Goal: Task Accomplishment & Management: Manage account settings

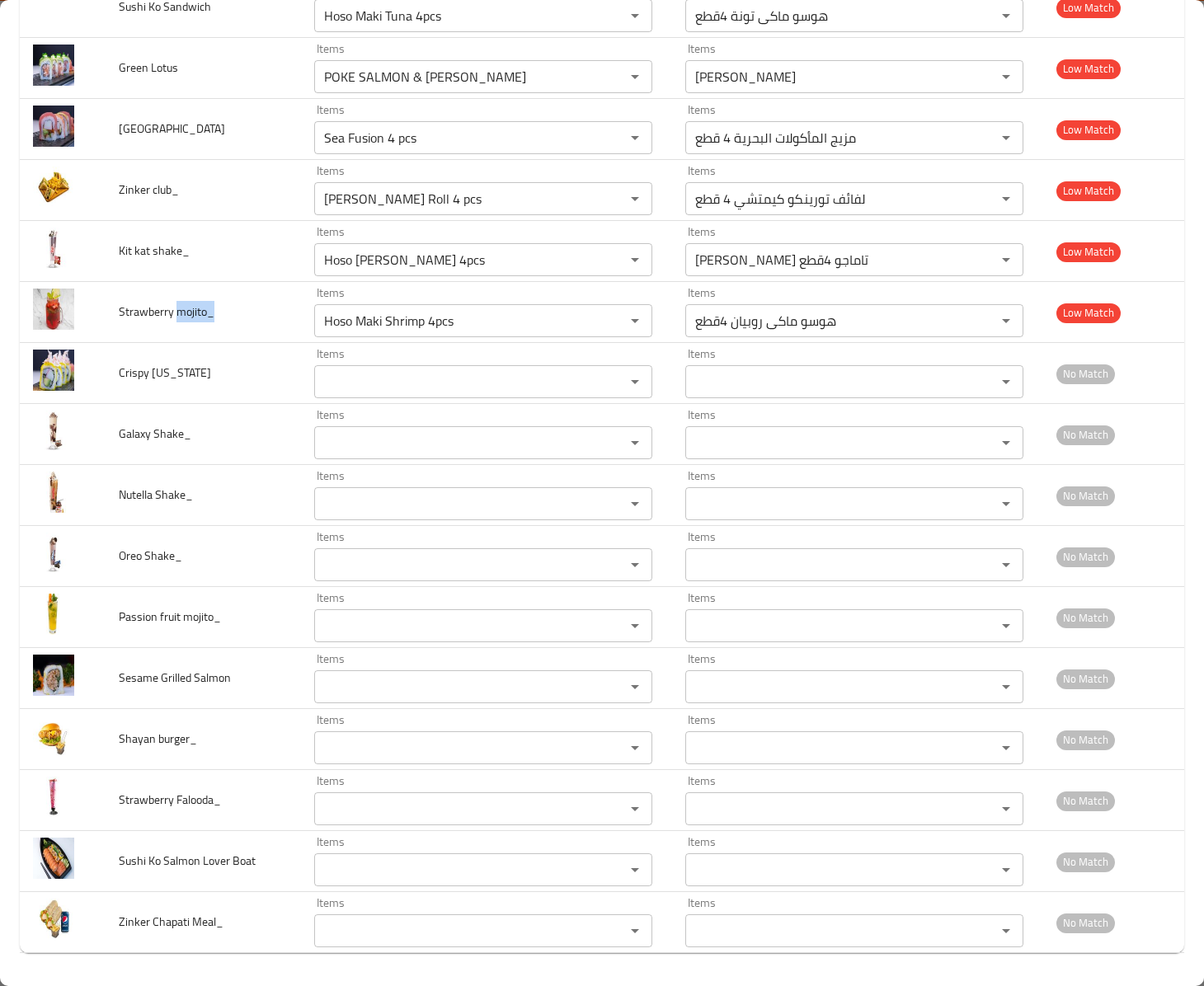
click at [178, 301] on span "Strawberry mojito_" at bounding box center [166, 311] width 95 height 21
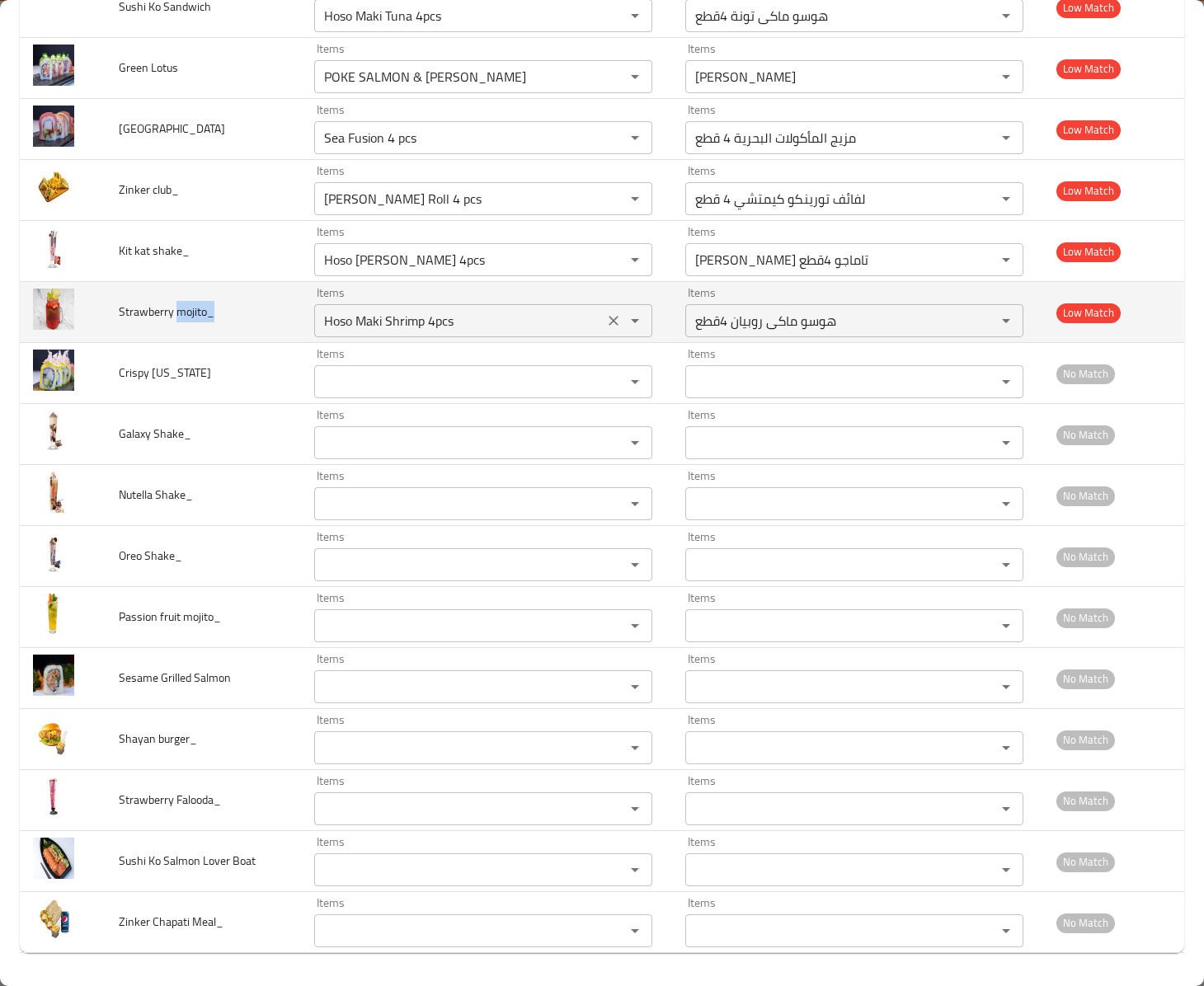
copy span "mojito_"
click at [452, 321] on mojito_ "Hoso Maki Shrimp 4pcs" at bounding box center [458, 320] width 280 height 23
paste mojito_ "mojito_"
click at [129, 301] on span "Strawberry mojito_" at bounding box center [166, 311] width 95 height 21
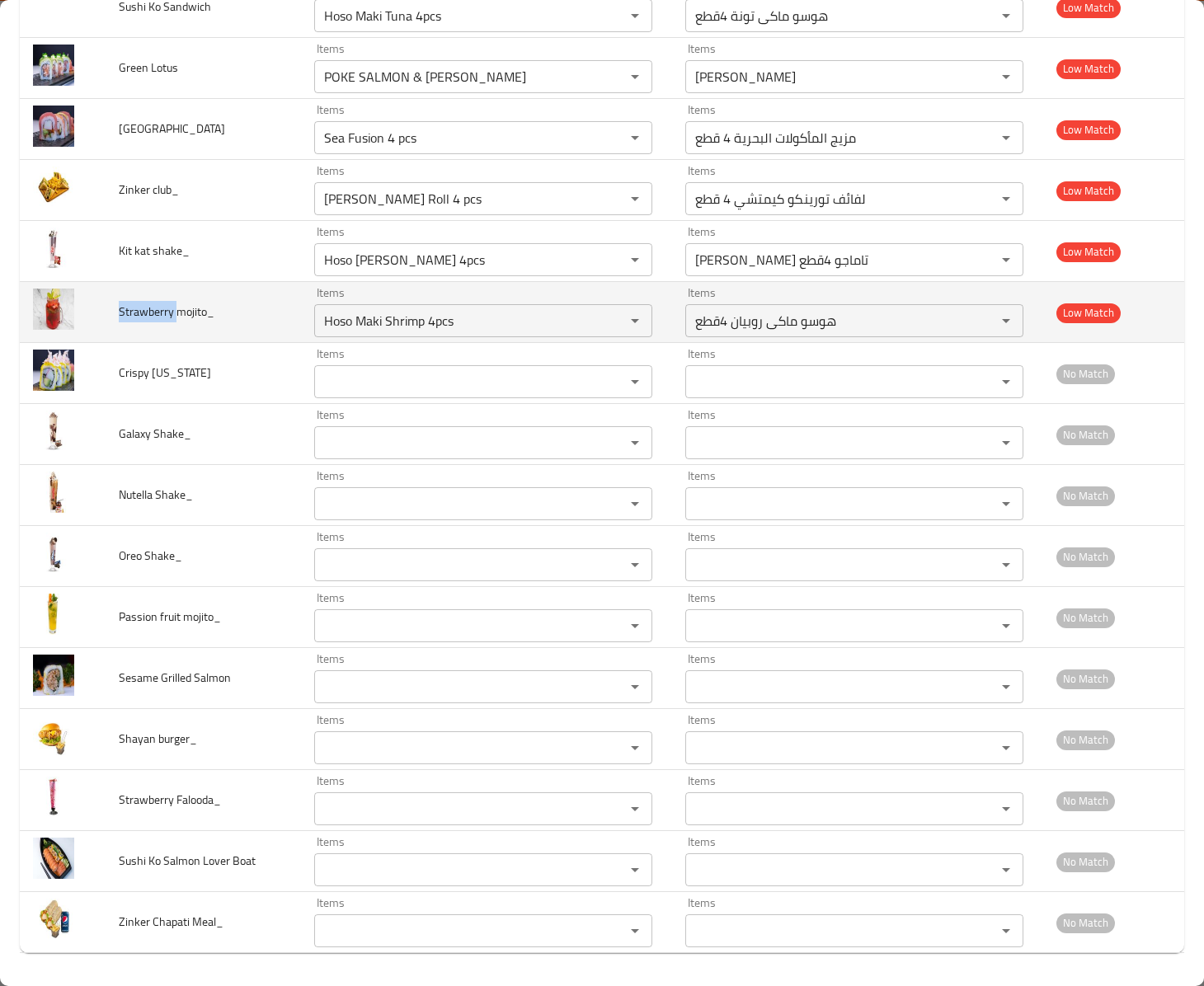
click at [129, 301] on span "Strawberry mojito_" at bounding box center [166, 311] width 95 height 21
copy span "Strawberry"
click at [439, 304] on div "Hoso Maki Shrimp 4pcs Items" at bounding box center [483, 320] width 338 height 33
paste mojito_ "Strawberry"
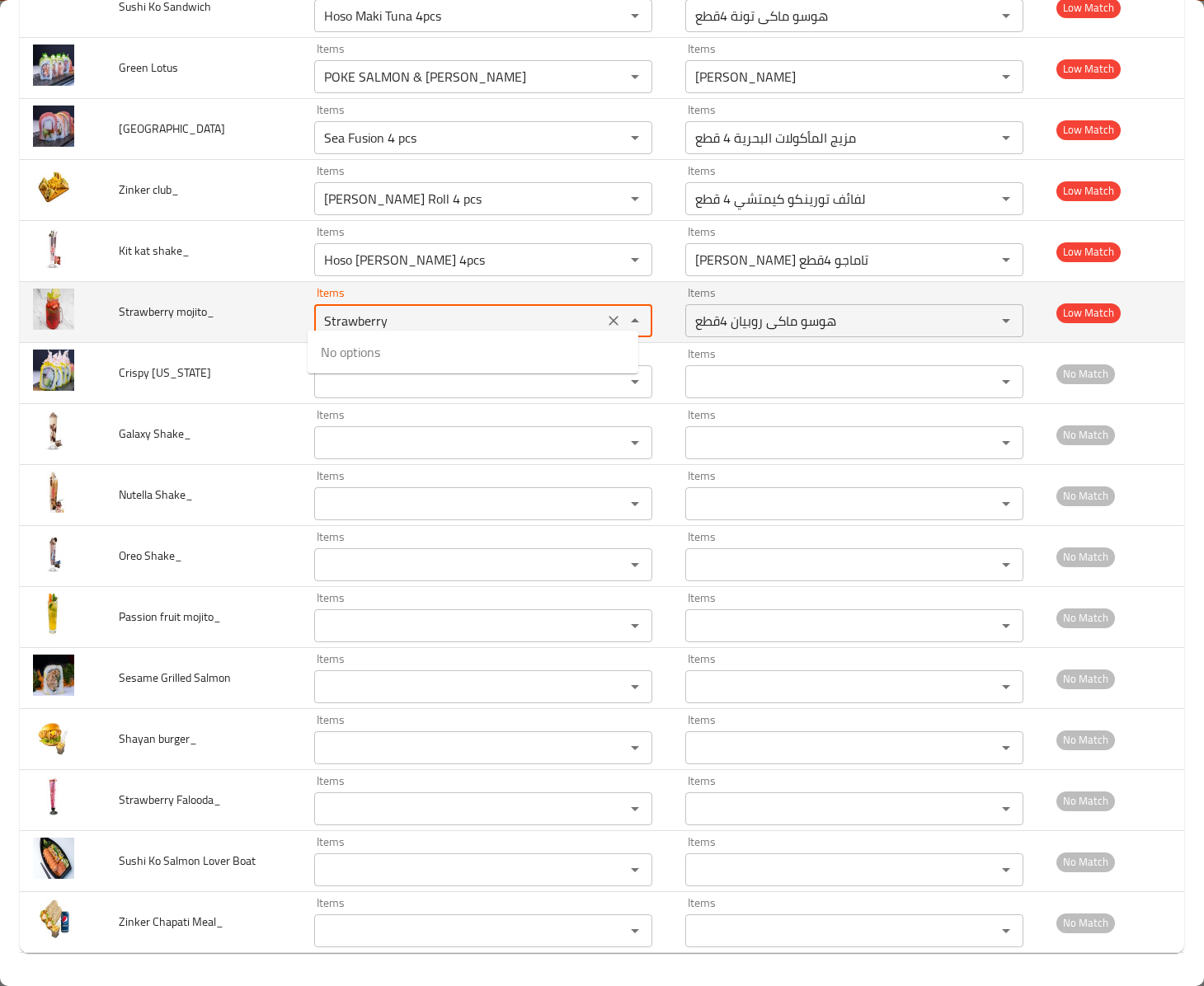
type mojito_ "Strawberry"
click at [605, 312] on icon "Clear" at bounding box center [613, 320] width 17 height 17
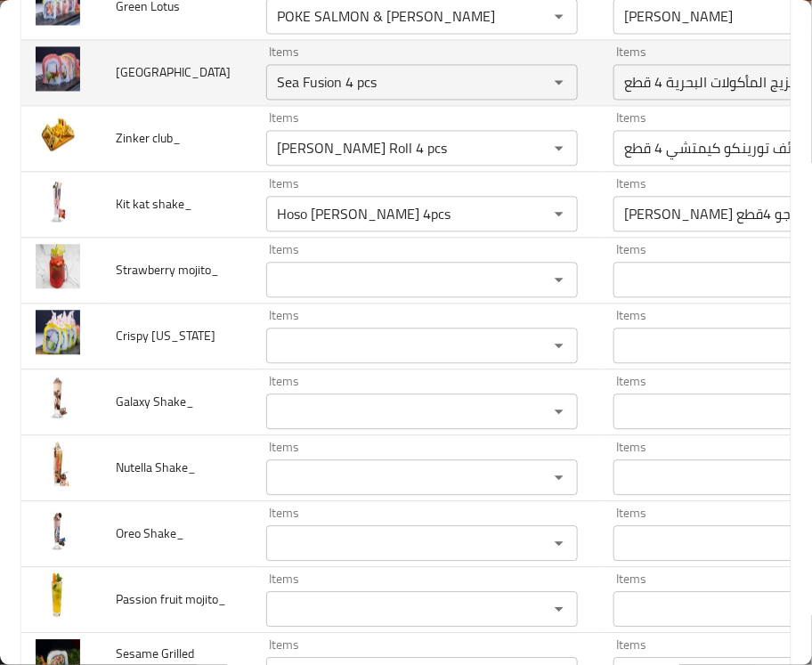
click at [126, 84] on span "[GEOGRAPHIC_DATA]" at bounding box center [173, 72] width 115 height 23
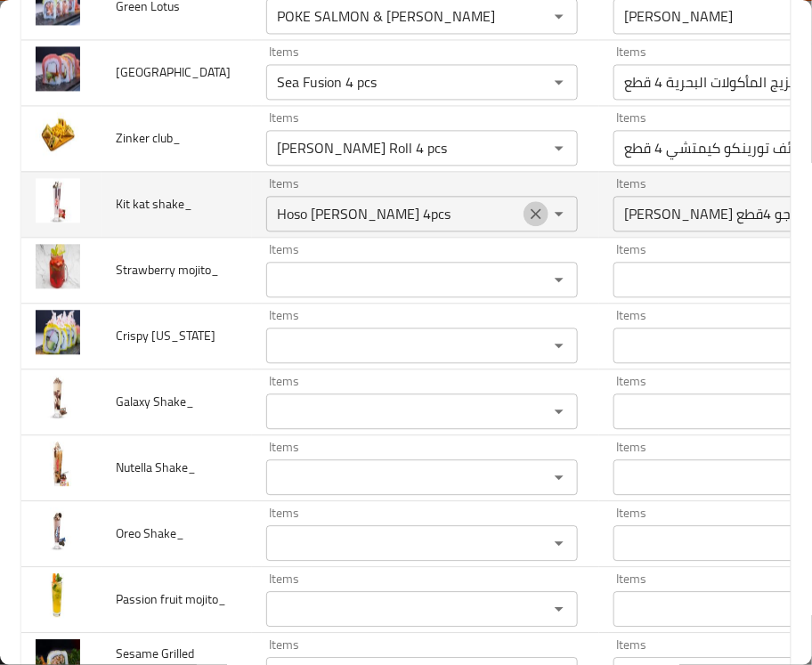
click at [527, 223] on icon "Clear" at bounding box center [536, 214] width 18 height 18
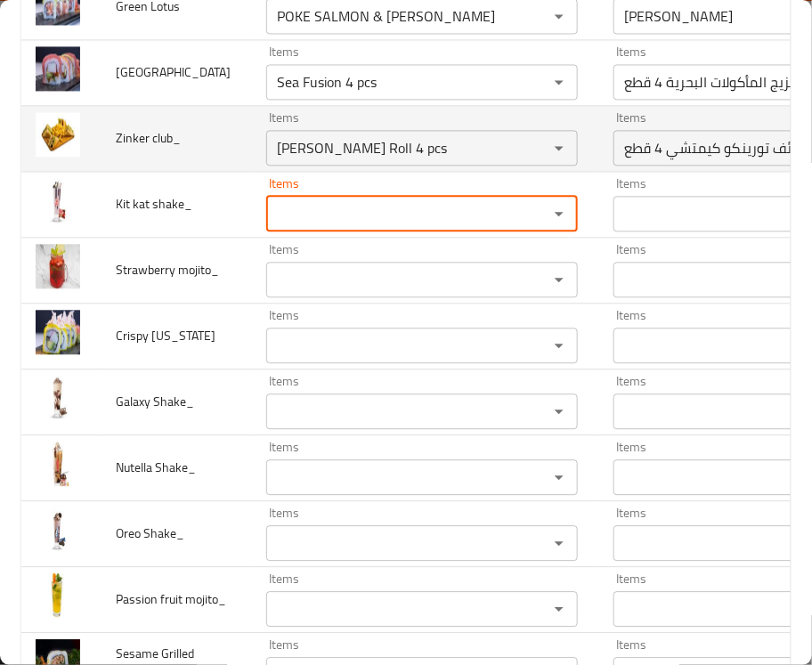
click at [131, 150] on span "Zinker club_" at bounding box center [148, 137] width 65 height 23
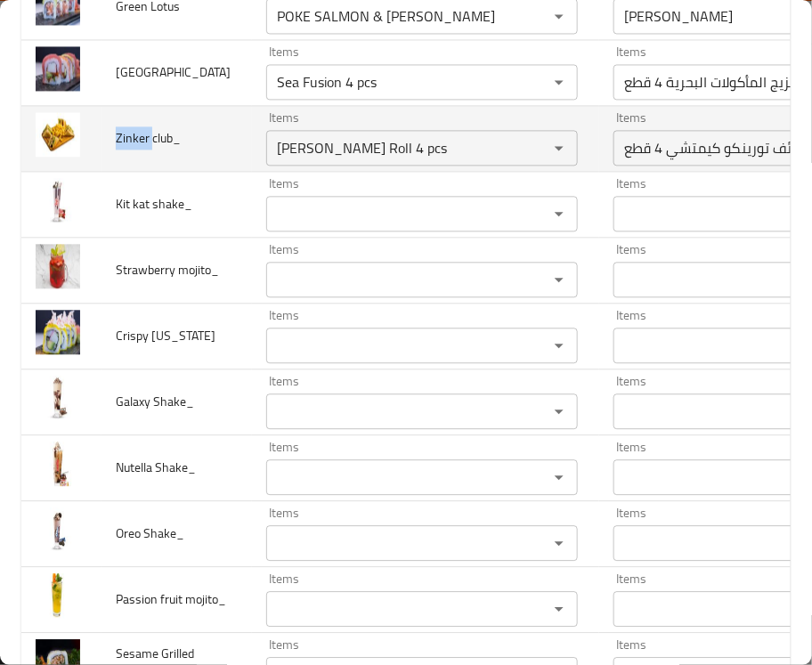
click at [131, 150] on span "Zinker club_" at bounding box center [148, 137] width 65 height 23
copy span "Zinker"
click at [272, 160] on club_ "[PERSON_NAME] Roll 4 pcs" at bounding box center [396, 147] width 248 height 25
paste club_ "Zinker"
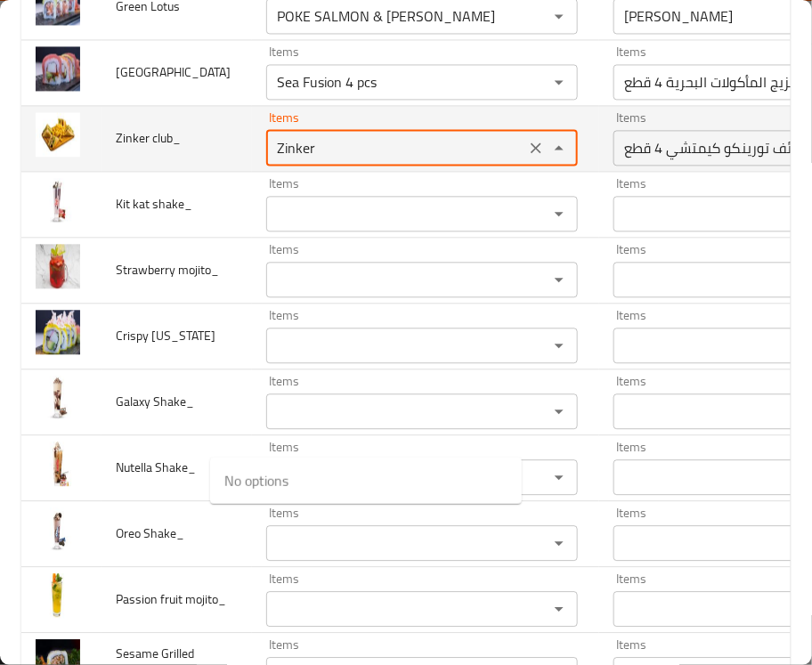
type club_ "Zinker"
click at [523, 160] on button "Clear" at bounding box center [535, 147] width 25 height 25
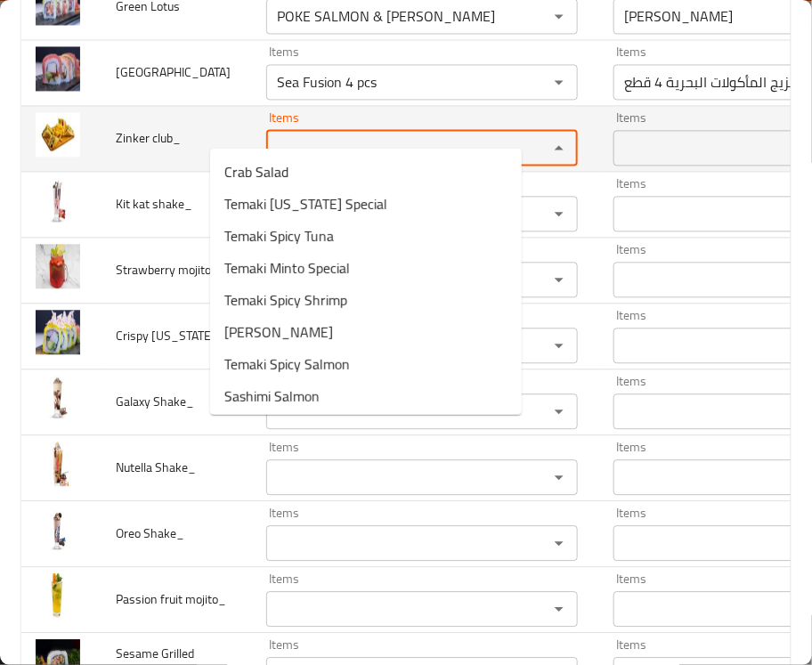
click at [125, 150] on span "Zinker club_" at bounding box center [148, 137] width 65 height 23
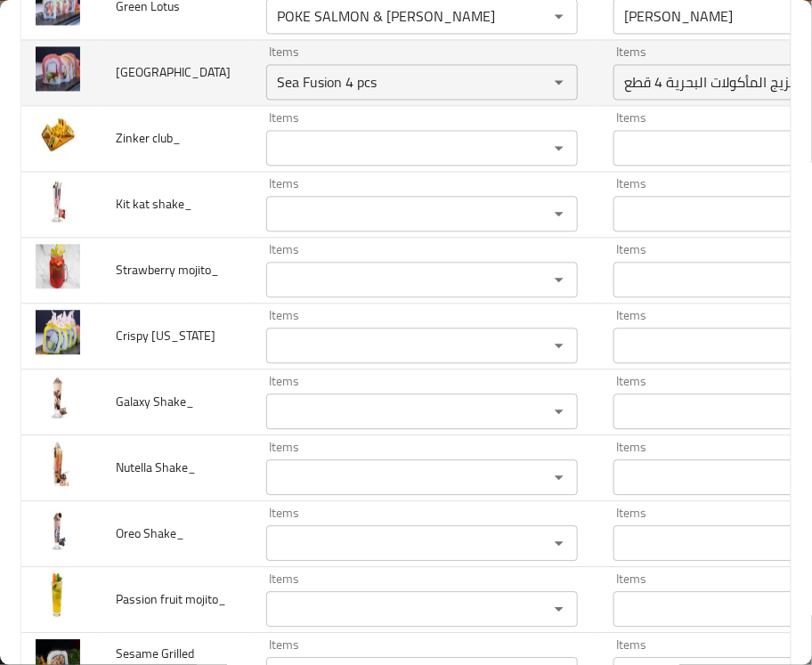
click at [136, 84] on span "[GEOGRAPHIC_DATA]" at bounding box center [173, 72] width 115 height 23
click at [122, 84] on span "[GEOGRAPHIC_DATA]" at bounding box center [173, 72] width 115 height 23
copy span "Road"
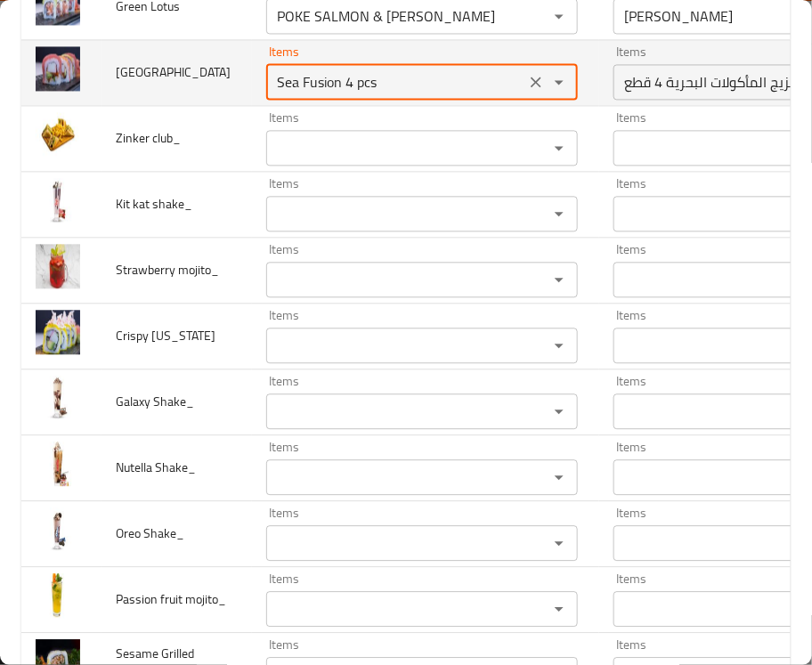
drag, startPoint x: 263, startPoint y: 384, endPoint x: 181, endPoint y: 384, distance: 81.9
click at [181, 105] on tr "Sushi Ko Road Items Sea Fusion 4 pcs Items Items مزيج المأكولات البحرية 4 قطع I…" at bounding box center [535, 72] width 1028 height 66
paste Road "Road"
type Road "Road"
click at [531, 87] on icon "Clear" at bounding box center [536, 82] width 11 height 11
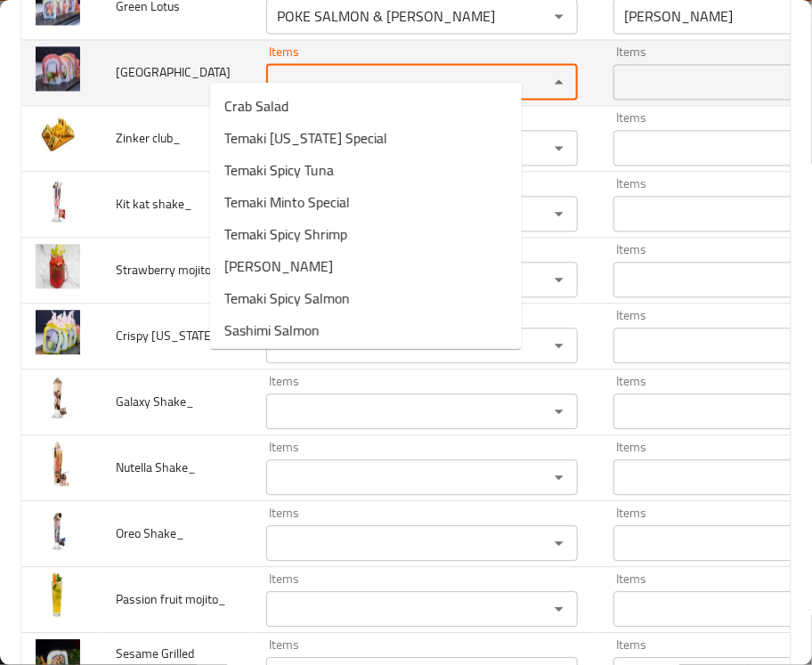
click at [178, 105] on td "[GEOGRAPHIC_DATA]" at bounding box center [176, 72] width 150 height 66
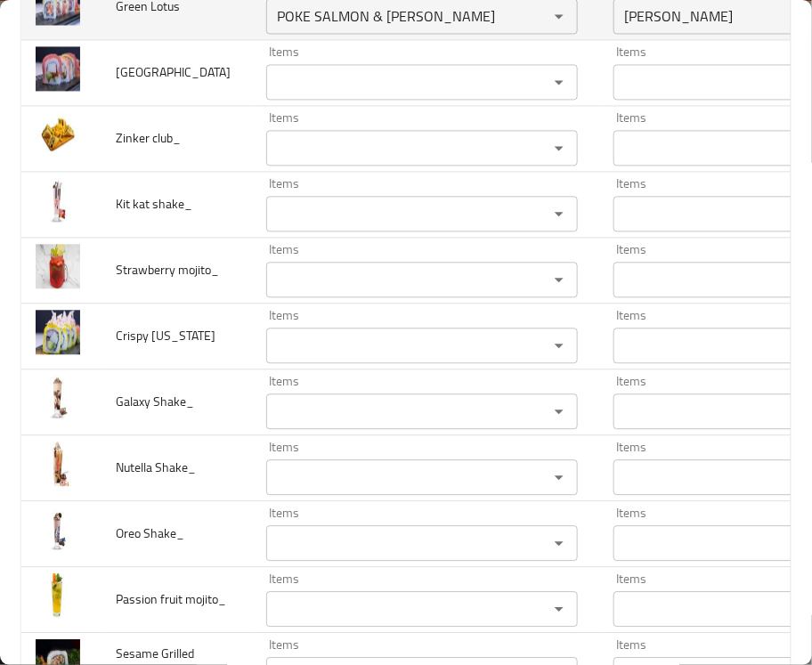
click at [126, 18] on span "Green Lotus" at bounding box center [148, 6] width 64 height 23
copy span "Lotus"
drag, startPoint x: 385, startPoint y: 296, endPoint x: 130, endPoint y: 325, distance: 256.2
click at [130, 39] on tr "Green Lotus Items POKE SALMON & ko Items Items بوكي سلمون Items Low Match" at bounding box center [535, 6] width 1028 height 66
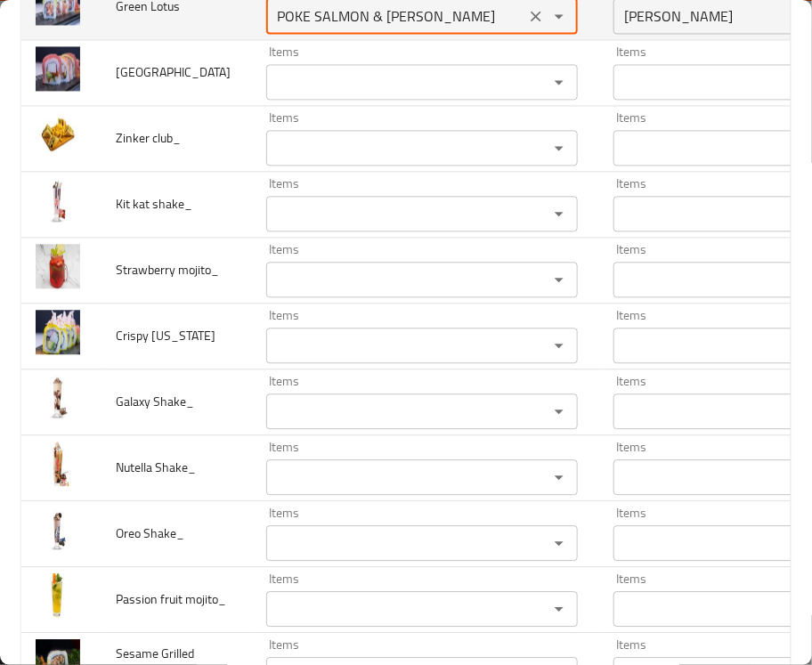
paste Lotus "Lotus"
type Lotus "Lotus"
click at [527, 25] on icon "Clear" at bounding box center [536, 16] width 18 height 18
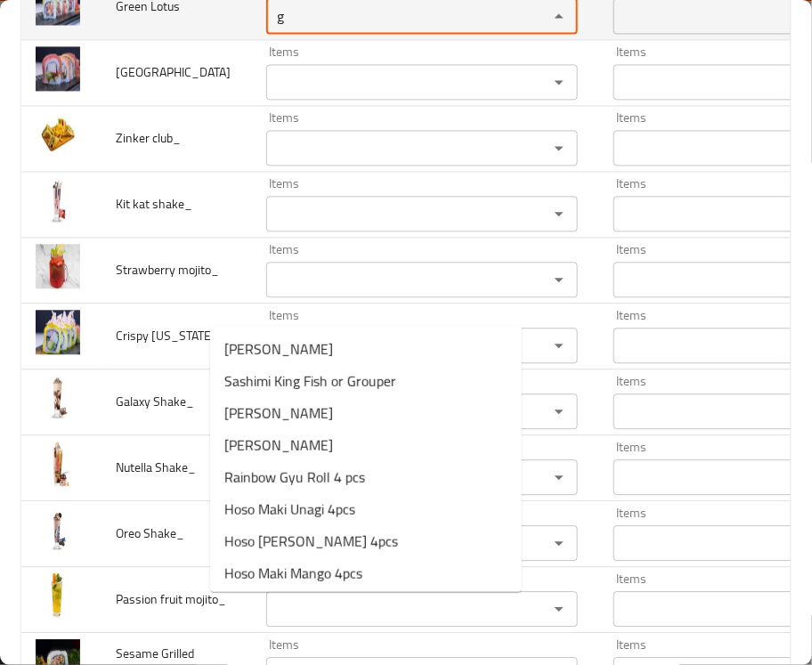
type Lotus "gr"
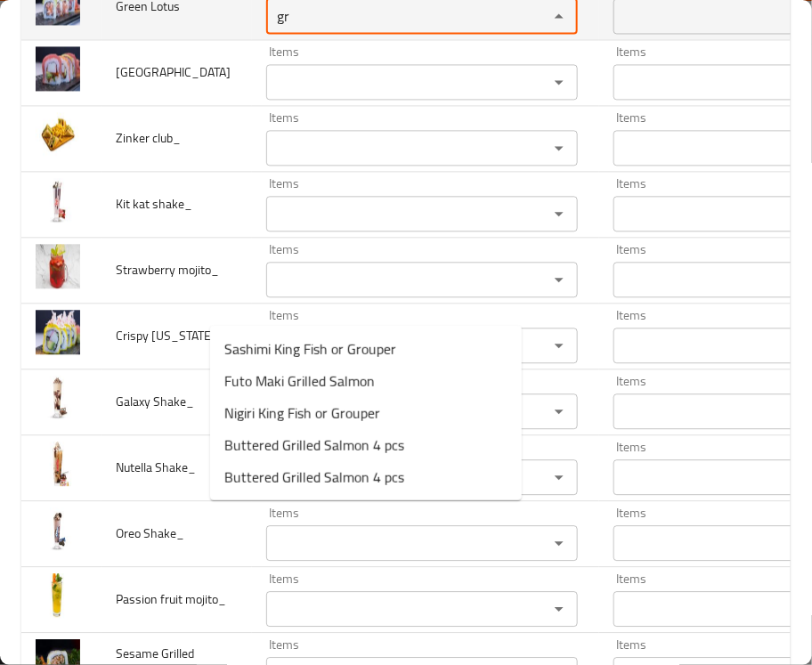
drag, startPoint x: 396, startPoint y: 304, endPoint x: 100, endPoint y: 325, distance: 297.1
click at [100, 39] on tr "Green Lotus Items gr Items Items Items Low Match" at bounding box center [535, 6] width 1028 height 66
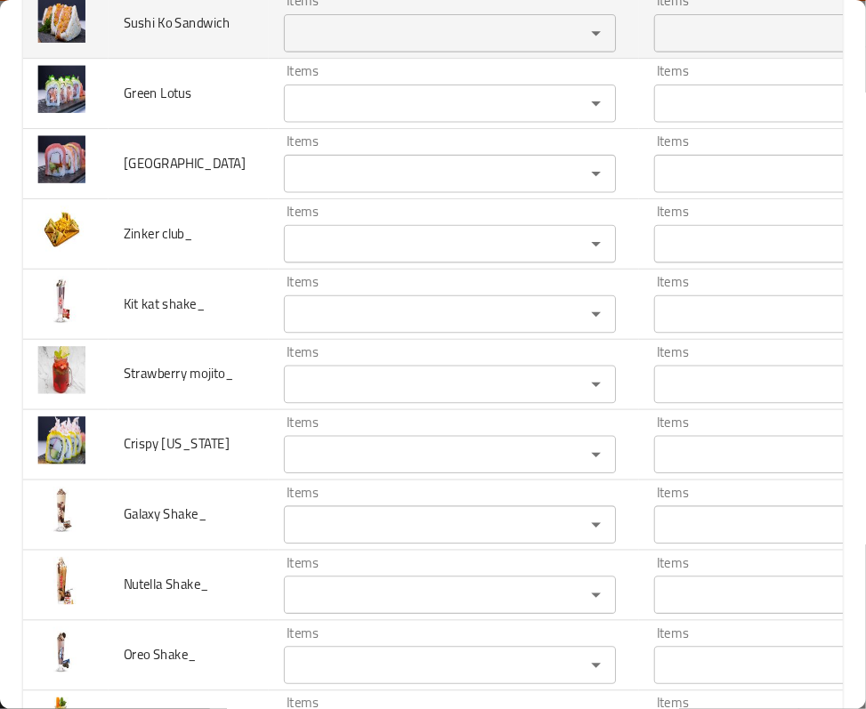
scroll to position [5609, 0]
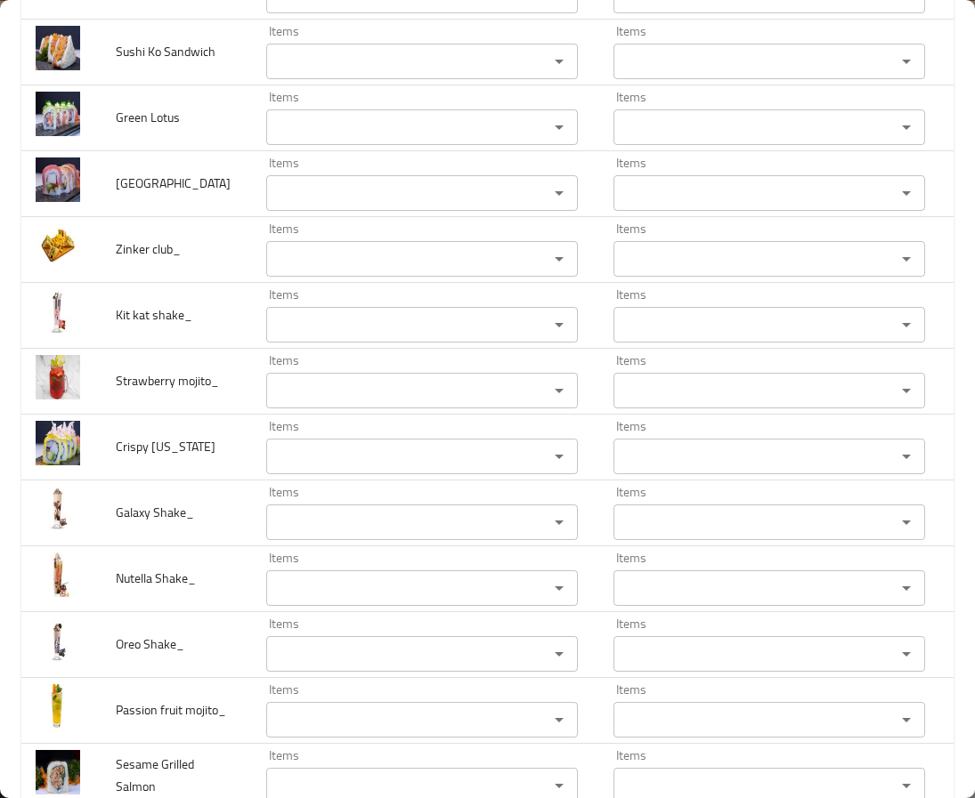
drag, startPoint x: 478, startPoint y: 93, endPoint x: 468, endPoint y: 190, distance: 96.6
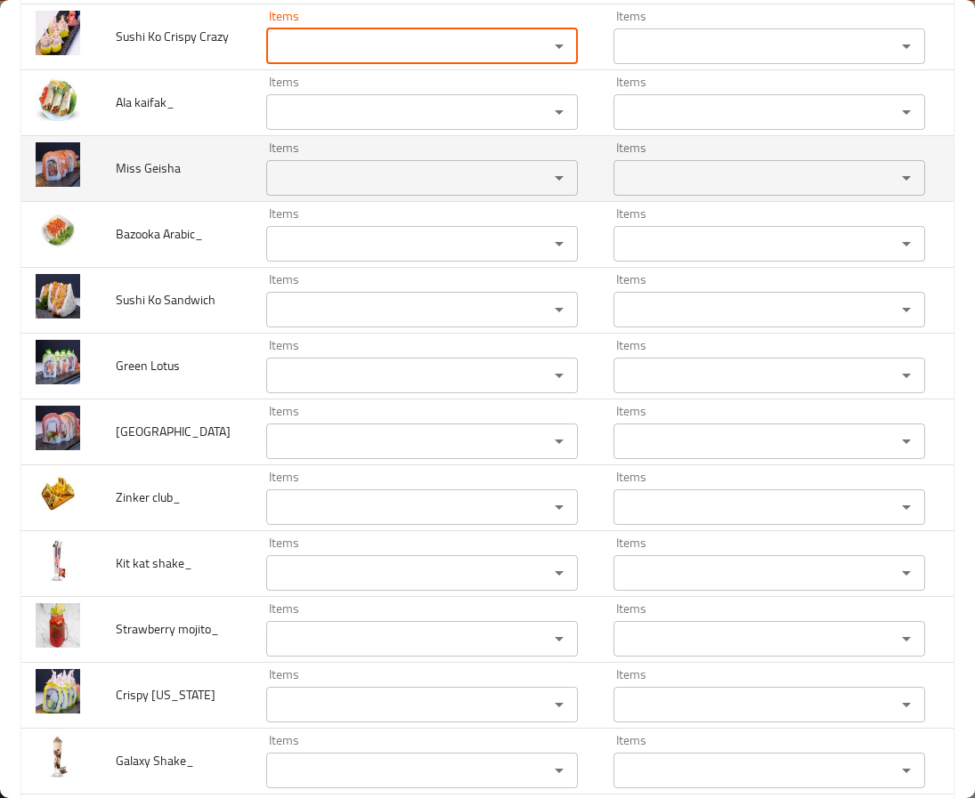
scroll to position [5342, 0]
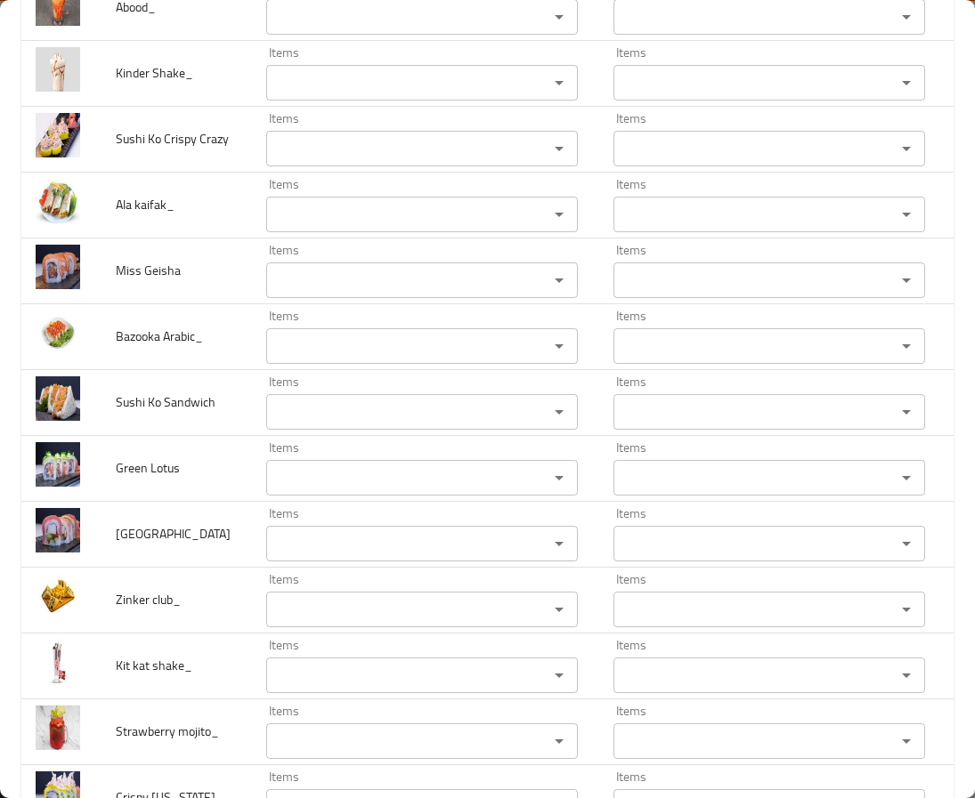
scroll to position [5075, 0]
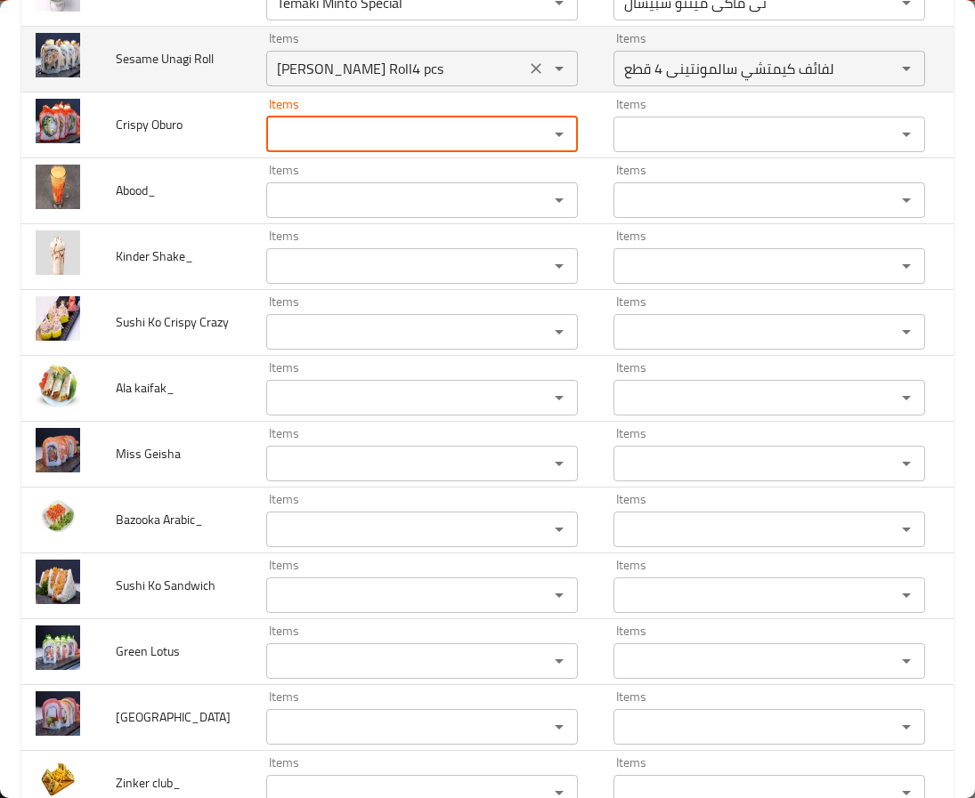
click at [531, 74] on icon "Clear" at bounding box center [536, 68] width 11 height 11
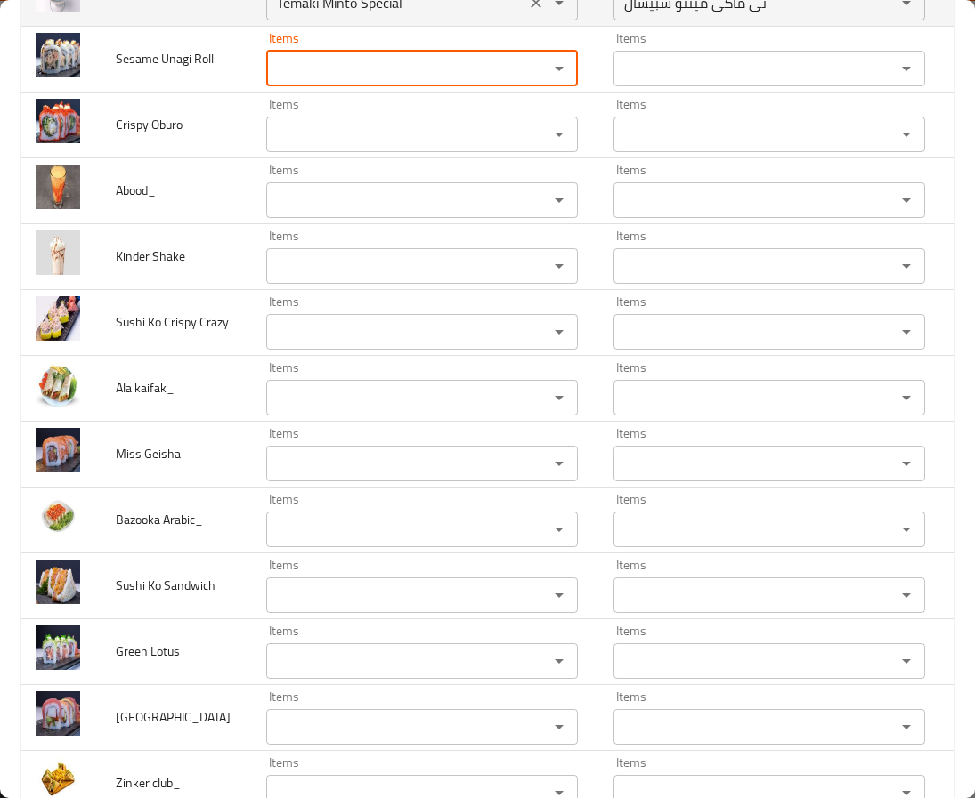
click at [471, 20] on div "Temaki Minto Special Items" at bounding box center [422, 3] width 312 height 36
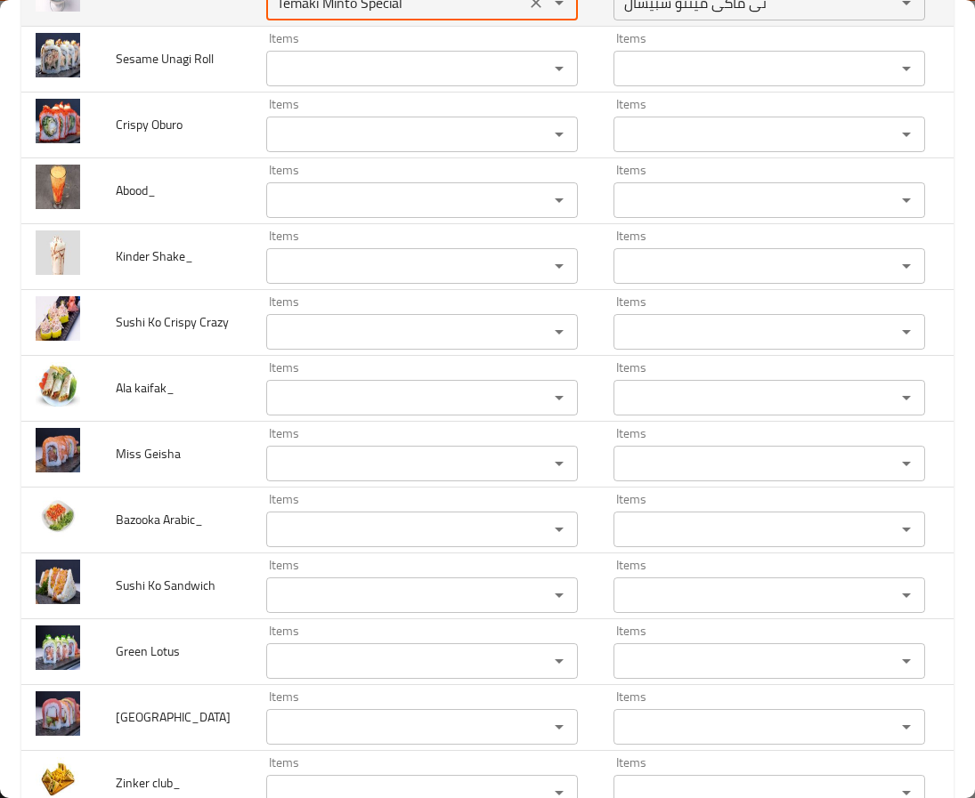
click at [527, 12] on icon "Clear" at bounding box center [536, 3] width 18 height 18
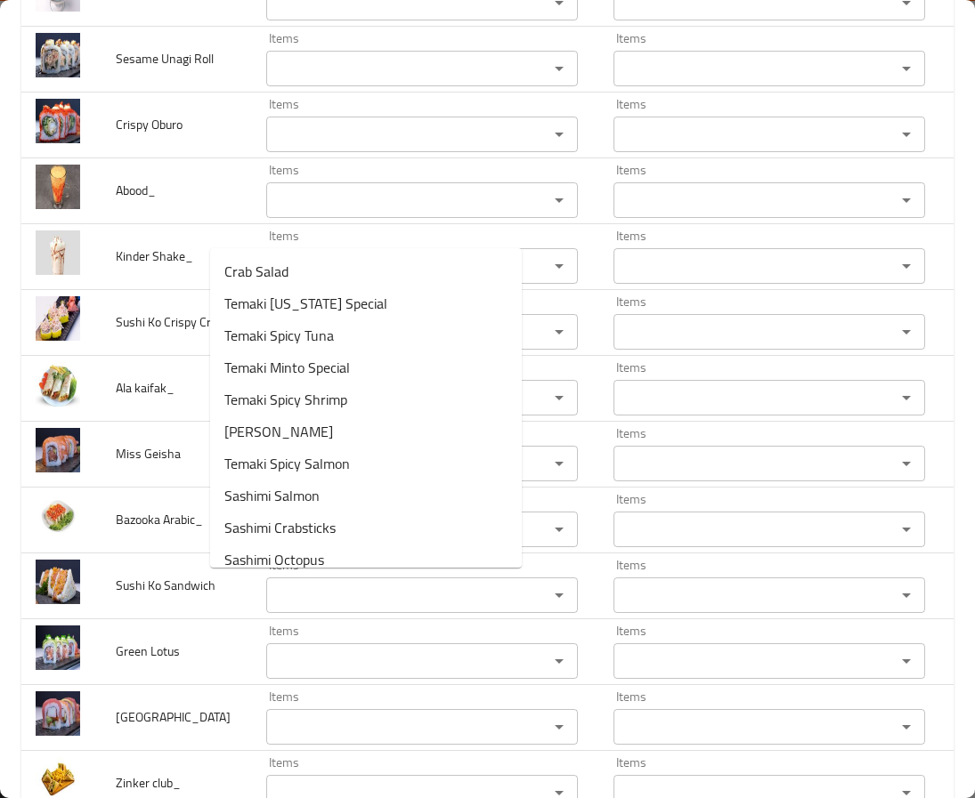
type Roll "l"
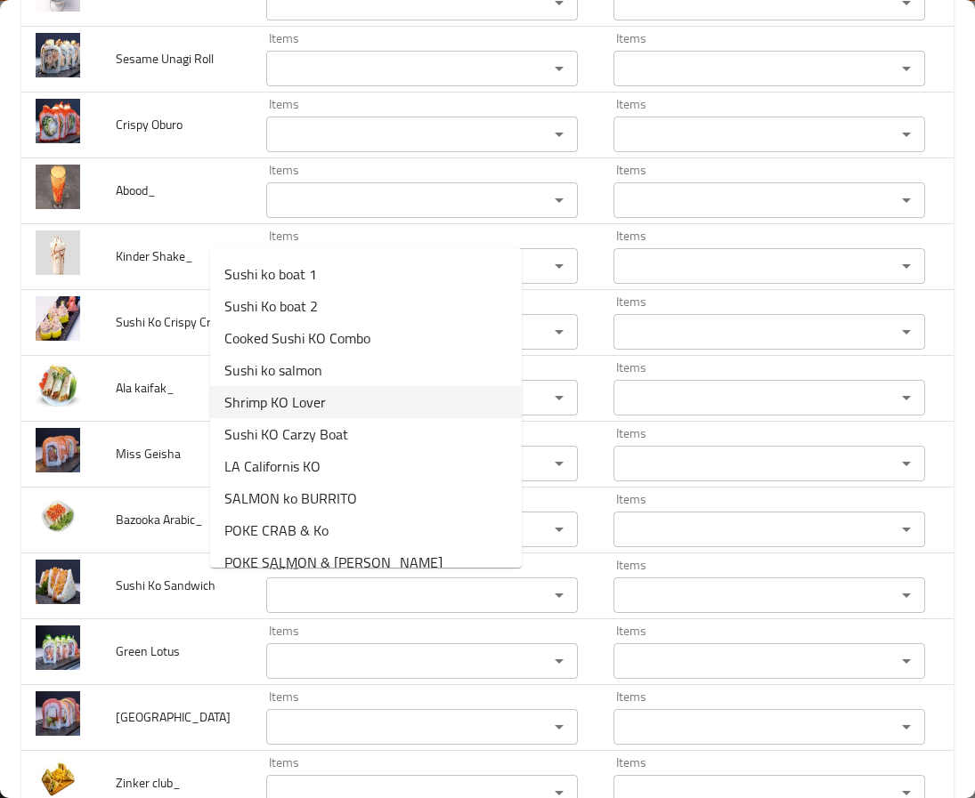
scroll to position [134, 0]
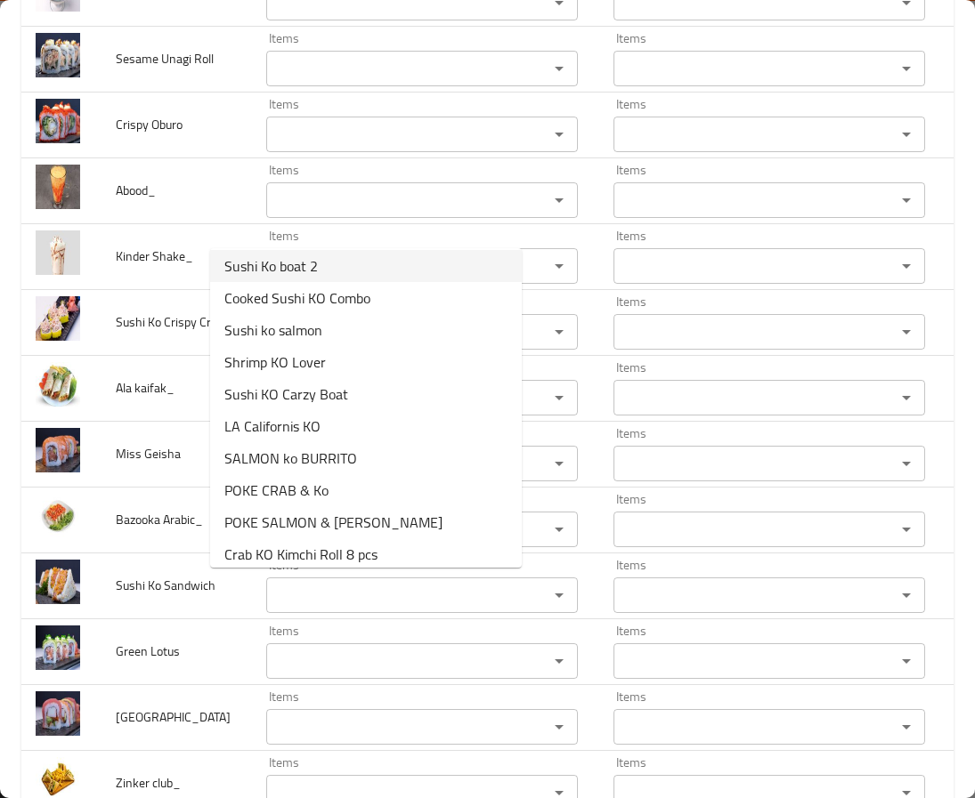
drag, startPoint x: 247, startPoint y: 224, endPoint x: 207, endPoint y: 212, distance: 42.0
type Roll "ko"
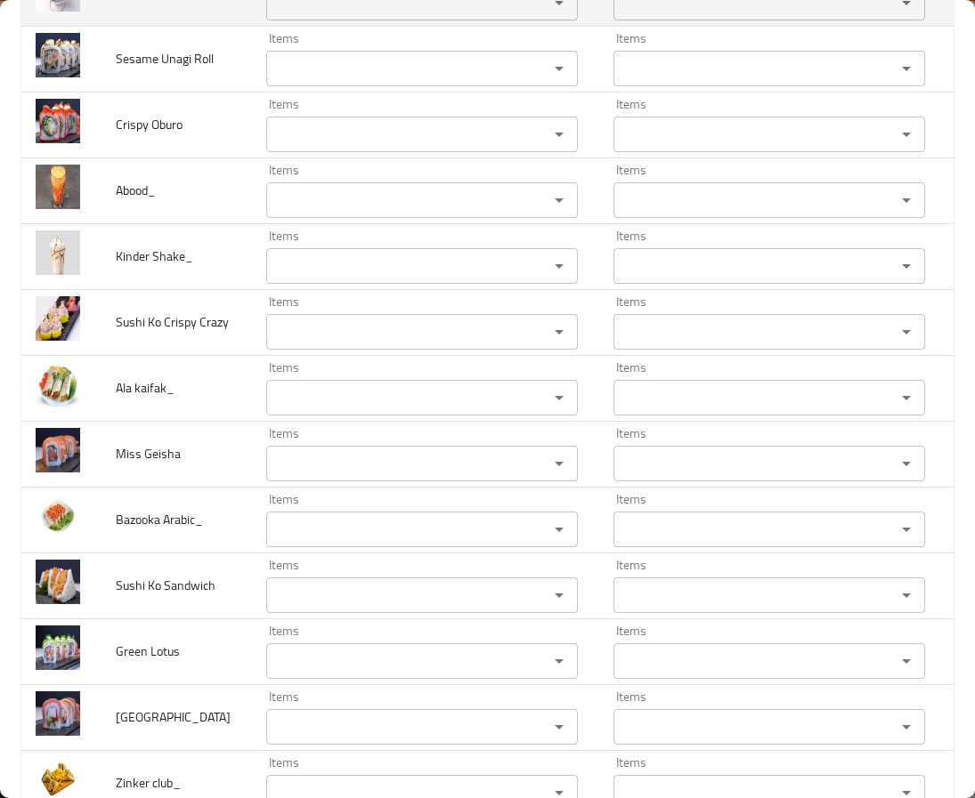
scroll to position [4941, 0]
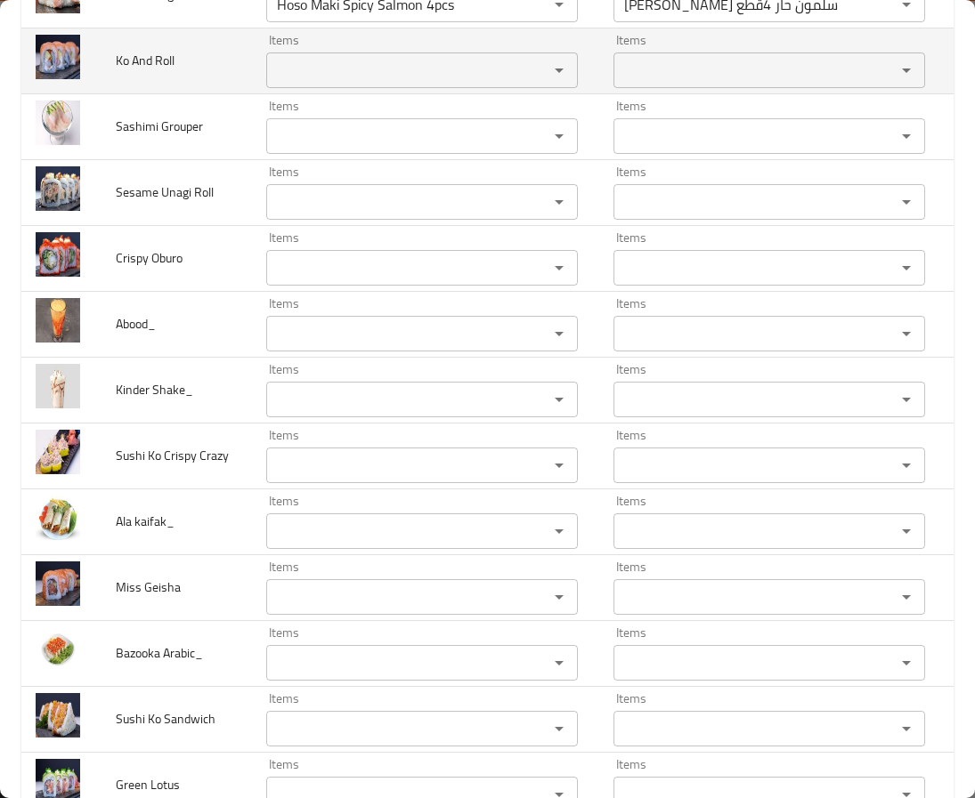
click at [275, 83] on Roll "Items" at bounding box center [396, 70] width 248 height 25
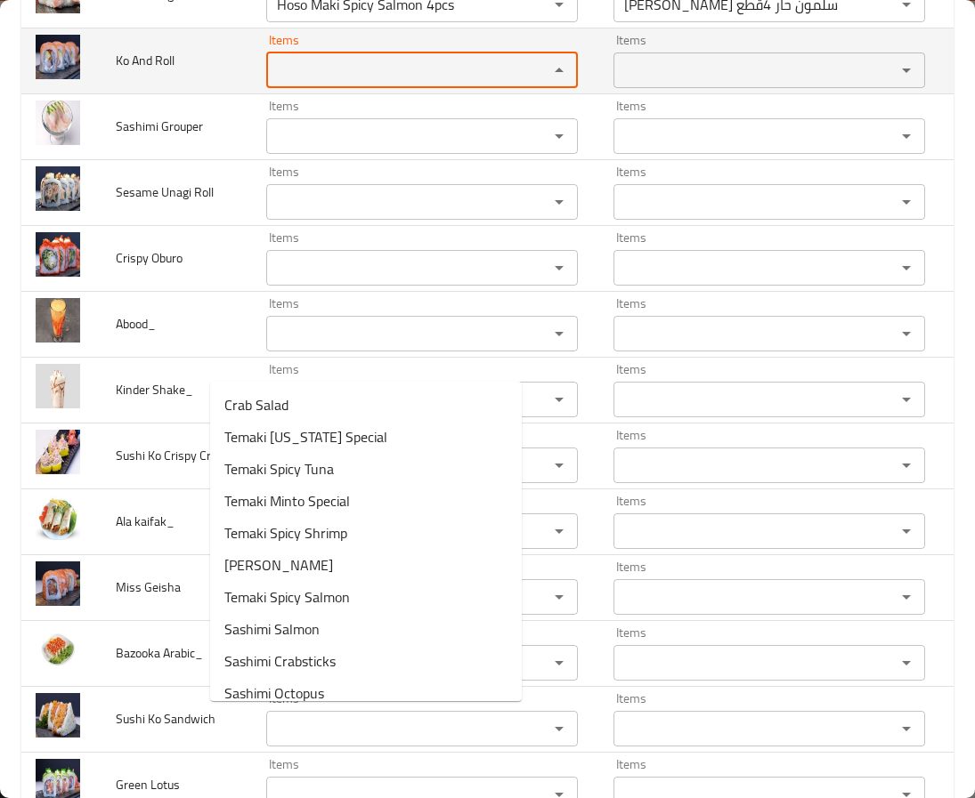
paste Roll "ko"
type Roll "ko"
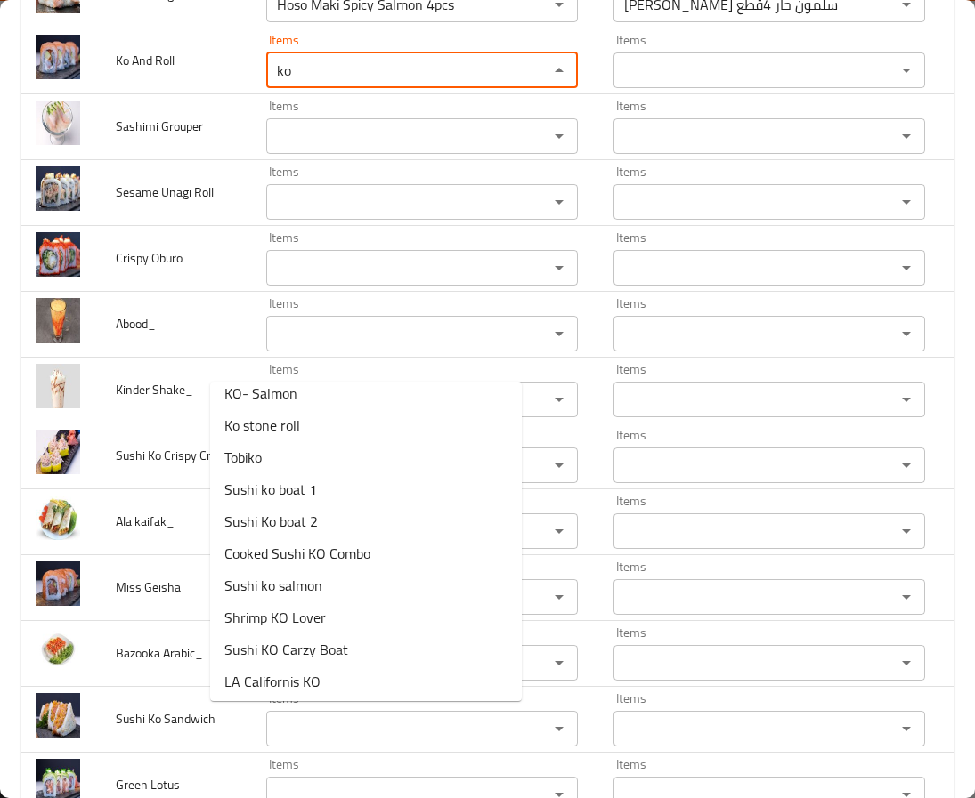
scroll to position [4, 0]
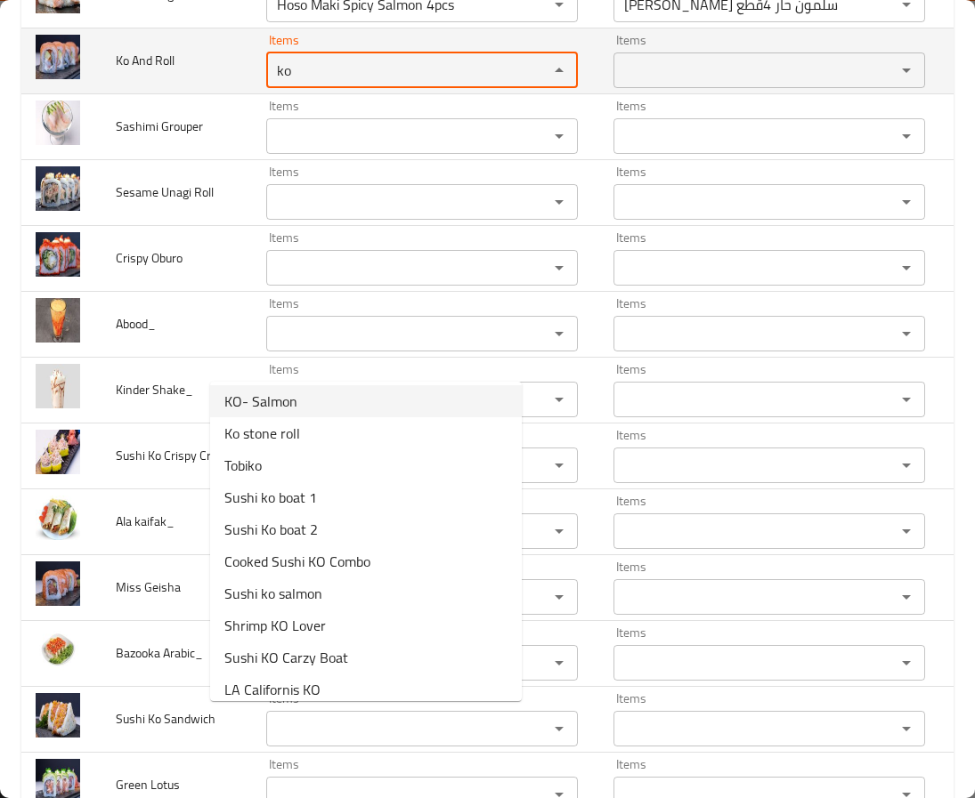
click at [523, 83] on div "enhanced table" at bounding box center [546, 70] width 46 height 25
click at [369, 88] on div "Items ko Items" at bounding box center [422, 61] width 312 height 54
click at [430, 88] on div "Items ko Items" at bounding box center [422, 61] width 312 height 54
click at [166, 93] on tr "Ko And Roll Items ko Items Items Items Low Match" at bounding box center [535, 61] width 1028 height 66
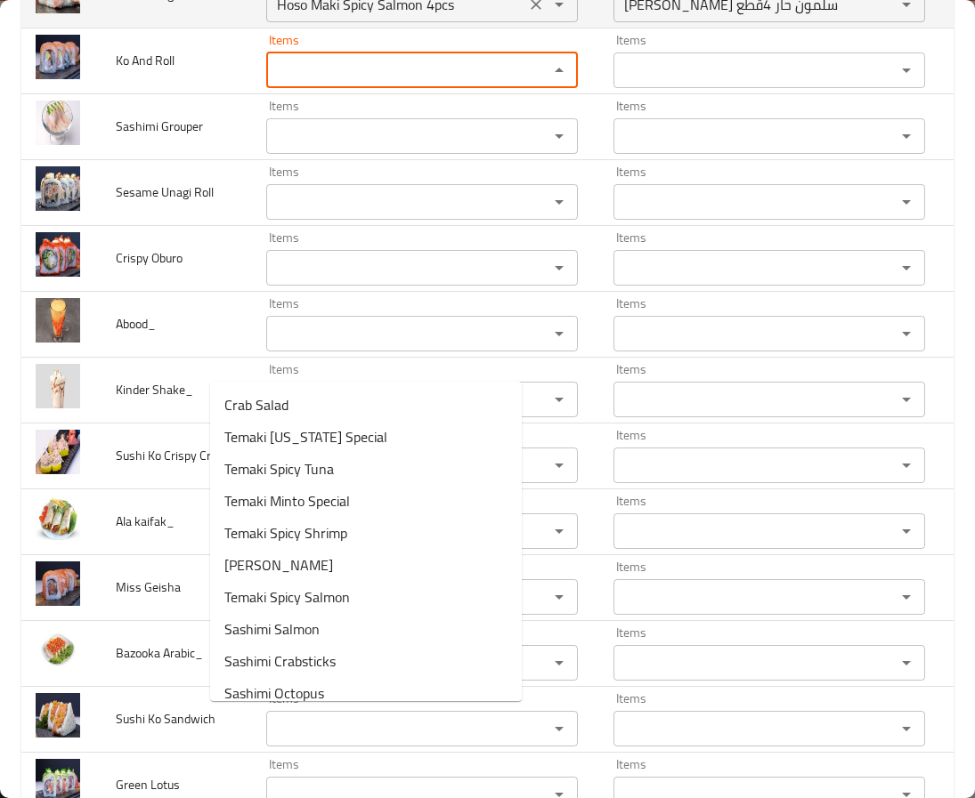
click at [380, 17] on Salmon "Hoso Maki Spicy Salmon 4pcs" at bounding box center [396, 4] width 248 height 25
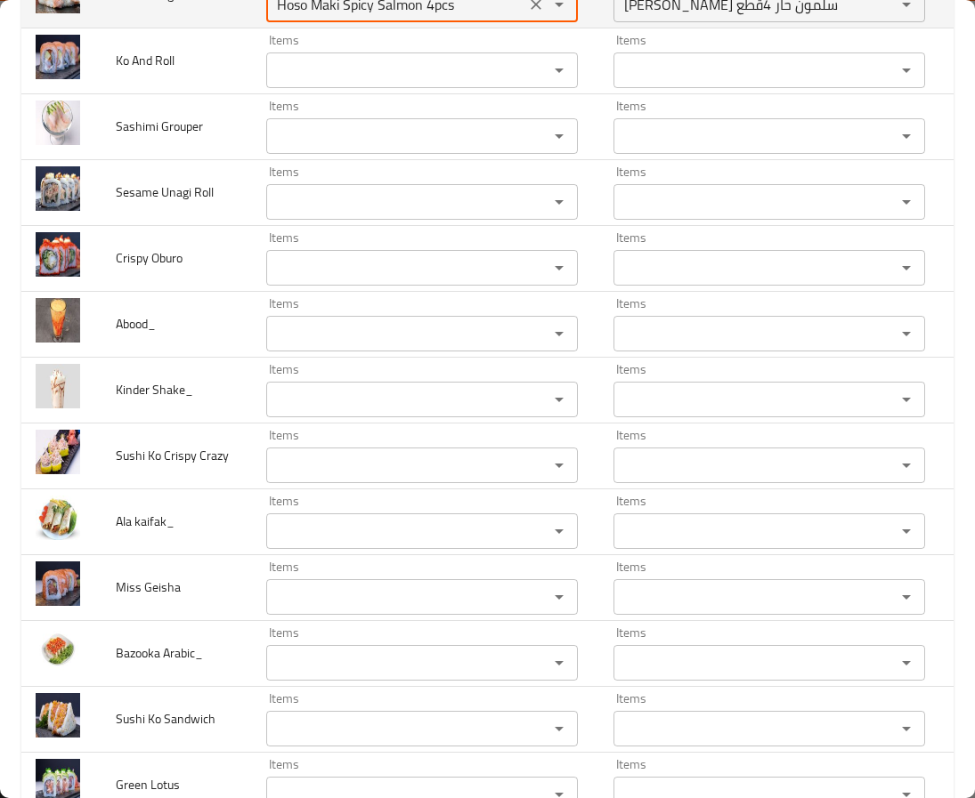
click at [380, 17] on Salmon "Hoso Maki Spicy Salmon 4pcs" at bounding box center [396, 4] width 248 height 25
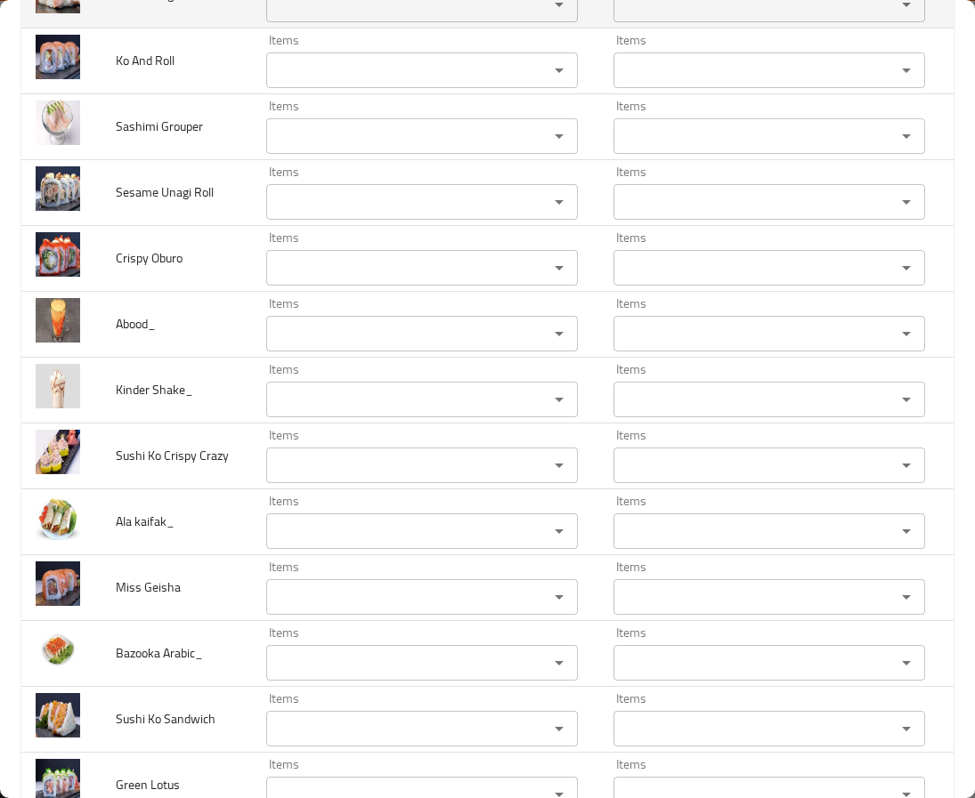
click at [286, 17] on Salmon "Items" at bounding box center [396, 4] width 248 height 25
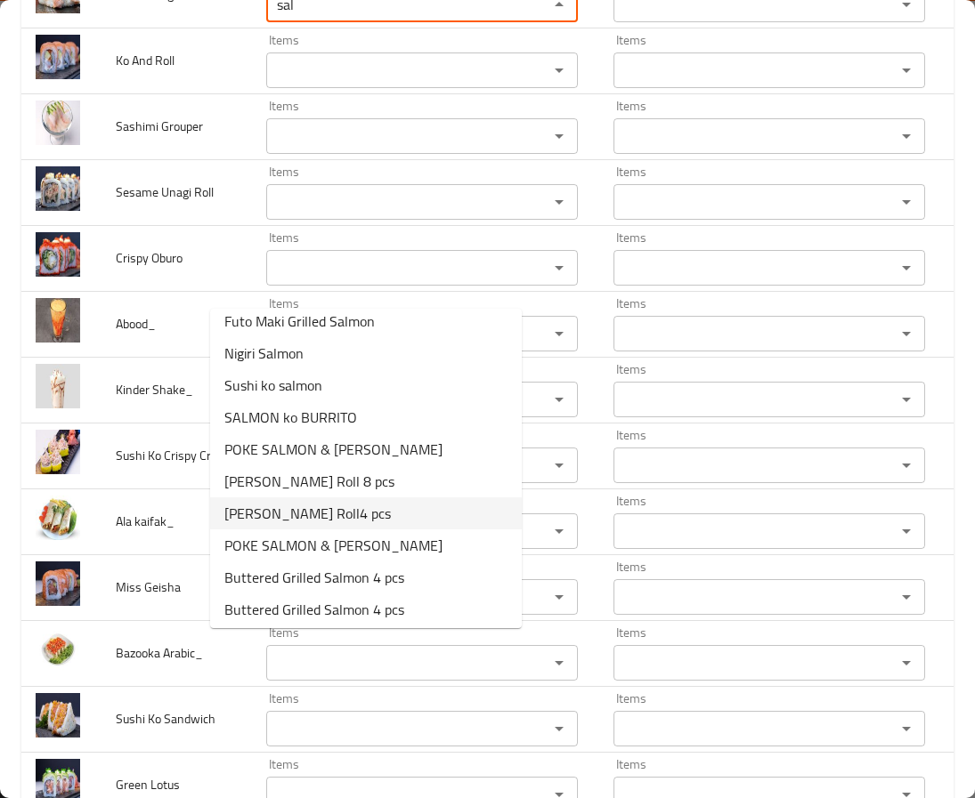
scroll to position [271, 0]
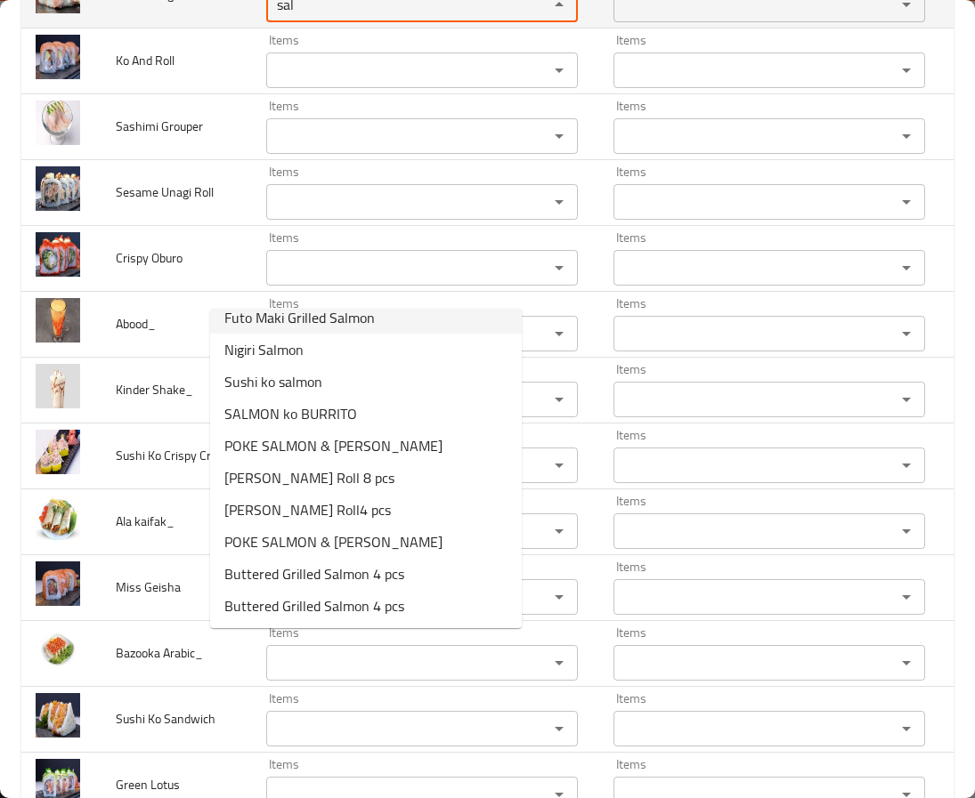
drag, startPoint x: 284, startPoint y: 281, endPoint x: 140, endPoint y: 295, distance: 144.8
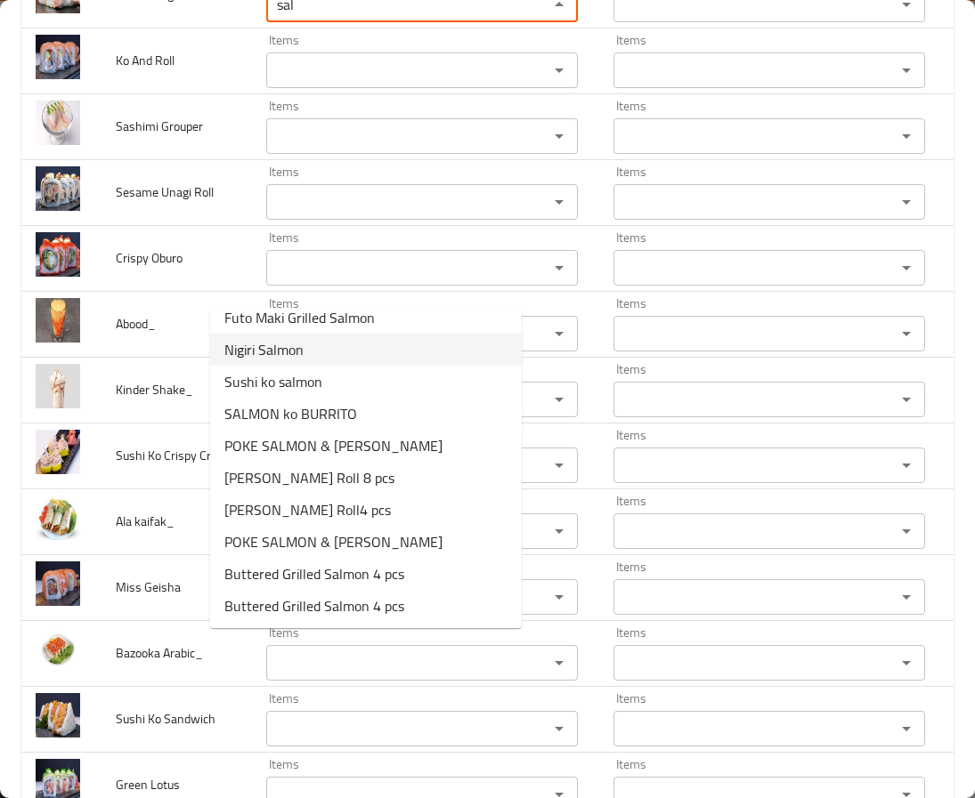
scroll to position [137, 0]
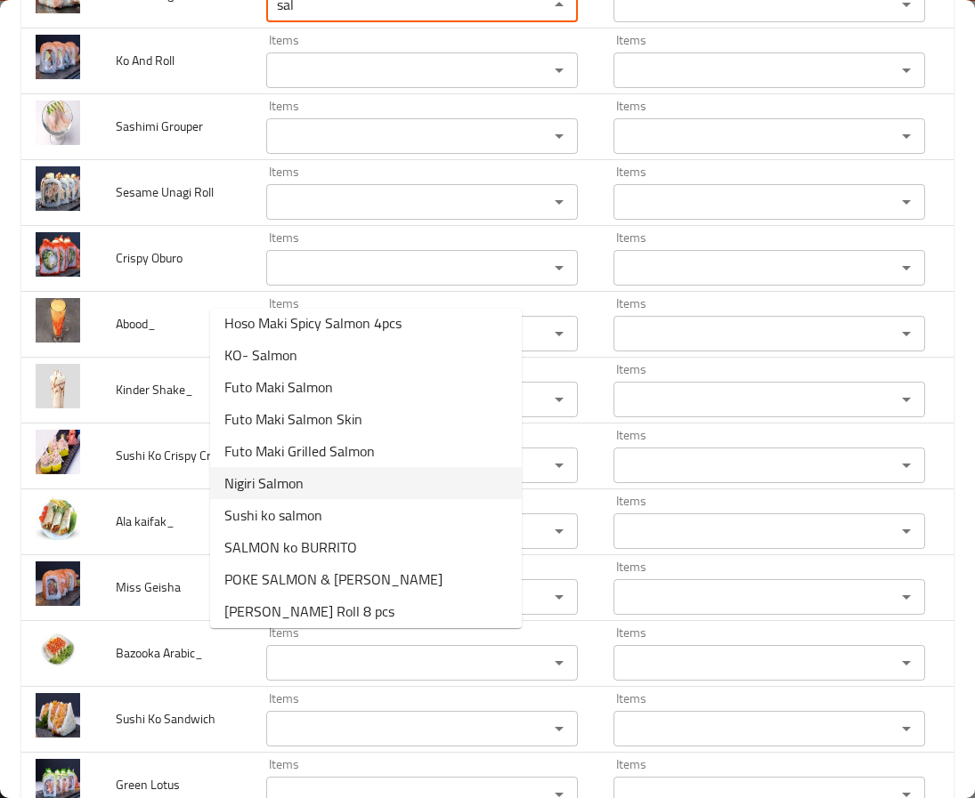
click at [288, 481] on span "Nigiri Salmon" at bounding box center [263, 483] width 79 height 21
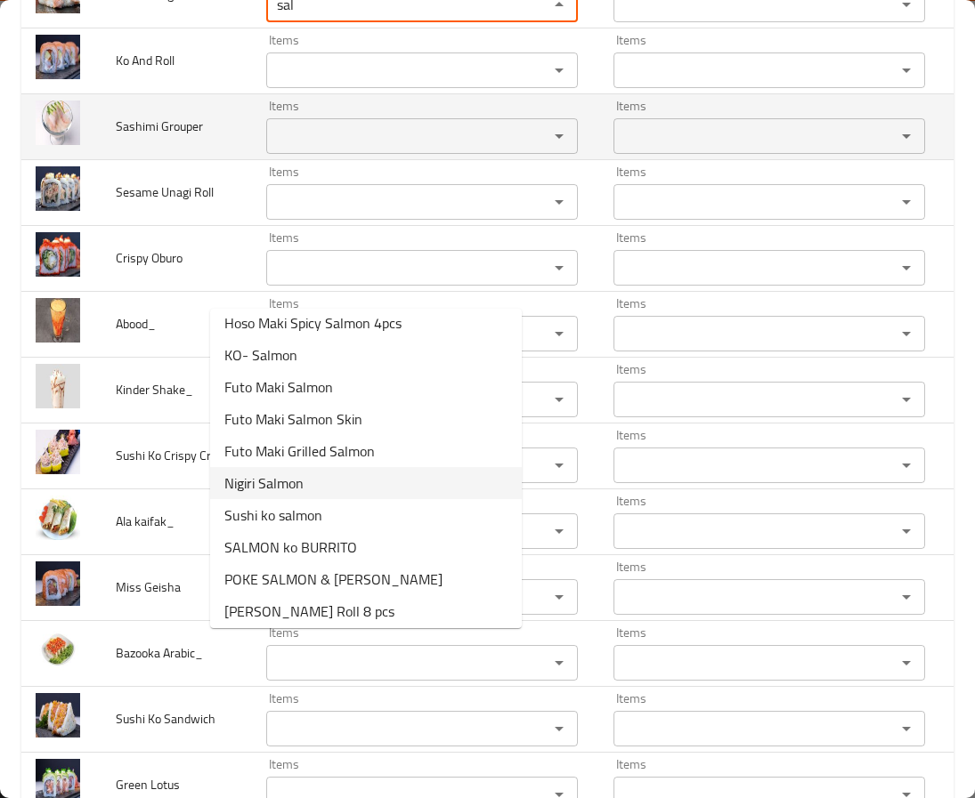
type Salmon "Nigiri Salmon"
type Salmon-ar "[PERSON_NAME]"
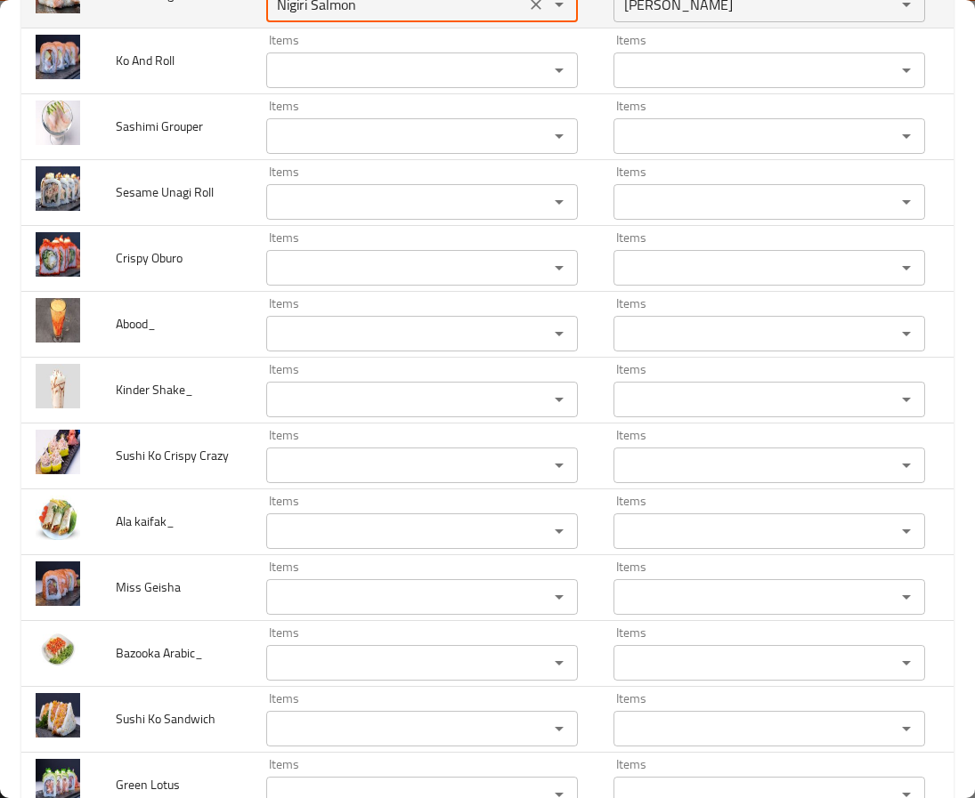
click at [272, 22] on div "Nigiri Salmon Items" at bounding box center [422, 5] width 312 height 36
click at [271, 22] on div "Nigiri Salmon Items" at bounding box center [422, 5] width 312 height 36
type Salmon "Nigiri Salmon"
click at [272, 17] on Salmon "Nigiri Salmon" at bounding box center [396, 4] width 248 height 25
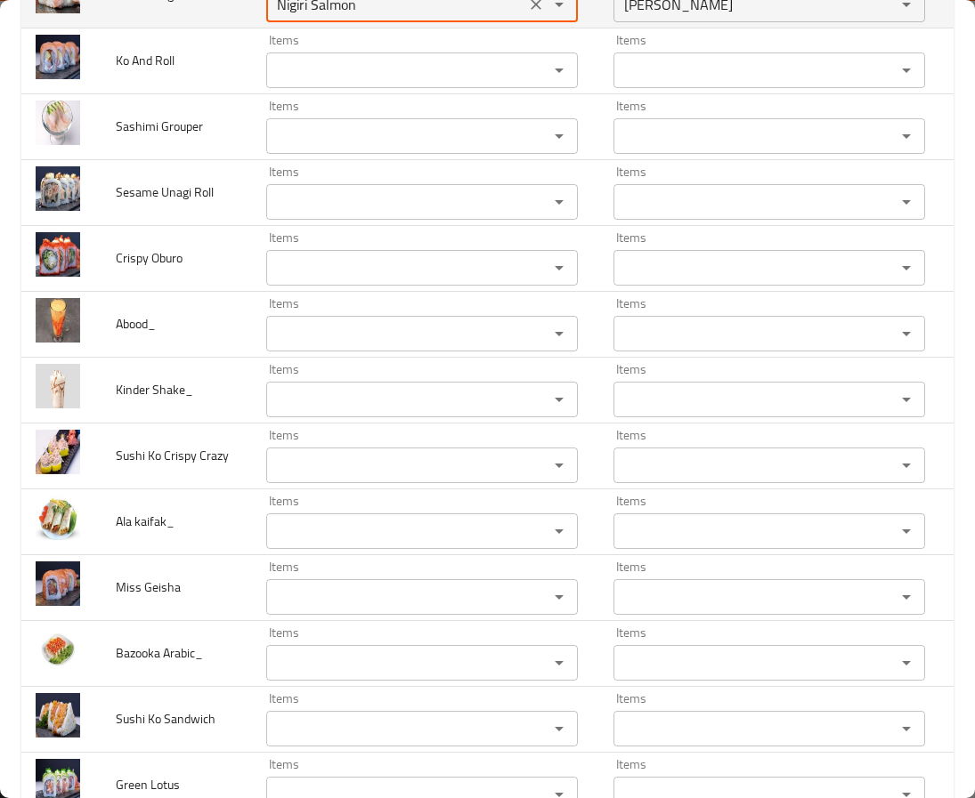
click at [272, 17] on Salmon "Nigiri Salmon" at bounding box center [396, 4] width 248 height 25
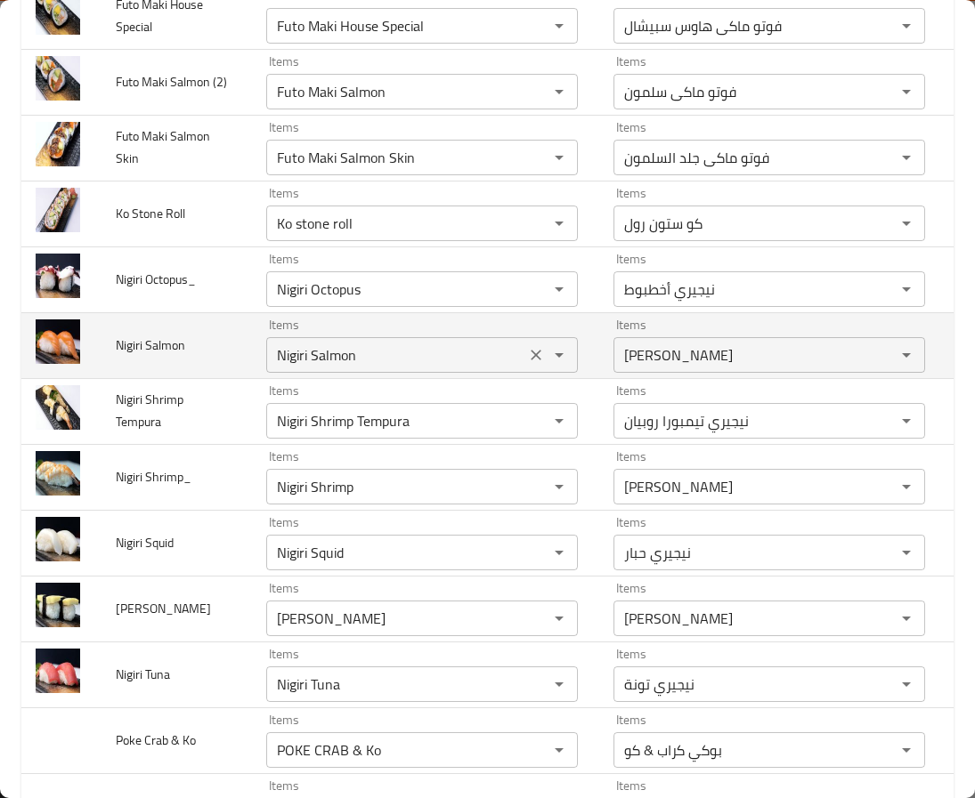
scroll to position [4831, 0]
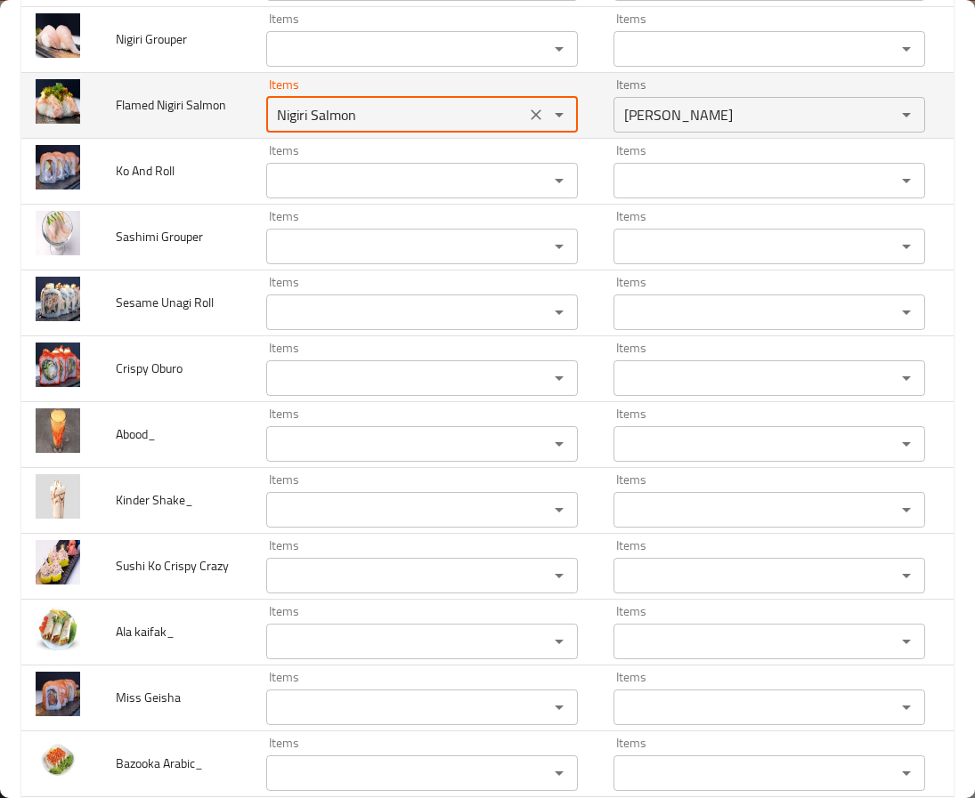
click at [329, 127] on Salmon "Nigiri Salmon" at bounding box center [396, 114] width 248 height 25
click at [527, 124] on icon "Clear" at bounding box center [536, 115] width 18 height 18
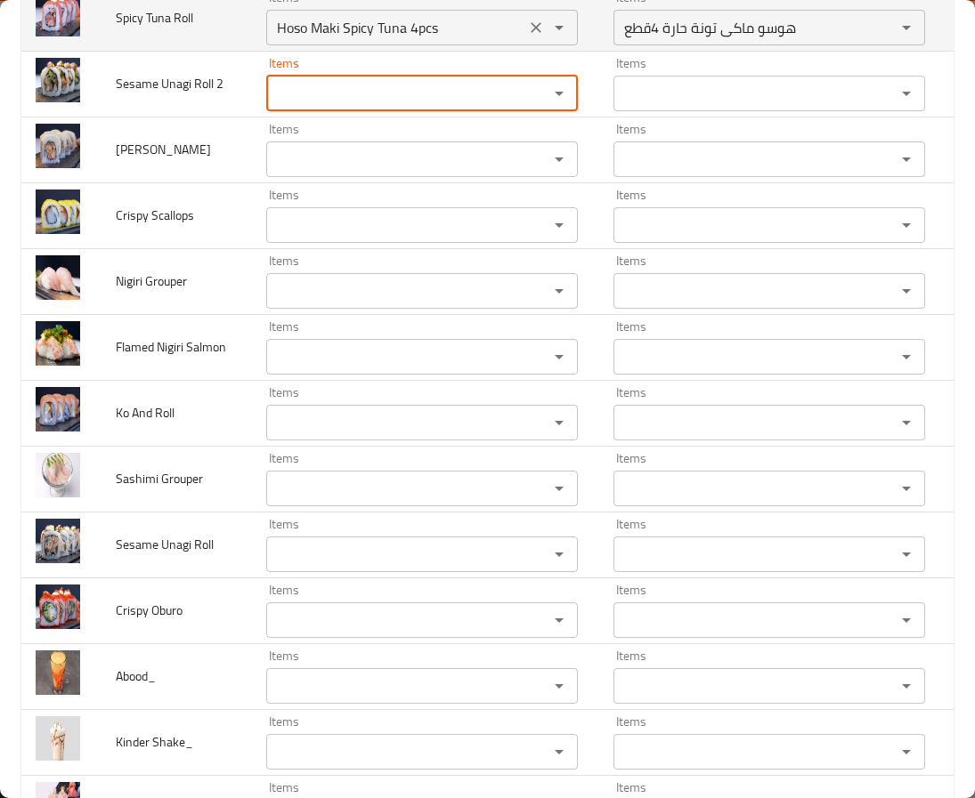
scroll to position [4564, 0]
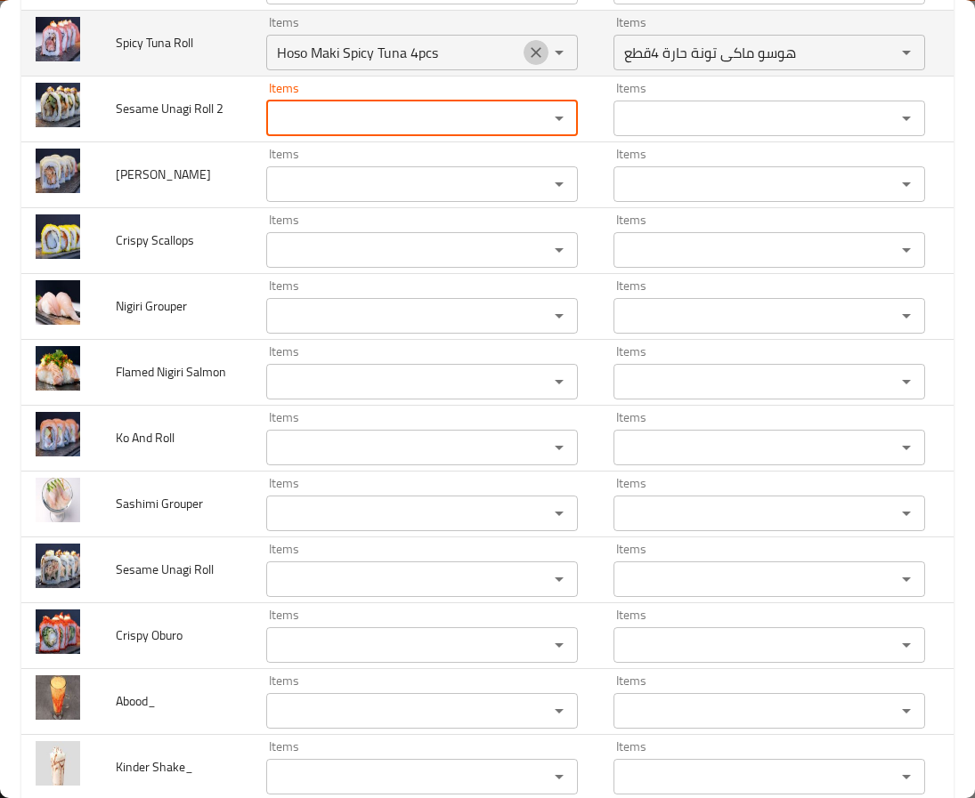
click at [527, 61] on icon "Clear" at bounding box center [536, 53] width 18 height 18
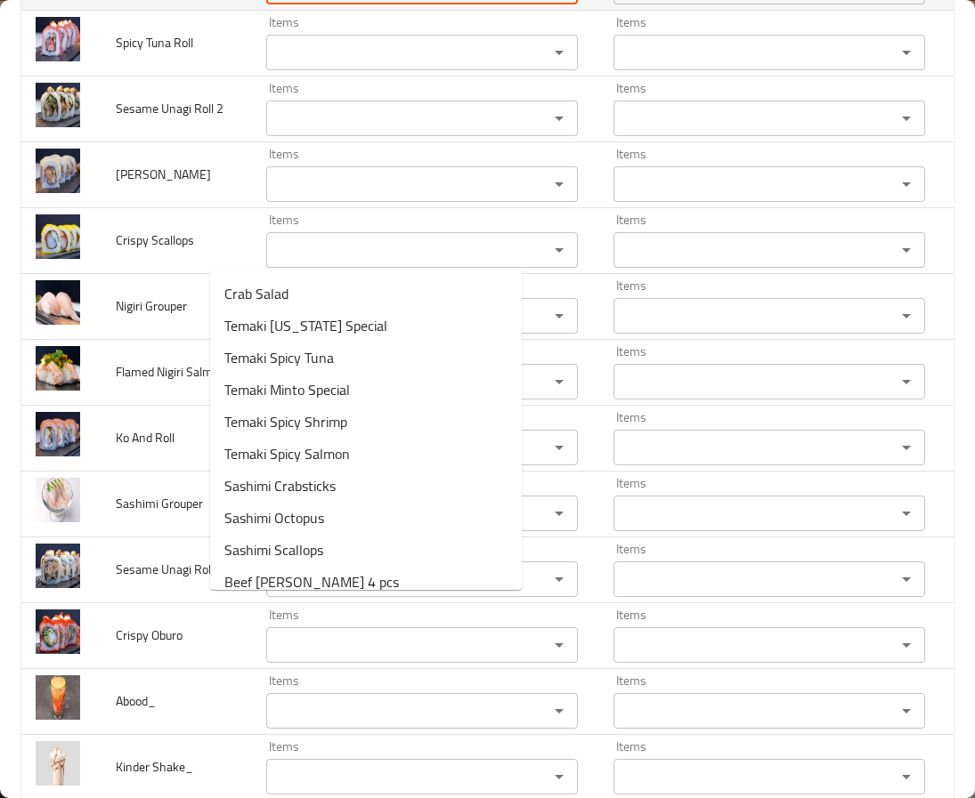
type Boat "ca"
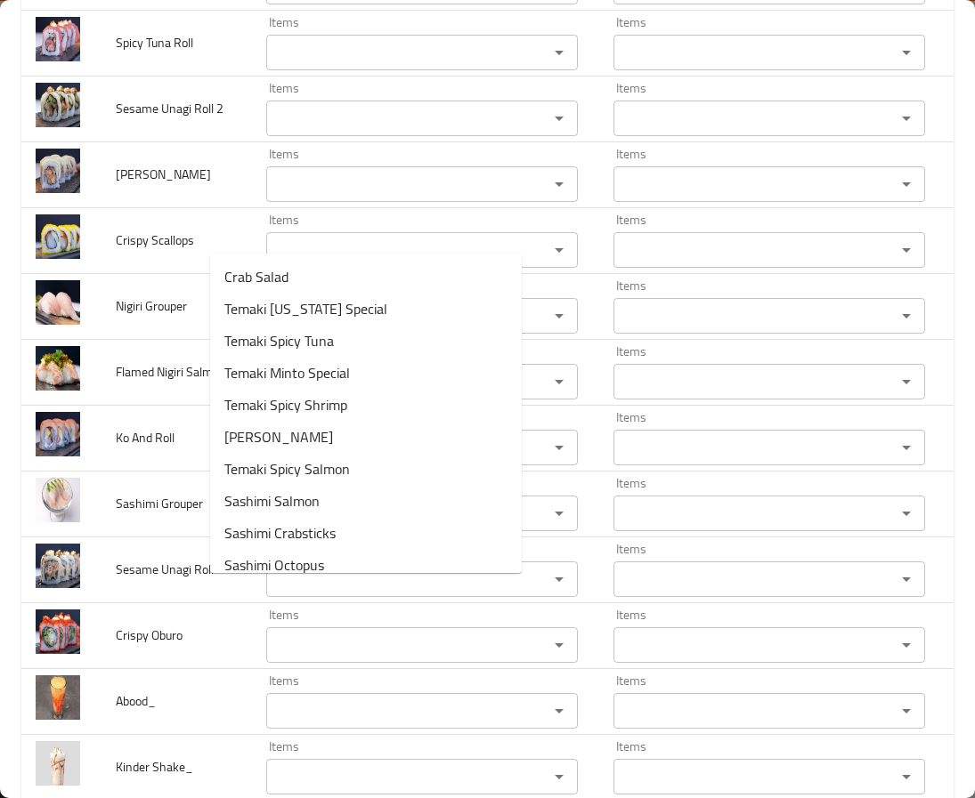
scroll to position [4430, 0]
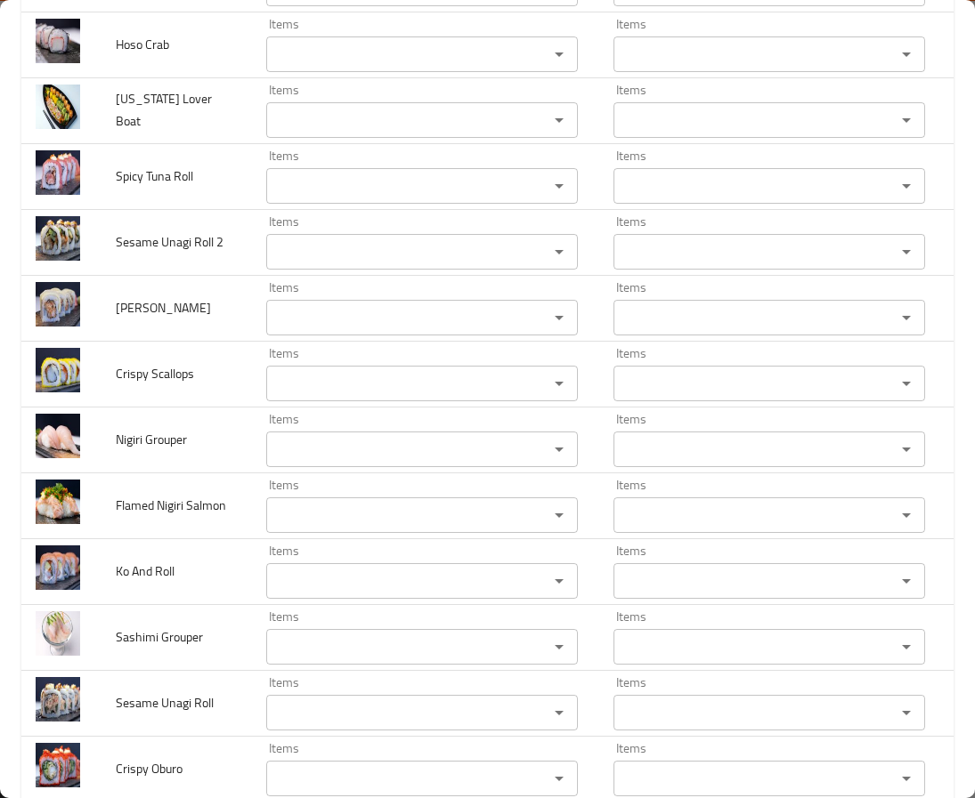
paste Maki "Maki"
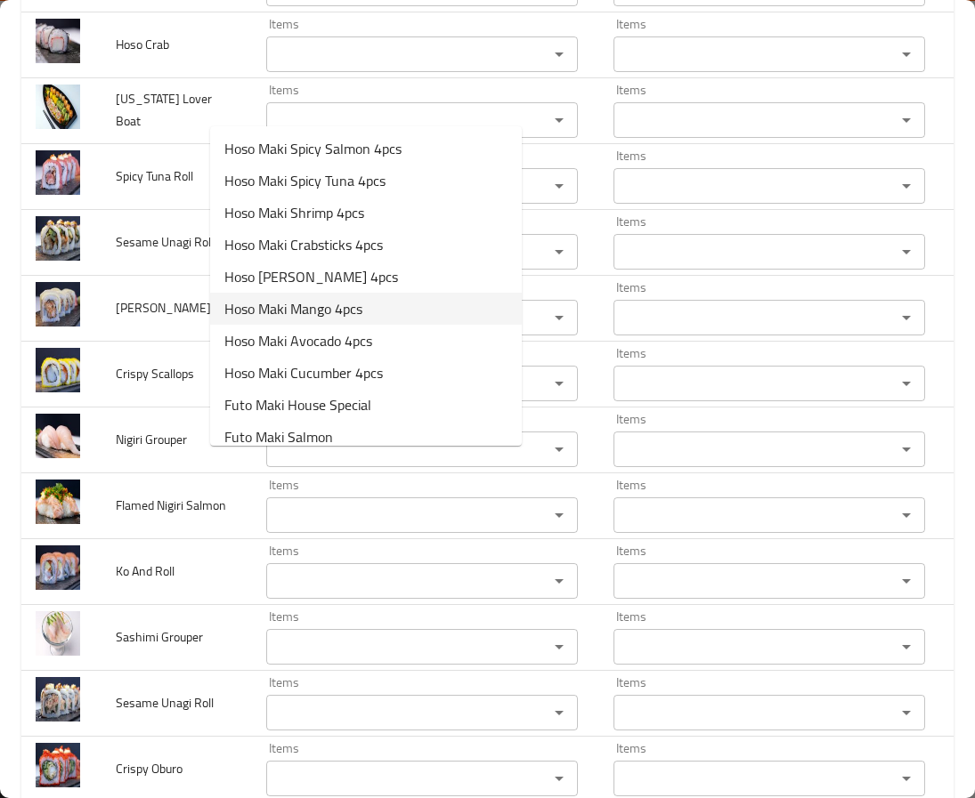
scroll to position [401, 0]
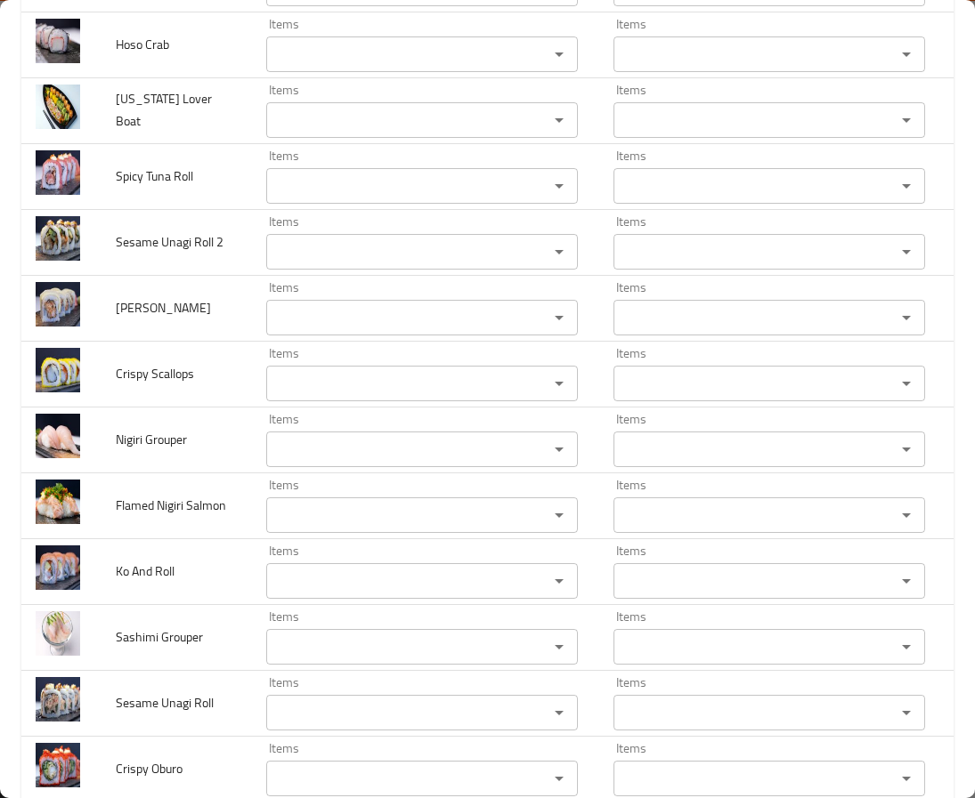
copy span "[US_STATE]"
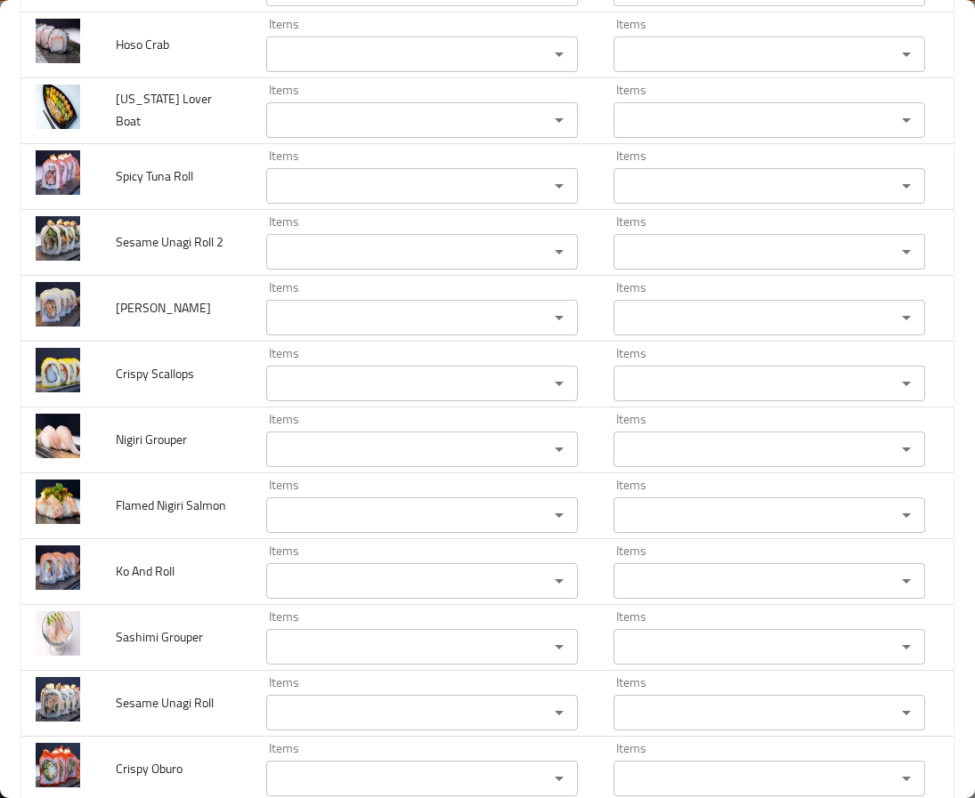
paste Maki "[US_STATE]"
type Maki "[US_STATE]"
drag, startPoint x: 478, startPoint y: 109, endPoint x: 216, endPoint y: 137, distance: 263.2
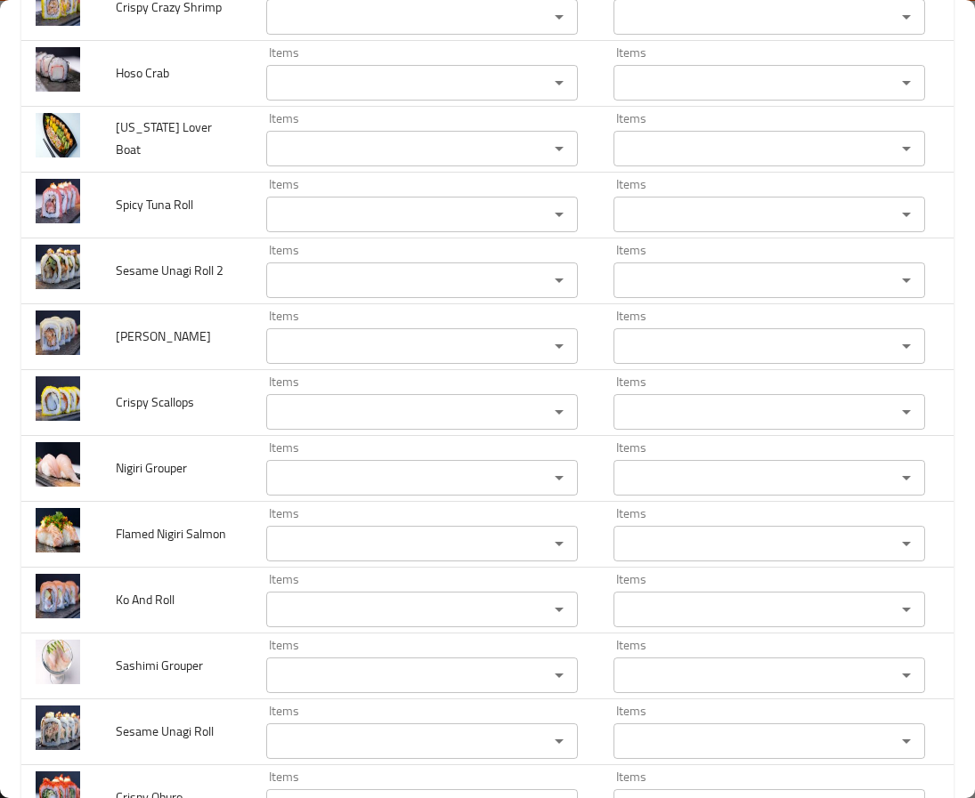
scroll to position [4297, 0]
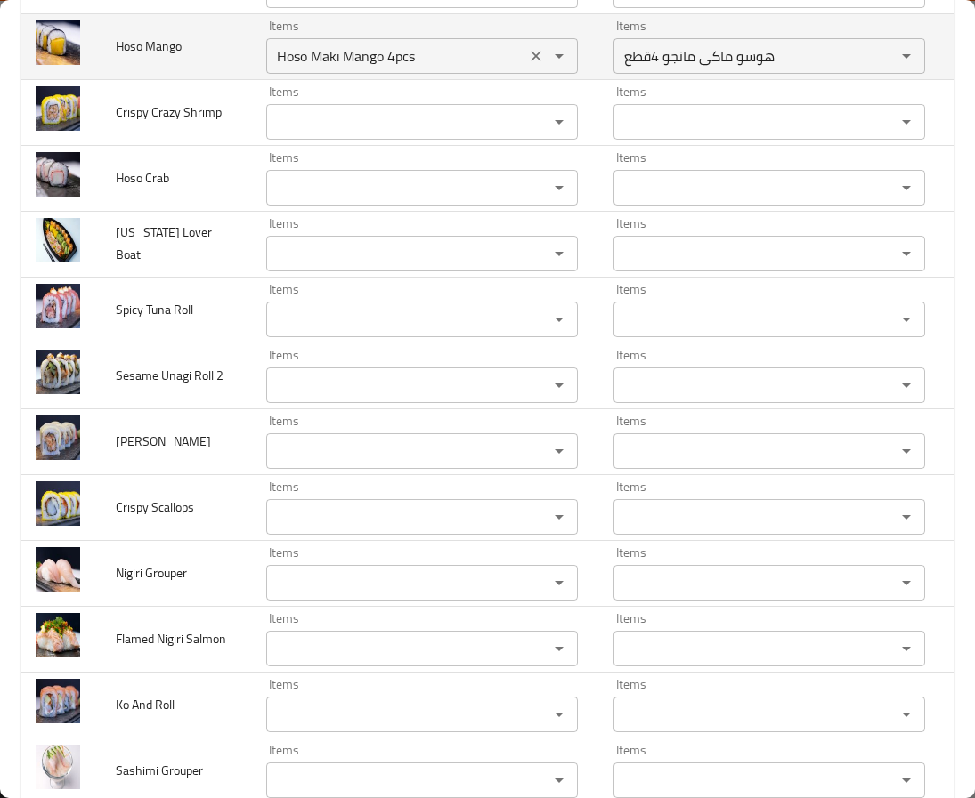
click at [272, 69] on Mango "Hoso Maki Mango 4pcs" at bounding box center [396, 56] width 248 height 25
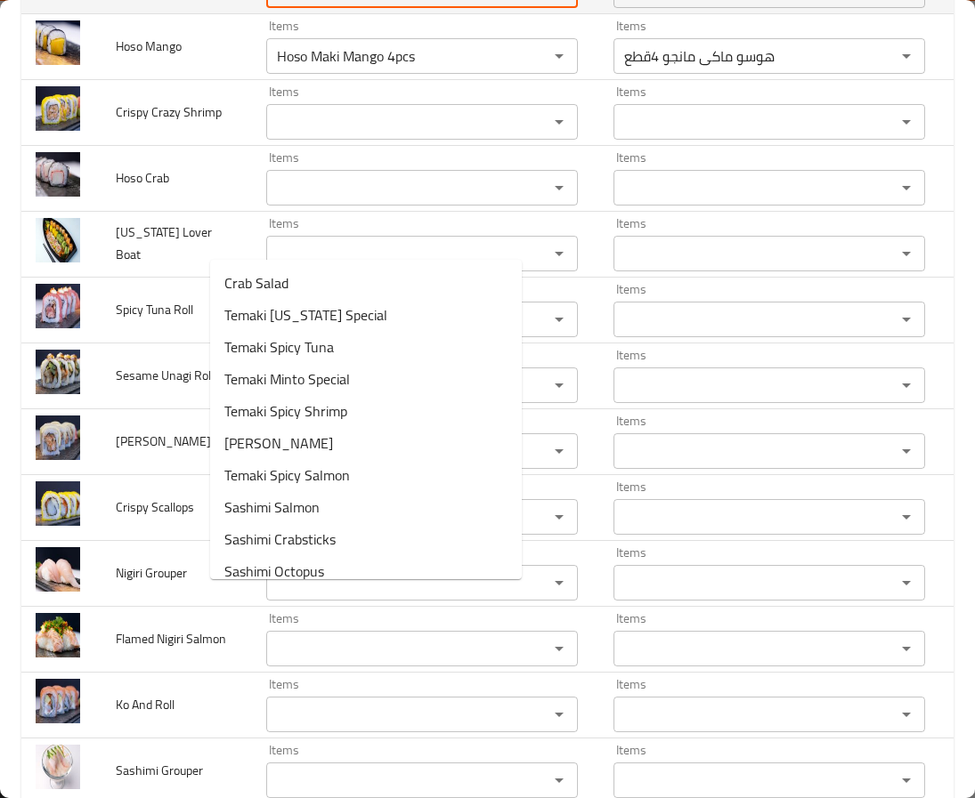
paste Maki "[US_STATE]"
type Maki "[US_STATE]"
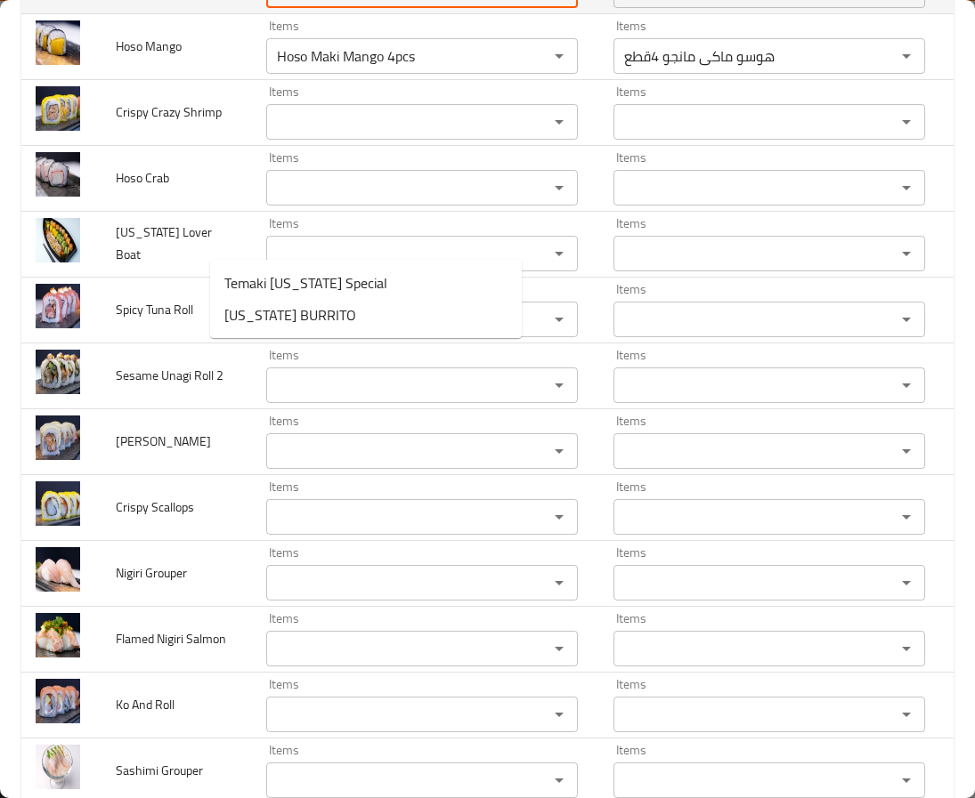
drag, startPoint x: 284, startPoint y: 236, endPoint x: 137, endPoint y: 243, distance: 147.1
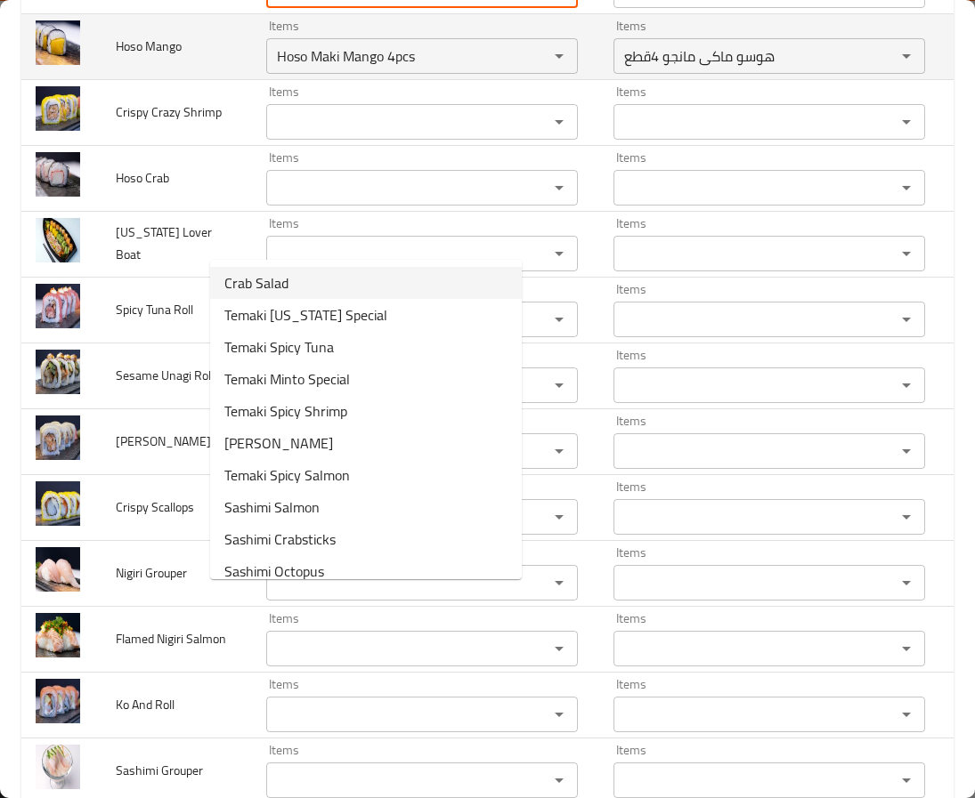
click at [252, 79] on td "Items Hoso Maki Mango 4pcs Items" at bounding box center [425, 46] width 347 height 66
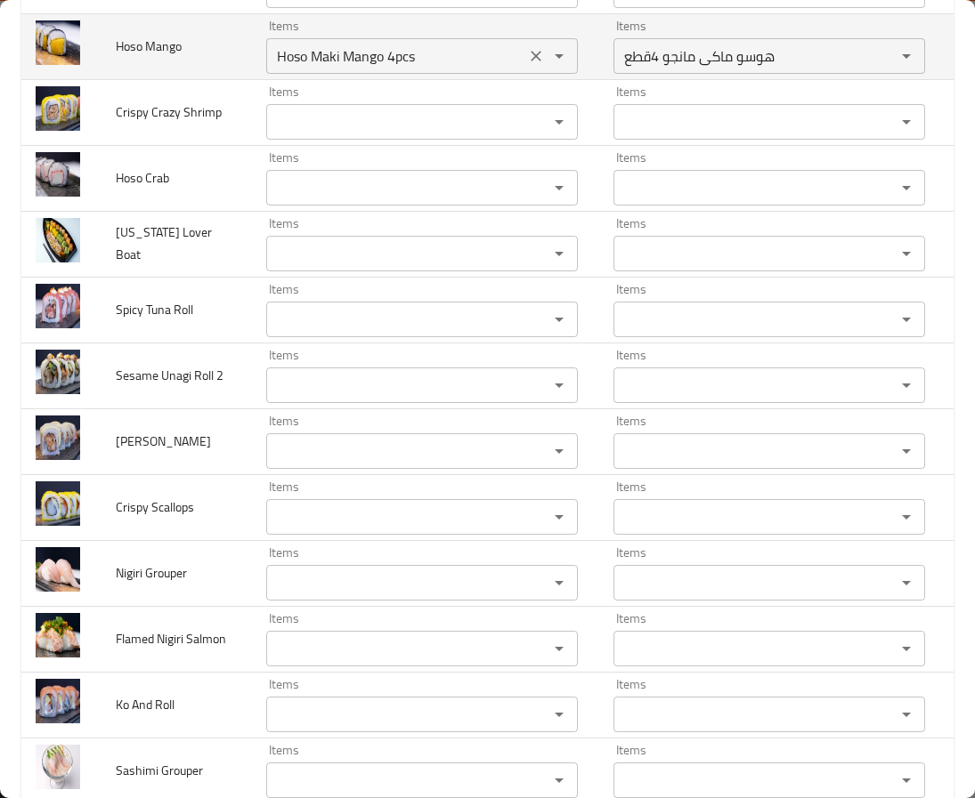
click at [275, 69] on Mango "Hoso Maki Mango 4pcs" at bounding box center [396, 56] width 248 height 25
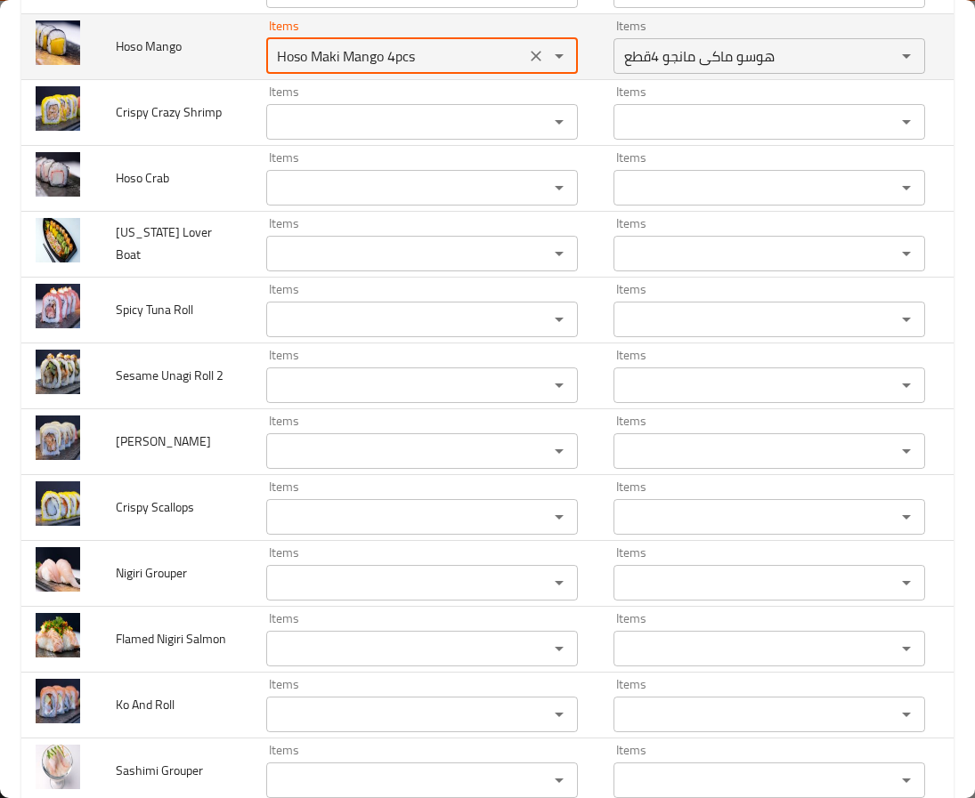
click at [275, 69] on Mango "Hoso Maki Mango 4pcs" at bounding box center [396, 56] width 248 height 25
drag, startPoint x: 401, startPoint y: 303, endPoint x: 152, endPoint y: 316, distance: 248.7
click at [152, 79] on tr "Hoso Mango Items Hoso Maki Mango 4pcs Items Items هوسو ماكى مانجو 4قطع Items Ne…" at bounding box center [535, 46] width 1028 height 66
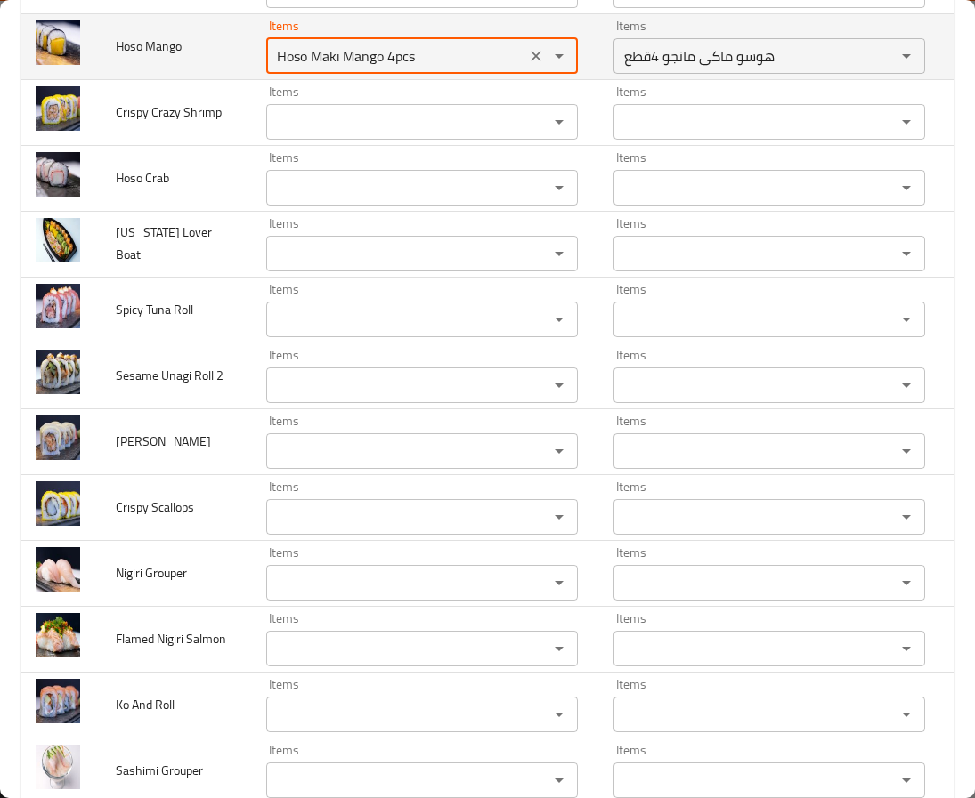
paste Mango "Maki"
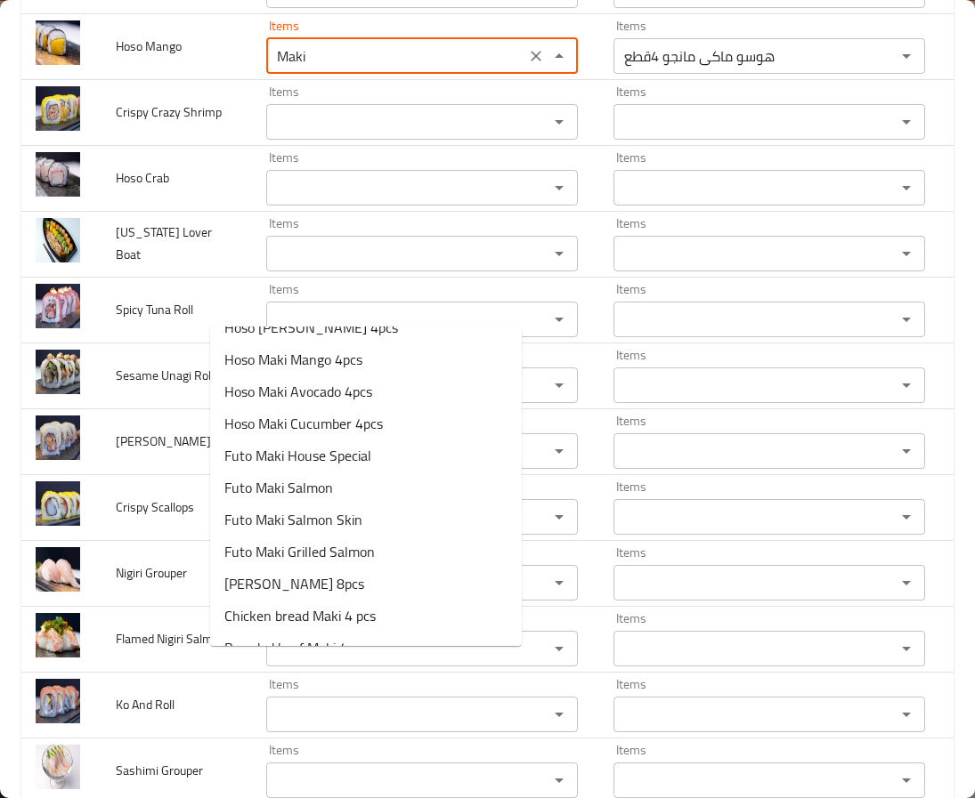
scroll to position [591, 0]
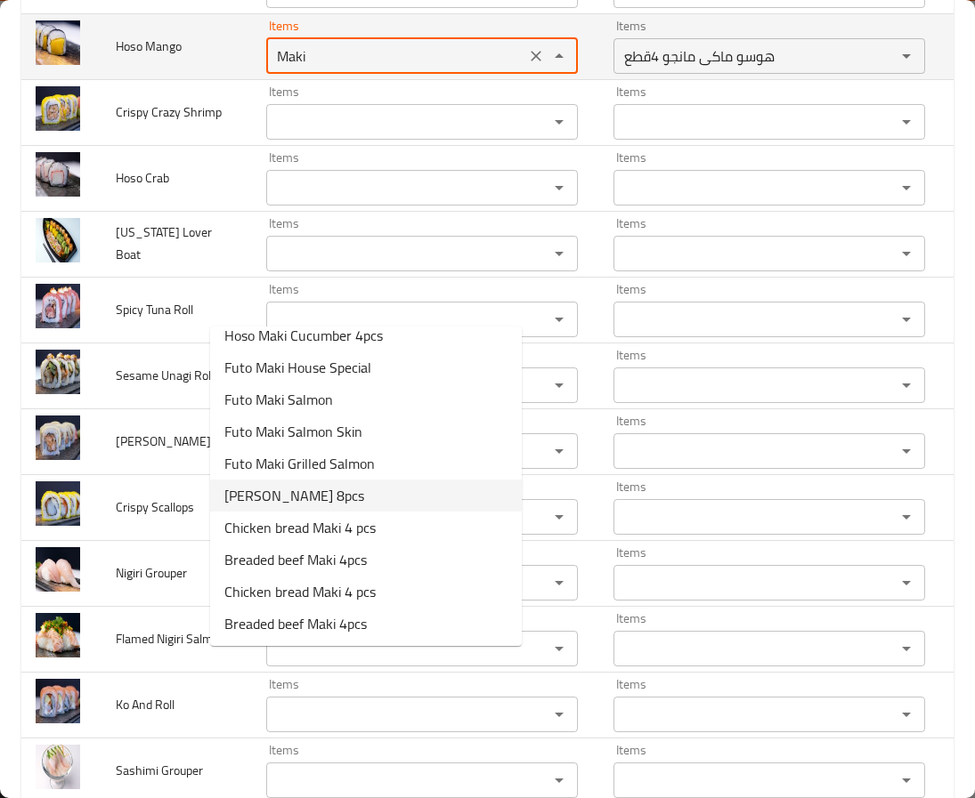
type Mango "Hoso Maki Mango 4pcs"
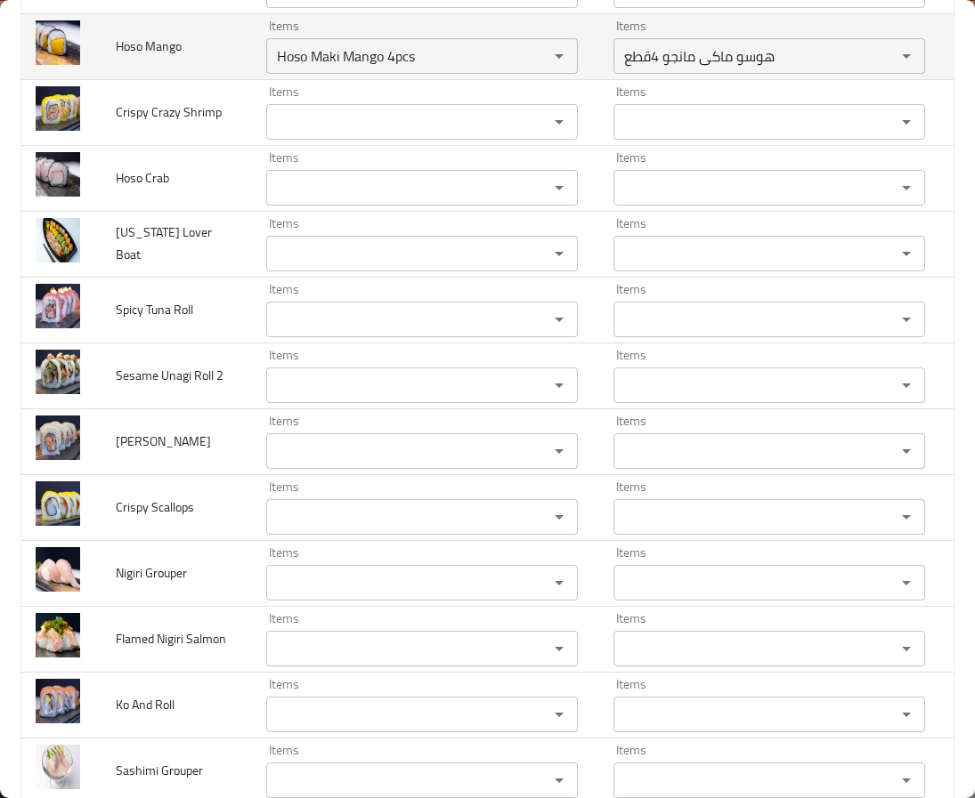
click at [176, 79] on td "Hoso Mango" at bounding box center [176, 46] width 150 height 66
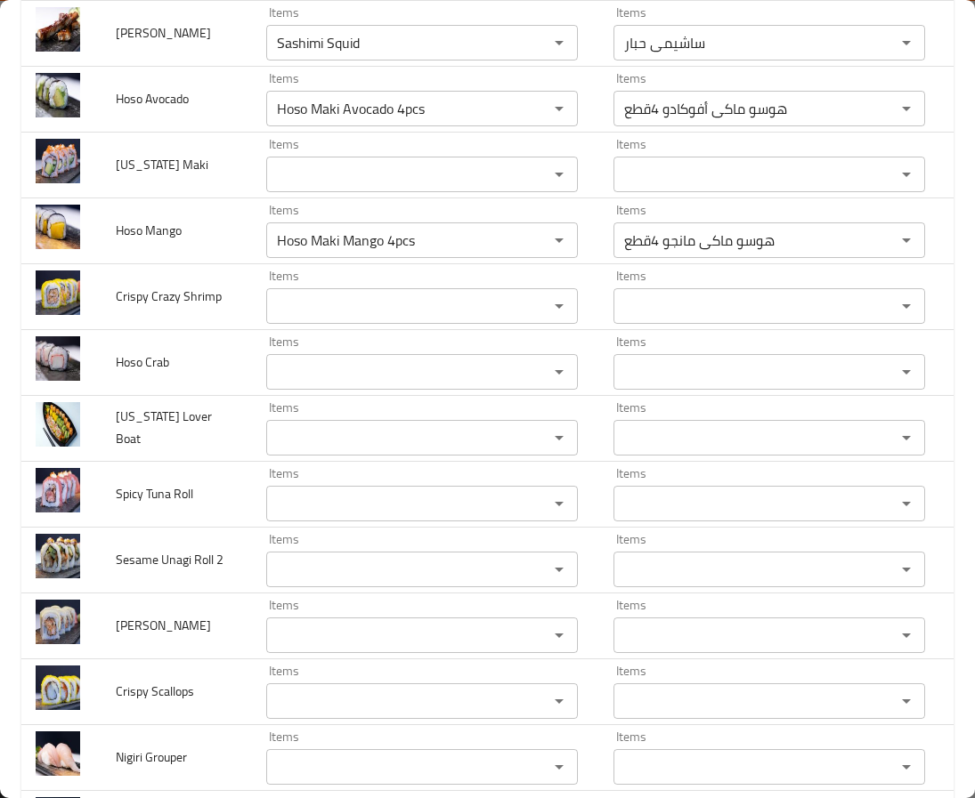
scroll to position [4030, 0]
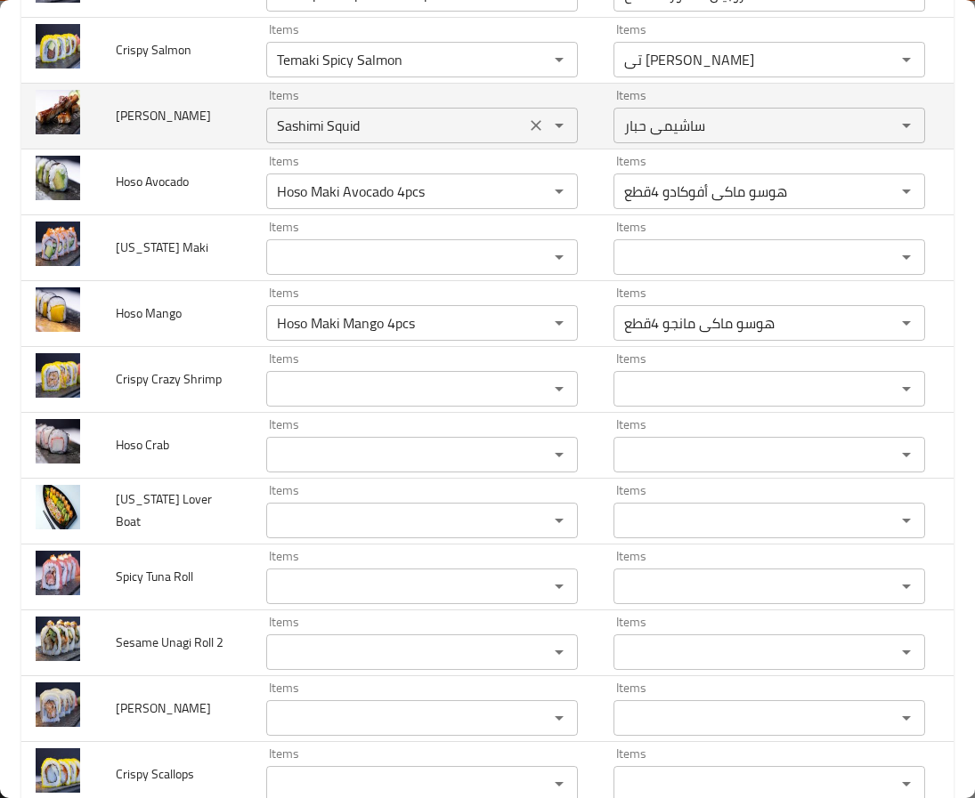
click at [284, 138] on Eel "Sashimi Squid" at bounding box center [396, 125] width 248 height 25
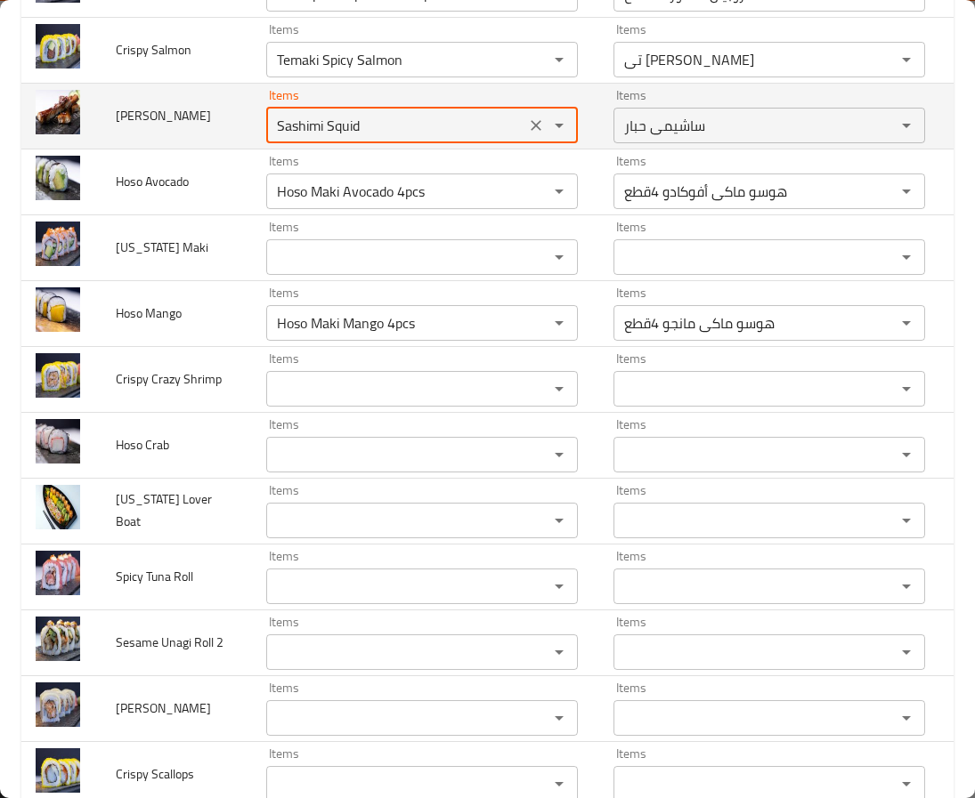
click at [284, 138] on Eel "Sashimi Squid" at bounding box center [396, 125] width 248 height 25
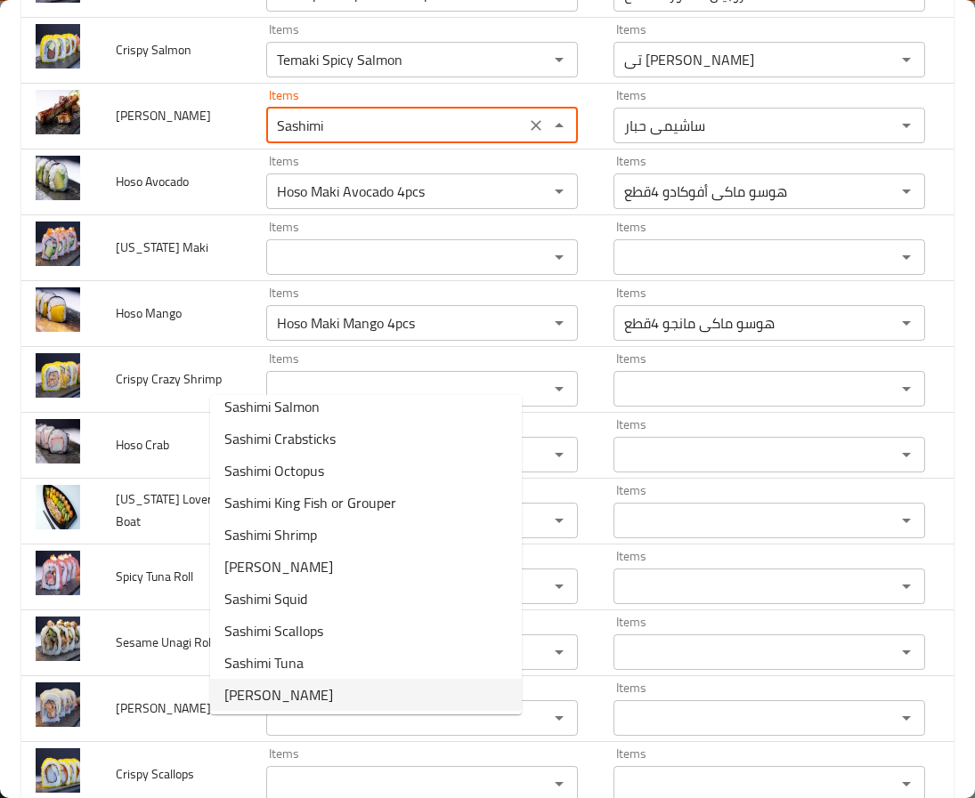
scroll to position [14, 0]
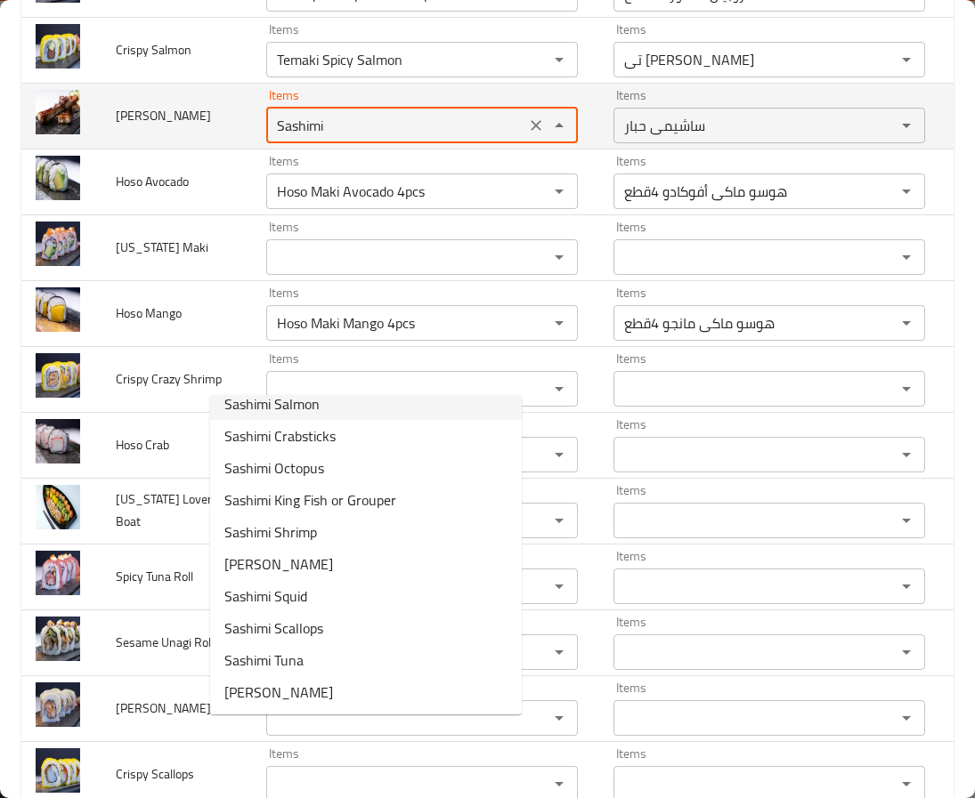
type Eel "Sashimi Squid"
click at [123, 127] on span "[PERSON_NAME]" at bounding box center [163, 115] width 95 height 23
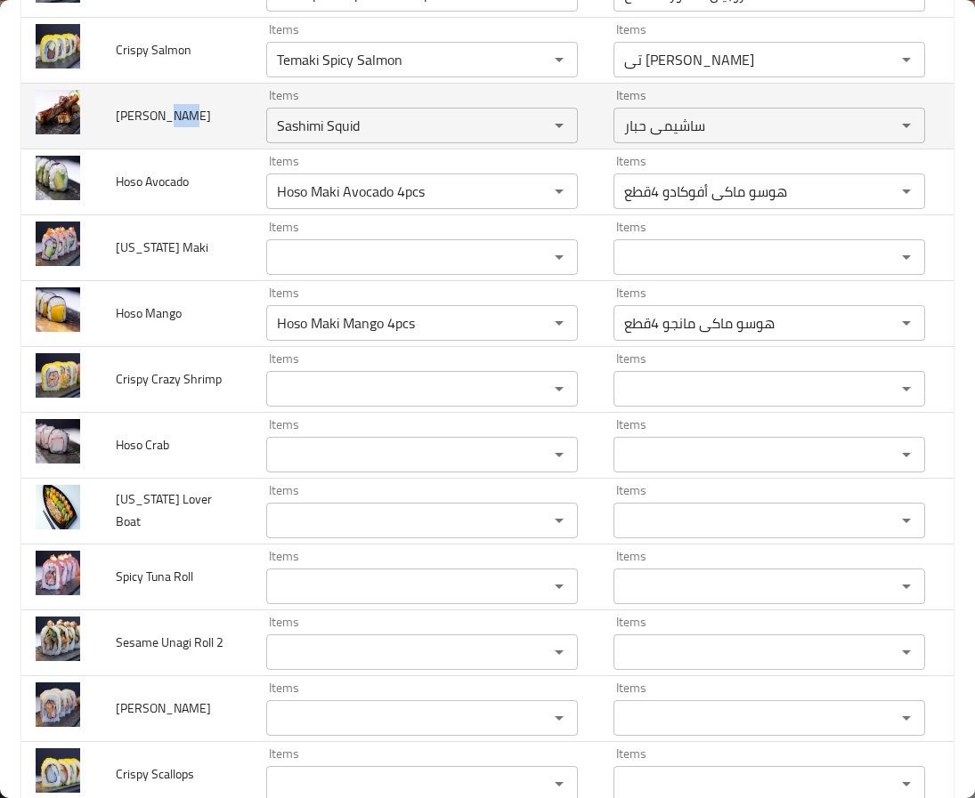
click at [123, 127] on span "[PERSON_NAME]" at bounding box center [163, 115] width 95 height 23
click at [185, 149] on td "[PERSON_NAME]" at bounding box center [176, 116] width 150 height 66
click at [527, 134] on icon "Clear" at bounding box center [536, 126] width 18 height 18
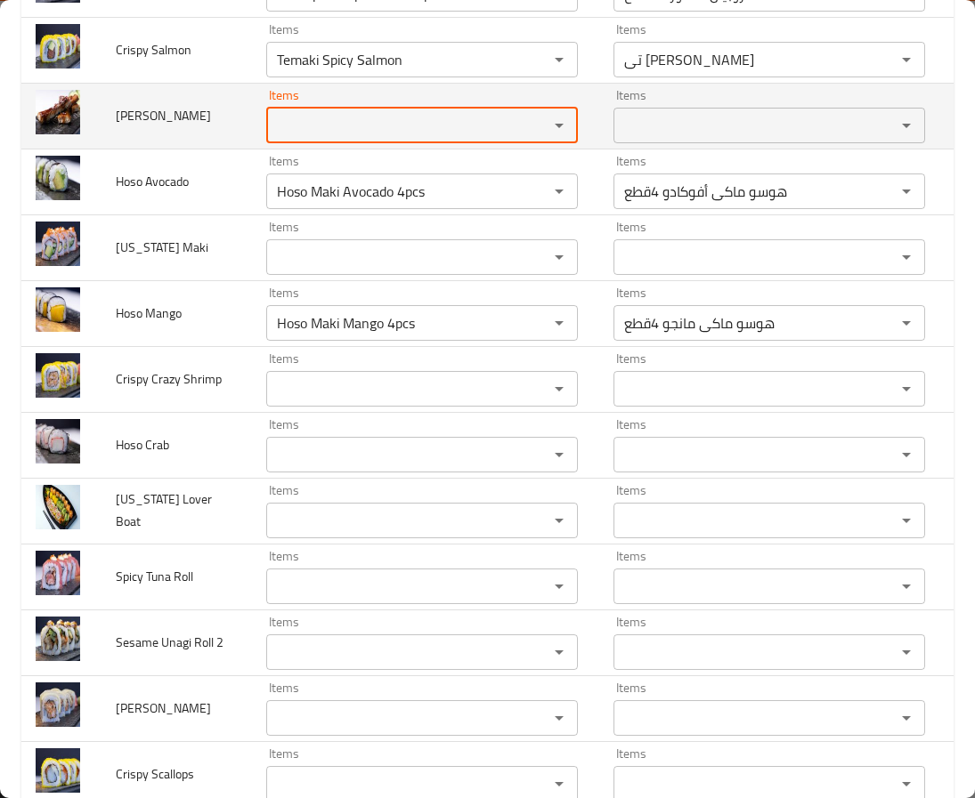
click at [134, 149] on td "[PERSON_NAME]" at bounding box center [176, 116] width 150 height 66
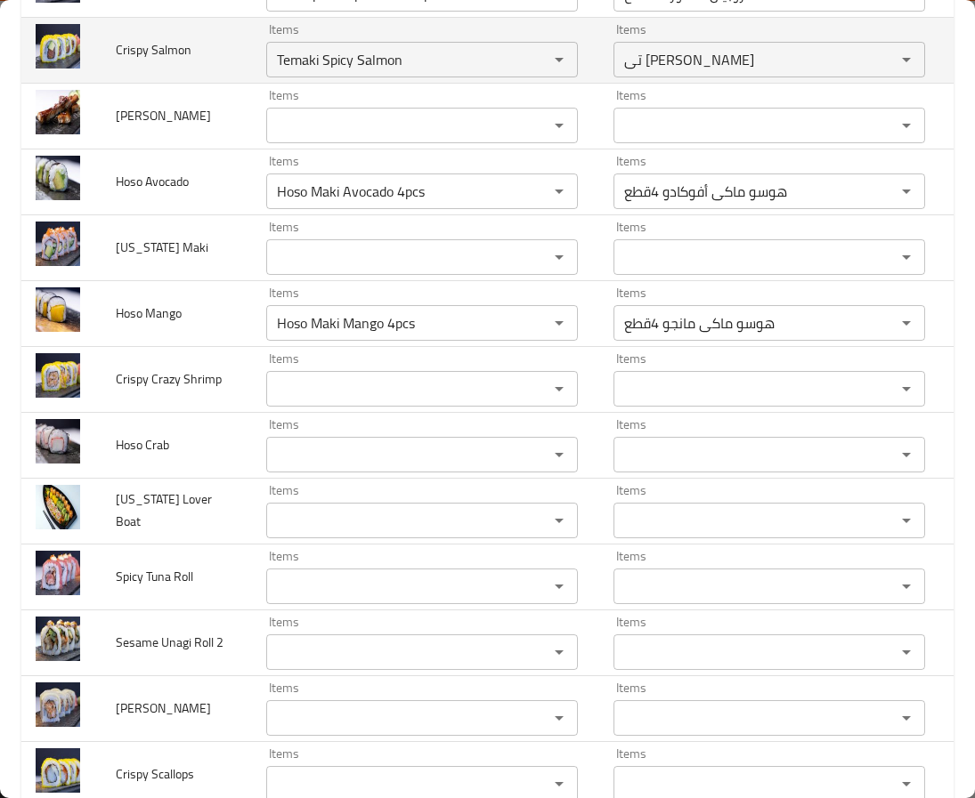
click at [179, 83] on td "Crispy Salmon" at bounding box center [176, 50] width 150 height 66
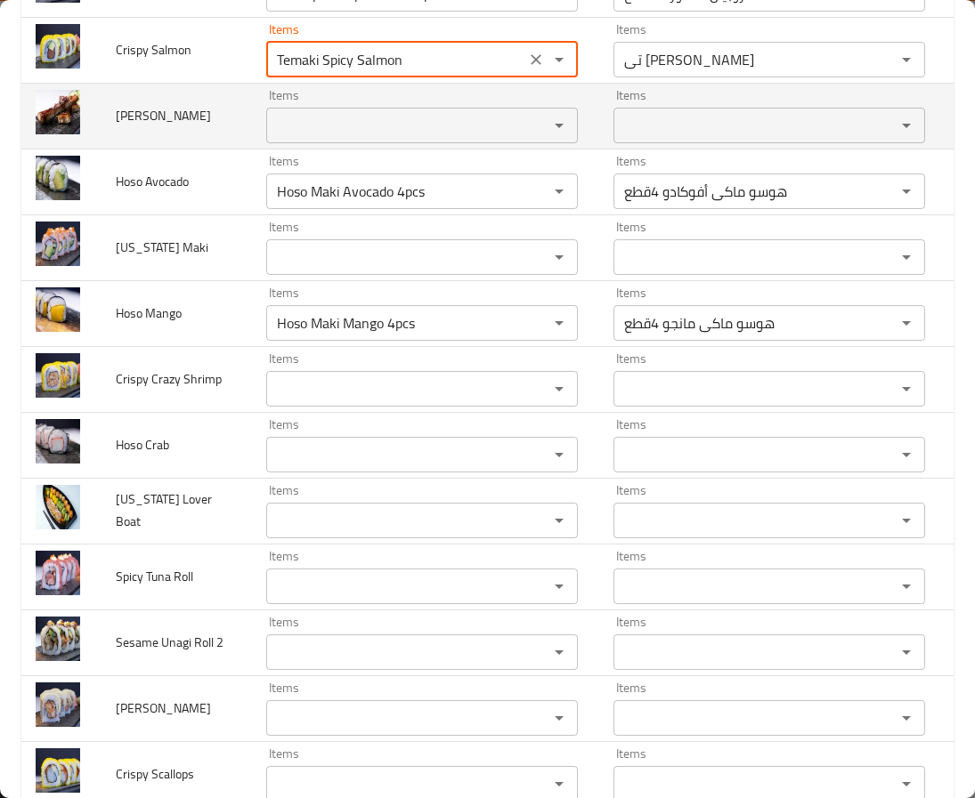
drag, startPoint x: 361, startPoint y: 311, endPoint x: 190, endPoint y: 331, distance: 171.3
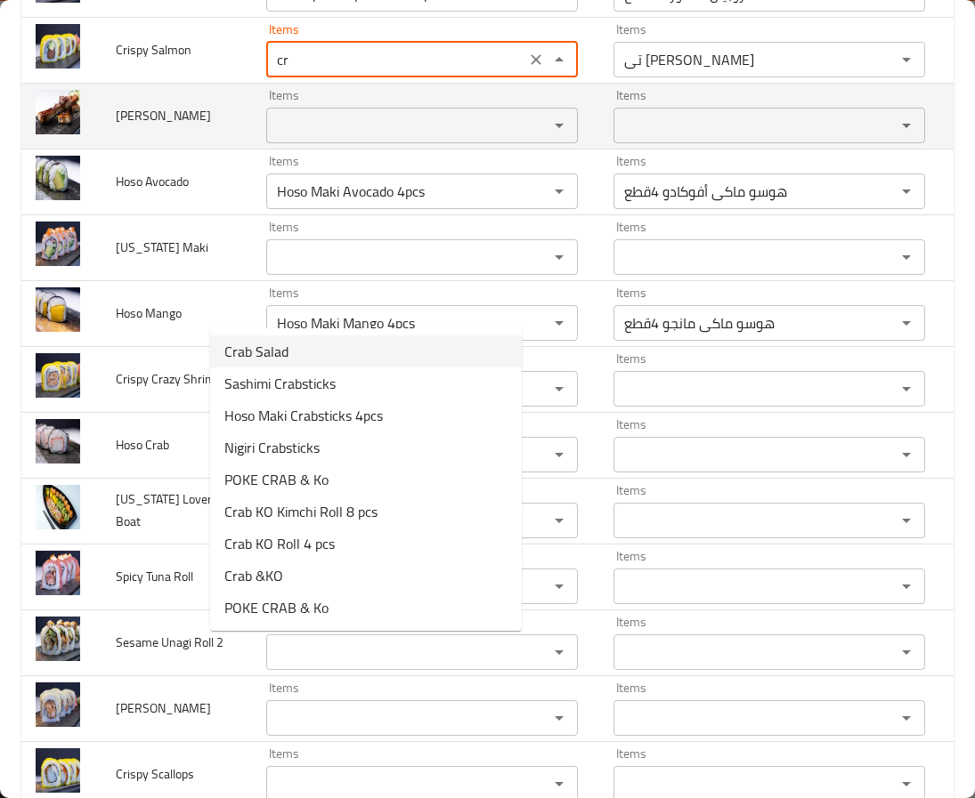
type Salmon "c"
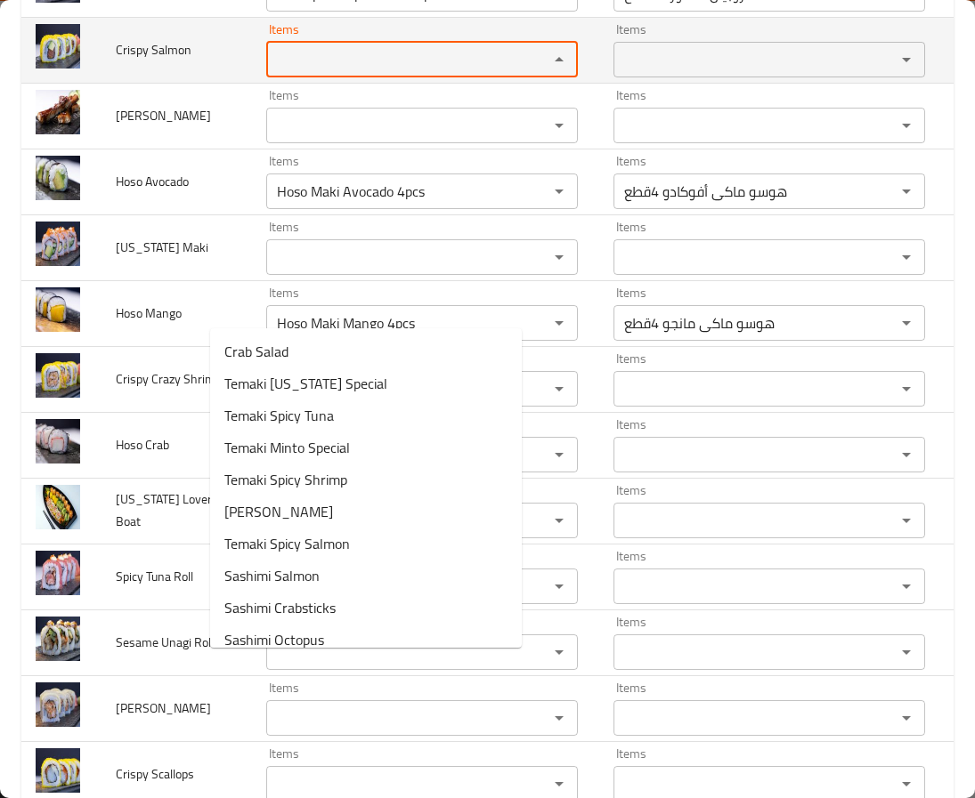
click at [188, 83] on td "Crispy Salmon" at bounding box center [176, 50] width 150 height 66
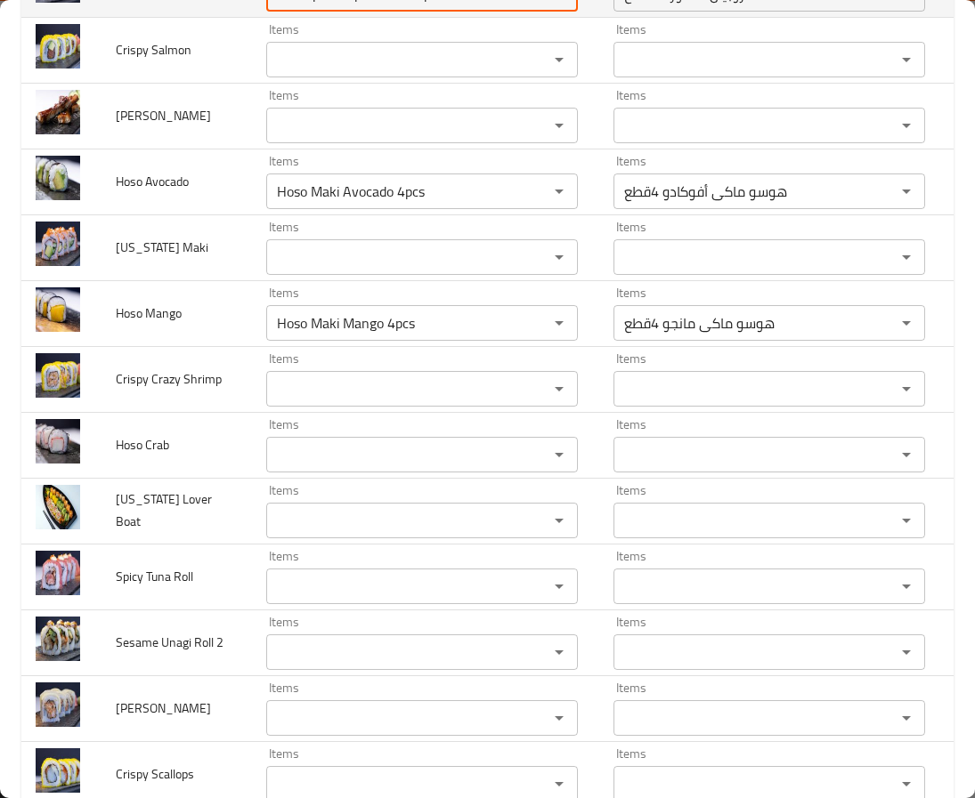
drag, startPoint x: 436, startPoint y: 222, endPoint x: 161, endPoint y: 225, distance: 275.1
drag, startPoint x: 272, startPoint y: 235, endPoint x: 88, endPoint y: 257, distance: 185.6
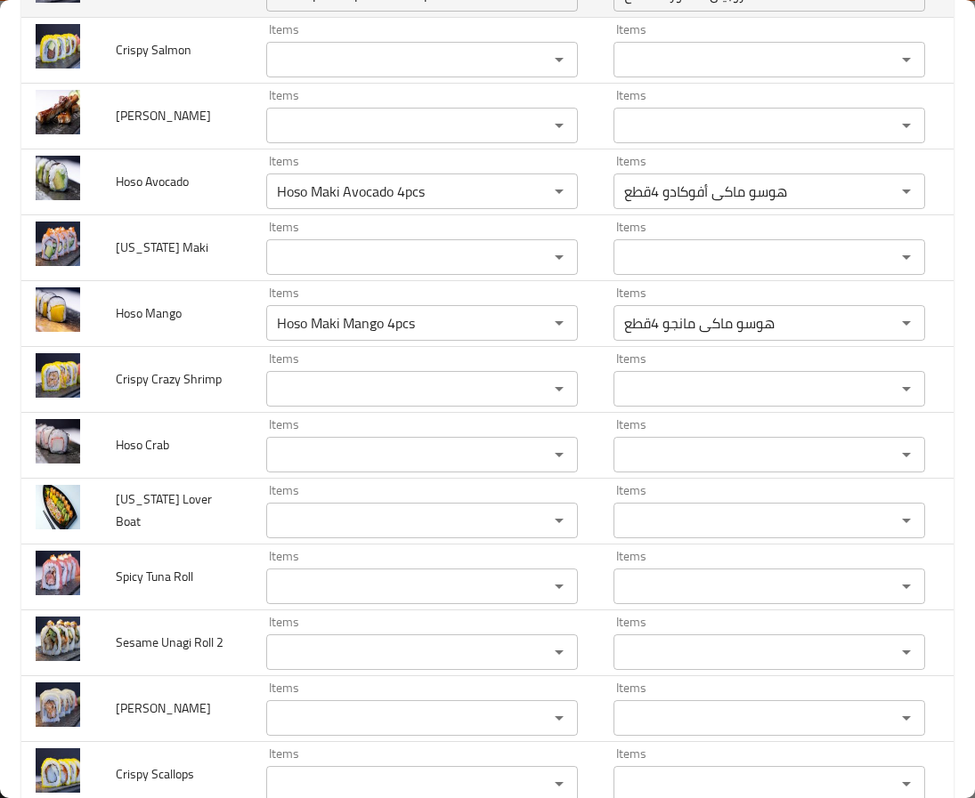
copy span "Sesame"
paste Roll "esame"
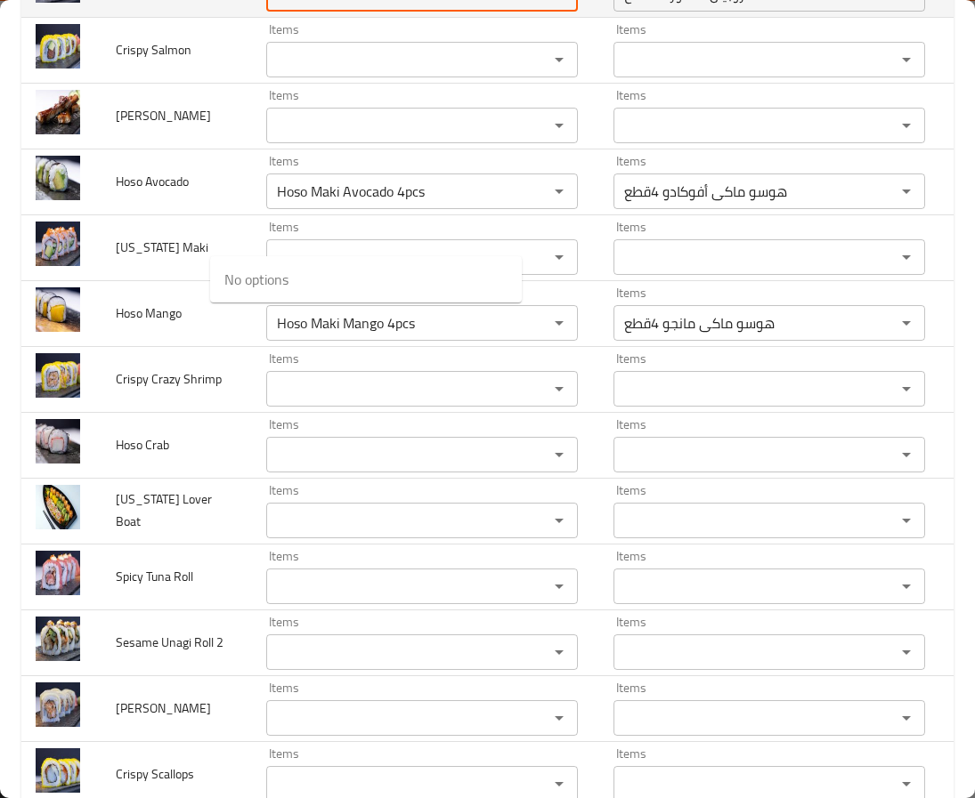
type Roll "Se"
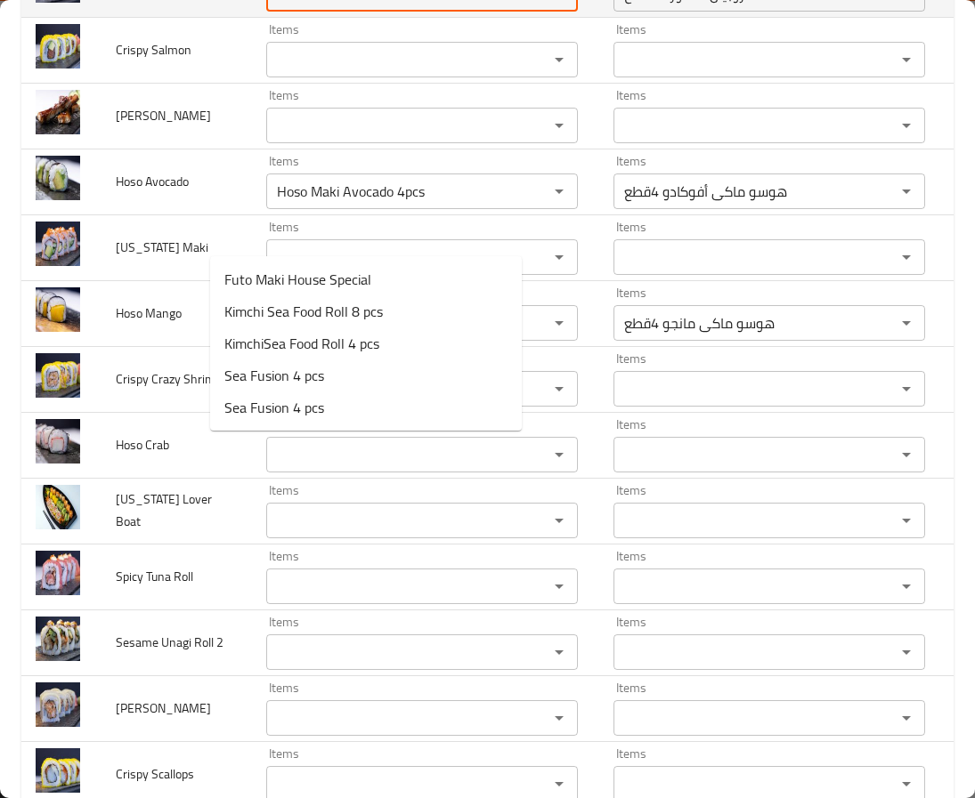
drag, startPoint x: 476, startPoint y: 230, endPoint x: 406, endPoint y: 198, distance: 77.3
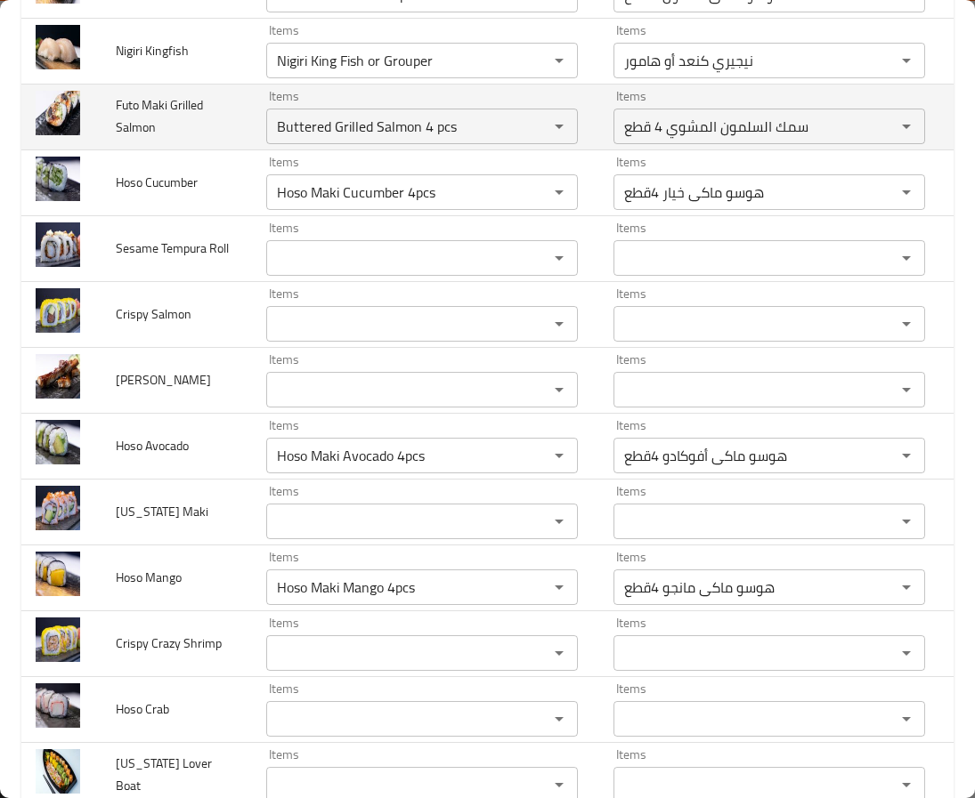
scroll to position [3763, 0]
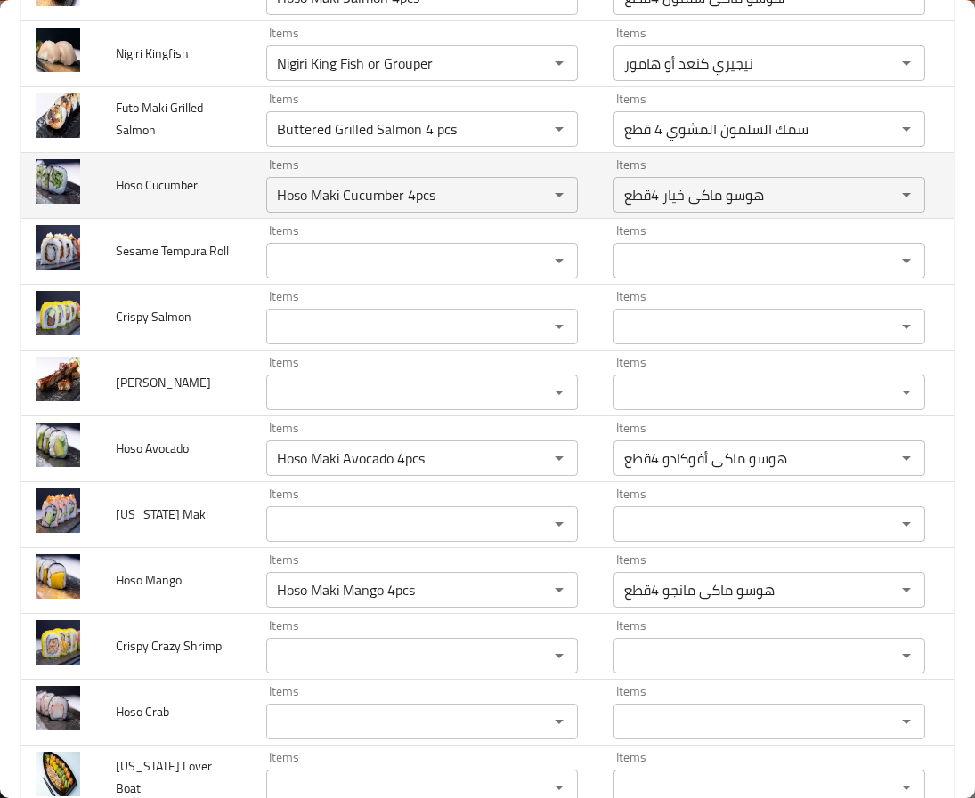
click at [124, 197] on span "Hoso Cucumber" at bounding box center [157, 185] width 82 height 23
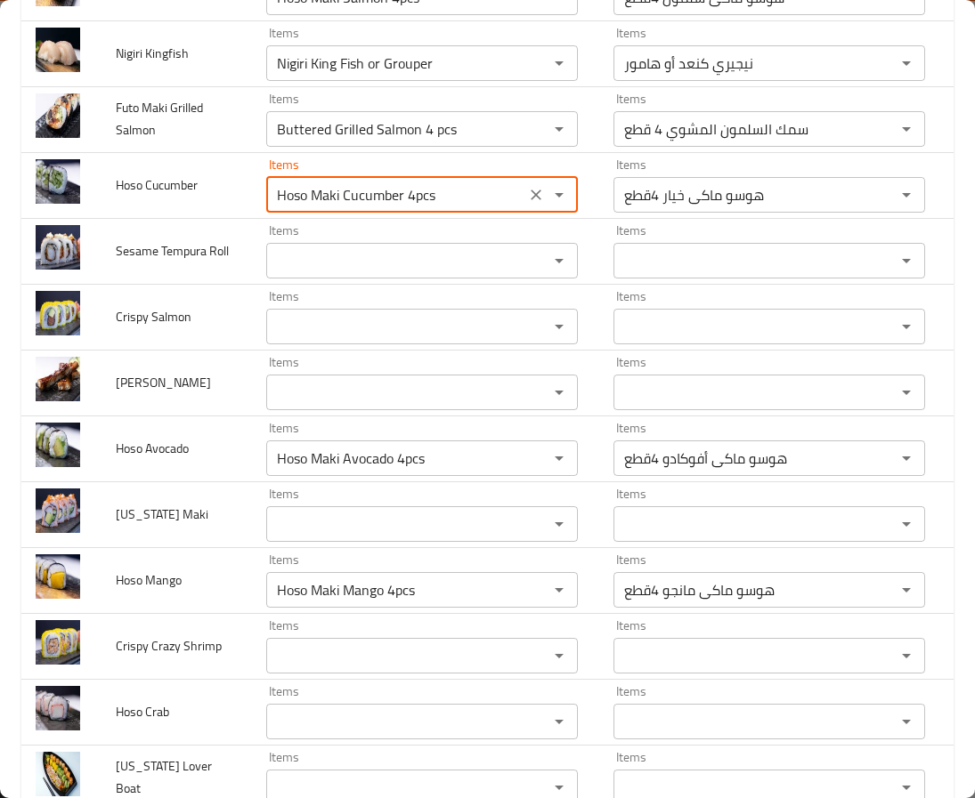
drag, startPoint x: 343, startPoint y: 428, endPoint x: -67, endPoint y: 467, distance: 411.4
click at [0, 467] on html "​ Menu-management [GEOGRAPHIC_DATA] Get Help A Edit Restaurant Branches Menus S…" at bounding box center [487, 399] width 975 height 798
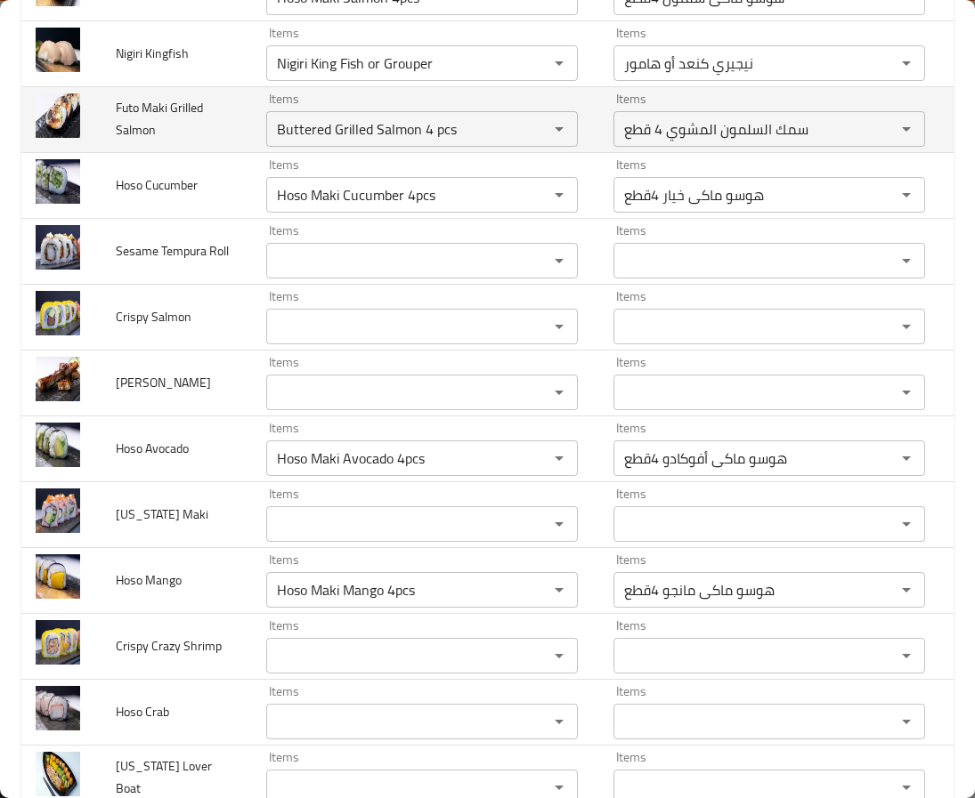
click at [252, 152] on td "Items Buttered Grilled Salmon 4 pcs Items" at bounding box center [425, 119] width 347 height 66
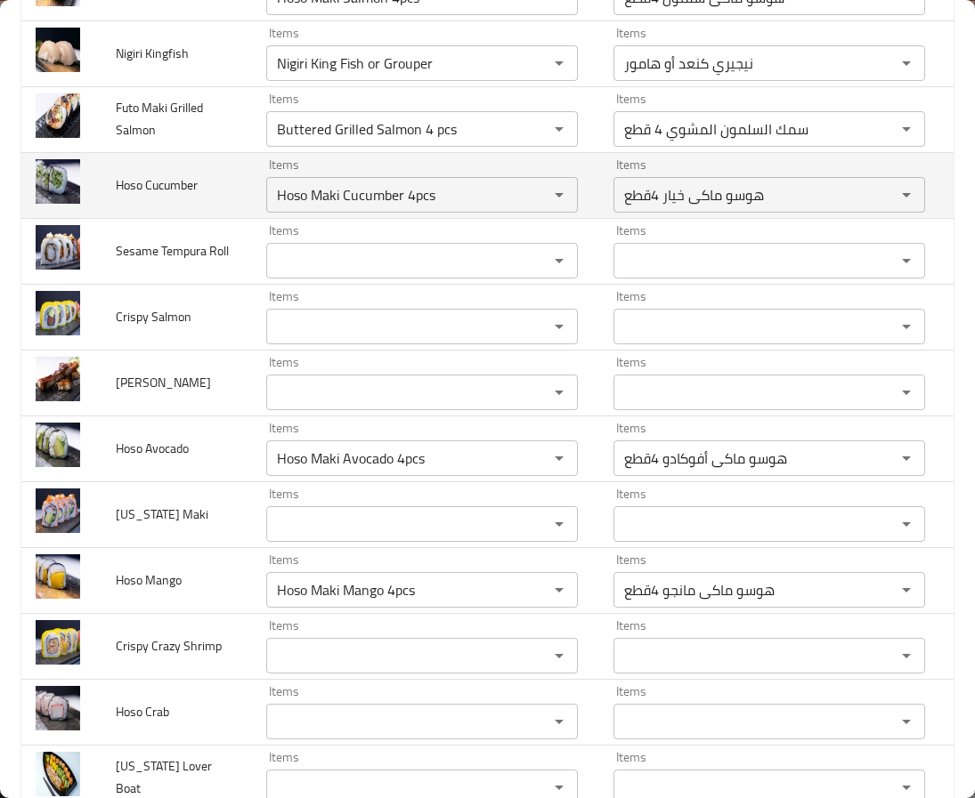
click at [185, 218] on td "Hoso Cucumber" at bounding box center [176, 185] width 150 height 66
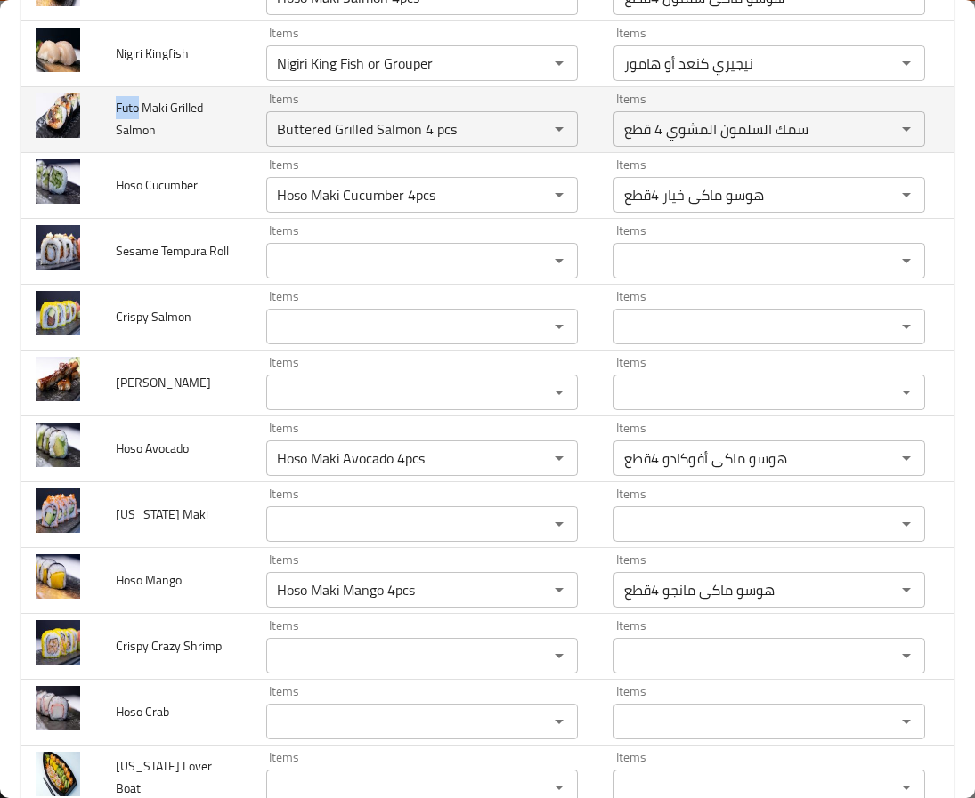
drag, startPoint x: 137, startPoint y: 324, endPoint x: 112, endPoint y: 327, distance: 25.1
click at [112, 152] on td "Futo Maki Grilled Salmon" at bounding box center [176, 119] width 150 height 66
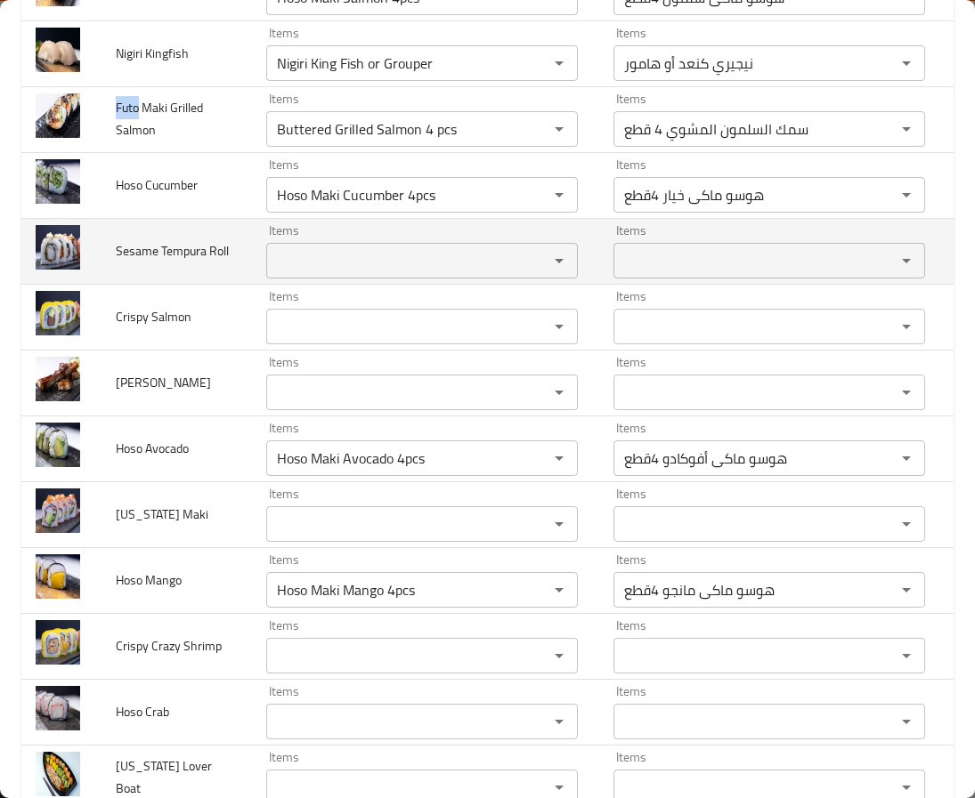
copy span "Futo"
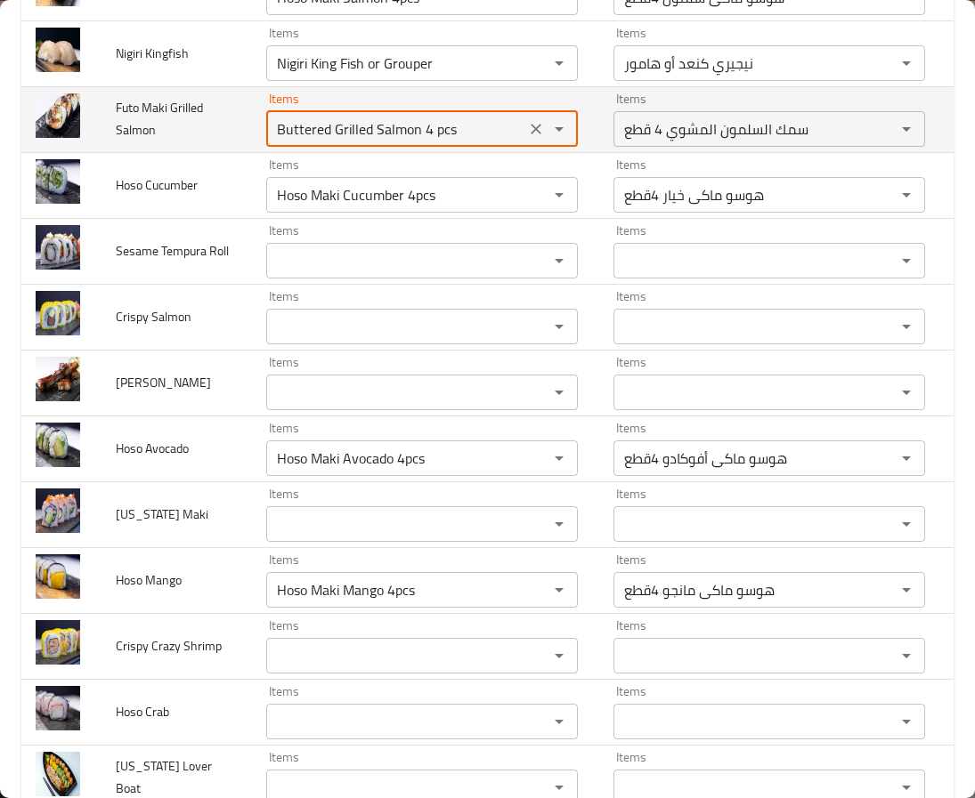
drag, startPoint x: 423, startPoint y: 348, endPoint x: 214, endPoint y: 353, distance: 209.3
click at [266, 147] on div "Buttered Grilled Salmon 4 pcs Items" at bounding box center [422, 129] width 312 height 36
paste Salmon "Futo"
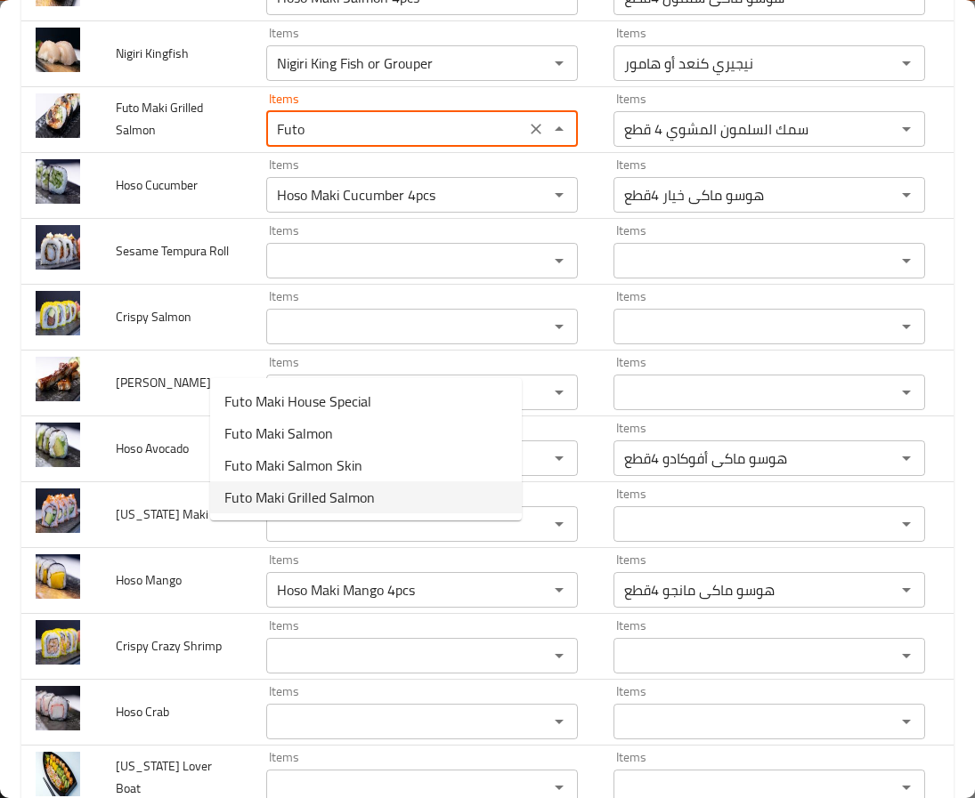
click at [417, 492] on Salmon-option-3 "Futo Maki Grilled Salmon" at bounding box center [366, 498] width 312 height 32
type Salmon "Futo Maki Grilled Salmon"
type Salmon-ar "فوتو [PERSON_NAME]"
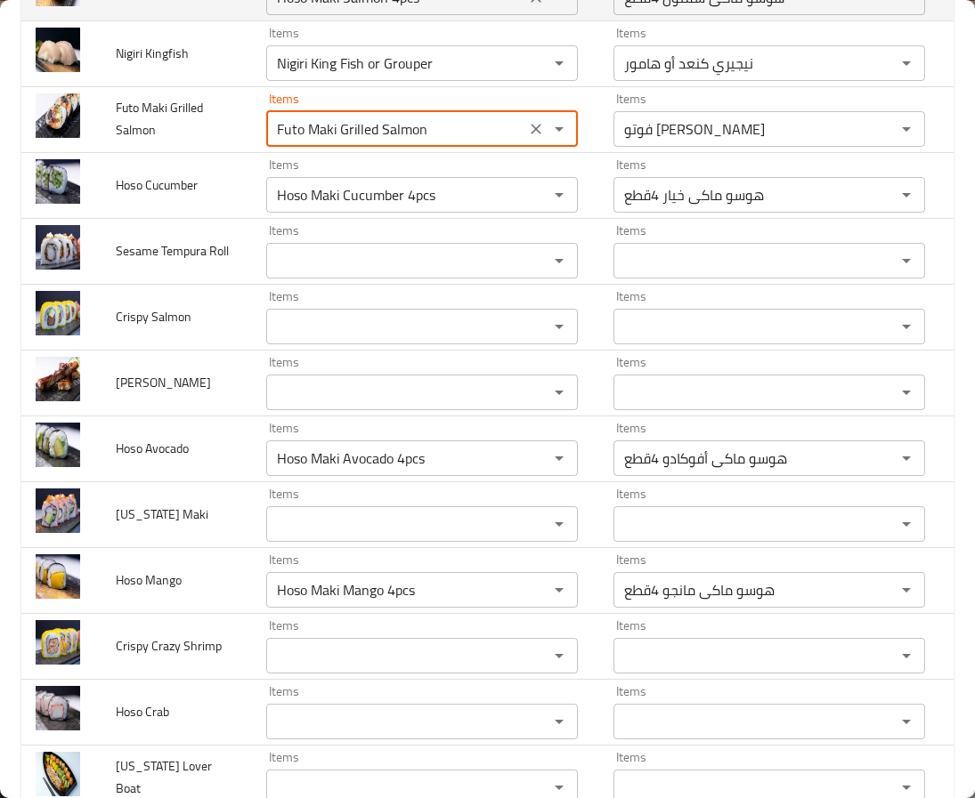
type Salmon "Futo Maki Grilled Salmon"
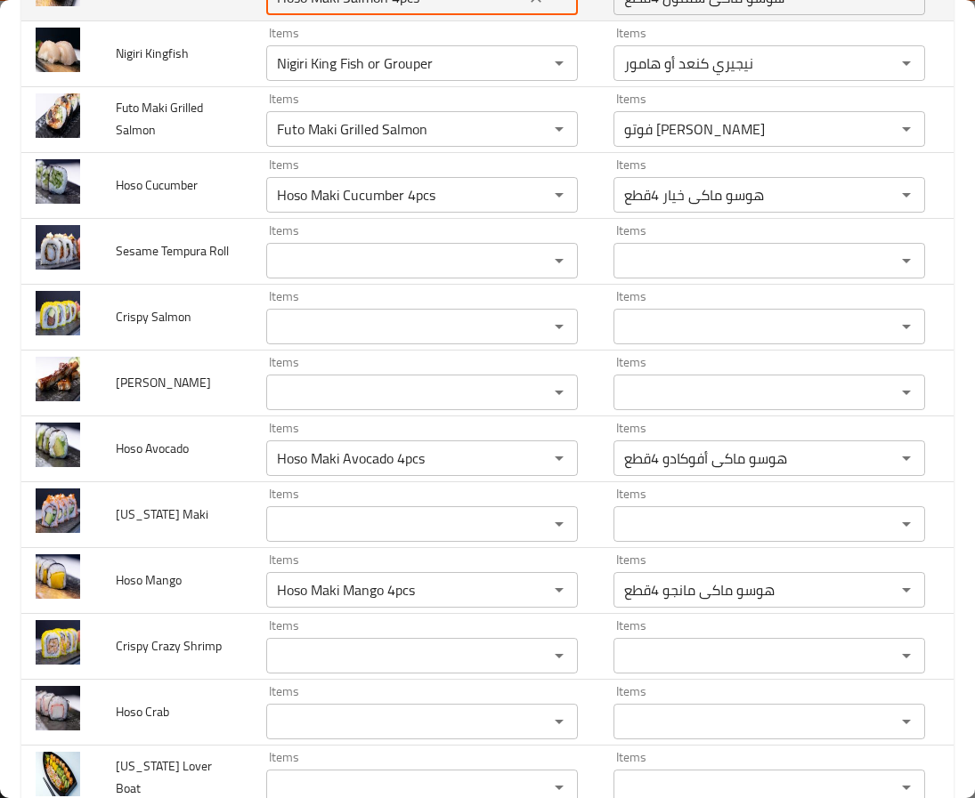
paste Salmon "Futo"
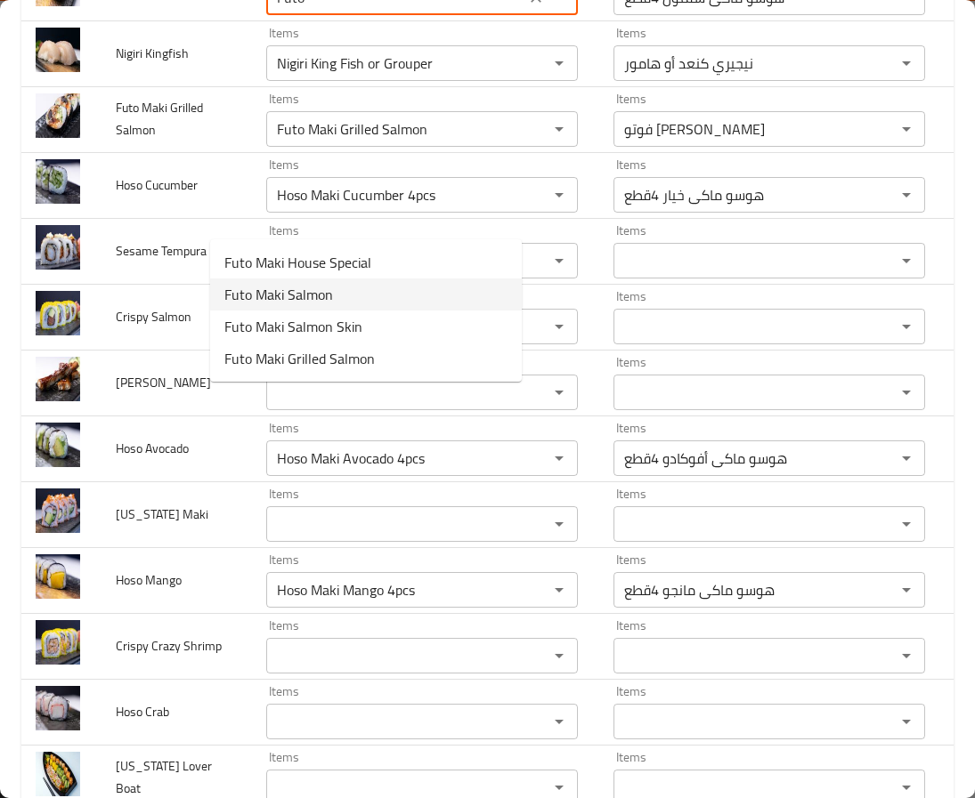
click at [328, 303] on span "Futo Maki Salmon" at bounding box center [278, 294] width 109 height 21
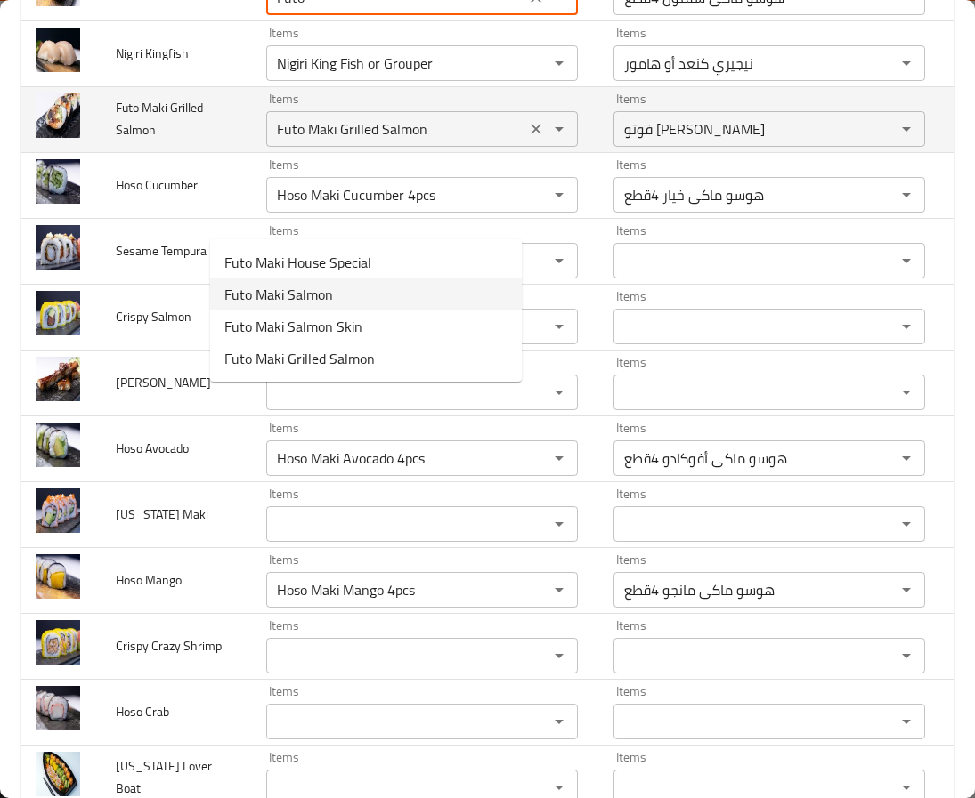
type Salmon "Futo Maki Salmon"
type Salmon-ar "فوتو ماكى سلمون"
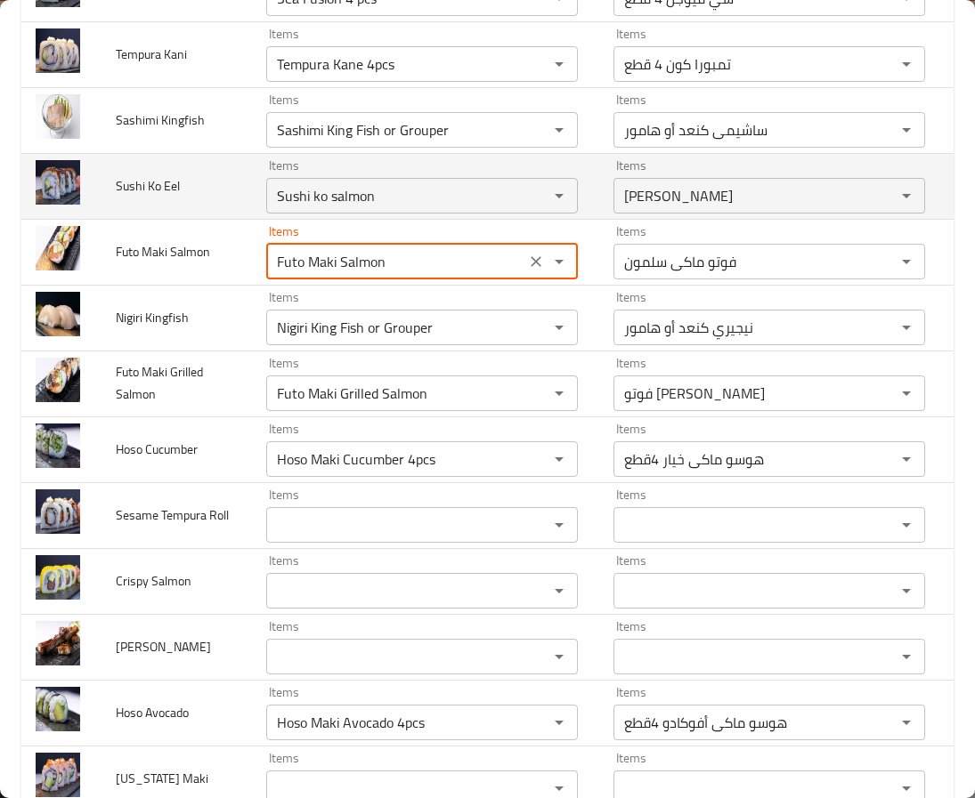
scroll to position [3496, 0]
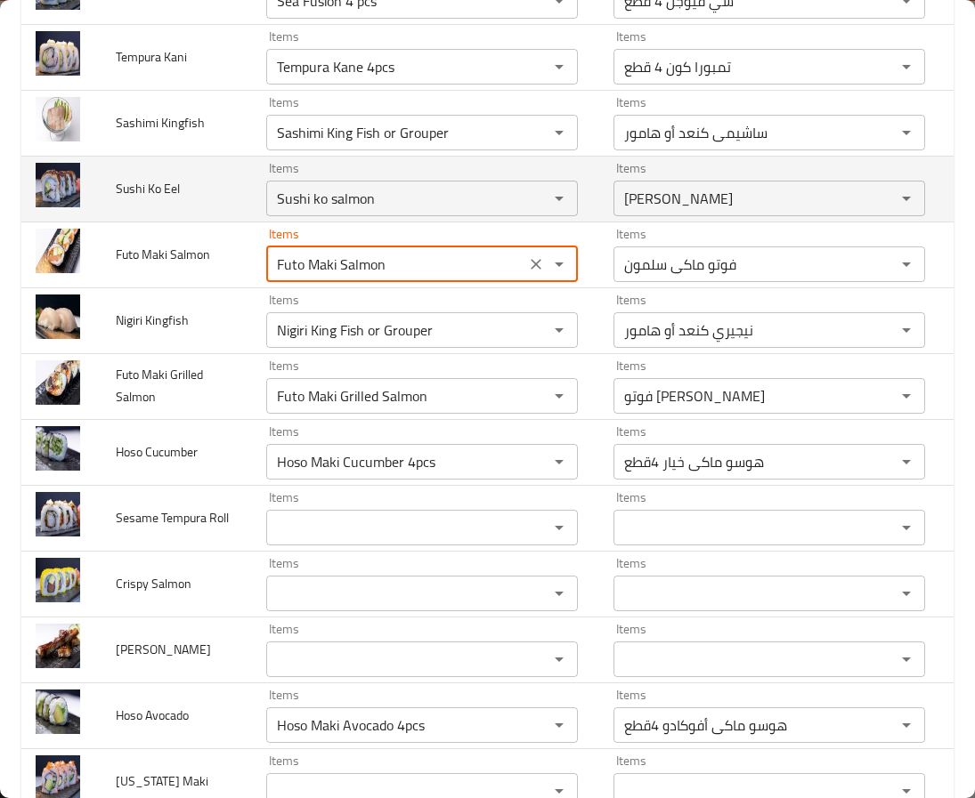
type Salmon "Futo Maki Salmon"
click at [118, 200] on span "Sushi Ko Eel" at bounding box center [148, 188] width 64 height 23
copy span "E"
click at [121, 200] on span "Sushi Ko Eel" at bounding box center [148, 188] width 64 height 23
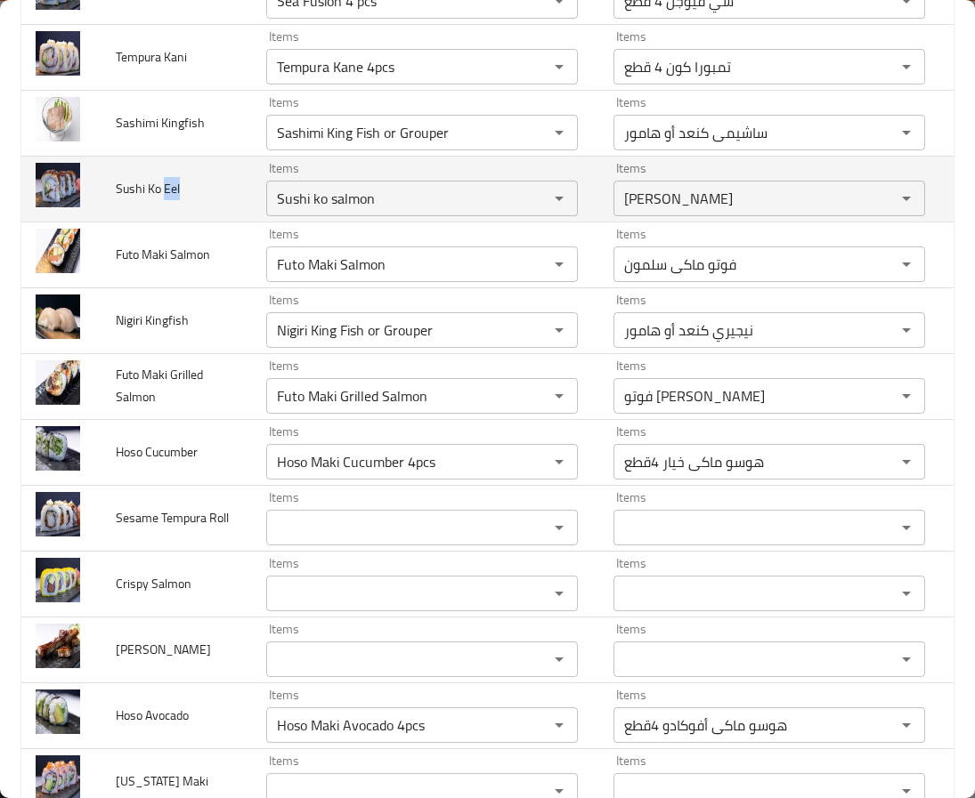
click at [121, 200] on span "Sushi Ko Eel" at bounding box center [148, 188] width 64 height 23
drag, startPoint x: 353, startPoint y: 411, endPoint x: 64, endPoint y: 430, distance: 289.0
click at [64, 222] on tr "Sushi Ko Eel Items Sushi ko salmon Items Items سوشي كو سلمون Items Near Match" at bounding box center [535, 189] width 1028 height 66
paste Eel "Eel"
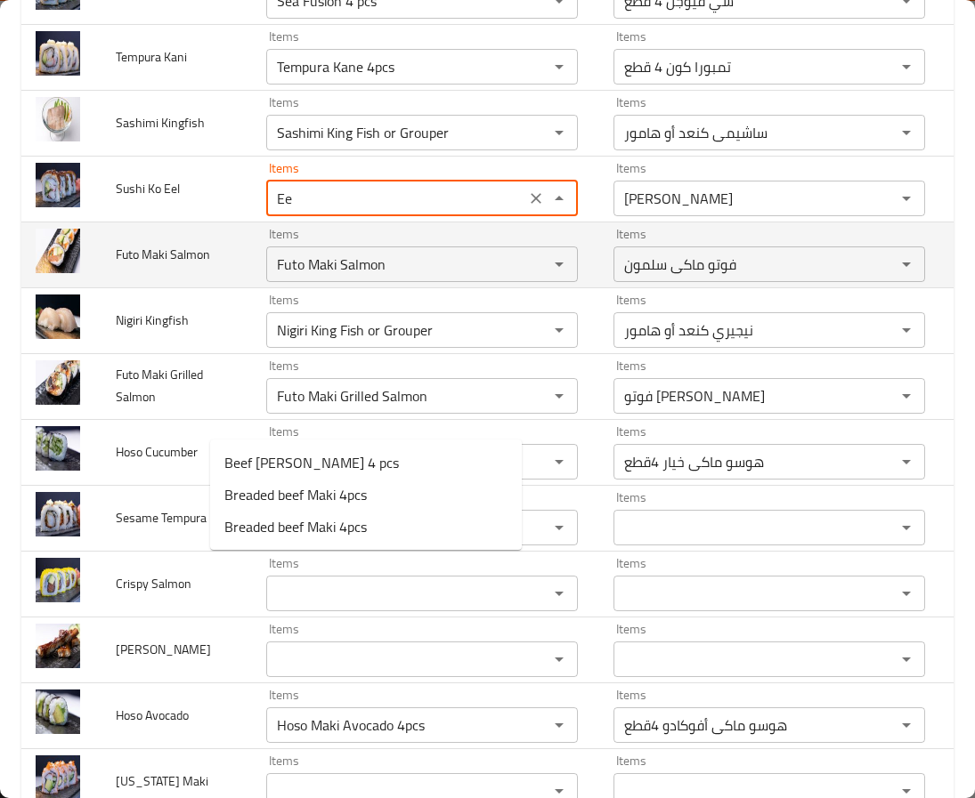
type Eel "E"
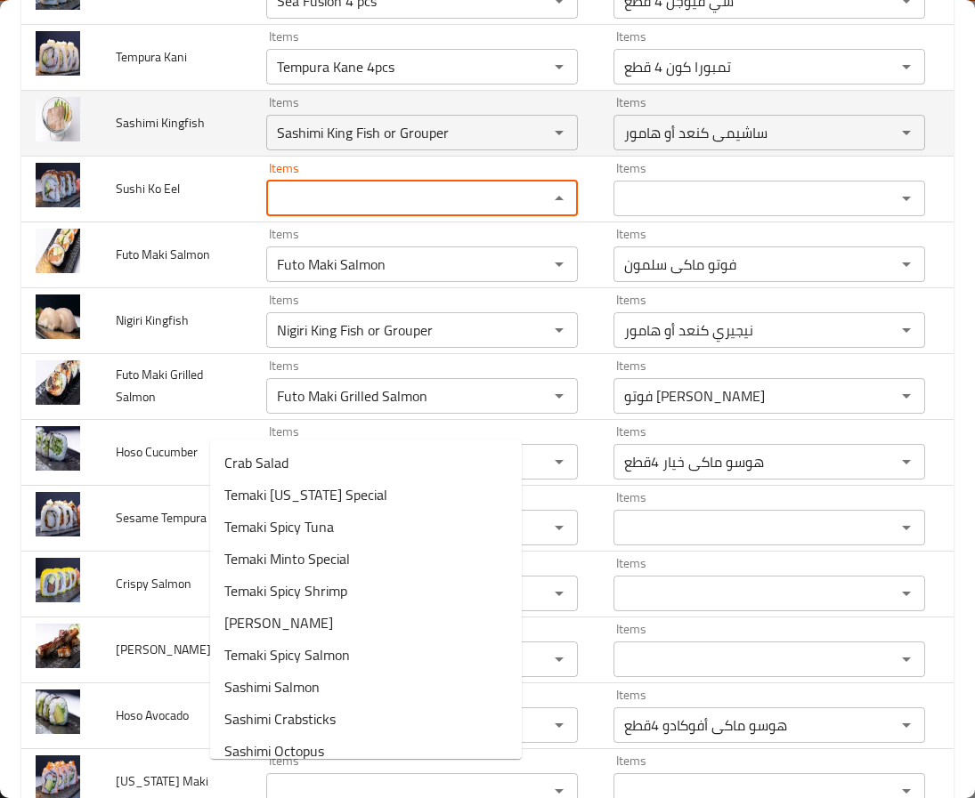
click at [131, 134] on span "Sashimi Kingfish" at bounding box center [160, 122] width 89 height 23
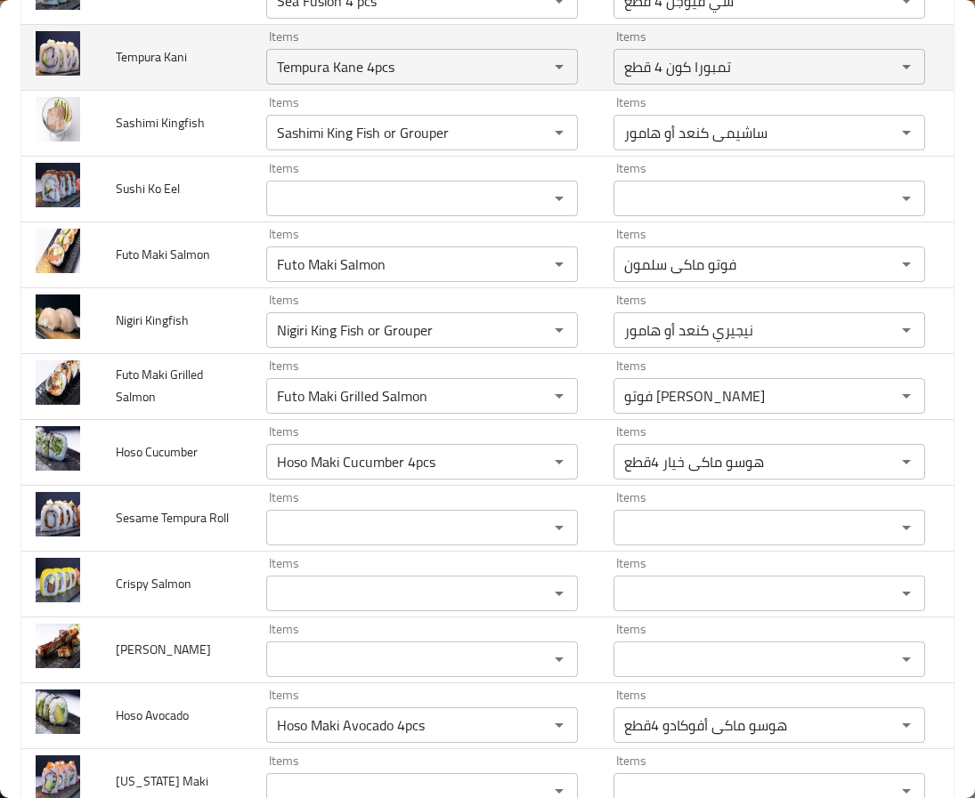
scroll to position [3362, 0]
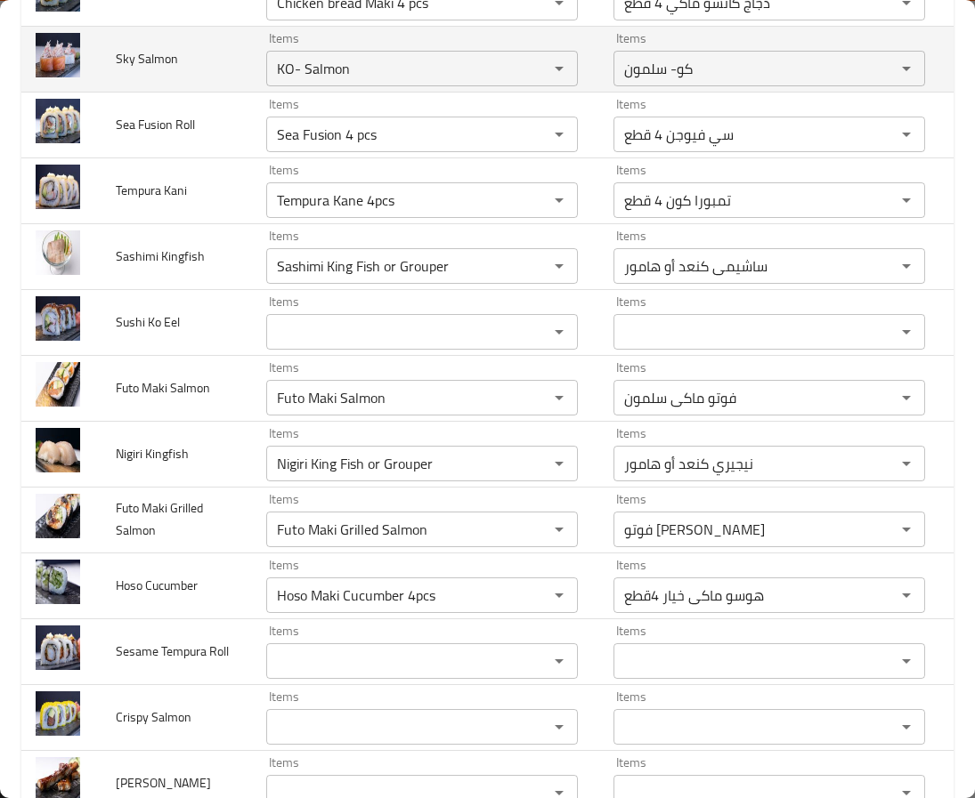
click at [132, 70] on span "Sky Salmon" at bounding box center [147, 58] width 62 height 23
copy span "Salmon"
drag, startPoint x: 320, startPoint y: 265, endPoint x: 238, endPoint y: 300, distance: 89.8
click at [266, 86] on div "Items KO- Salmon Items" at bounding box center [422, 59] width 312 height 54
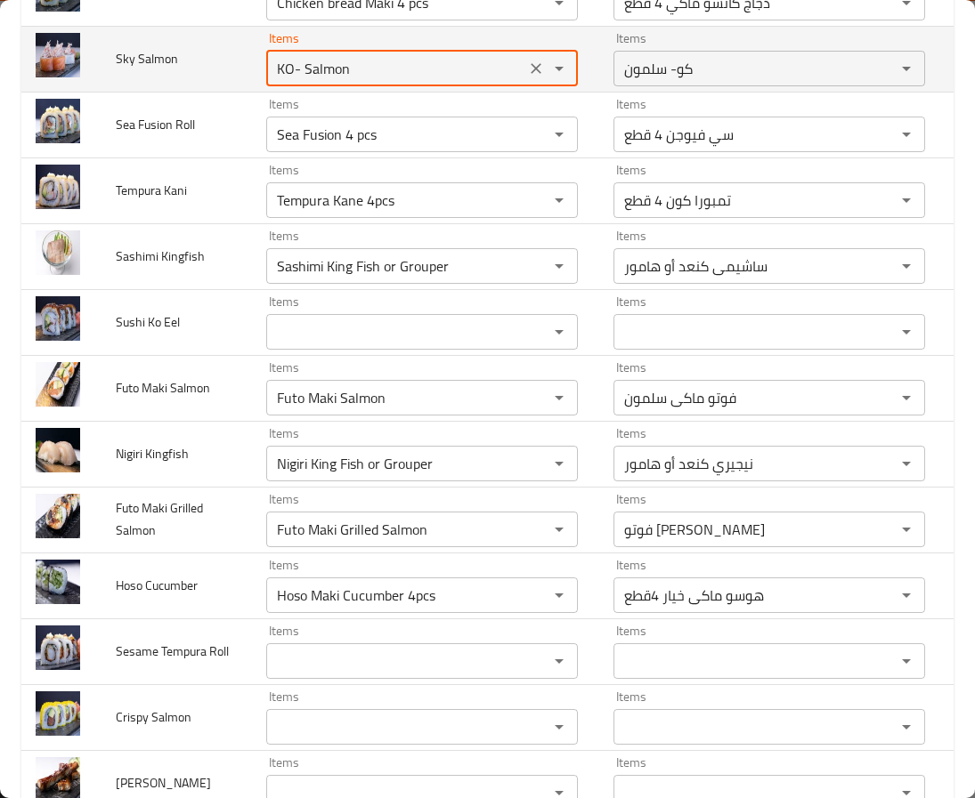
click at [266, 86] on div "KO- Salmon Items" at bounding box center [422, 69] width 312 height 36
paste Salmon "enhanced table"
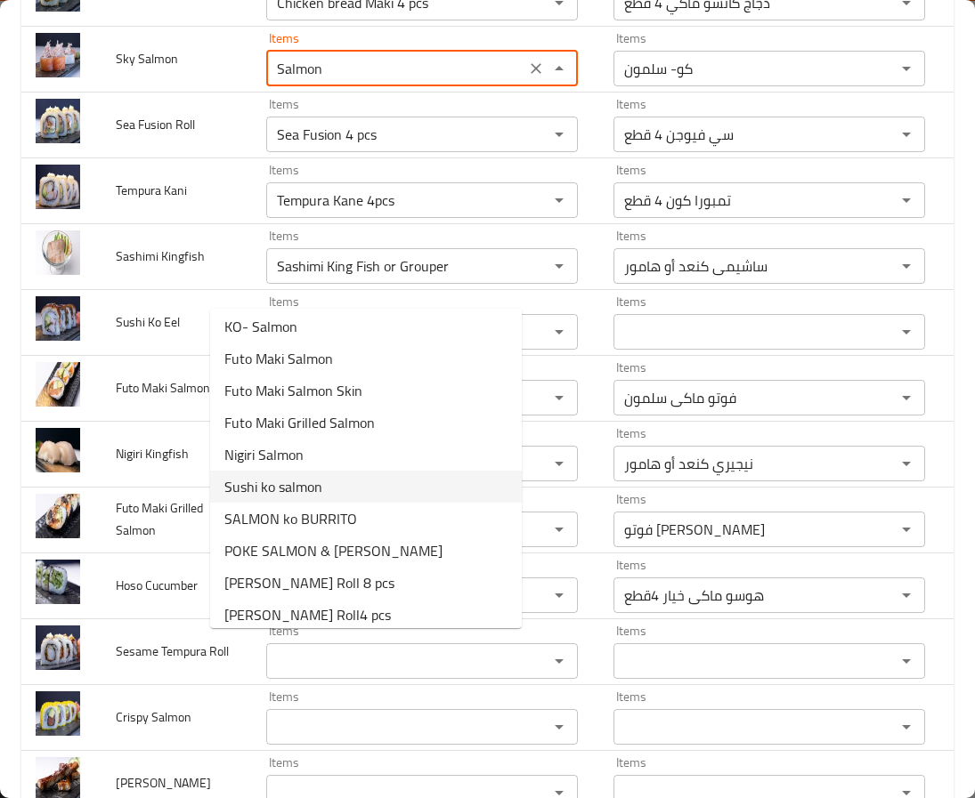
scroll to position [0, 0]
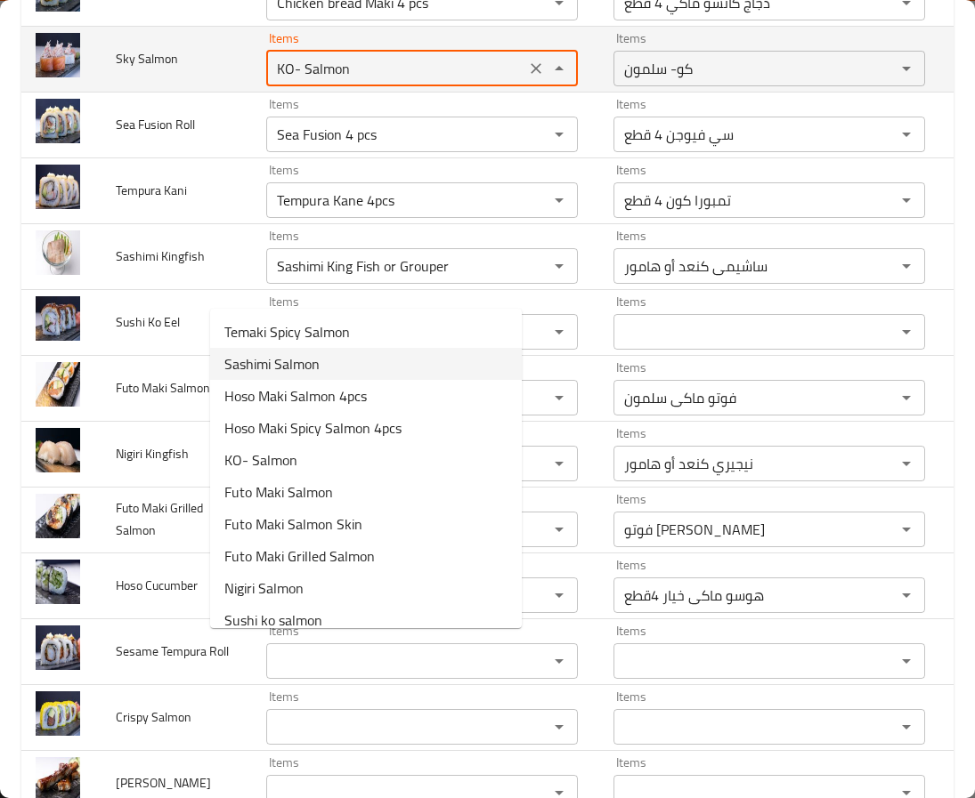
click at [121, 70] on span "Sky Salmon" at bounding box center [147, 58] width 62 height 23
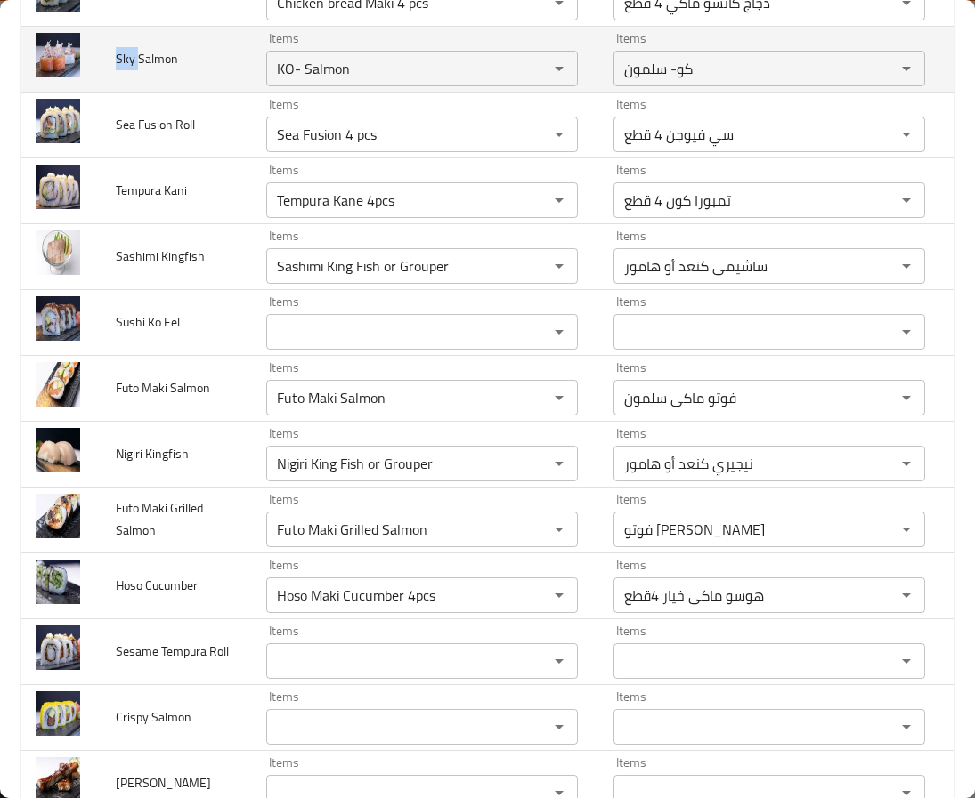
click at [121, 70] on span "Sky Salmon" at bounding box center [147, 58] width 62 height 23
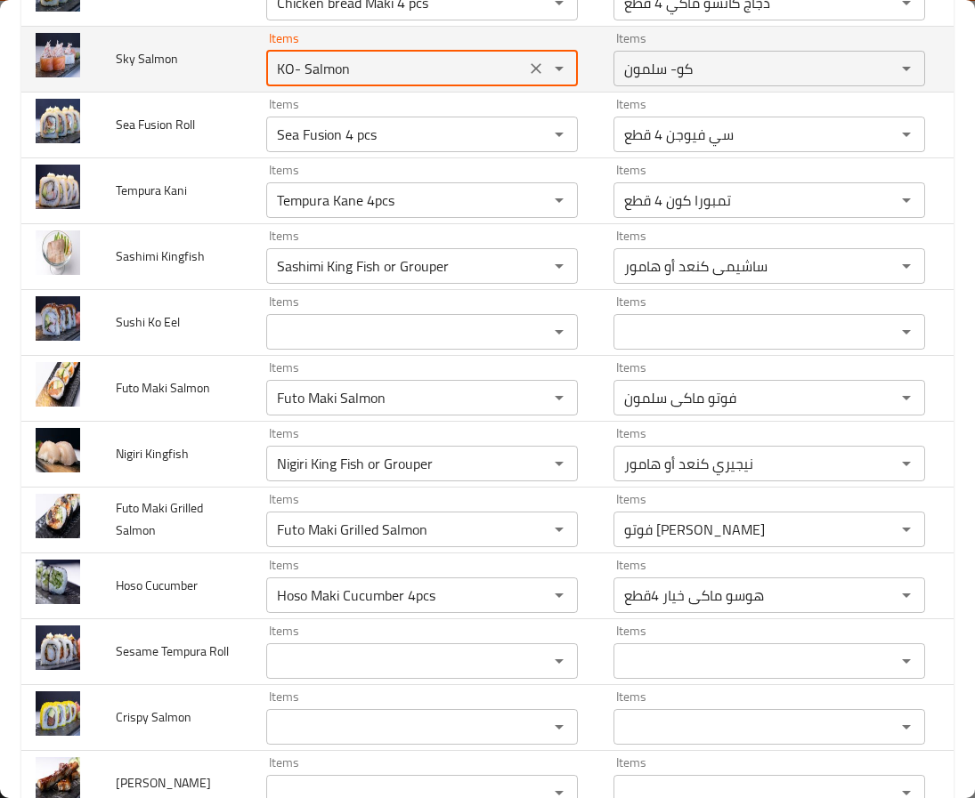
drag, startPoint x: 278, startPoint y: 299, endPoint x: 182, endPoint y: 304, distance: 96.3
click at [182, 92] on tr "Sky Salmon Items KO- Salmon Items Items كو- سلمون Items Good Match" at bounding box center [535, 59] width 1028 height 66
paste Salmon "Sky"
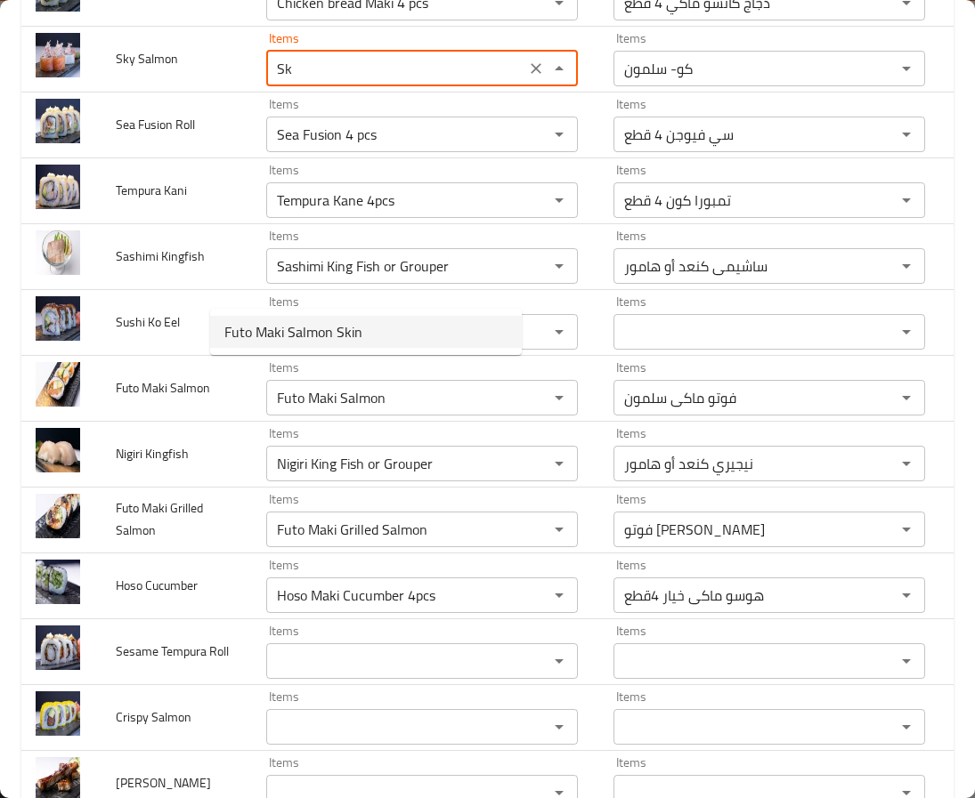
type Salmon "S"
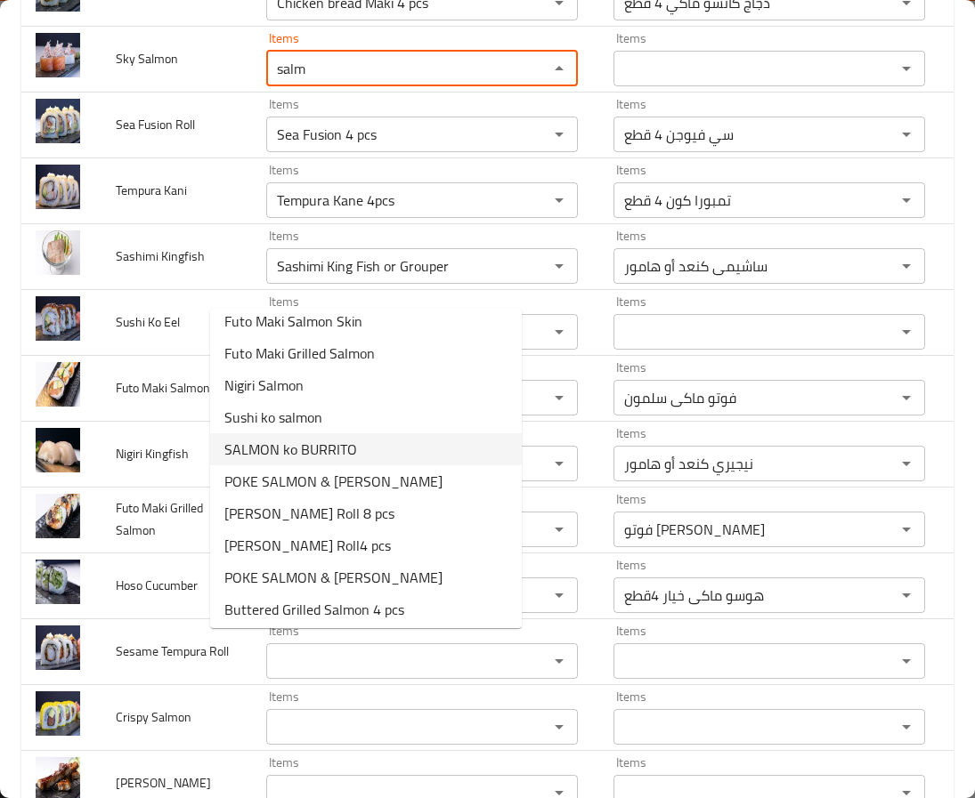
scroll to position [239, 0]
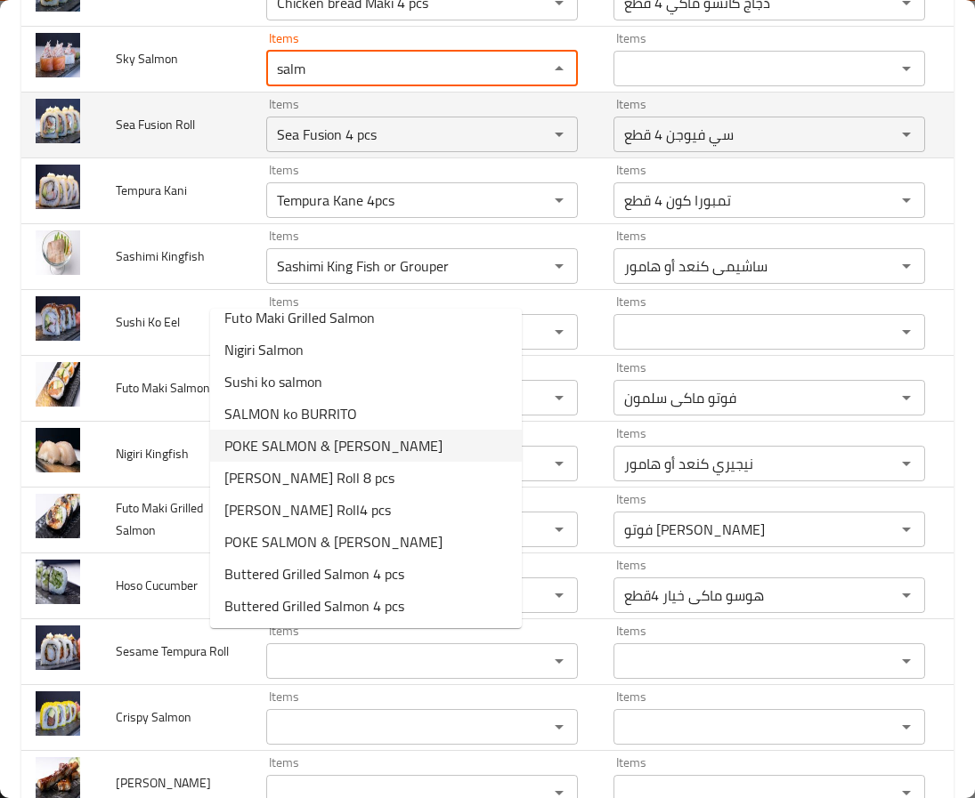
type Salmon "salm"
click at [163, 136] on span "Sea Fusion Roll" at bounding box center [155, 124] width 79 height 23
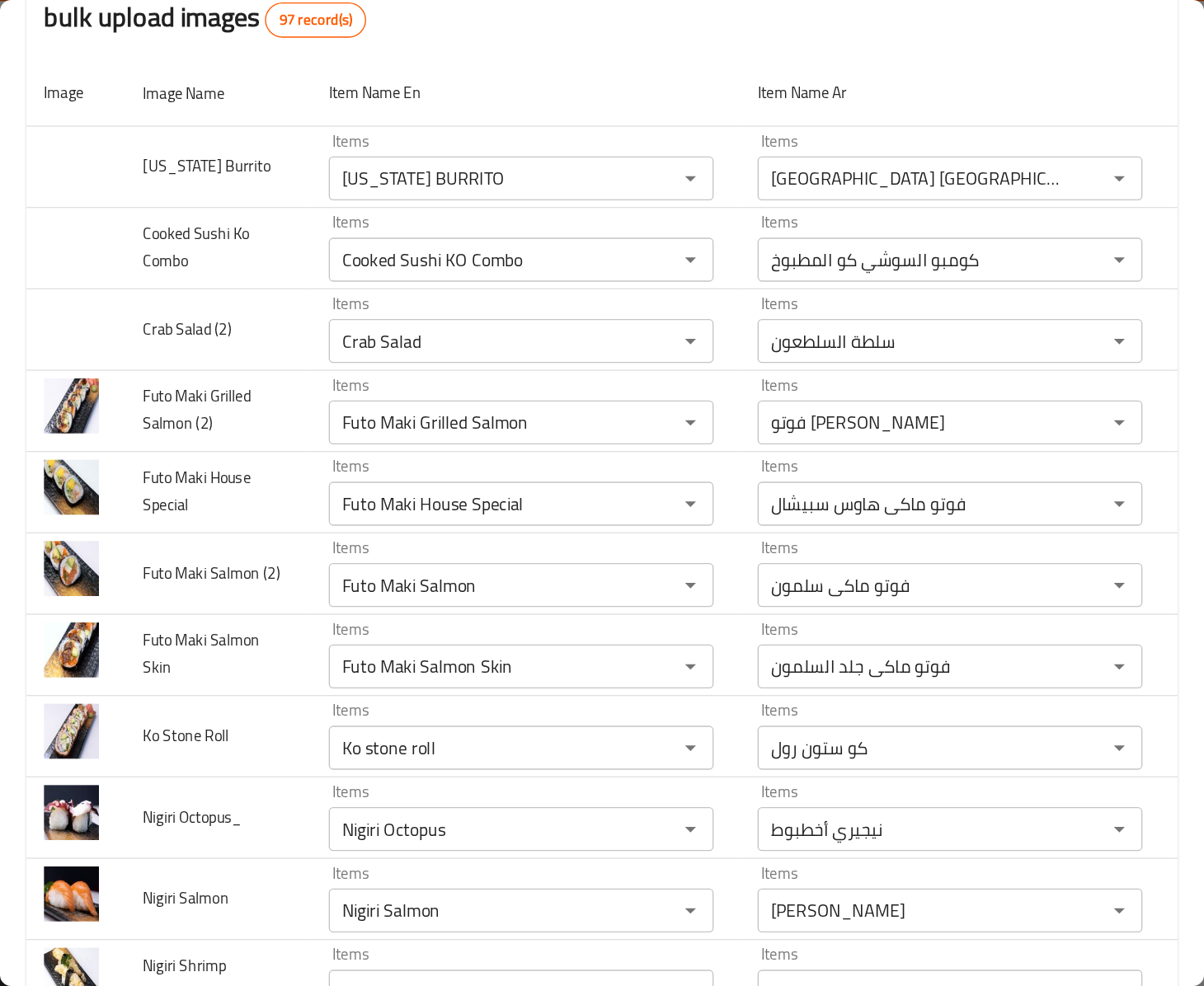
scroll to position [146, 0]
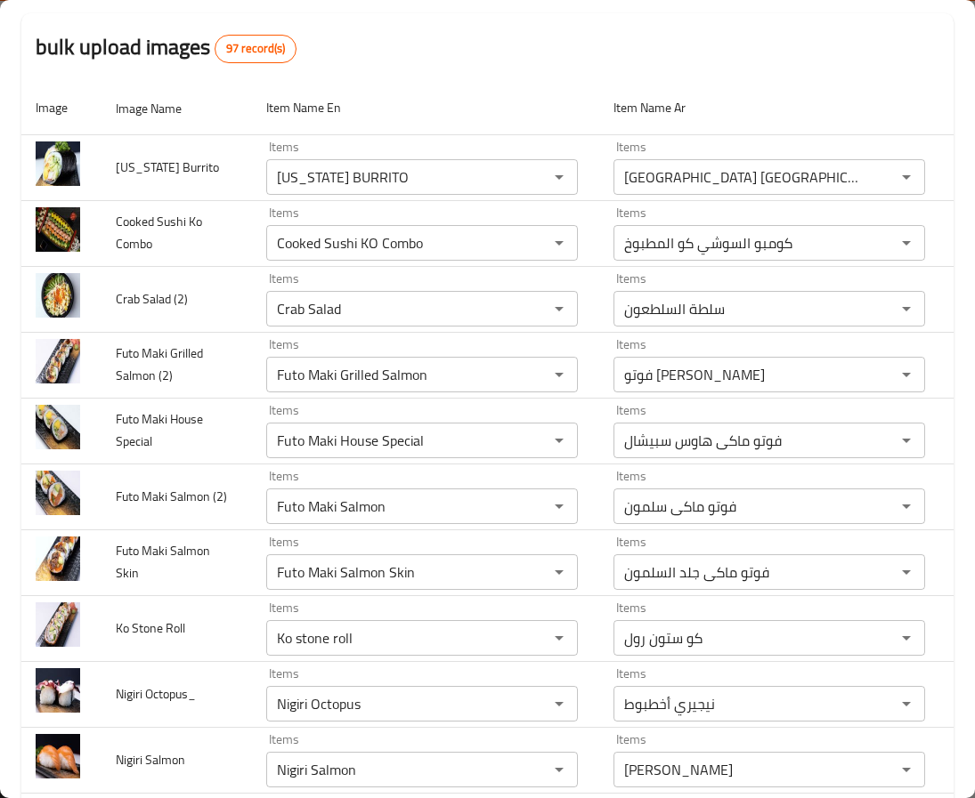
click at [849, 62] on div "bulk upload images 97 record(s)" at bounding box center [487, 47] width 932 height 68
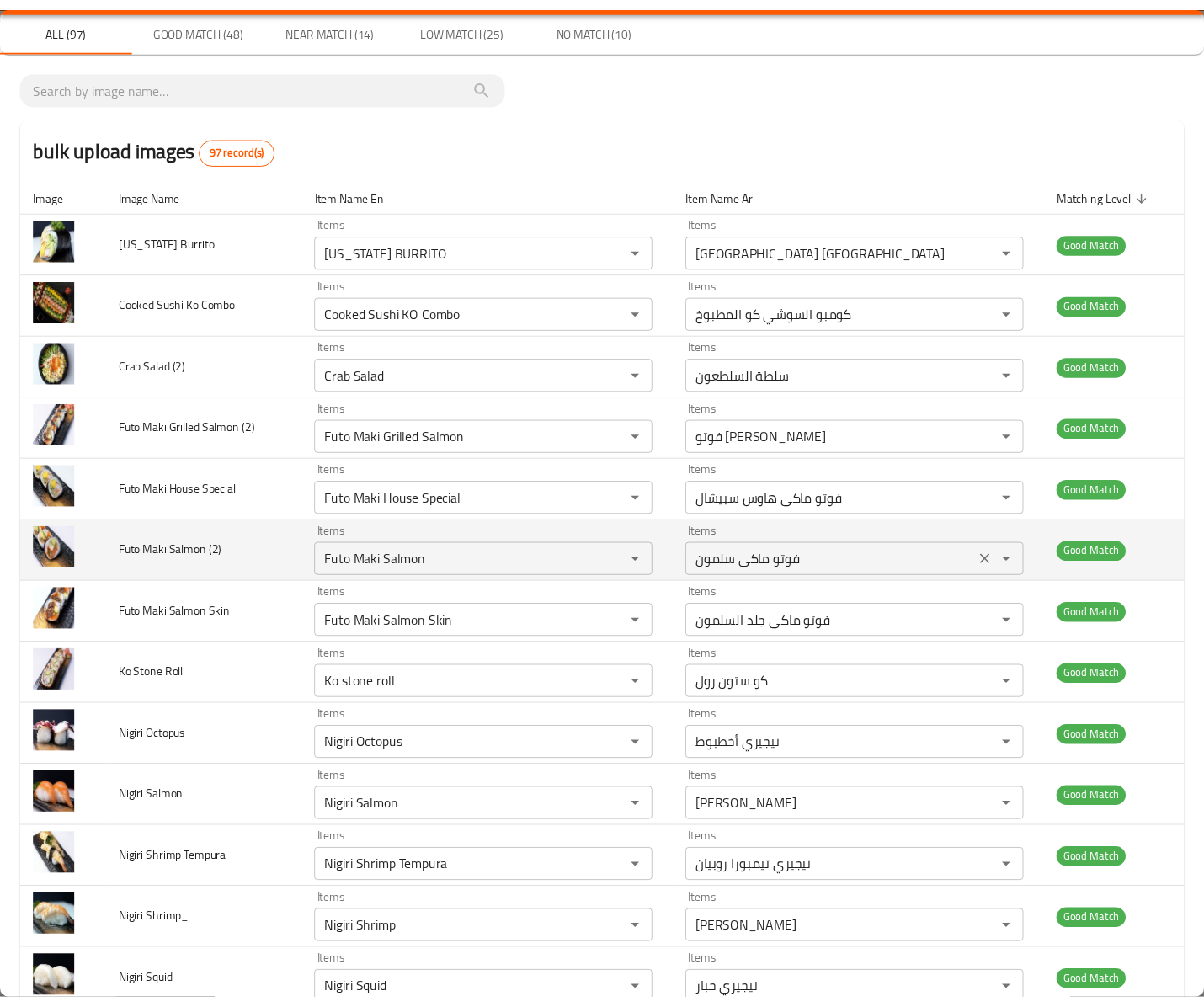
scroll to position [0, 0]
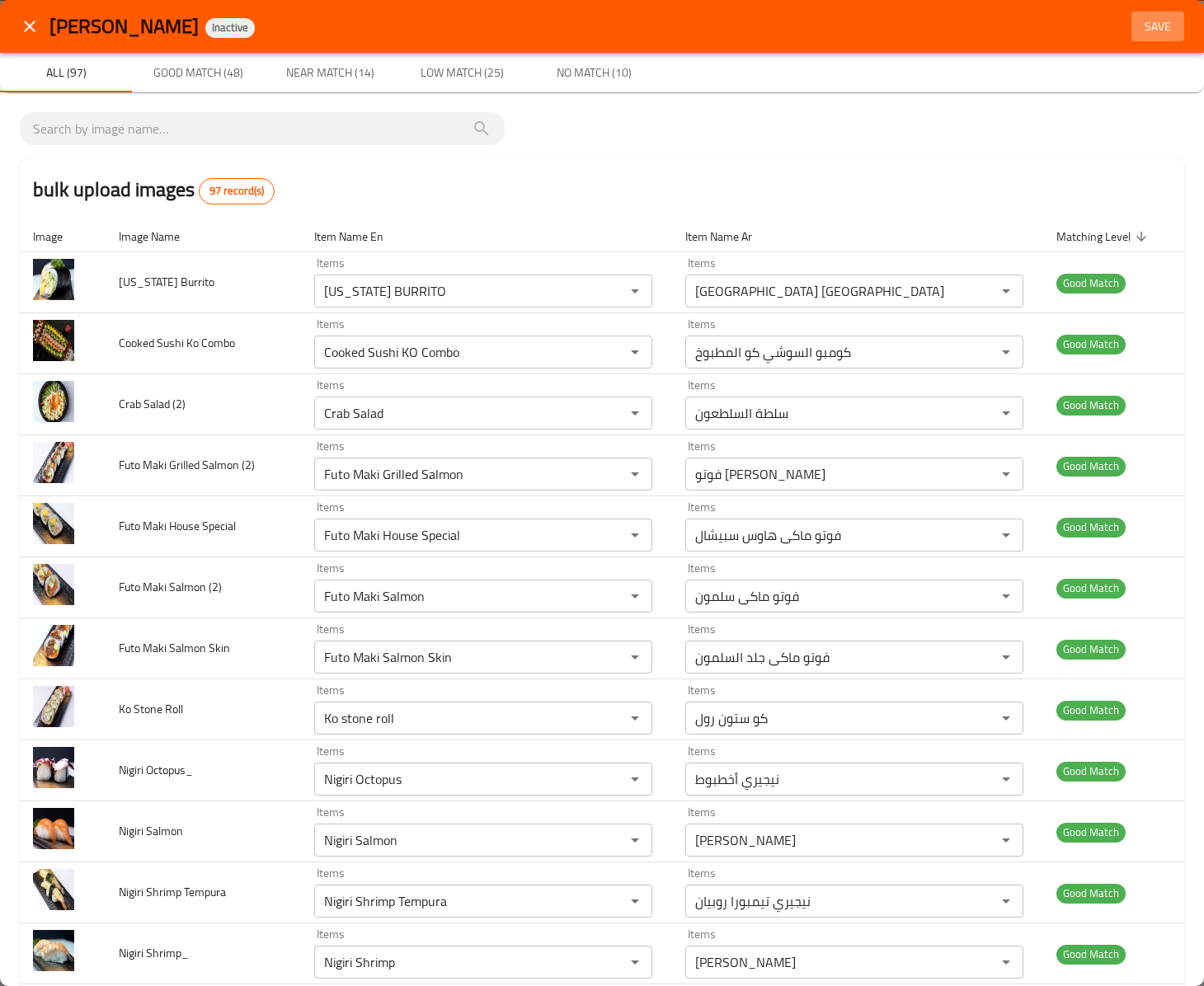
click at [1137, 21] on span "Save" at bounding box center [1157, 27] width 40 height 20
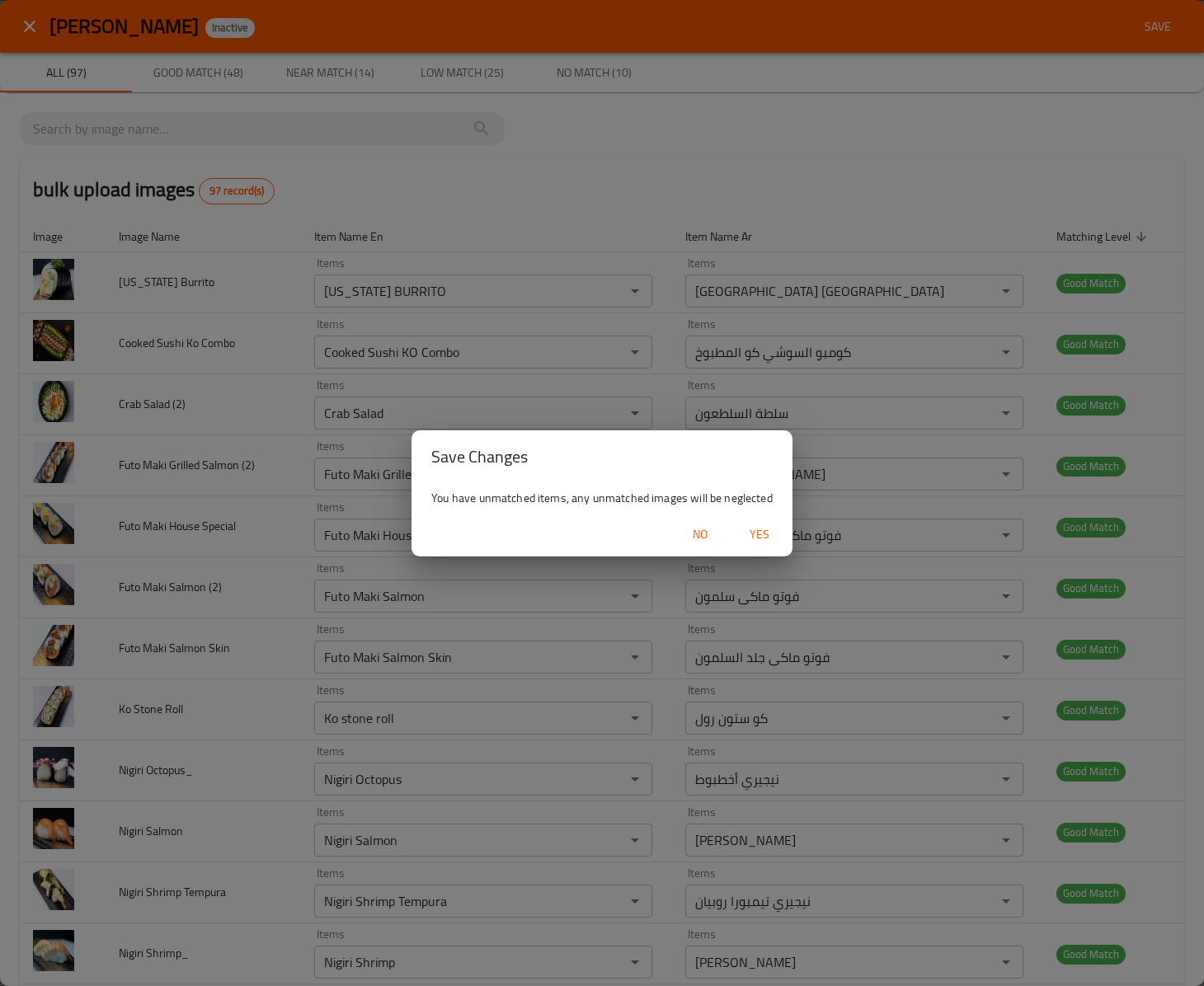
click at [748, 528] on span "Yes" at bounding box center [759, 534] width 40 height 20
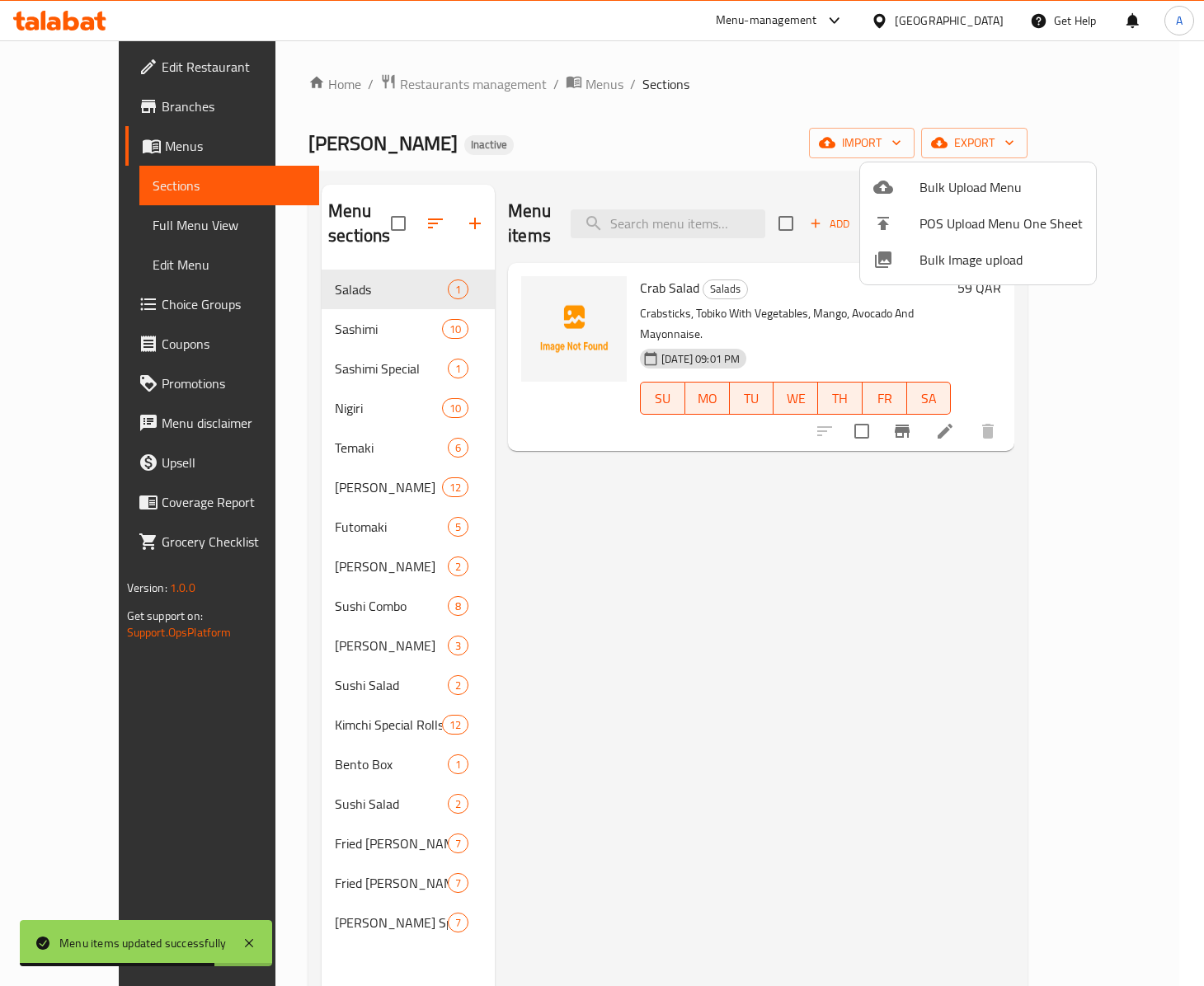
click at [670, 666] on div at bounding box center [602, 493] width 1204 height 986
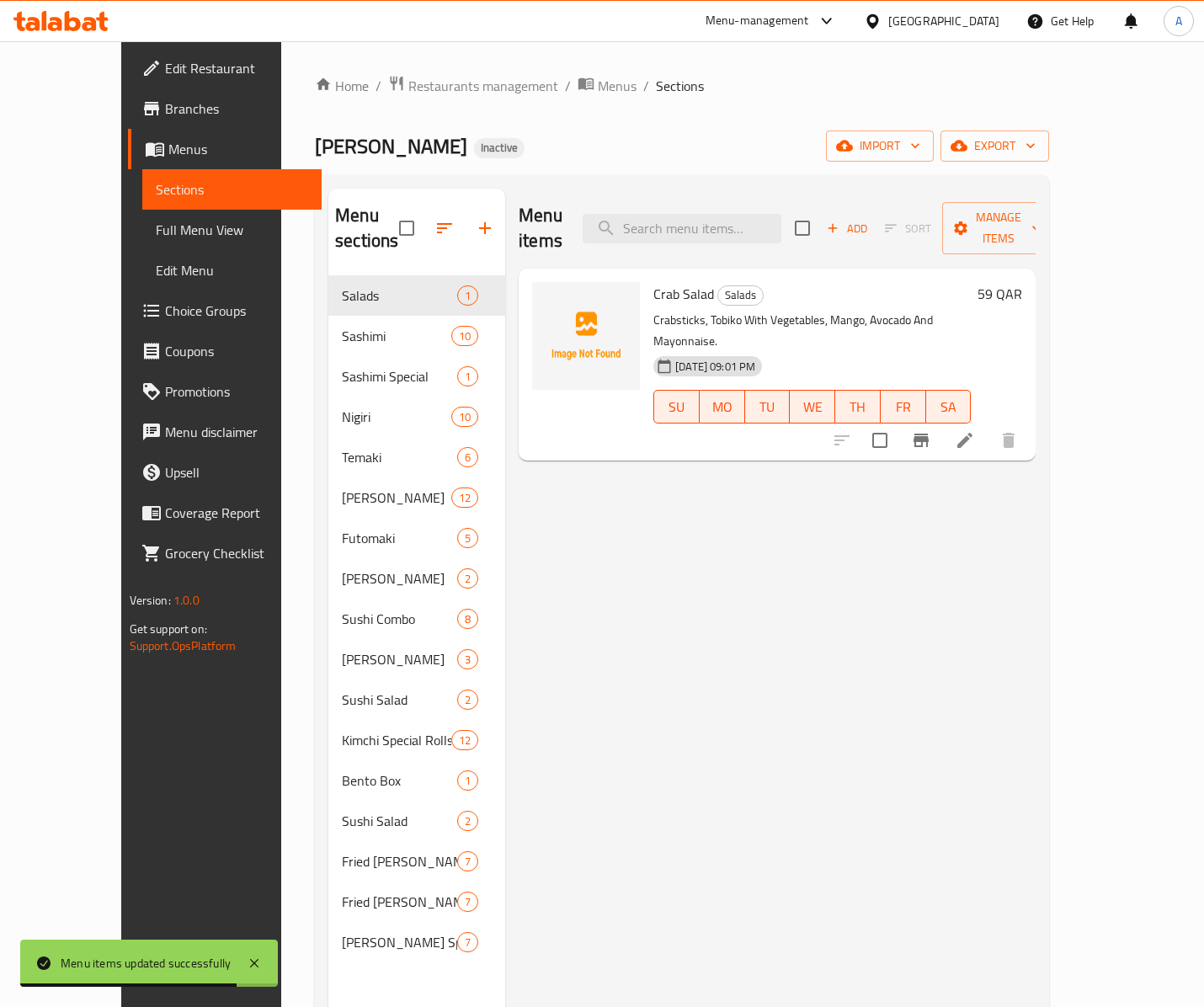
click at [684, 680] on div "Menu items Add Sort Manage items Crab Salad Salads Crabsticks, Tobiko With Vege…" at bounding box center [770, 691] width 531 height 1007
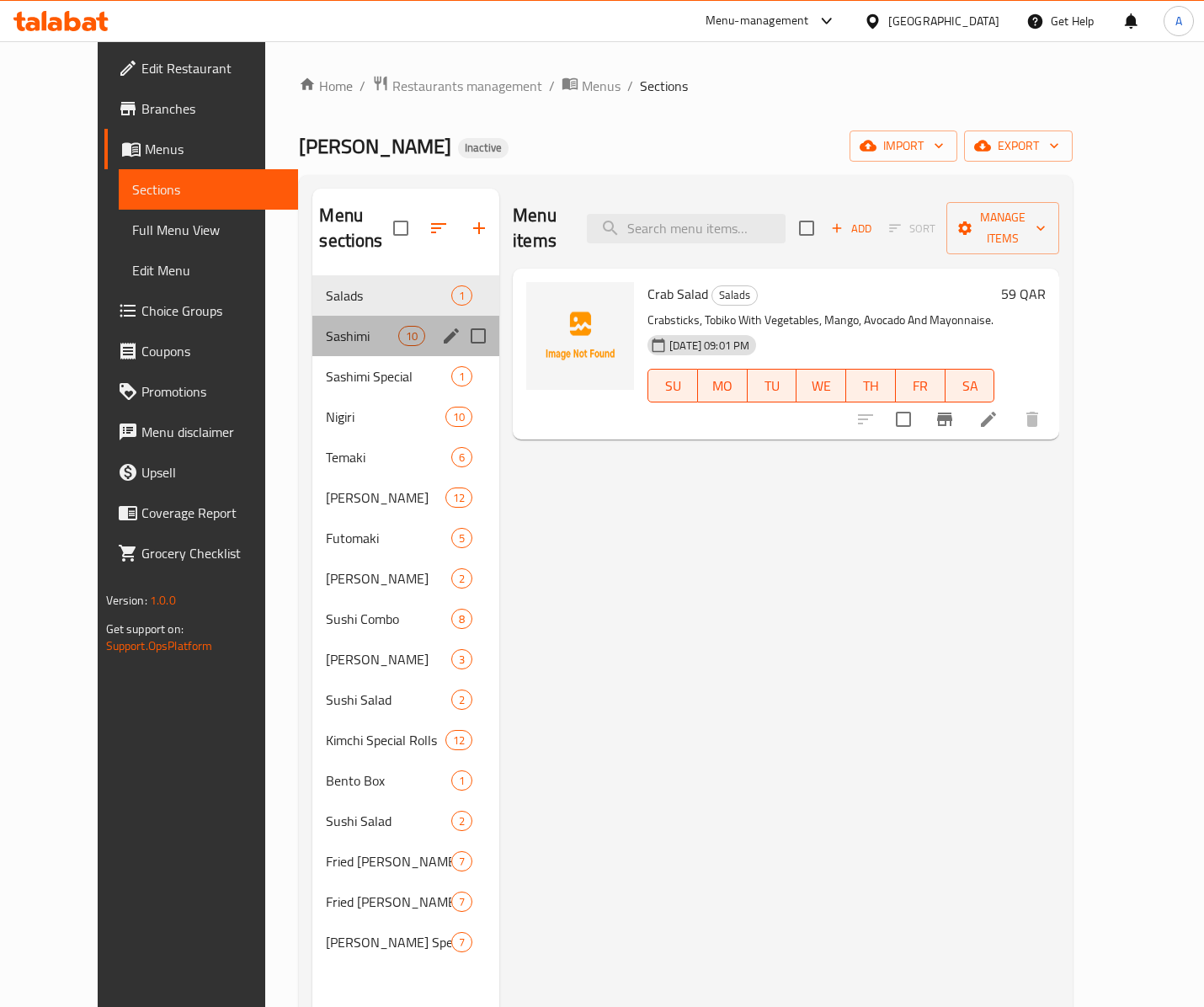
click at [343, 316] on div "Sashimi 10" at bounding box center [406, 336] width 187 height 41
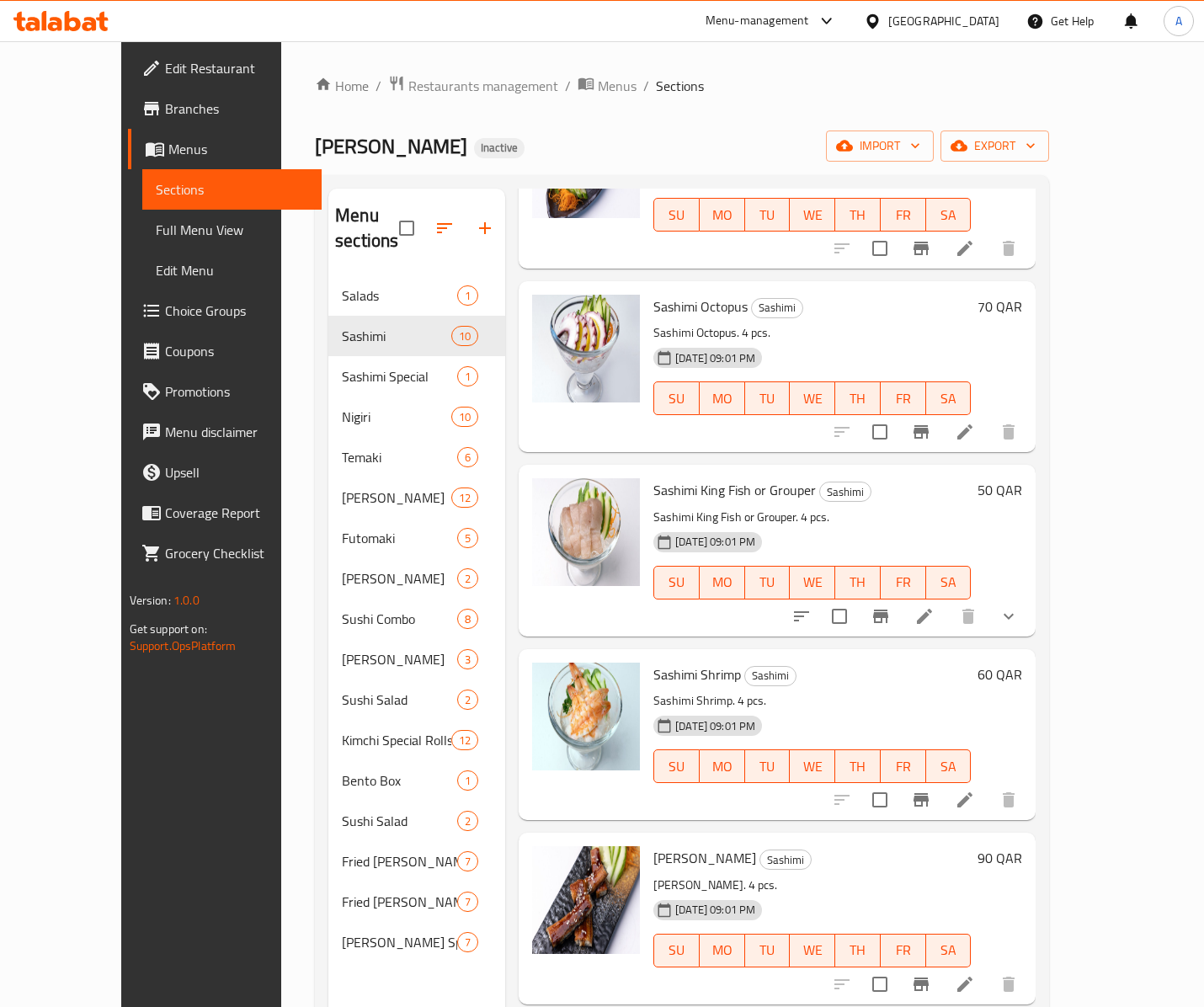
scroll to position [842, 0]
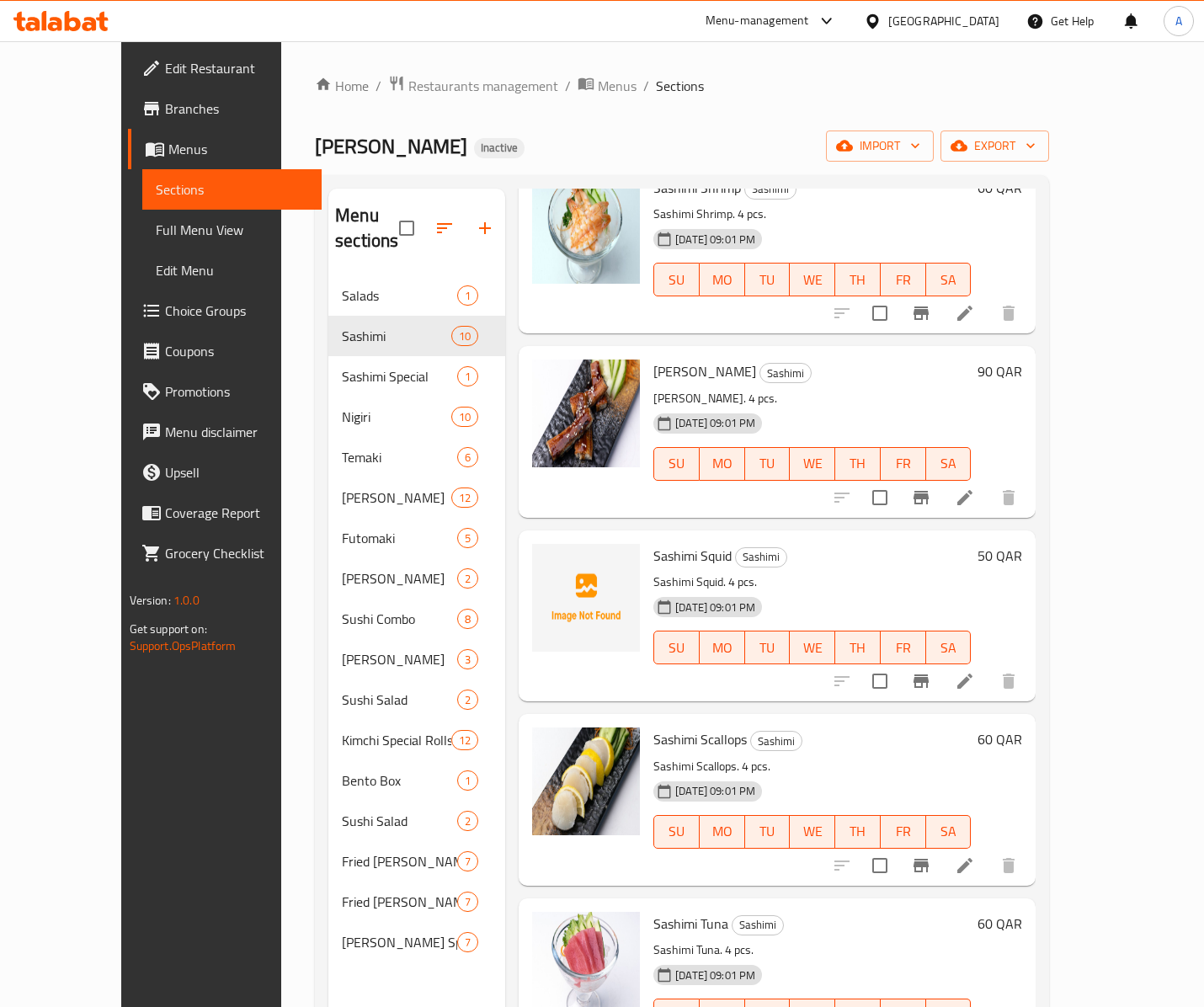
click at [654, 543] on span "Sashimi Squid" at bounding box center [692, 555] width 79 height 26
click at [687, 543] on span "Sashimi Squid" at bounding box center [692, 555] width 79 height 26
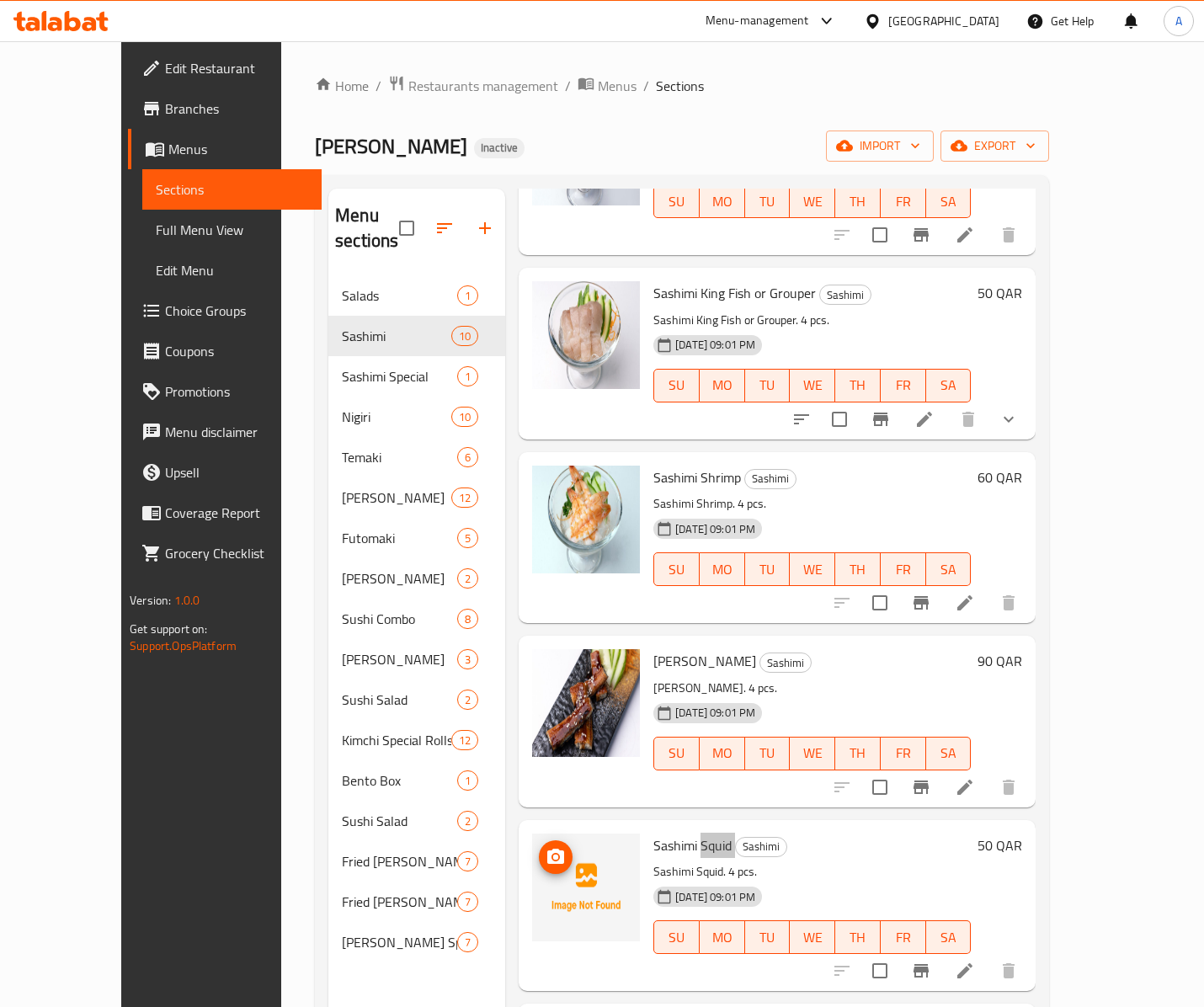
scroll to position [32, 0]
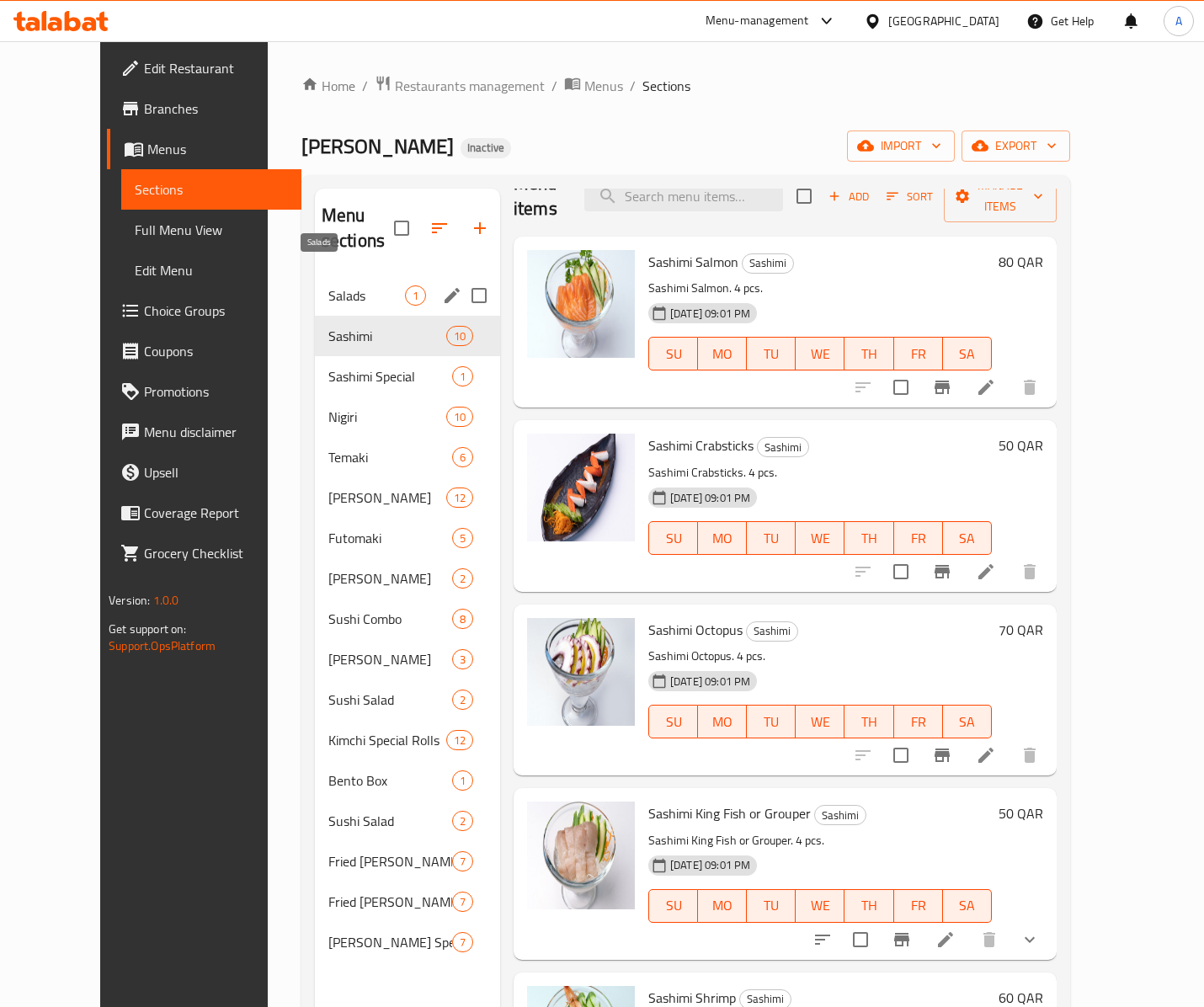
click at [330, 286] on span "Salads" at bounding box center [366, 295] width 77 height 20
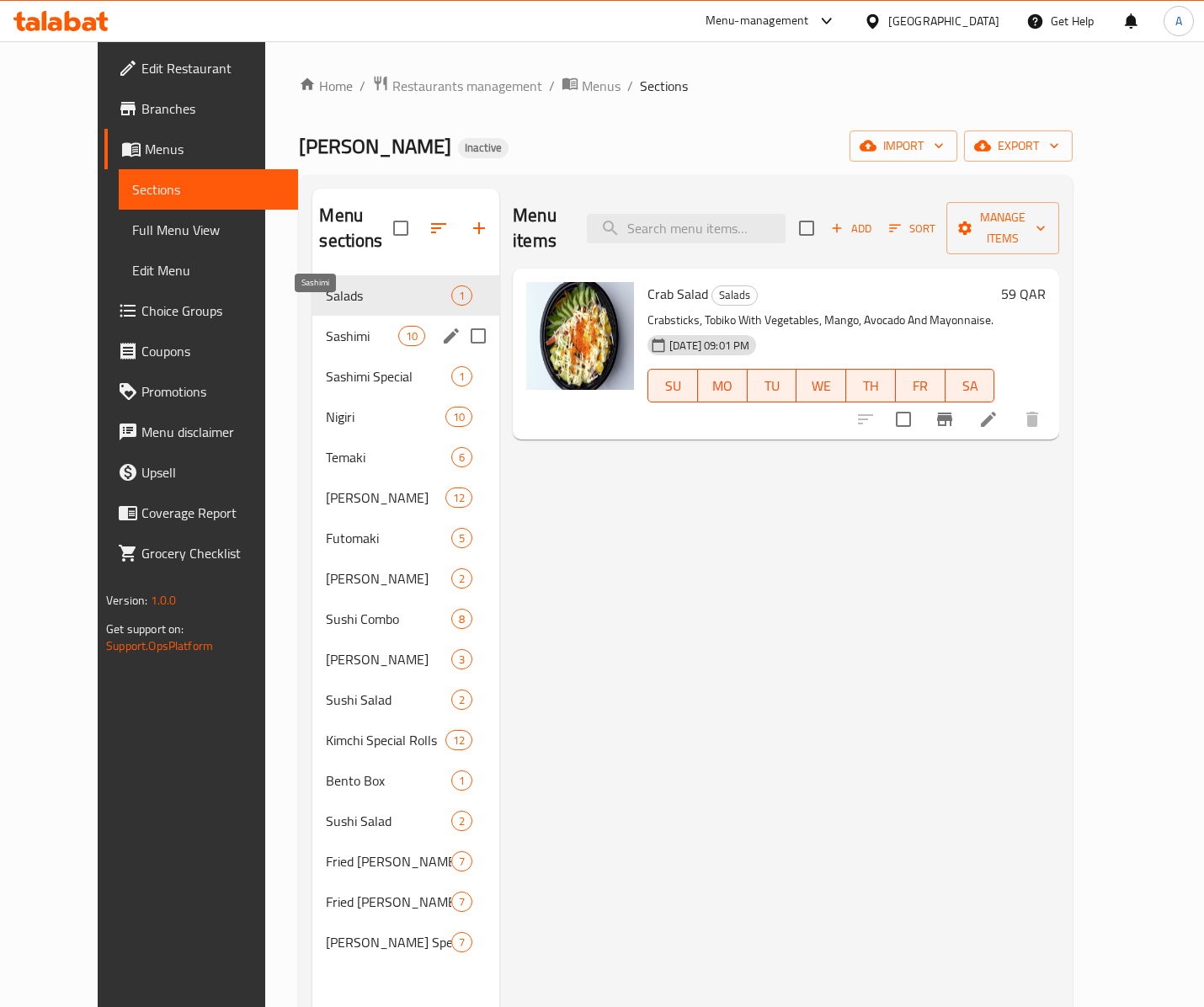
click at [325, 325] on span "Sashimi" at bounding box center [361, 335] width 72 height 20
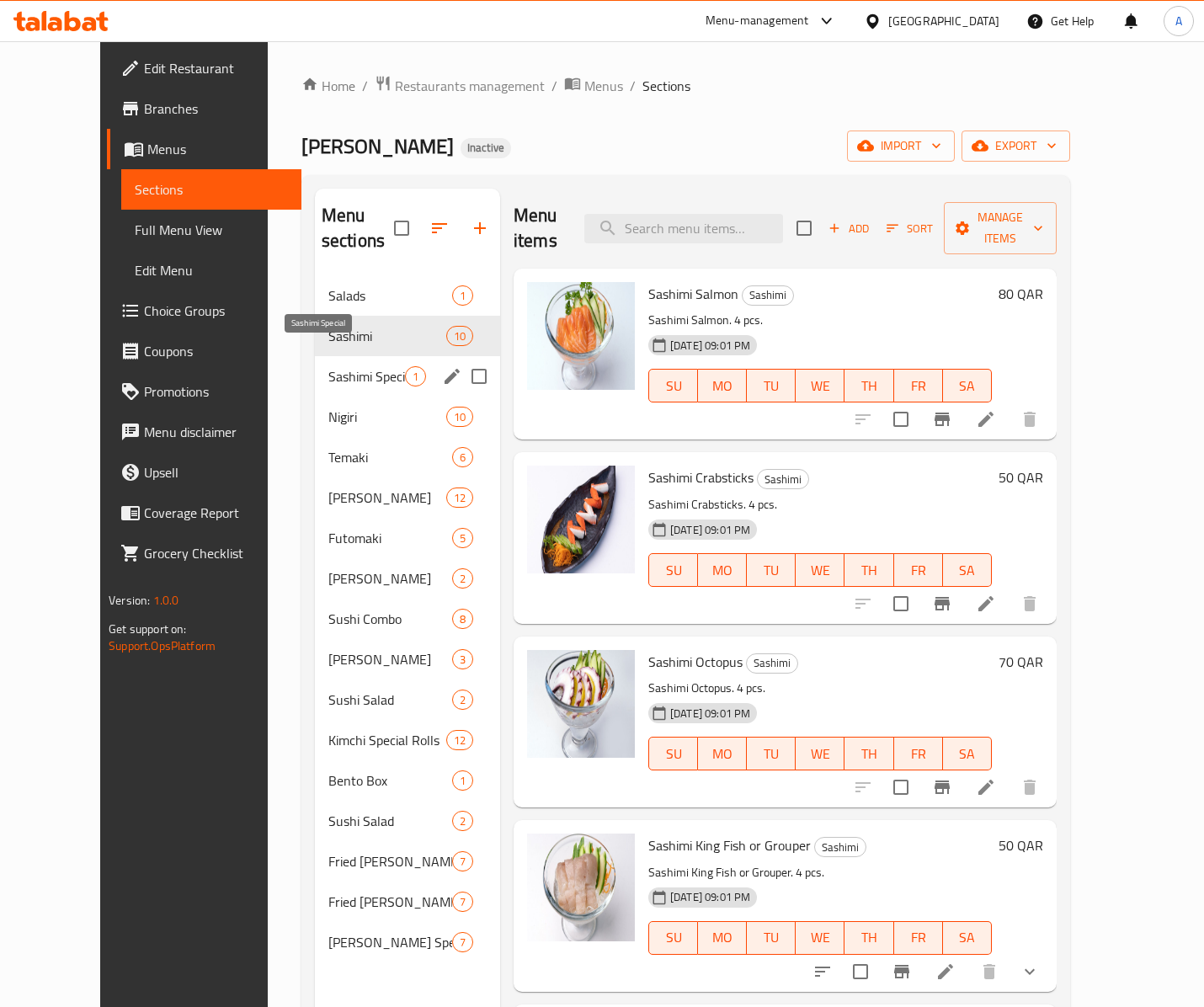
click at [328, 366] on span "Sashimi Special" at bounding box center [366, 375] width 77 height 20
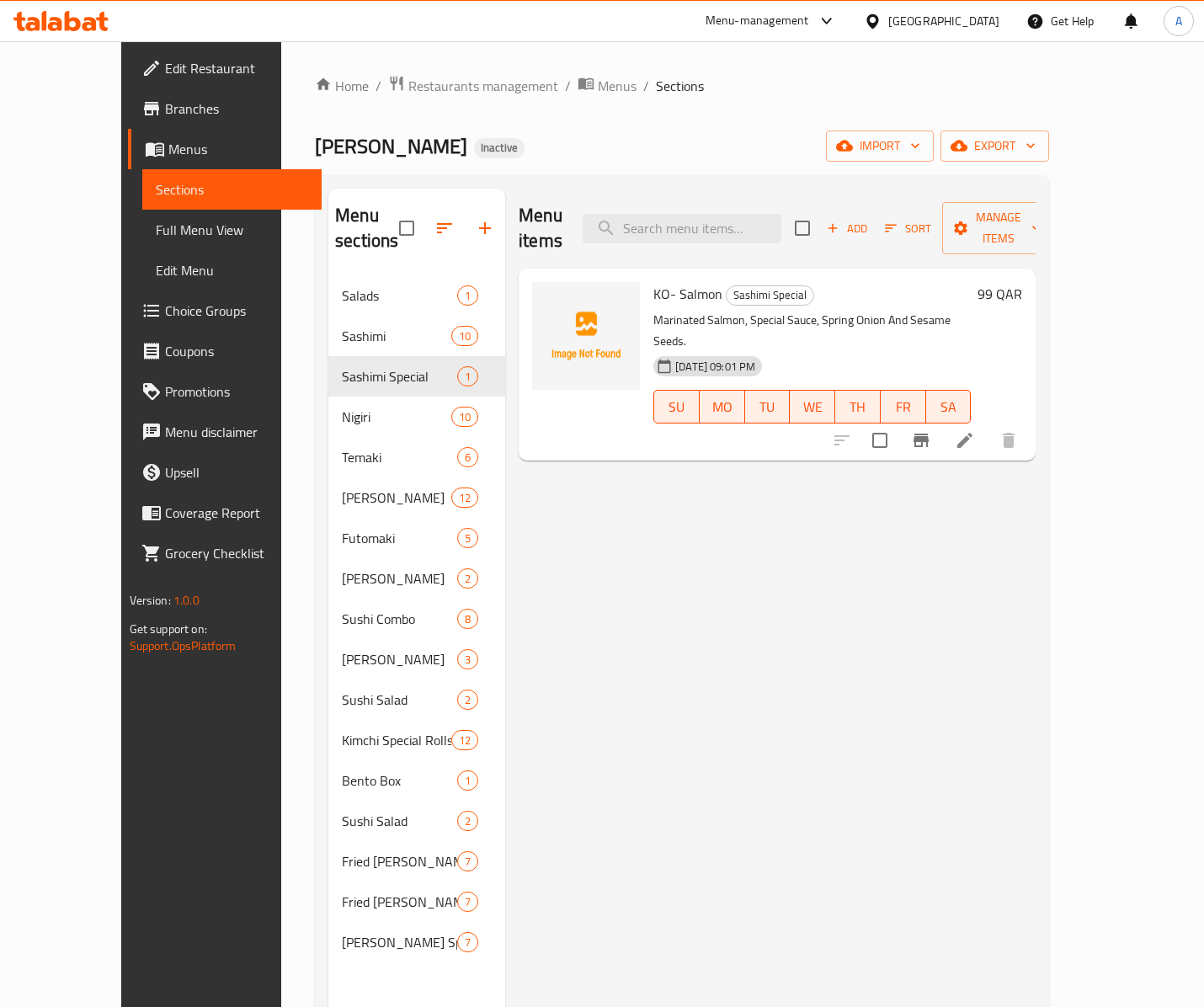
click at [667, 281] on span "KO- Salmon" at bounding box center [688, 293] width 69 height 26
click at [654, 281] on span "KO- Salmon" at bounding box center [688, 293] width 69 height 26
click at [673, 275] on div "KO- Salmon Sashimi Special Marinated Salmon, Special Sauce, Spring Onion And Se…" at bounding box center [812, 364] width 331 height 179
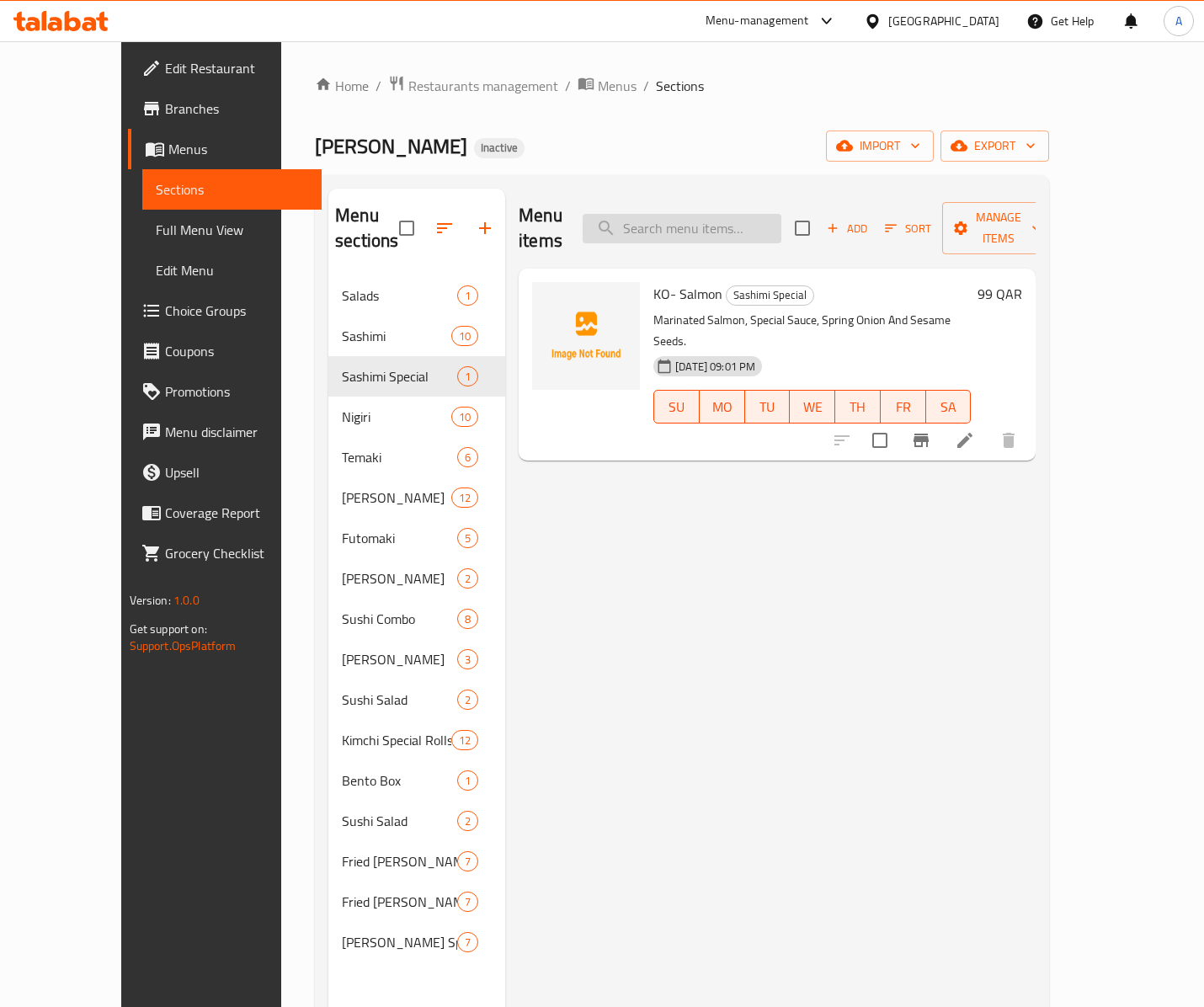
click at [694, 217] on input "search" at bounding box center [682, 228] width 199 height 29
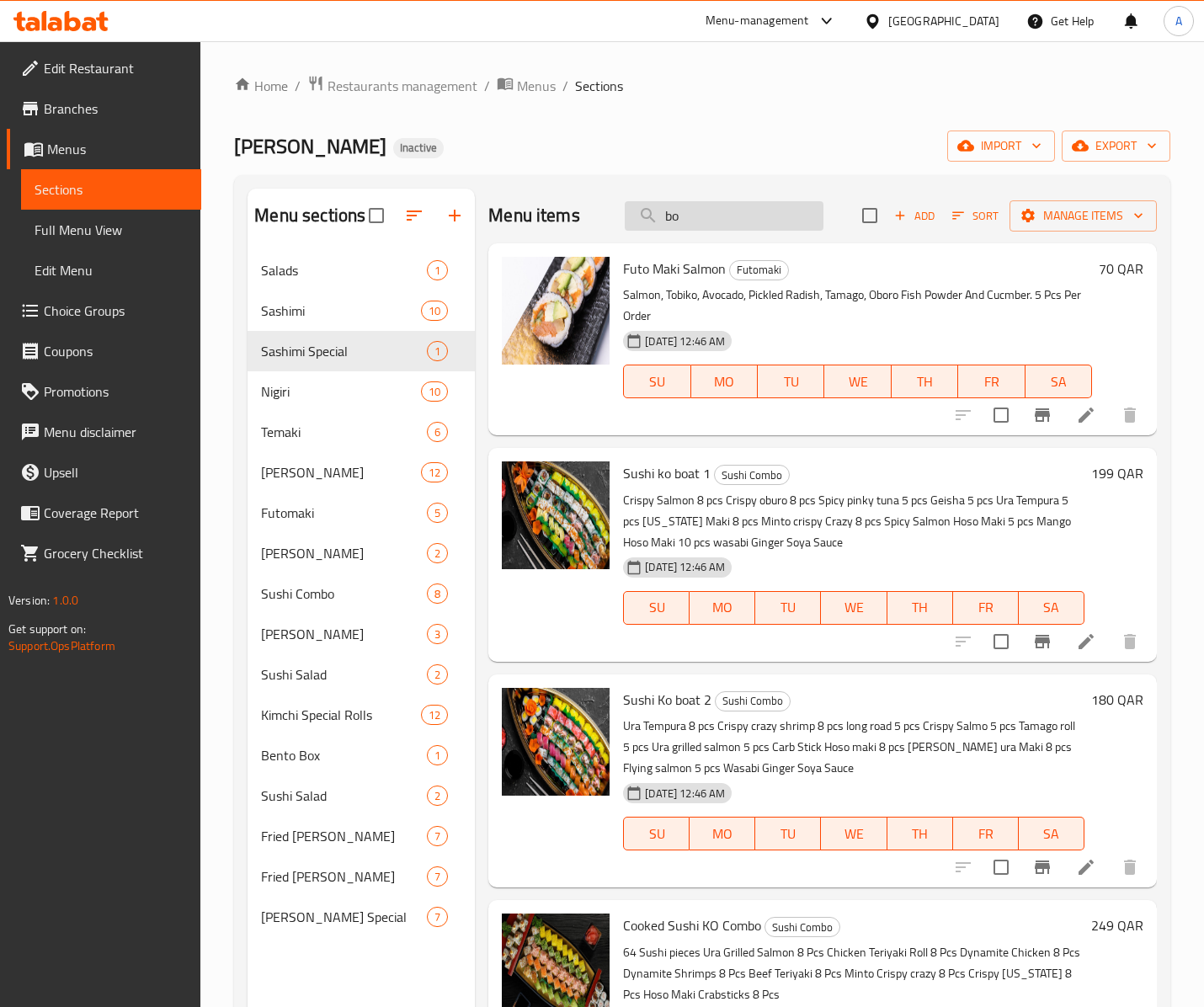
type input "boa"
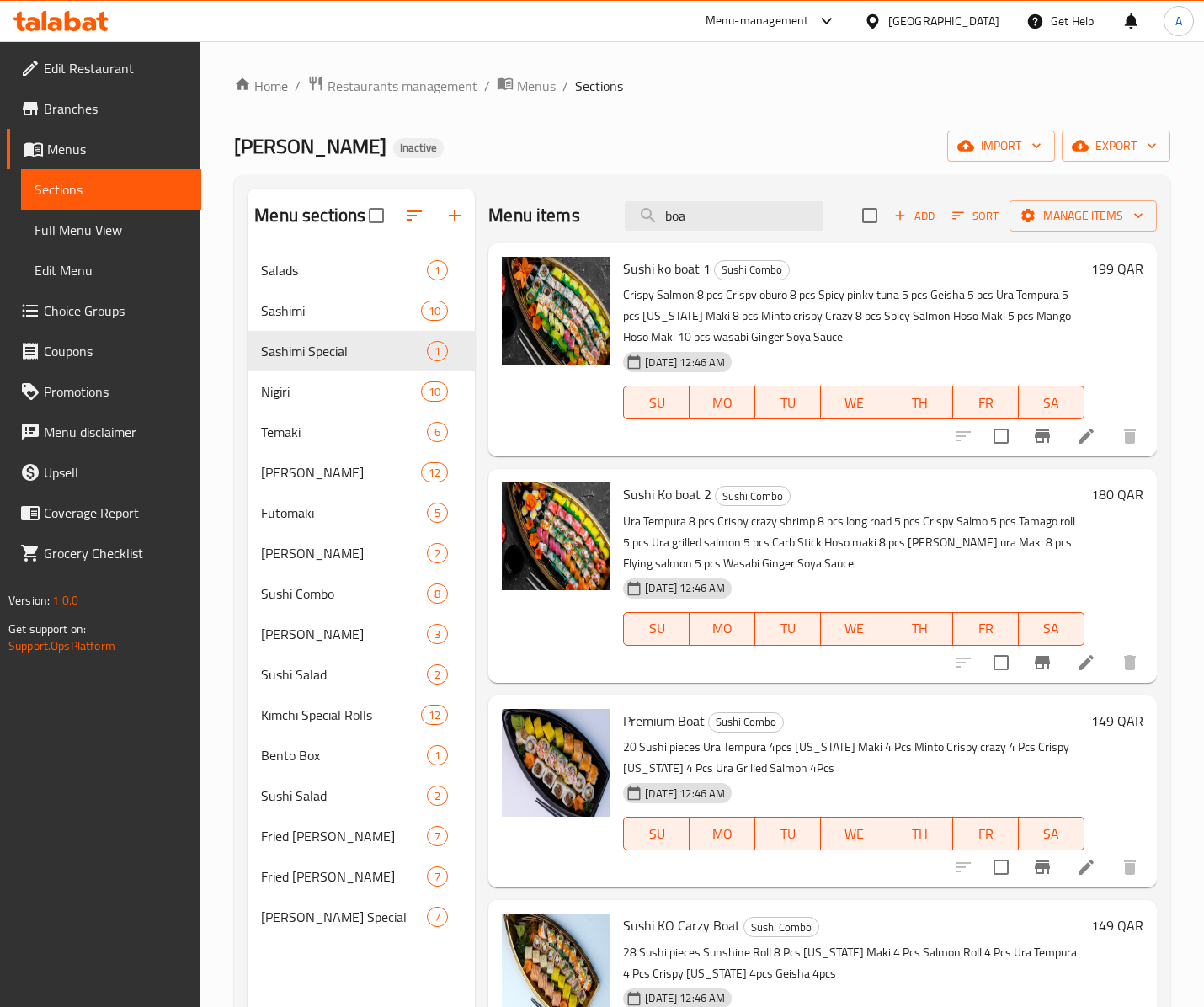
drag, startPoint x: 729, startPoint y: 217, endPoint x: 589, endPoint y: 252, distance: 144.3
click at [589, 252] on div "Menu items boa Add Sort Manage items Sushi ko boat 1 Sushi Combo Crispy Salmon …" at bounding box center [815, 691] width 682 height 1007
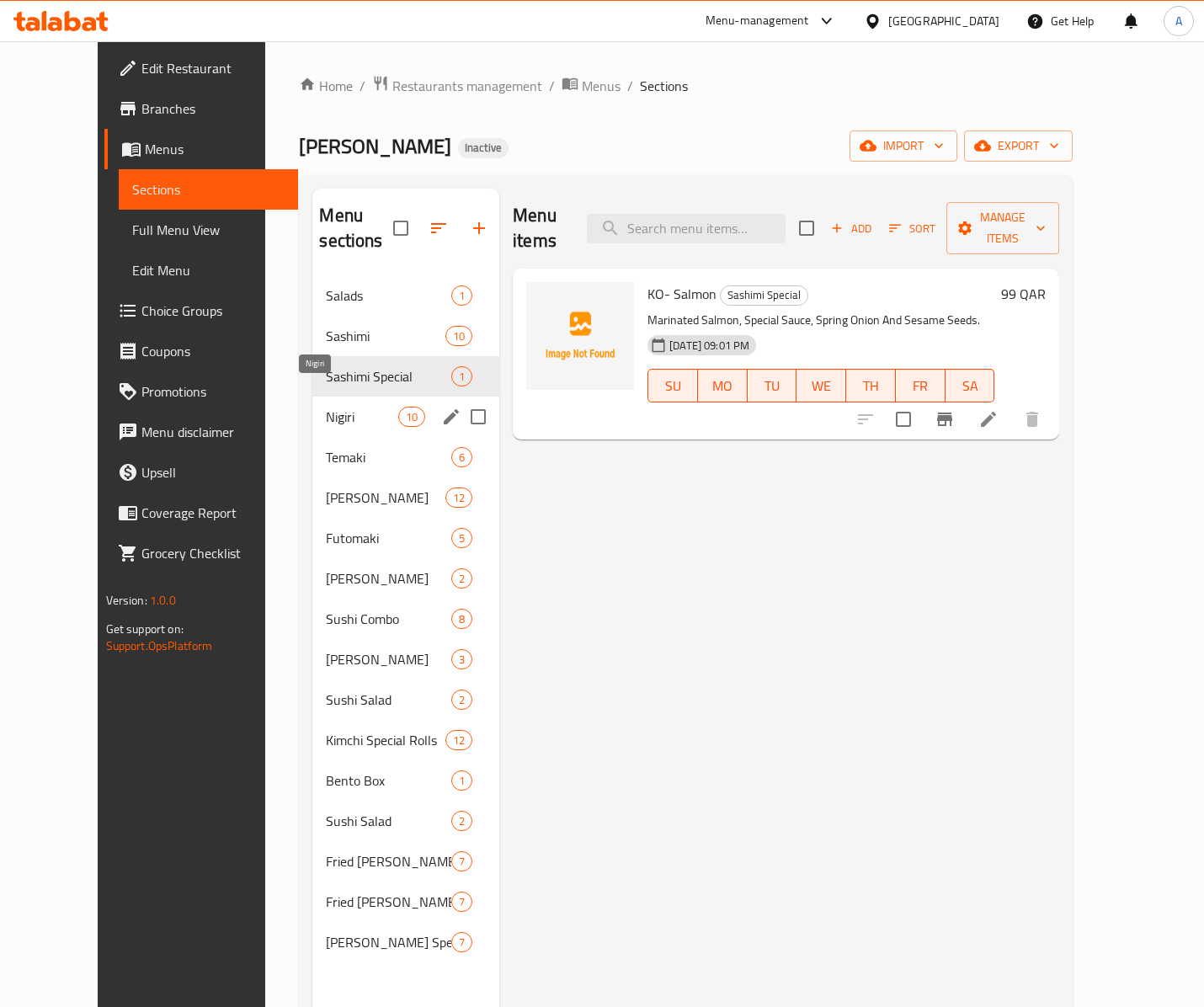
click at [362, 407] on span "Nigiri" at bounding box center [361, 416] width 72 height 20
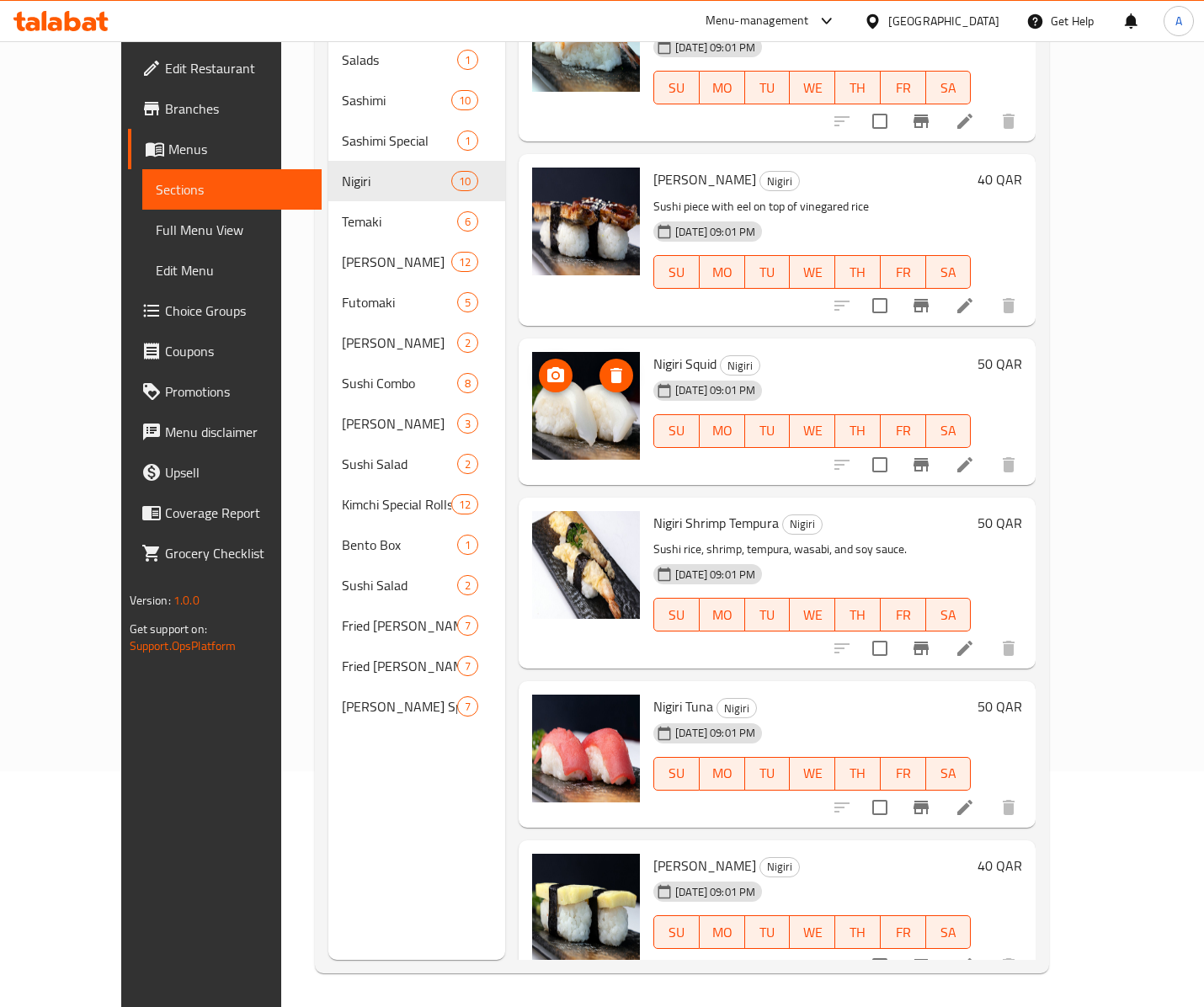
scroll to position [239, 0]
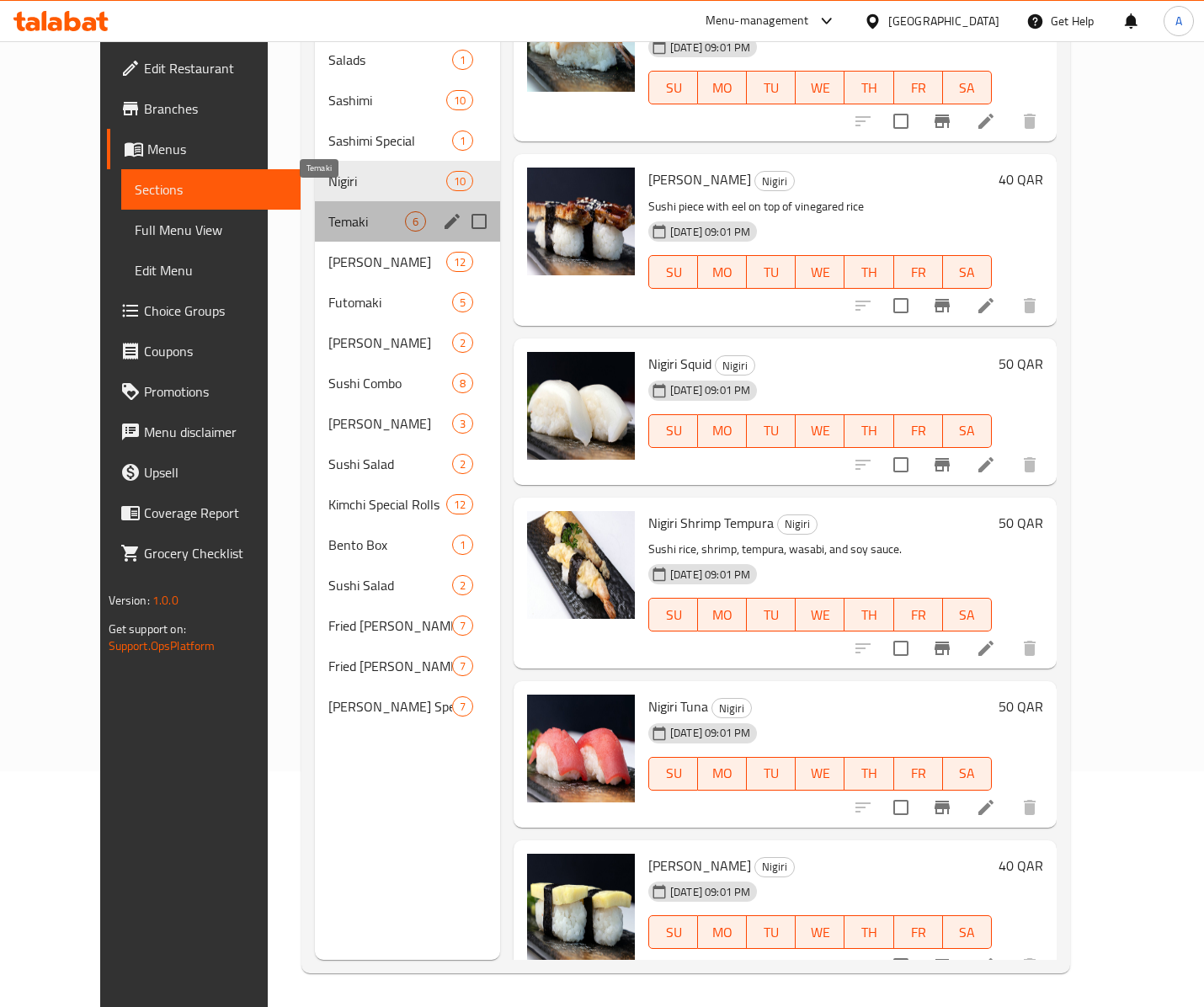
click at [337, 211] on span "Temaki" at bounding box center [366, 220] width 77 height 20
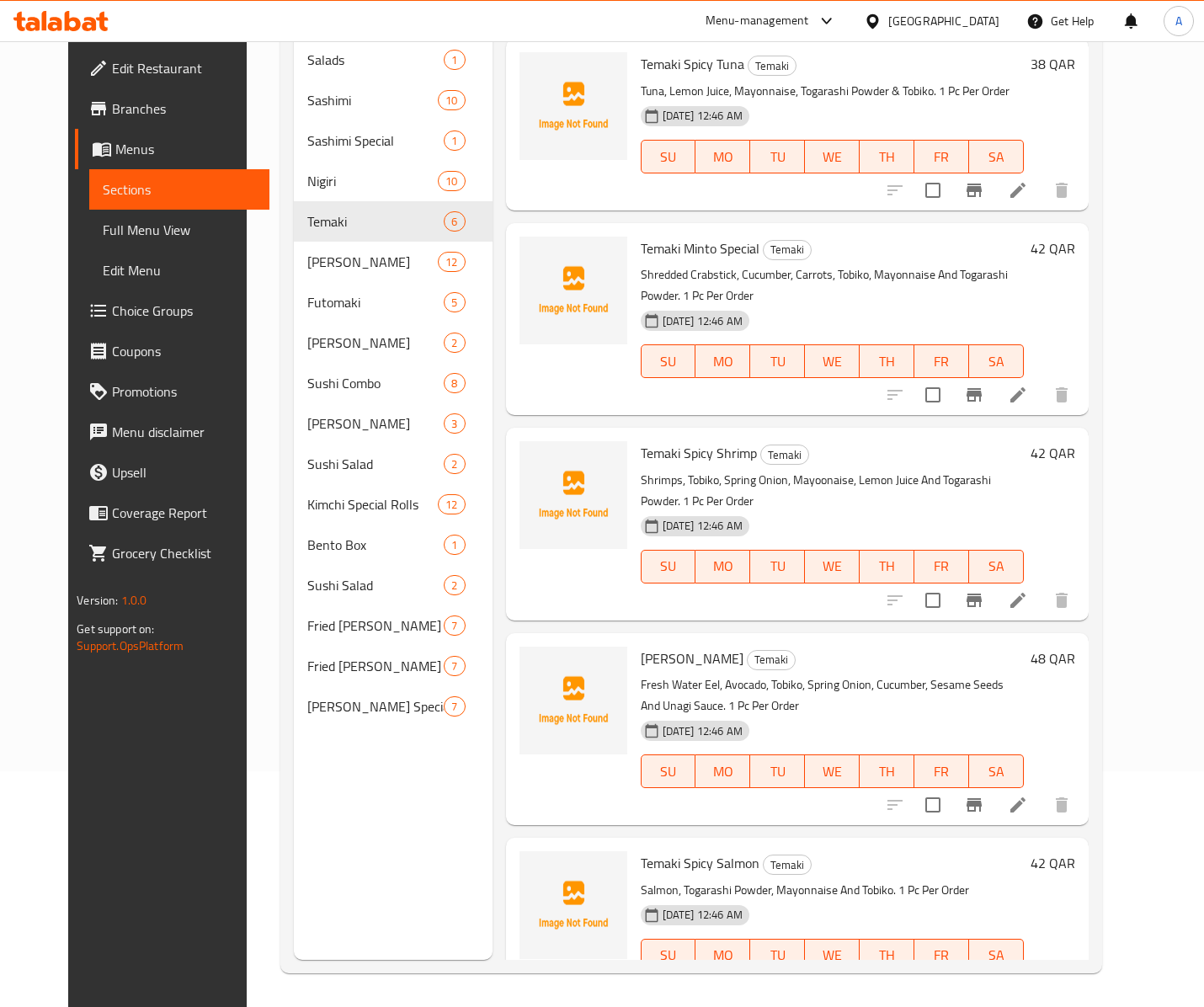
scroll to position [202, 0]
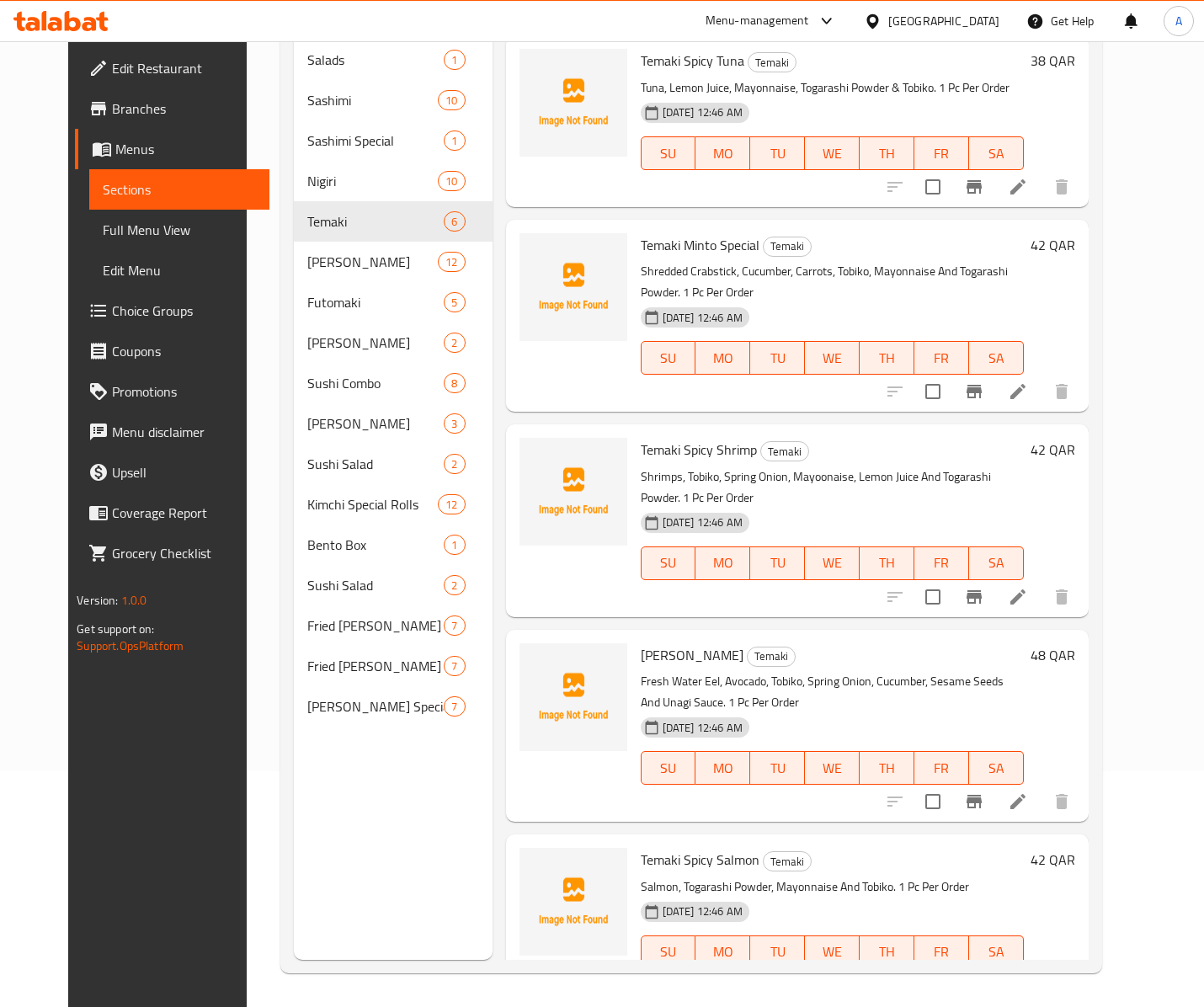
click at [641, 642] on span "[PERSON_NAME]" at bounding box center [691, 654] width 103 height 26
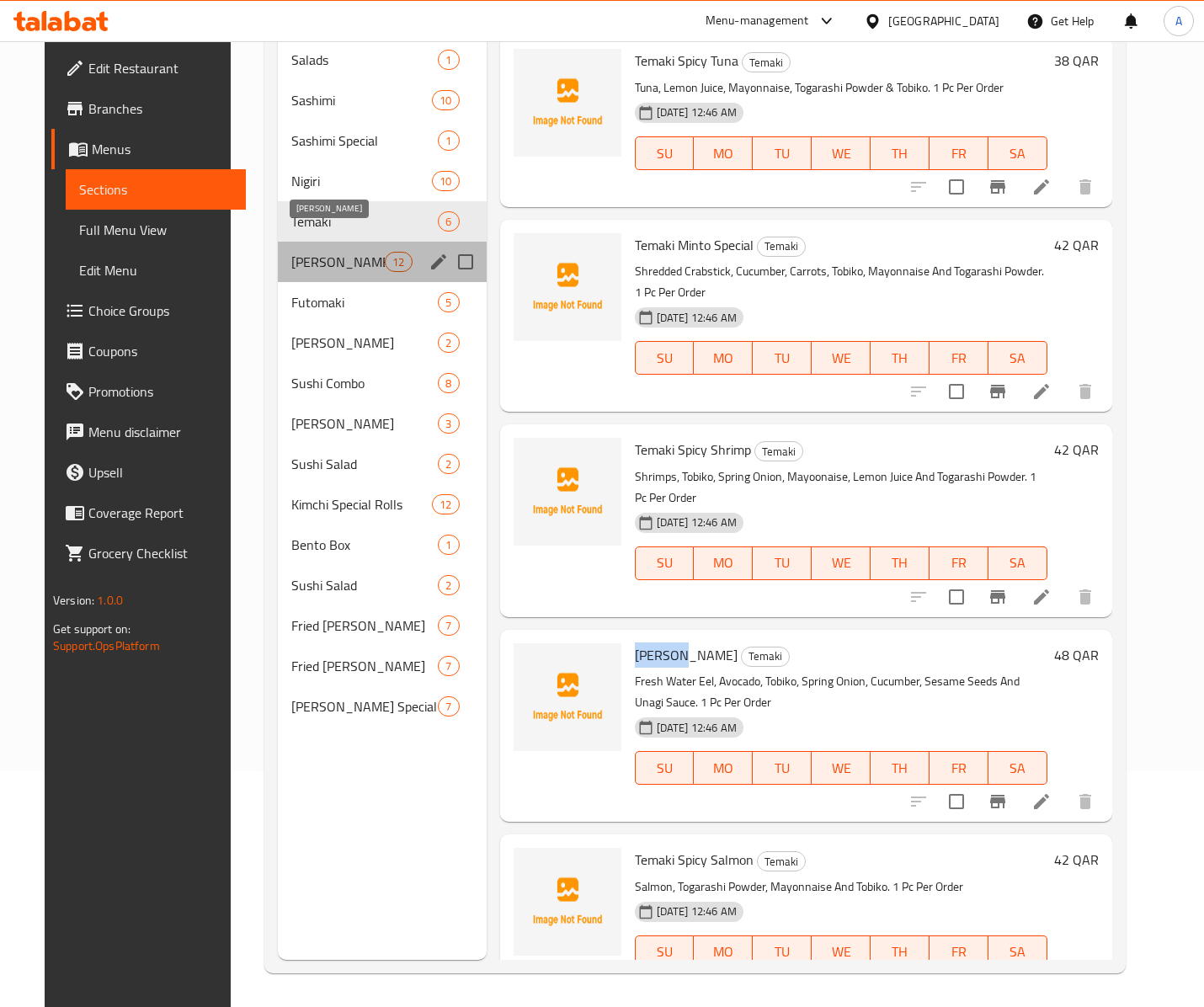
click at [352, 252] on span "[PERSON_NAME]" at bounding box center [338, 261] width 94 height 20
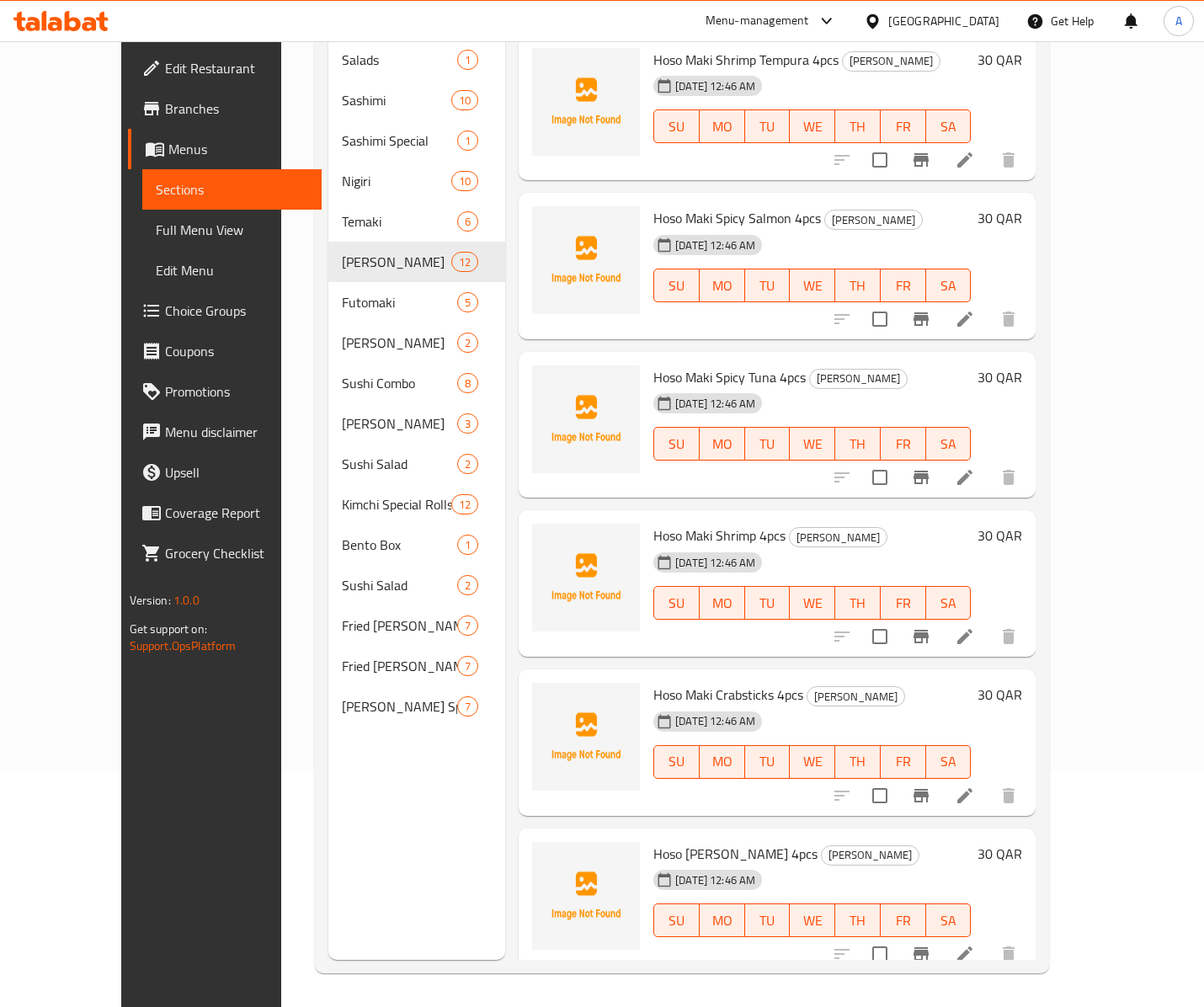
scroll to position [539, 0]
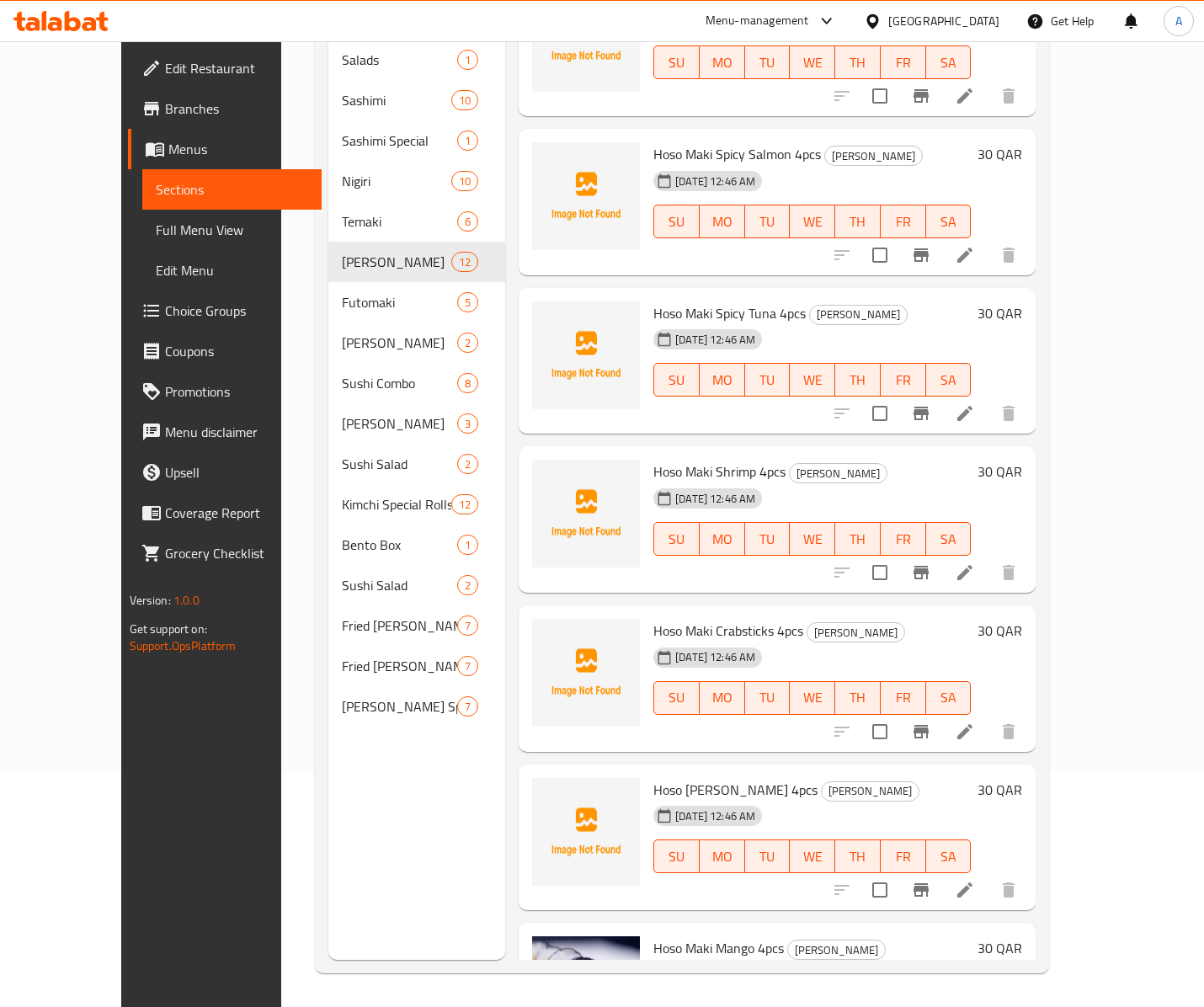
click at [654, 617] on span "Hoso Maki Crabsticks 4pcs" at bounding box center [728, 630] width 149 height 26
click at [673, 617] on span "Hoso Maki Crabsticks 4pcs" at bounding box center [728, 630] width 149 height 26
click at [727, 617] on span "Hoso Maki Crabsticks 4pcs" at bounding box center [728, 630] width 149 height 26
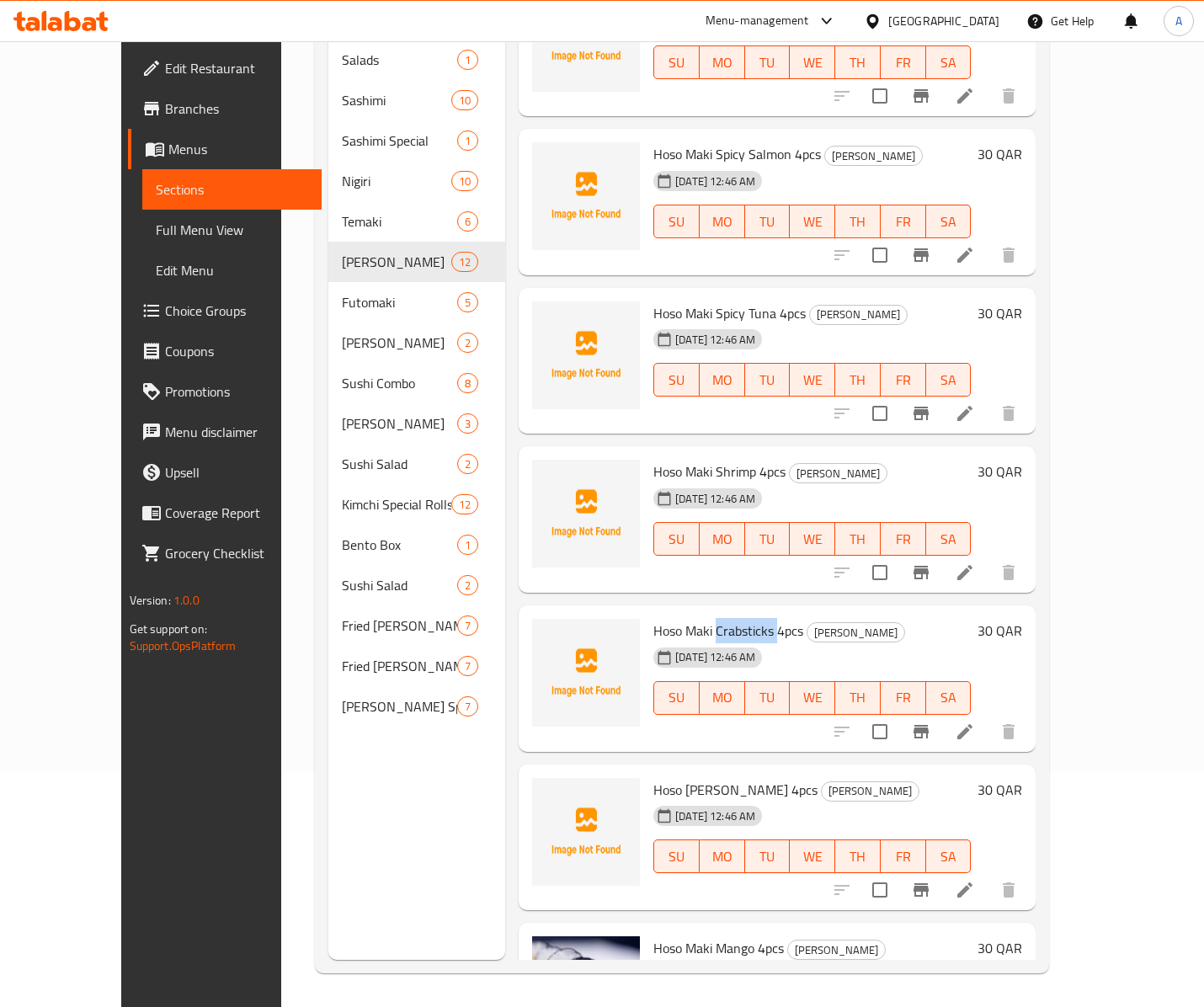
click at [727, 617] on span "Hoso Maki Crabsticks 4pcs" at bounding box center [728, 630] width 149 height 26
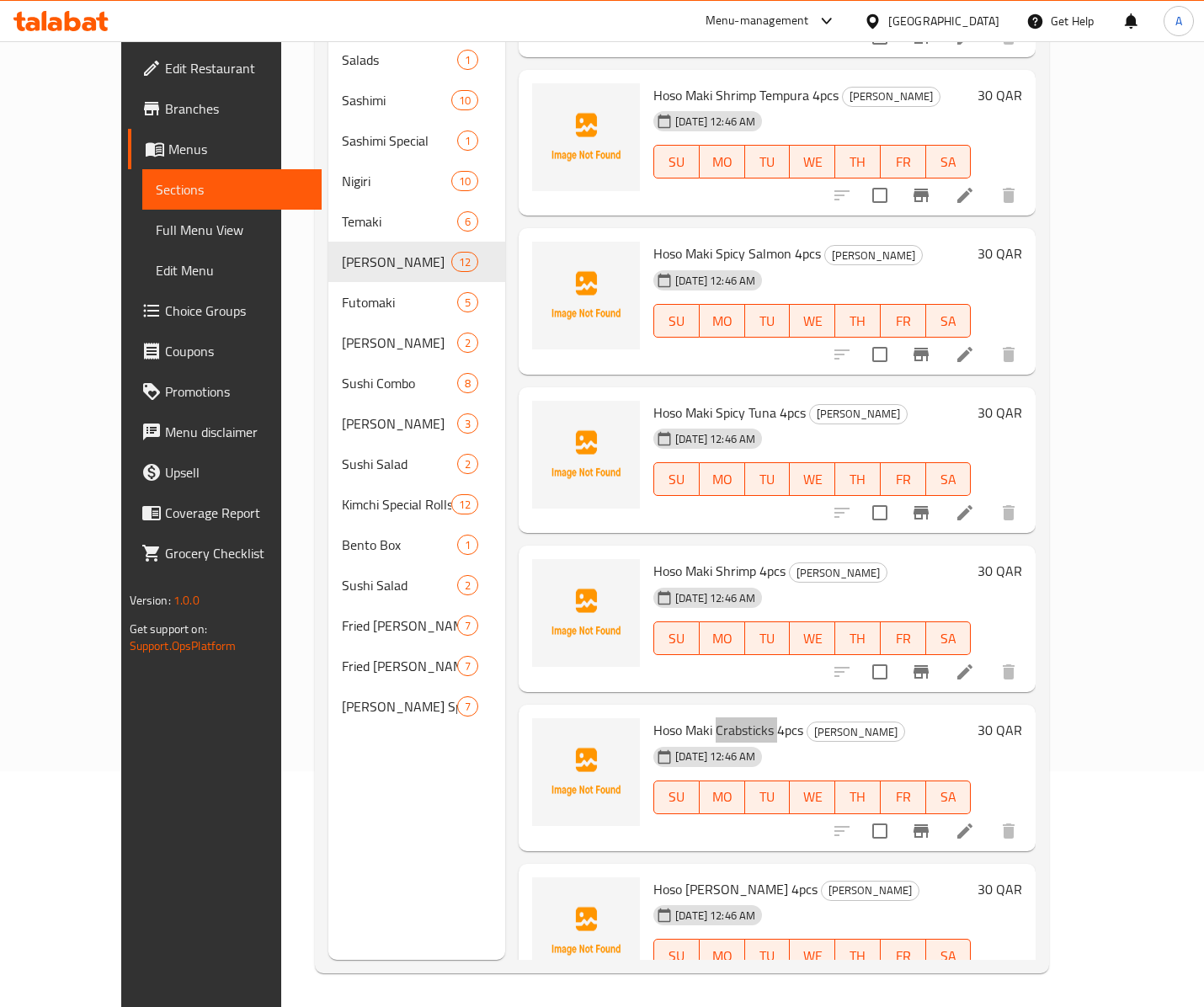
scroll to position [97, 0]
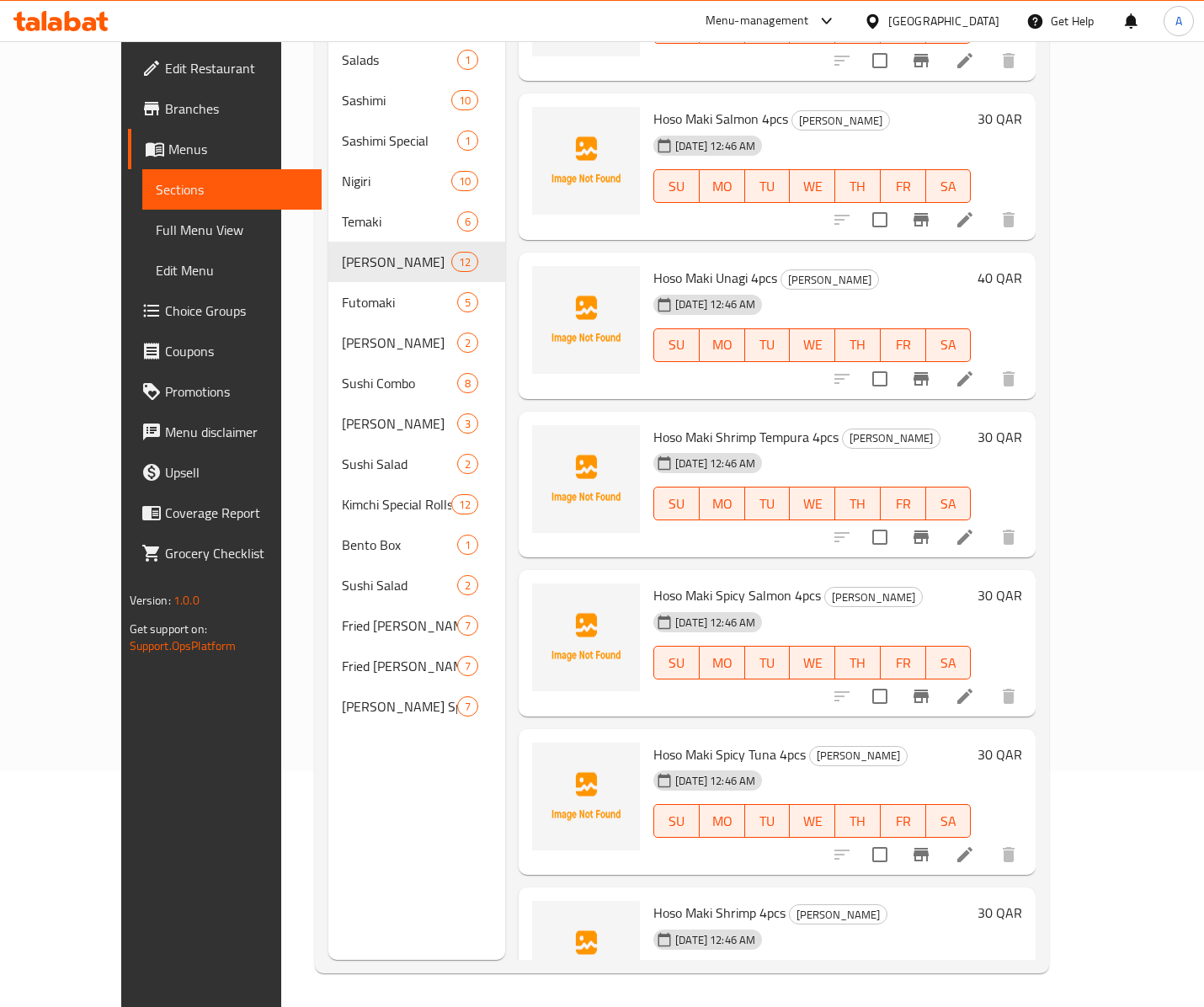
click at [697, 425] on span "Hoso Maki Shrimp Tempura 4pcs" at bounding box center [746, 437] width 185 height 26
click at [647, 606] on div "[DATE] 12:46 AM" at bounding box center [688, 622] width 82 height 34
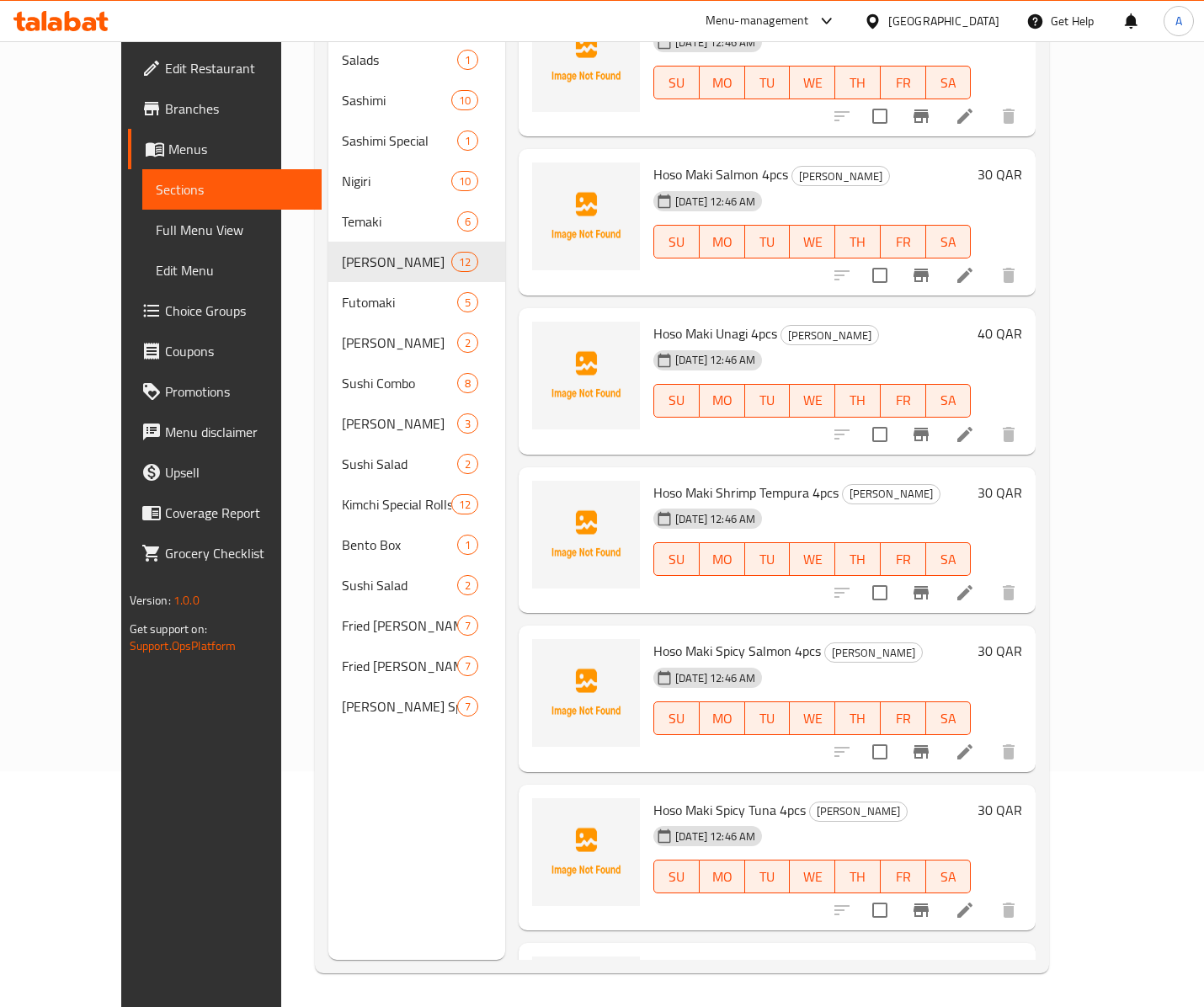
scroll to position [0, 0]
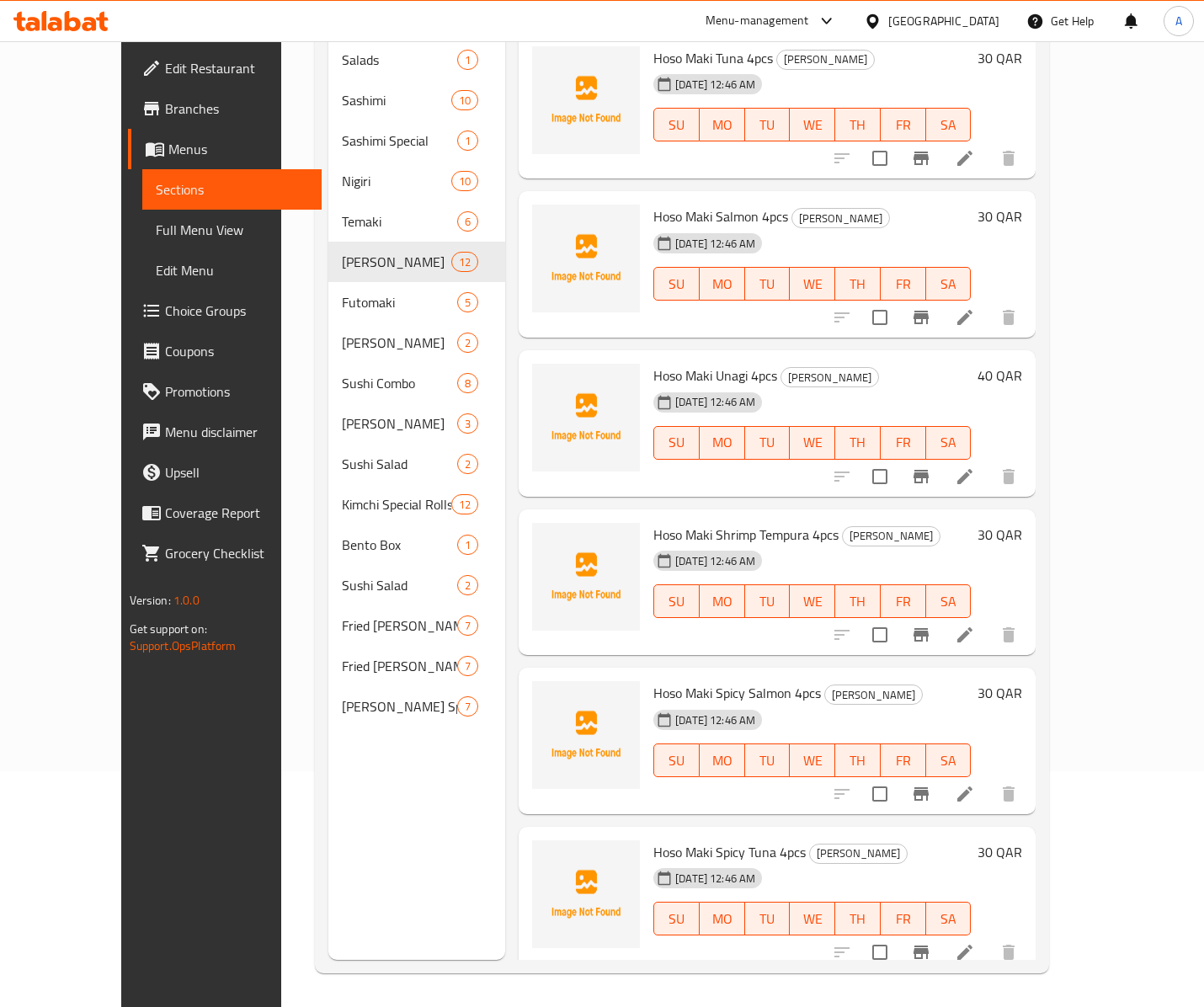
click at [736, 680] on span "Hoso Maki Spicy Salmon 4pcs" at bounding box center [737, 692] width 167 height 26
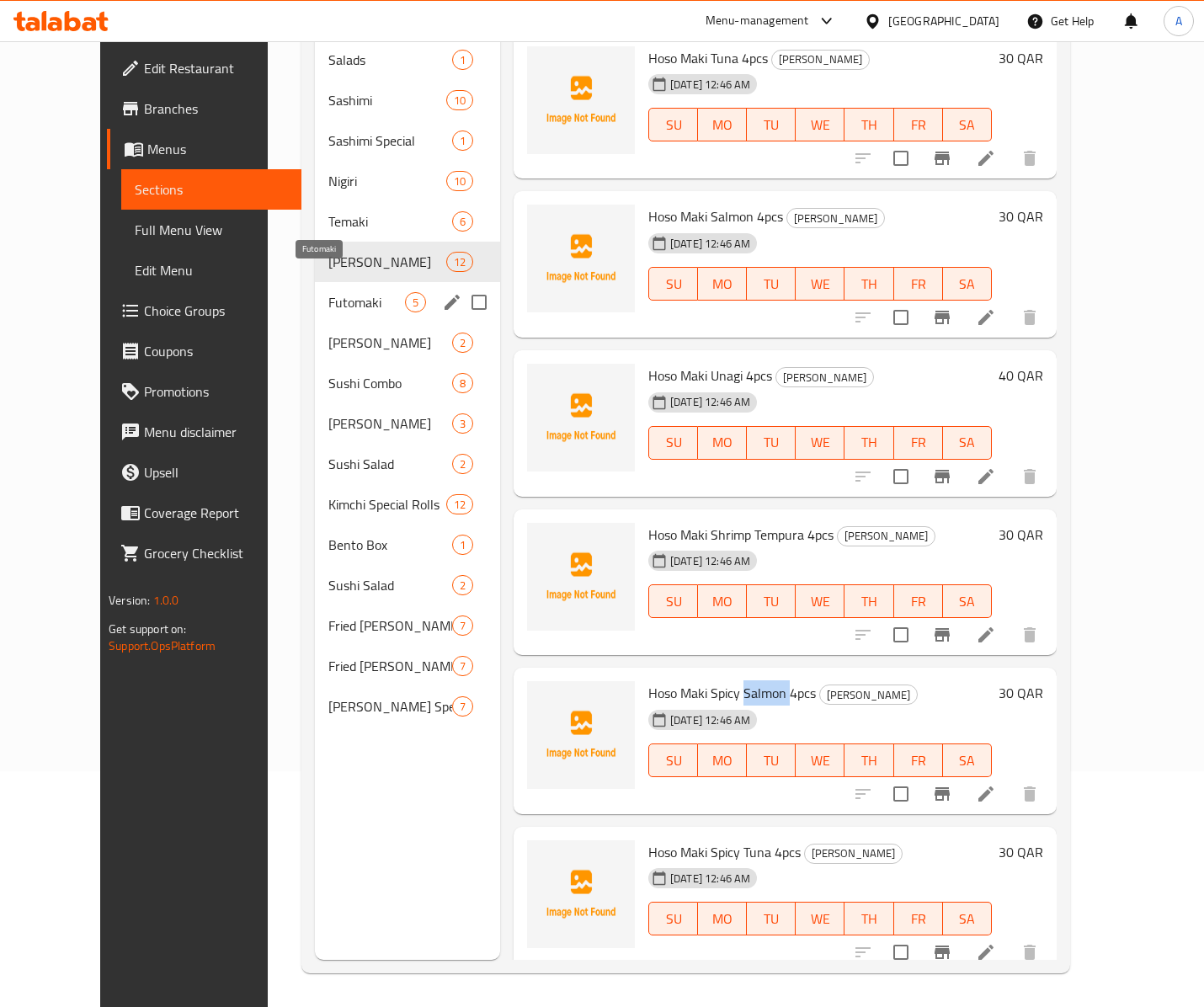
click at [339, 292] on span "Futomaki" at bounding box center [366, 302] width 77 height 20
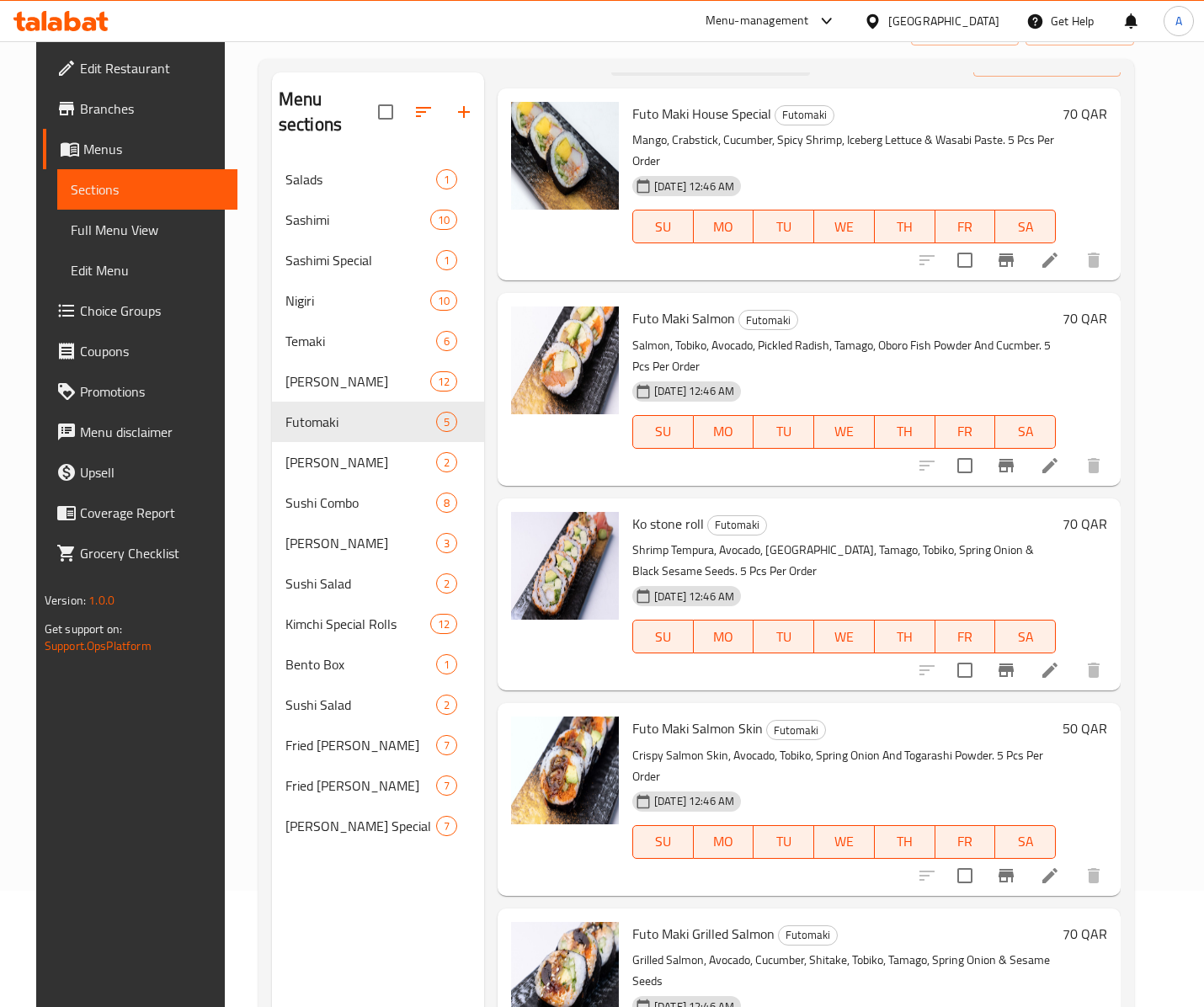
scroll to position [239, 0]
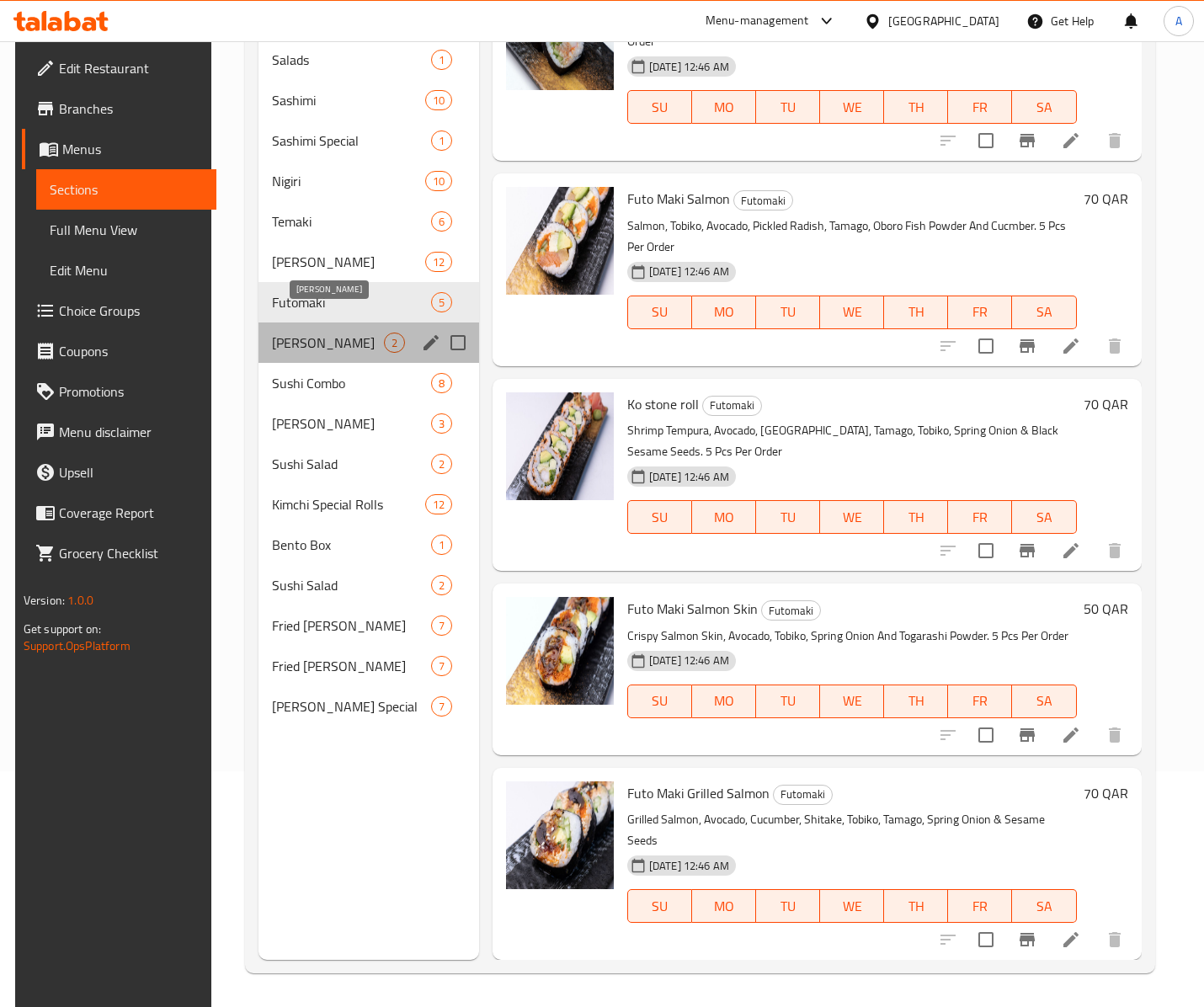
click at [325, 333] on span "[PERSON_NAME]" at bounding box center [328, 342] width 112 height 20
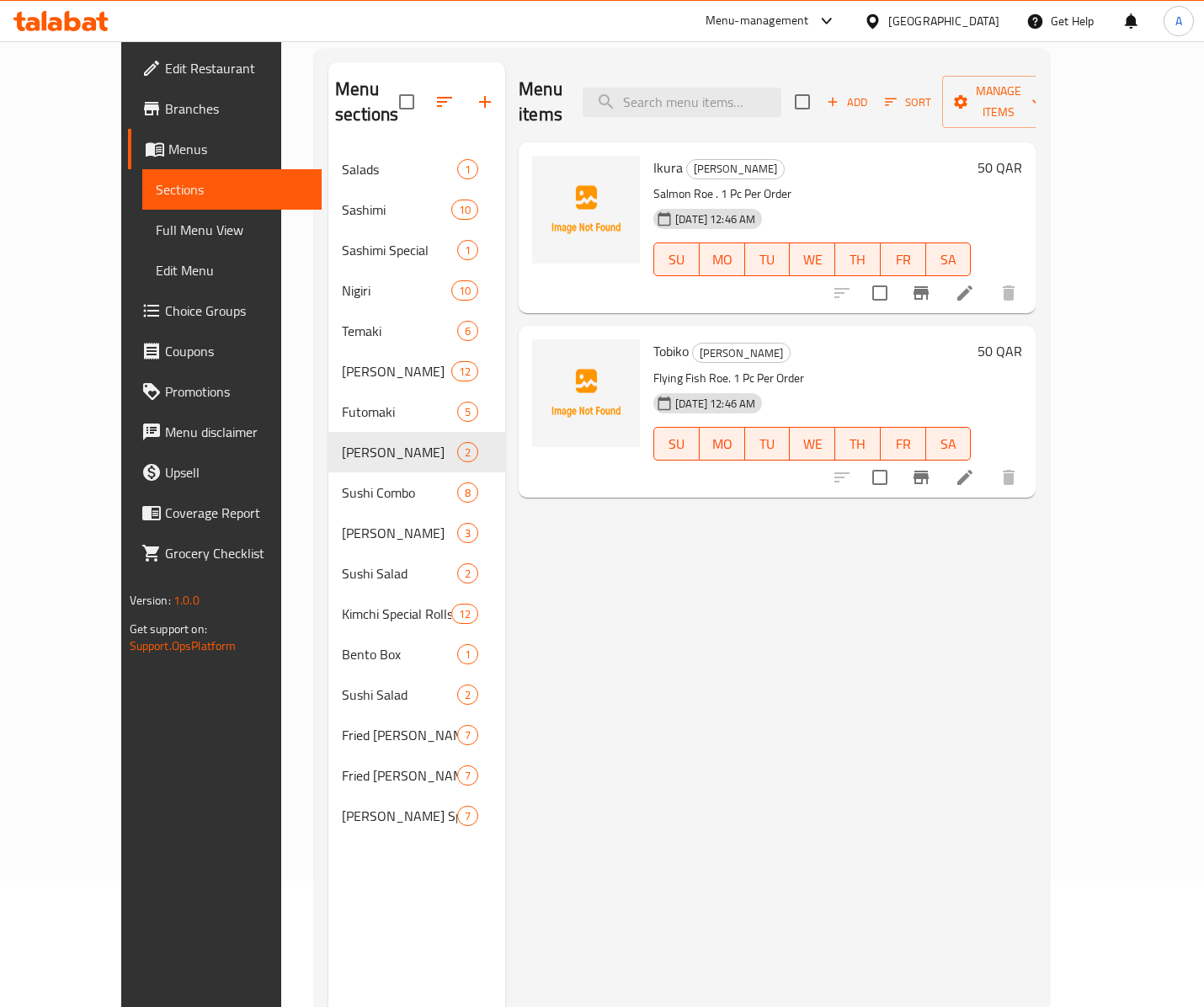
scroll to position [71, 0]
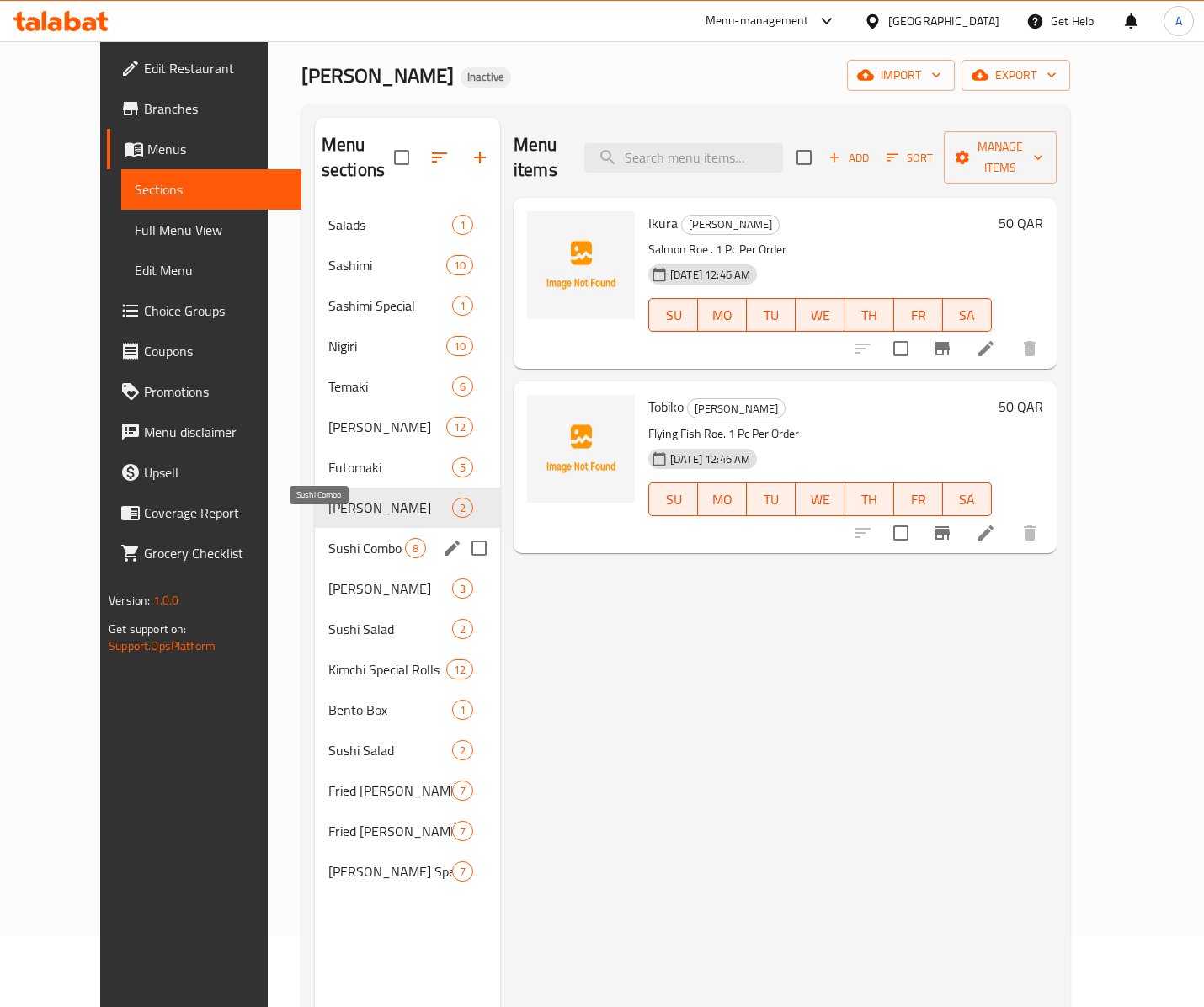
click at [328, 538] on span "Sushi Combo" at bounding box center [366, 547] width 77 height 20
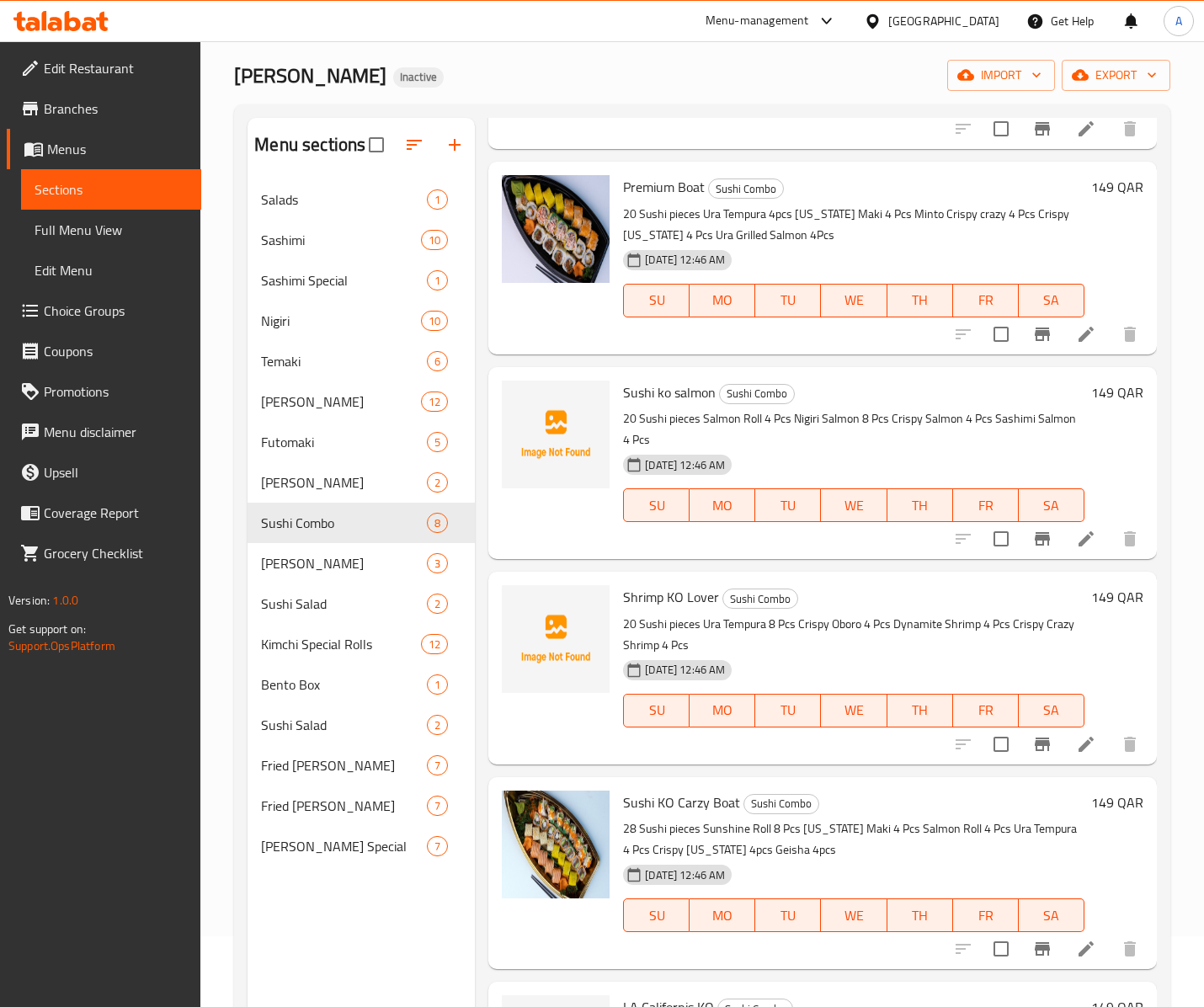
scroll to position [738, 0]
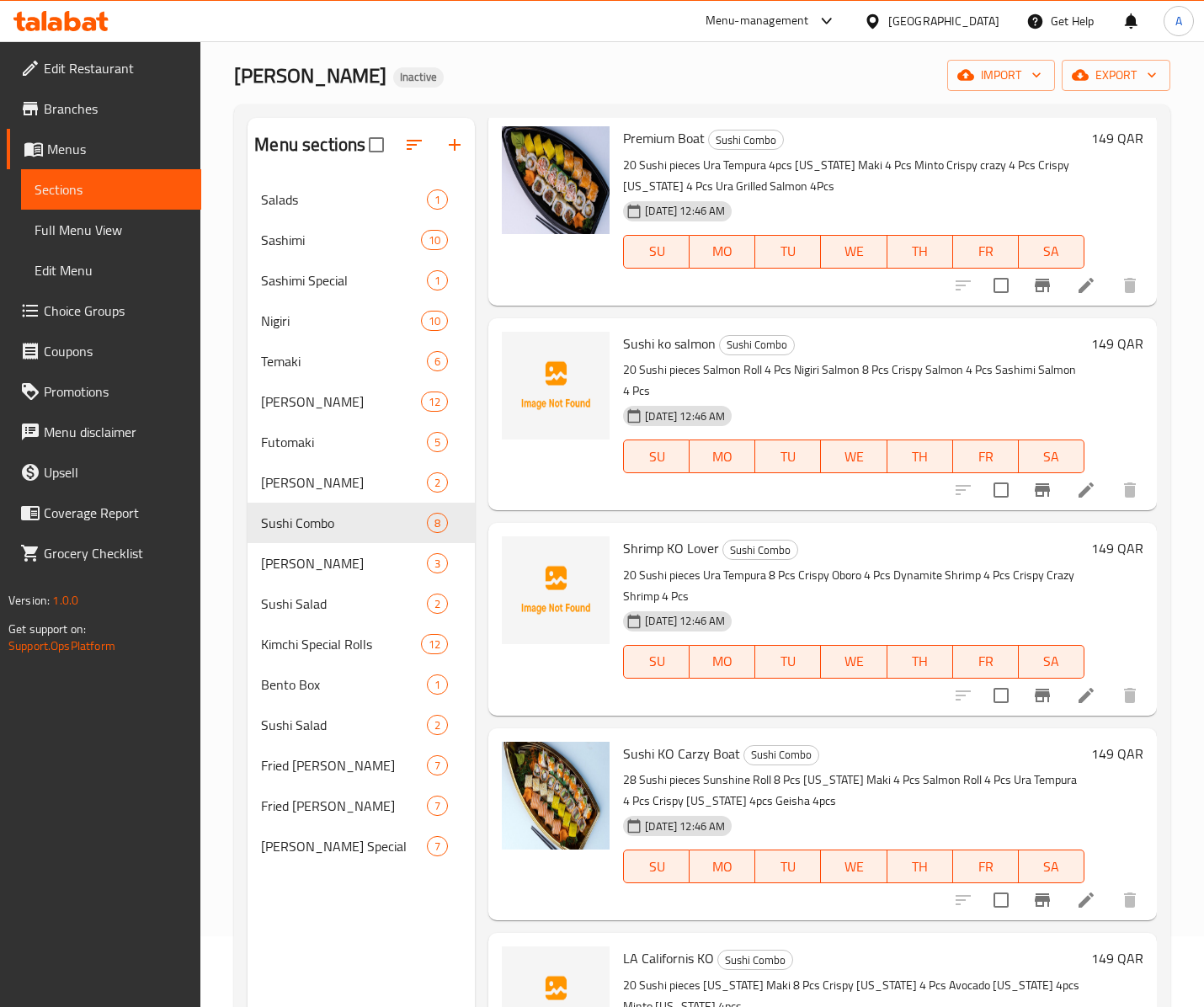
click at [662, 345] on span "Sushi ko salmon" at bounding box center [670, 343] width 93 height 26
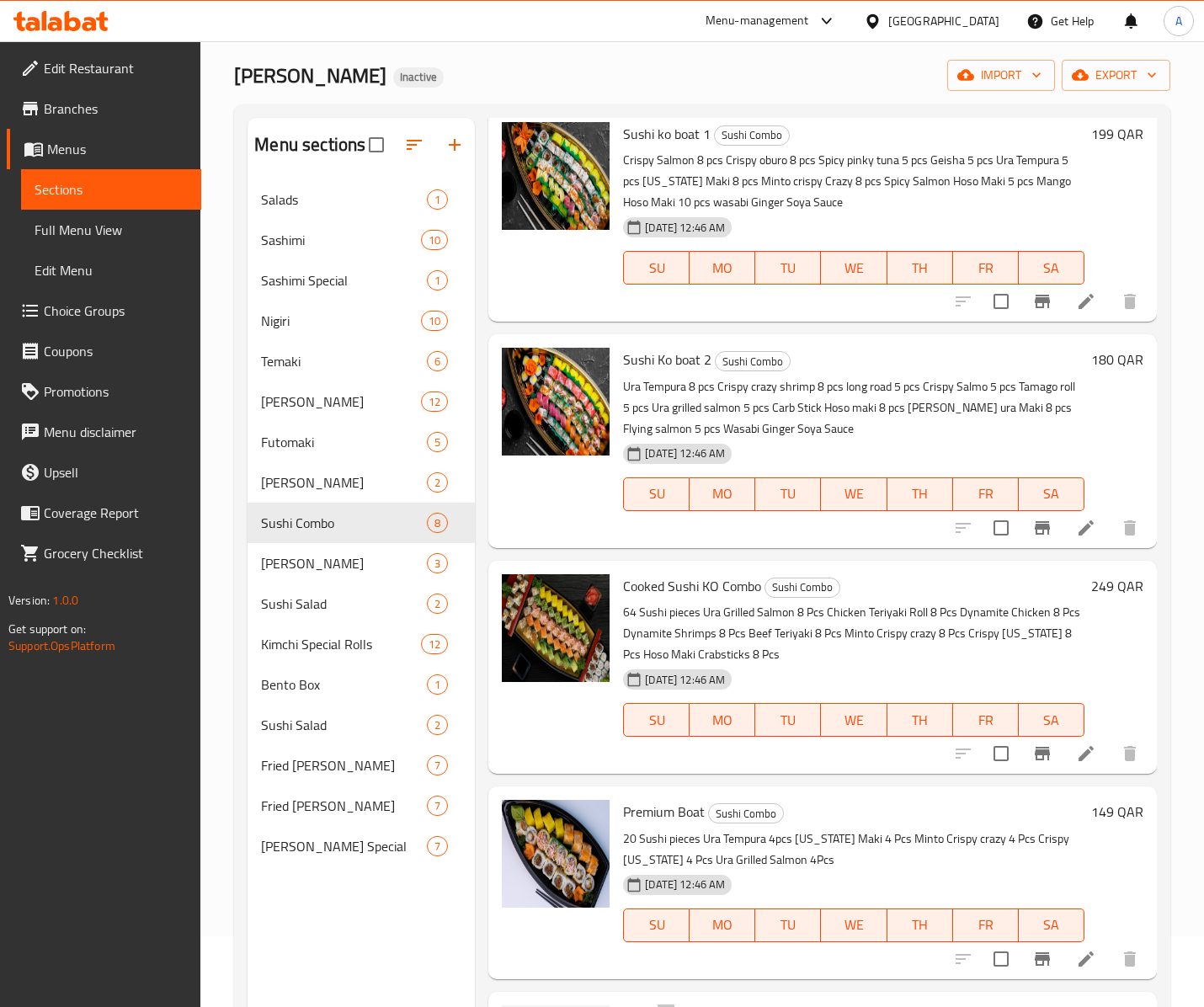
scroll to position [0, 0]
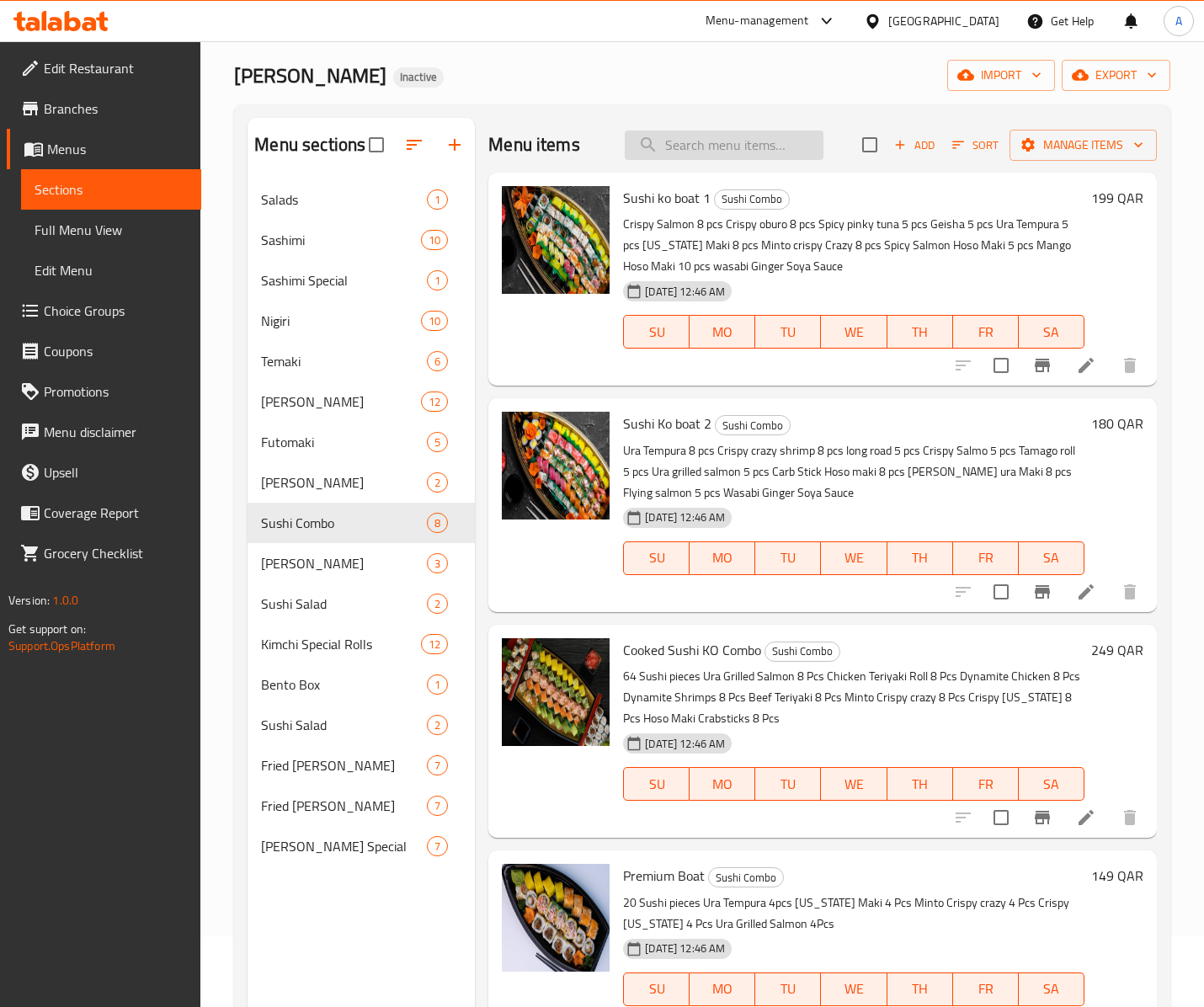
click at [721, 133] on input "search" at bounding box center [724, 145] width 199 height 29
paste input "Sushi Ko Salmon Lover Boat"
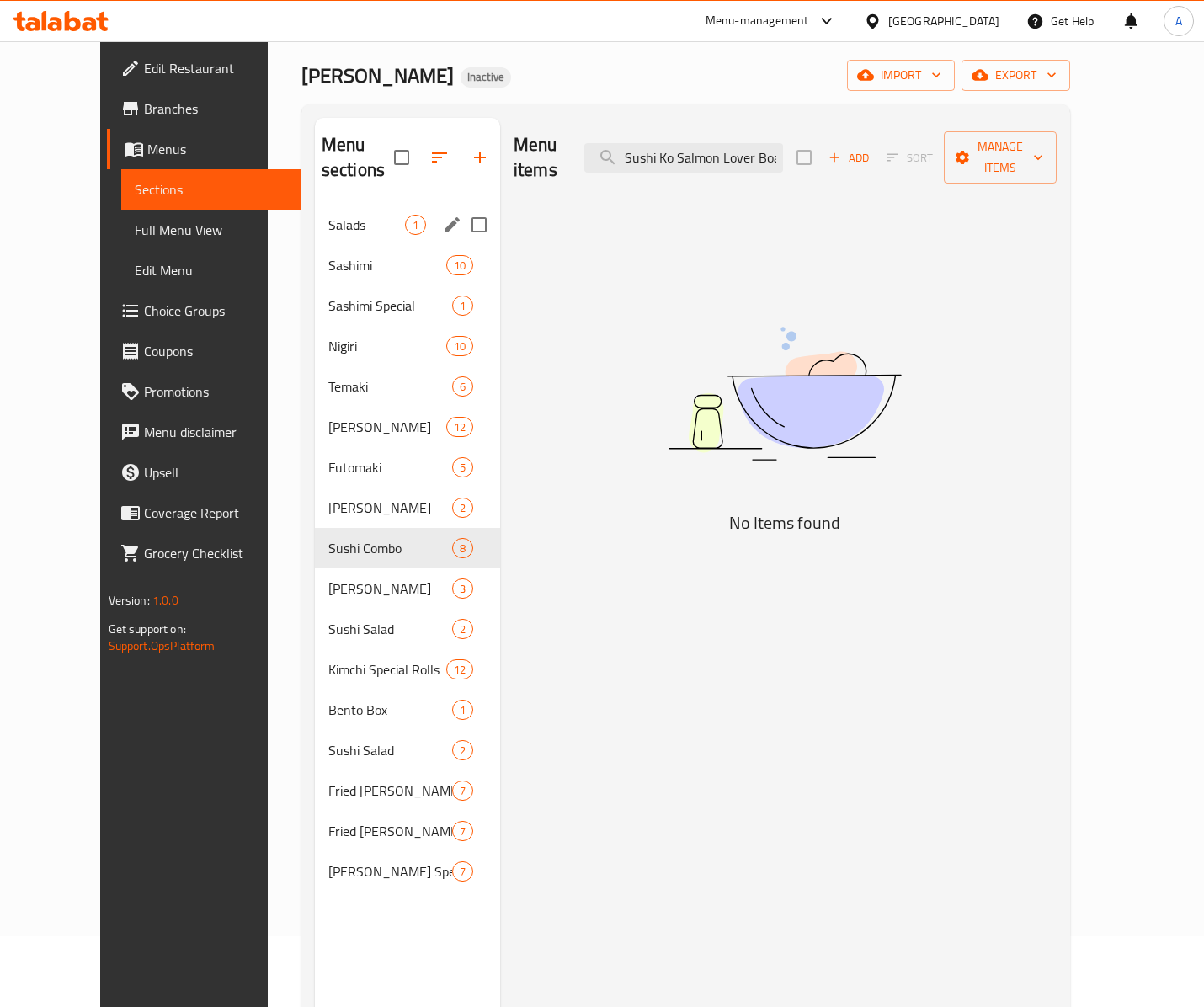
drag, startPoint x: 753, startPoint y: 143, endPoint x: 298, endPoint y: 214, distance: 460.5
click at [315, 214] on div "Menu sections Salads 1 Sashimi 10 Sashimi Special 1 Nigiri 10 Temaki 6 Hoso Mak…" at bounding box center [686, 621] width 742 height 1007
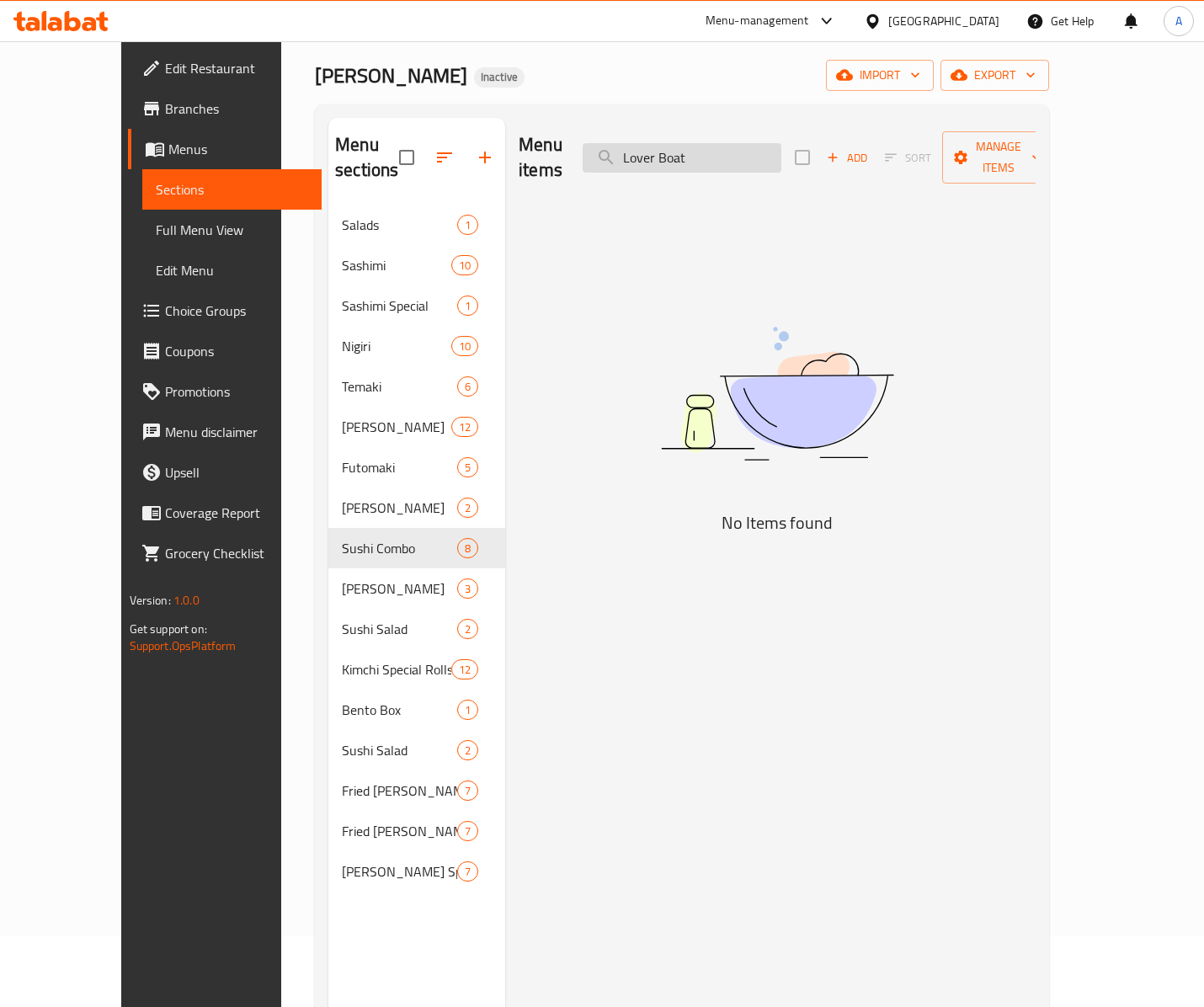
drag, startPoint x: 695, startPoint y: 143, endPoint x: 755, endPoint y: 148, distance: 60.2
click at [755, 148] on input "Lover Boat" at bounding box center [682, 157] width 199 height 29
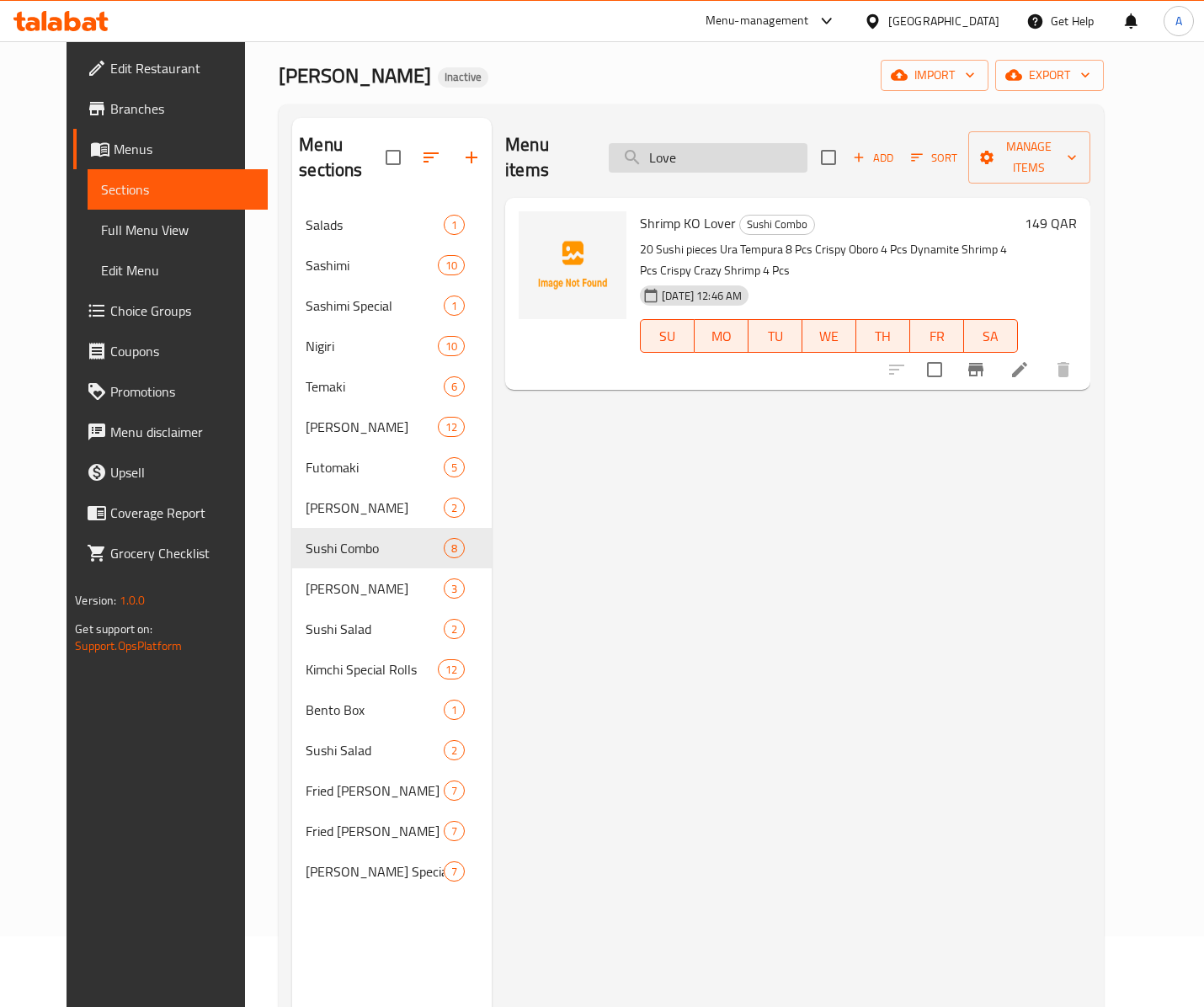
click at [669, 145] on input "Love" at bounding box center [708, 157] width 199 height 29
type input "Love"
click at [699, 412] on div "Menu items Love Add Sort Manage items Shrimp KO Lover Sushi Combo 20 Sushi piec…" at bounding box center [791, 621] width 599 height 1007
drag, startPoint x: 744, startPoint y: 142, endPoint x: 566, endPoint y: 153, distance: 178.3
click at [566, 153] on div "Menu items Love Add Sort Manage items" at bounding box center [797, 158] width 585 height 80
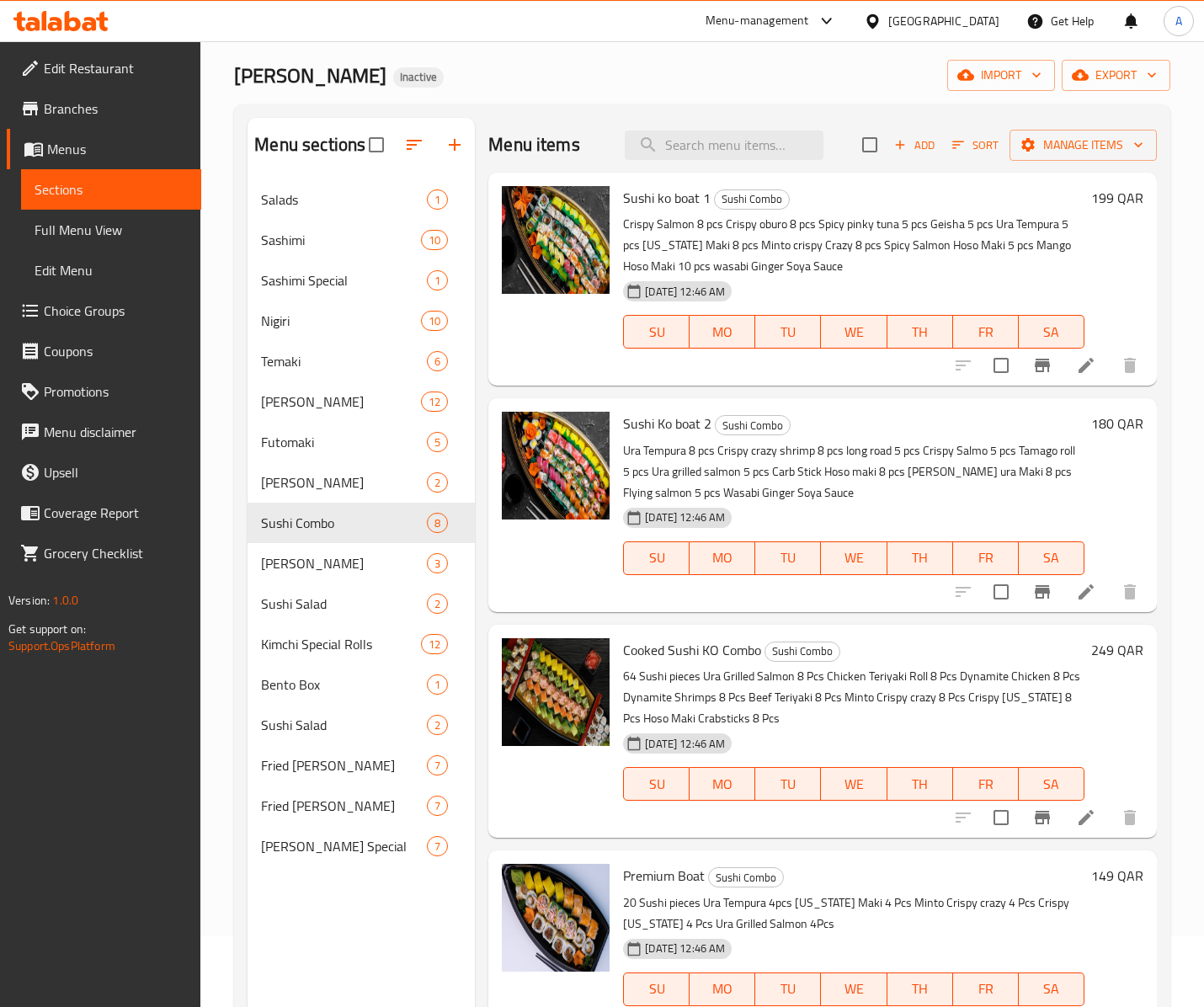
scroll to position [738, 0]
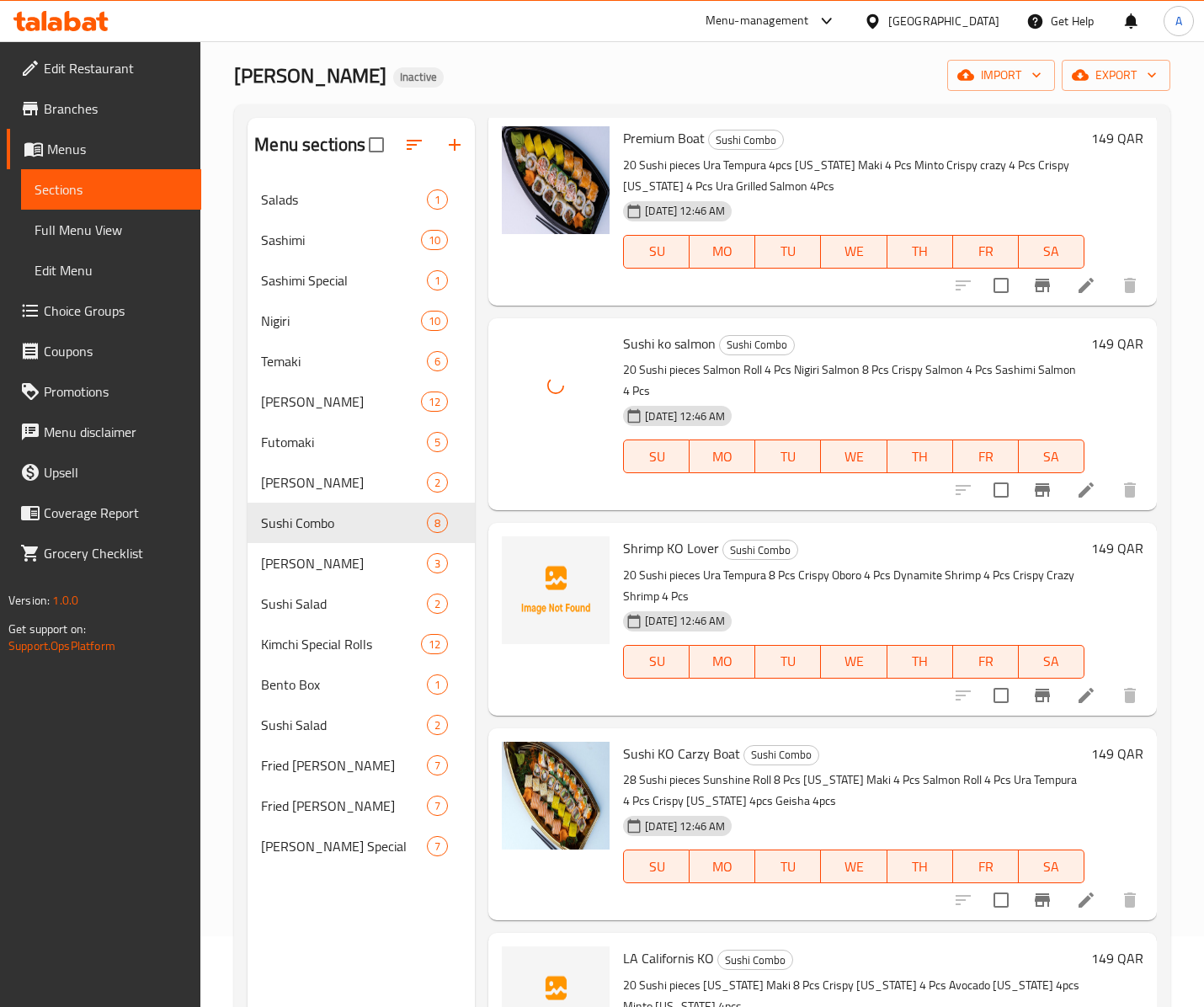
click at [648, 548] on span "Shrimp KO Lover" at bounding box center [671, 547] width 96 height 26
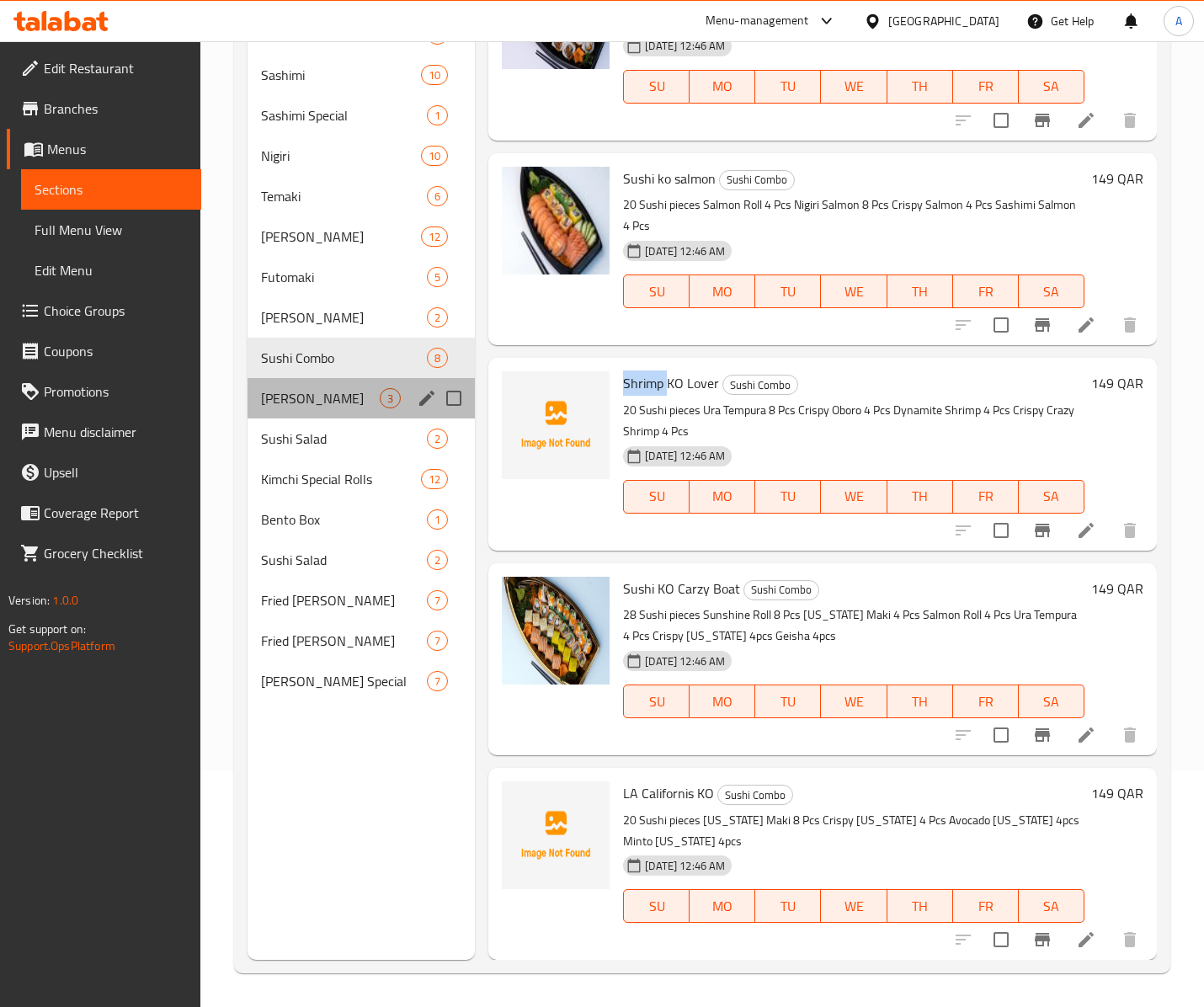
click at [337, 384] on div "[PERSON_NAME] 3" at bounding box center [361, 398] width 227 height 41
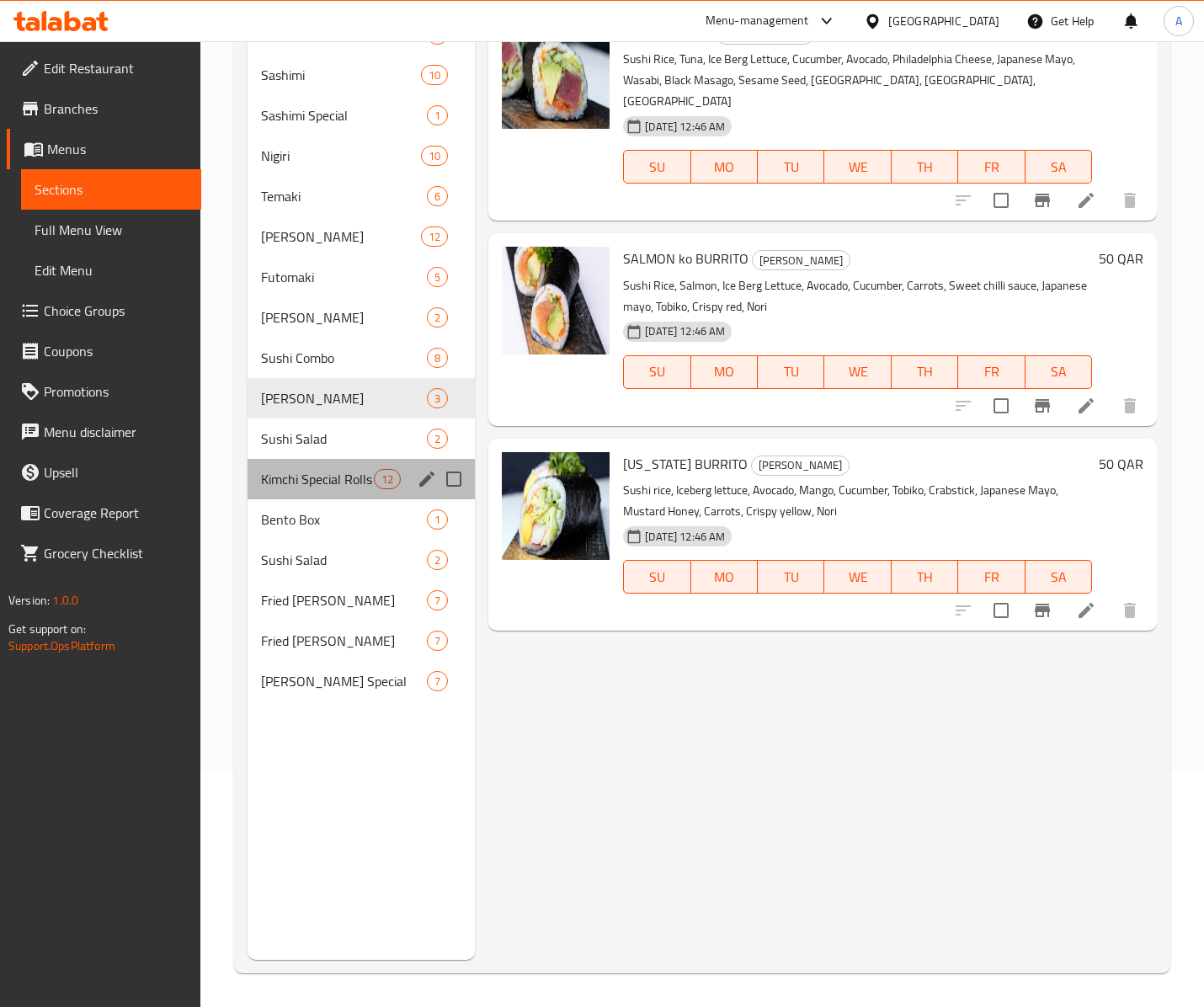
click at [372, 460] on div "Kimchi Special Rolls 12" at bounding box center [361, 478] width 227 height 41
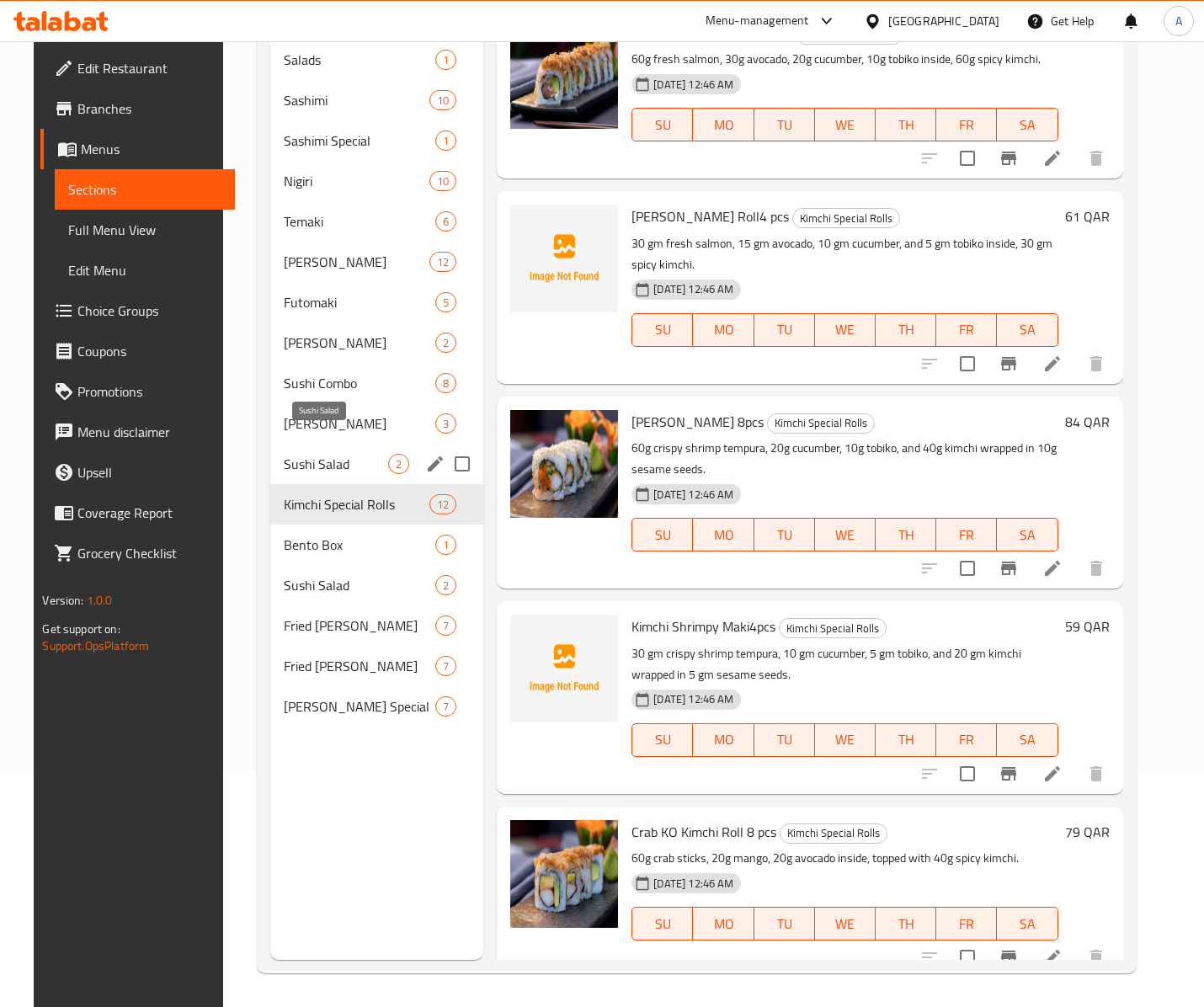
click at [352, 454] on span "Sushi Salad" at bounding box center [336, 463] width 104 height 20
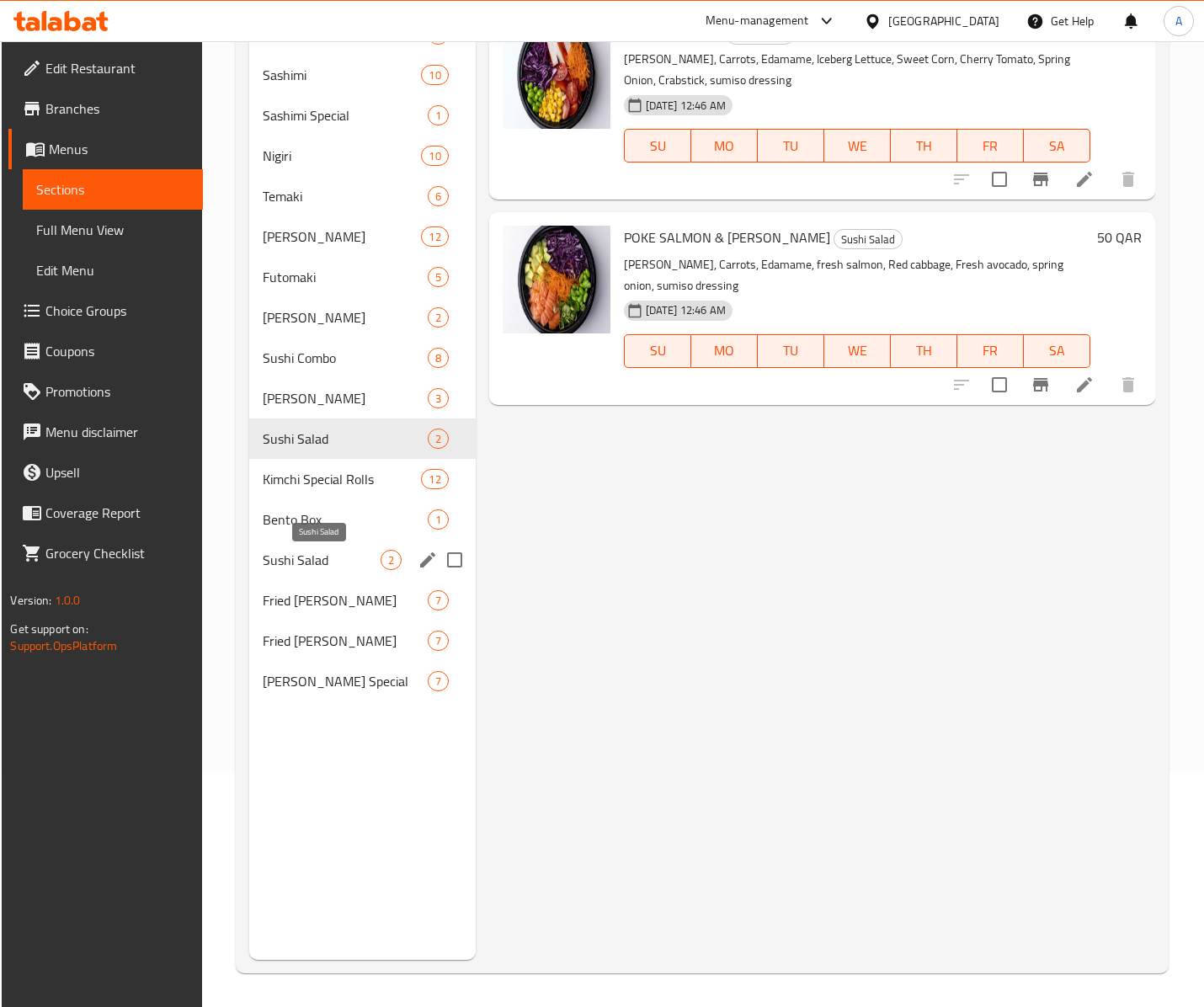
click at [323, 550] on span "Sushi Salad" at bounding box center [322, 559] width 118 height 20
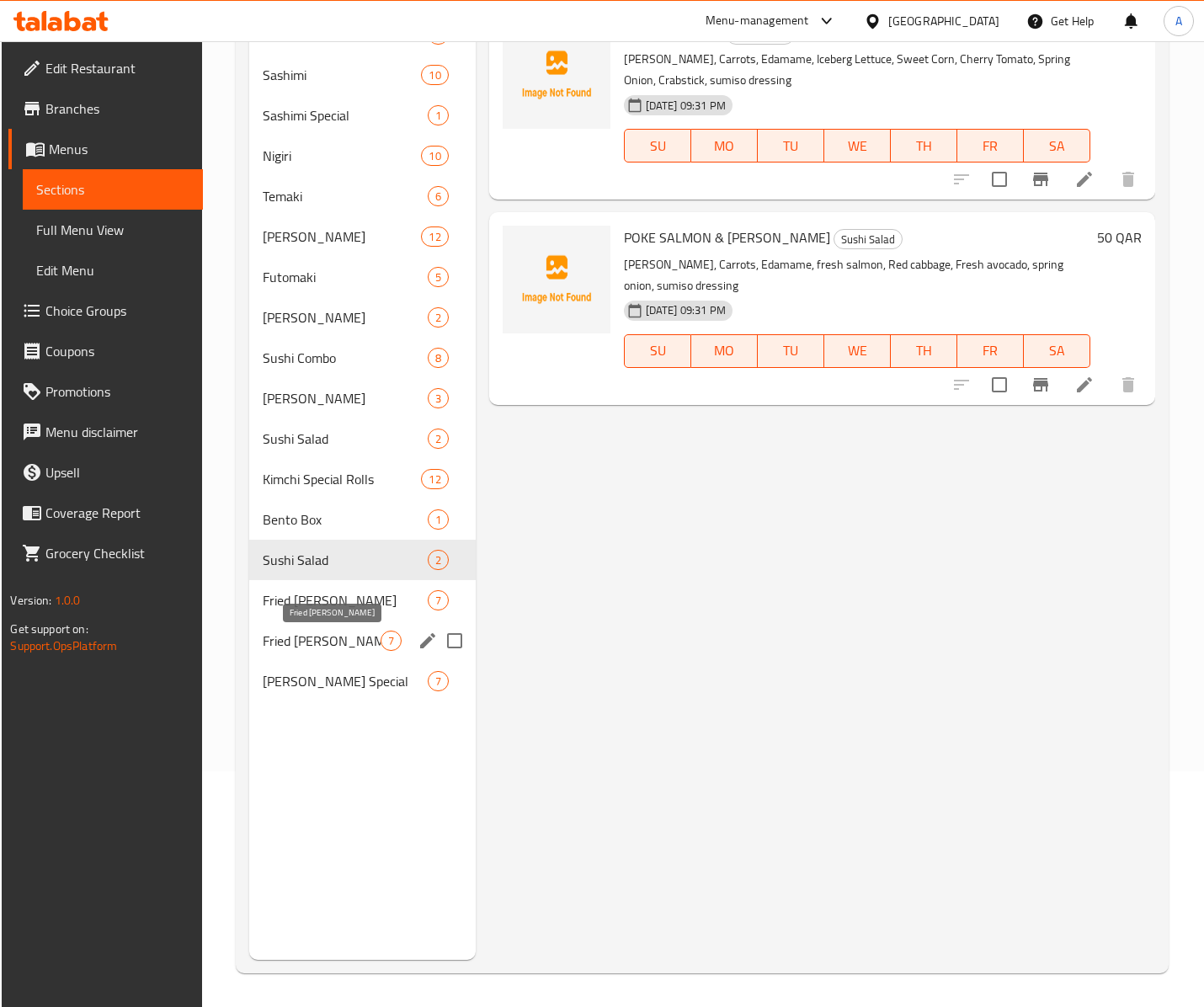
click at [323, 636] on span "Fried [PERSON_NAME]" at bounding box center [322, 640] width 118 height 20
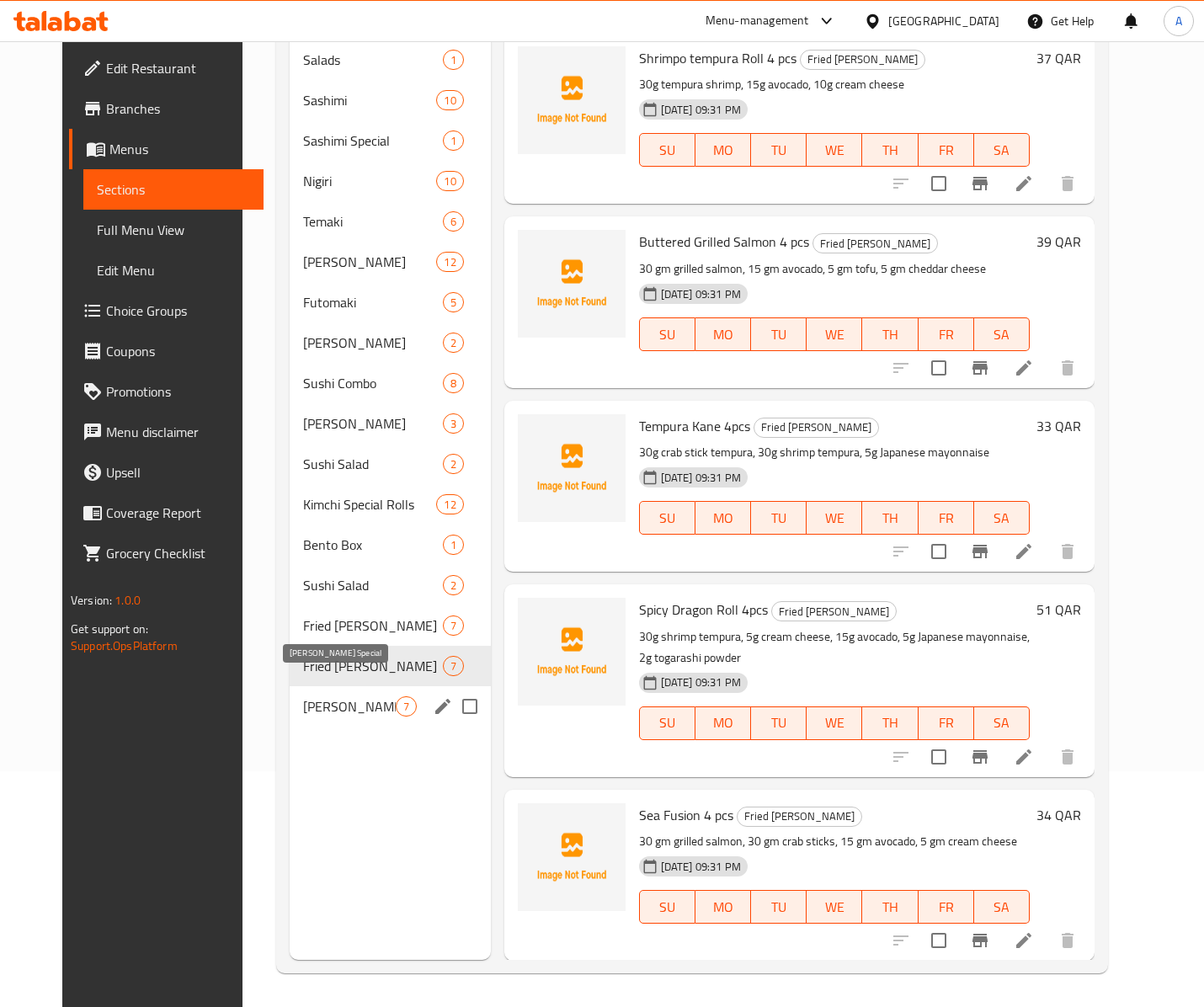
click at [323, 696] on span "[PERSON_NAME] Special" at bounding box center [349, 705] width 93 height 20
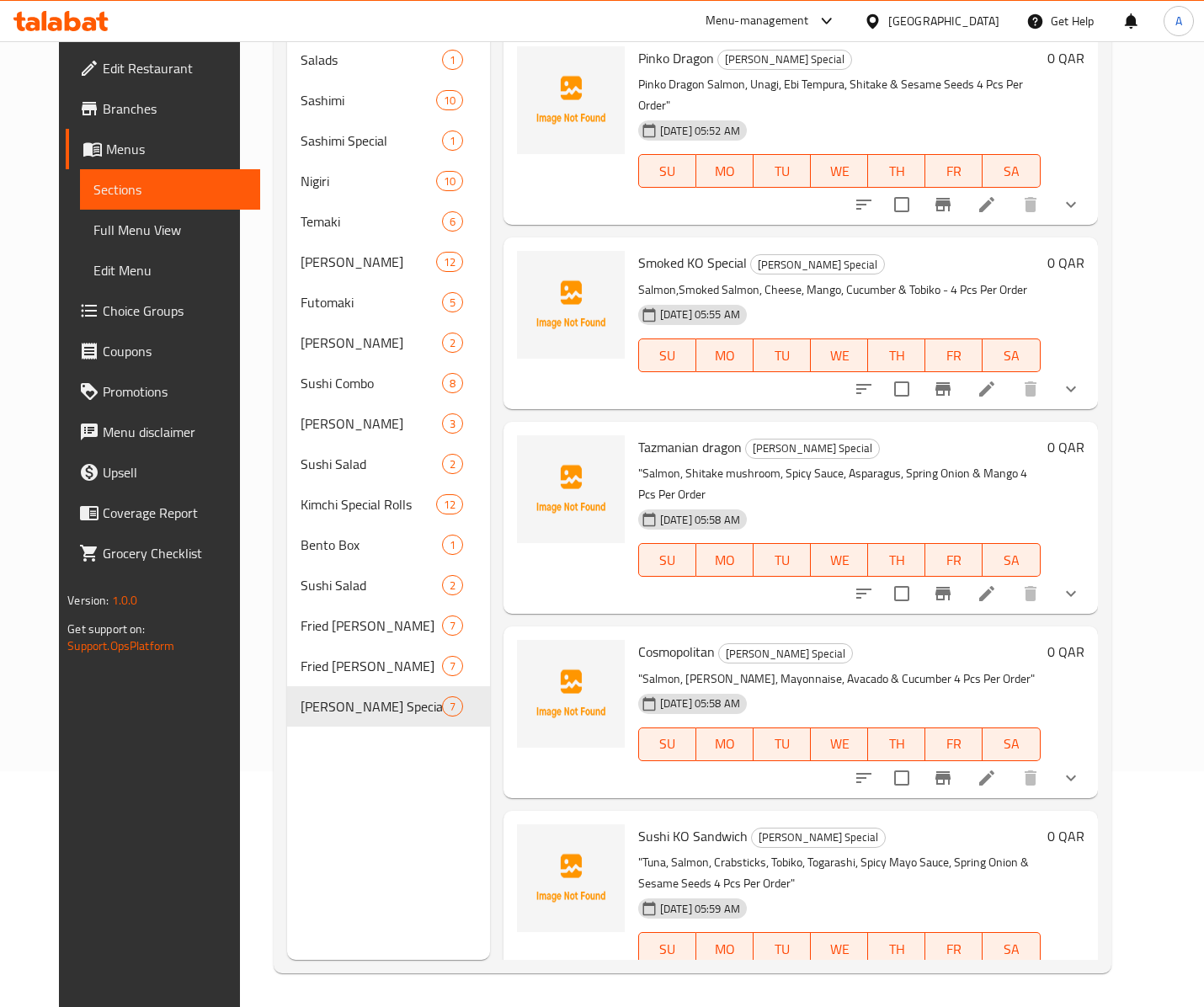
click at [315, 843] on div "Menu sections Salads 1 Sashimi 10 Sashimi Special 1 Nigiri 10 Temaki 6 Hoso Mak…" at bounding box center [389, 456] width 203 height 1007
click at [640, 824] on span "Sushi KO Sandwich" at bounding box center [693, 836] width 110 height 26
click at [701, 824] on span "Sushi KO Sandwich" at bounding box center [693, 836] width 110 height 26
click at [665, 639] on span "Cosmopolitan" at bounding box center [676, 651] width 77 height 26
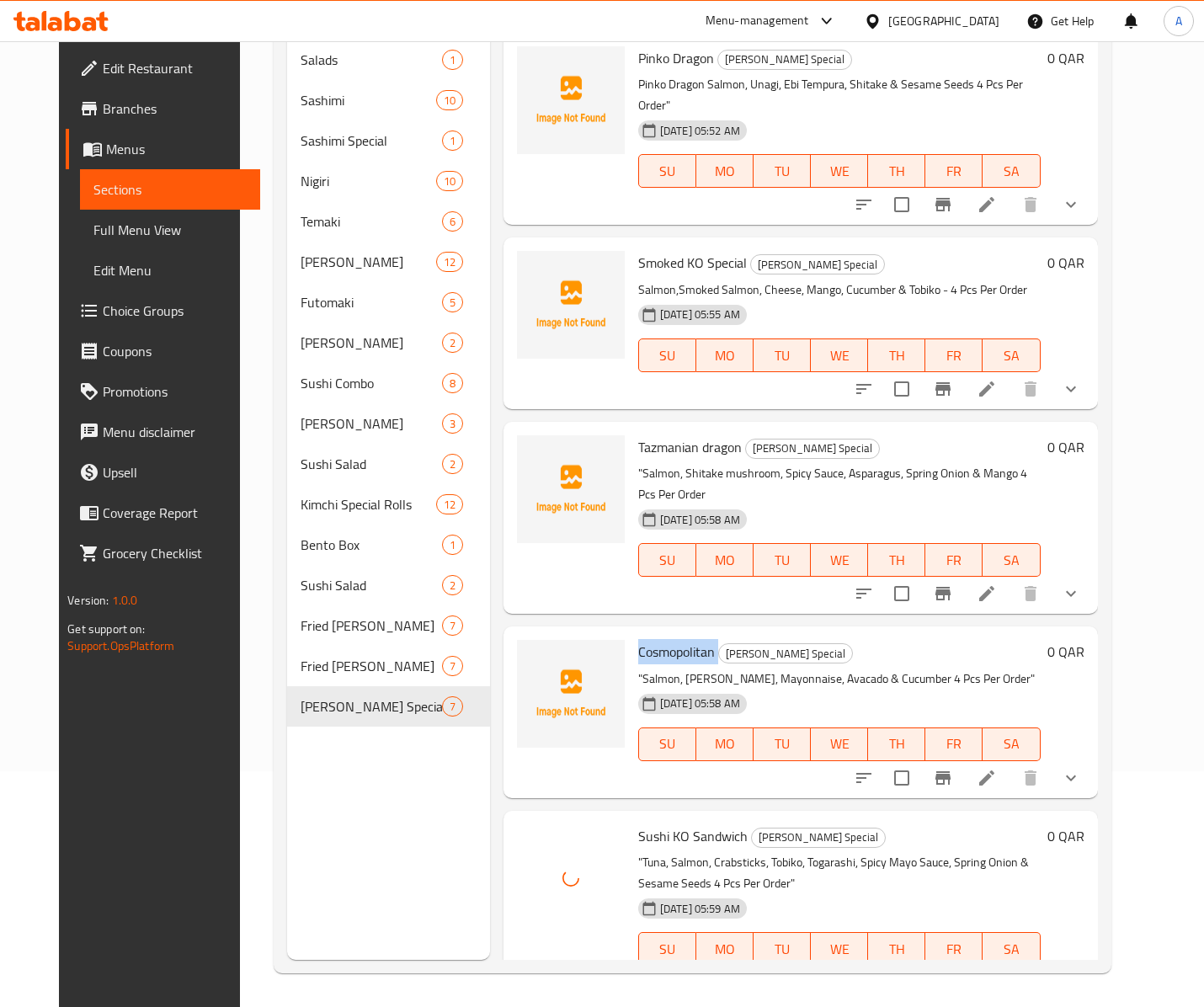
click at [665, 639] on span "Cosmopolitan" at bounding box center [676, 651] width 77 height 26
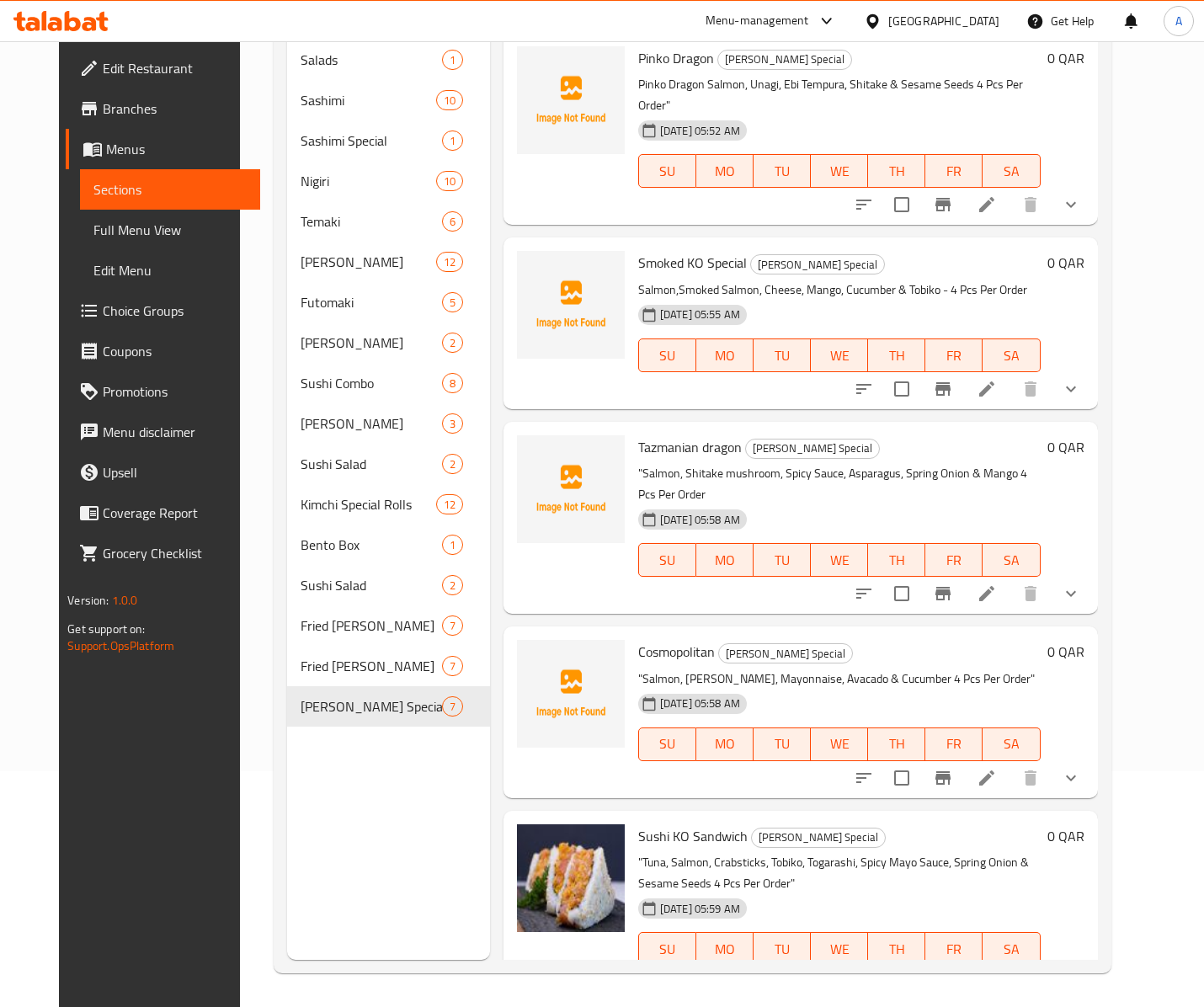
click at [652, 434] on span "Tazmanian dragon" at bounding box center [689, 446] width 103 height 26
click at [694, 434] on span "Tazmanian dragon" at bounding box center [689, 446] width 103 height 26
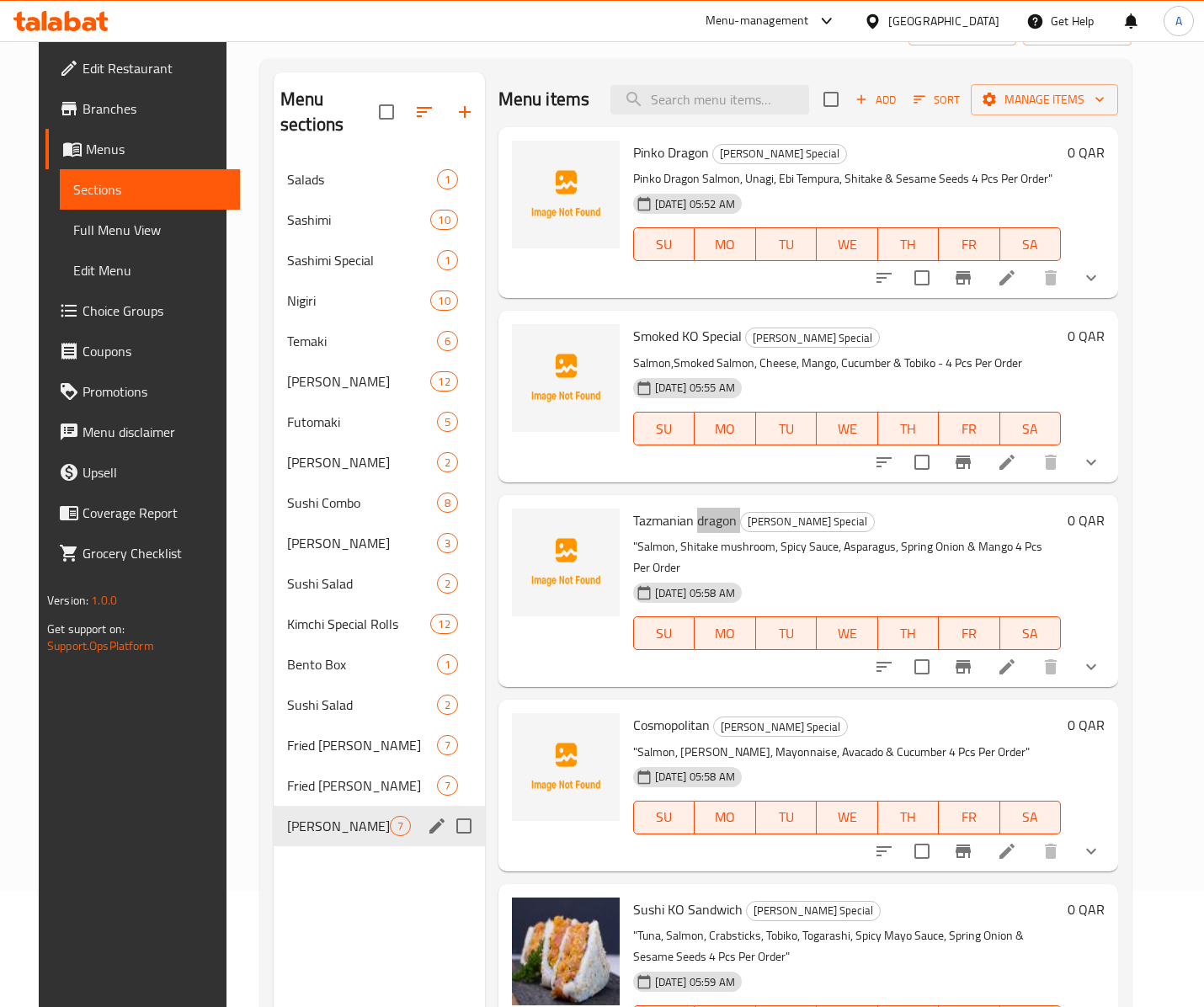
scroll to position [239, 0]
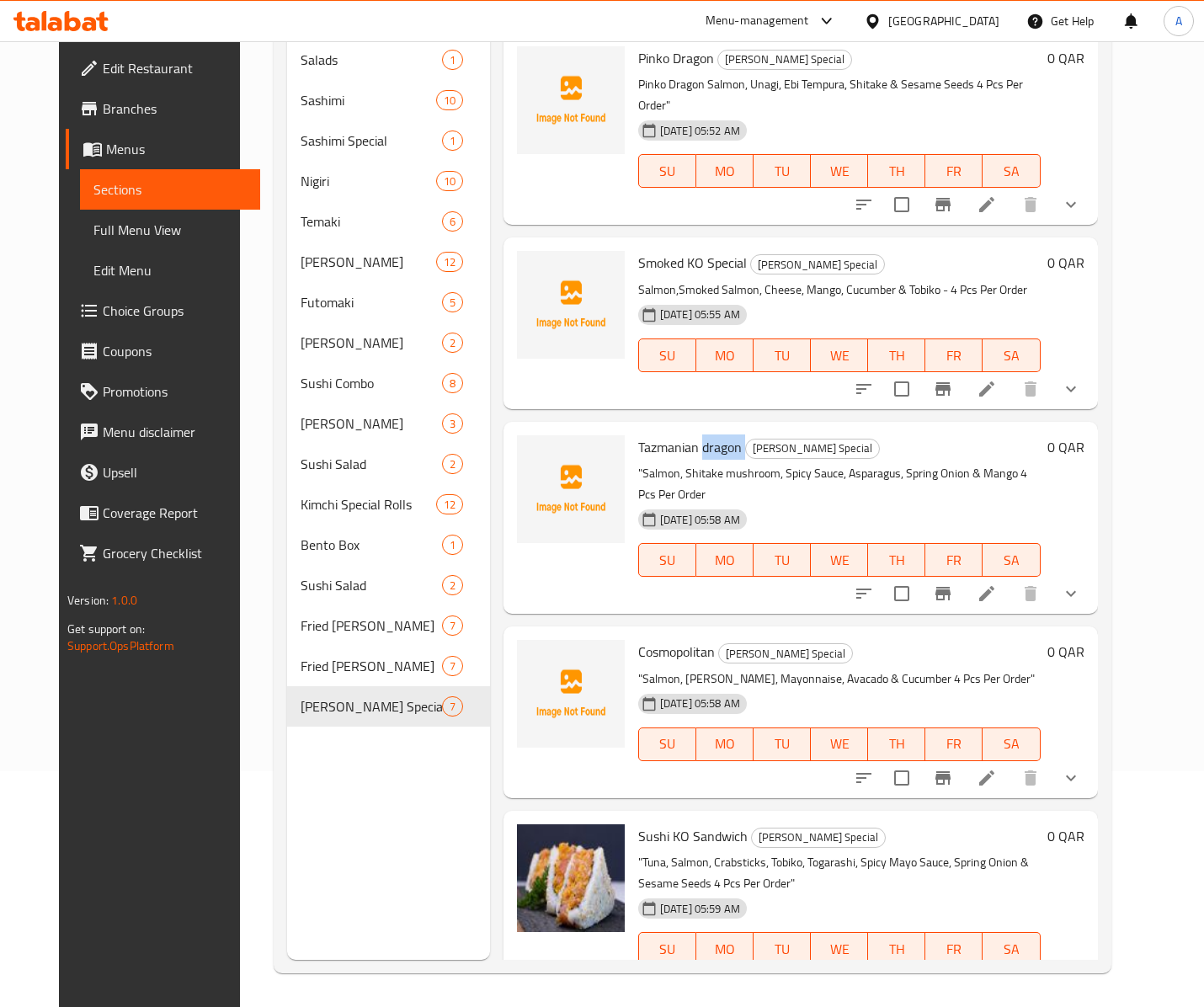
drag, startPoint x: 89, startPoint y: 218, endPoint x: 106, endPoint y: 203, distance: 22.7
click at [94, 219] on span "Full Menu View" at bounding box center [170, 229] width 153 height 20
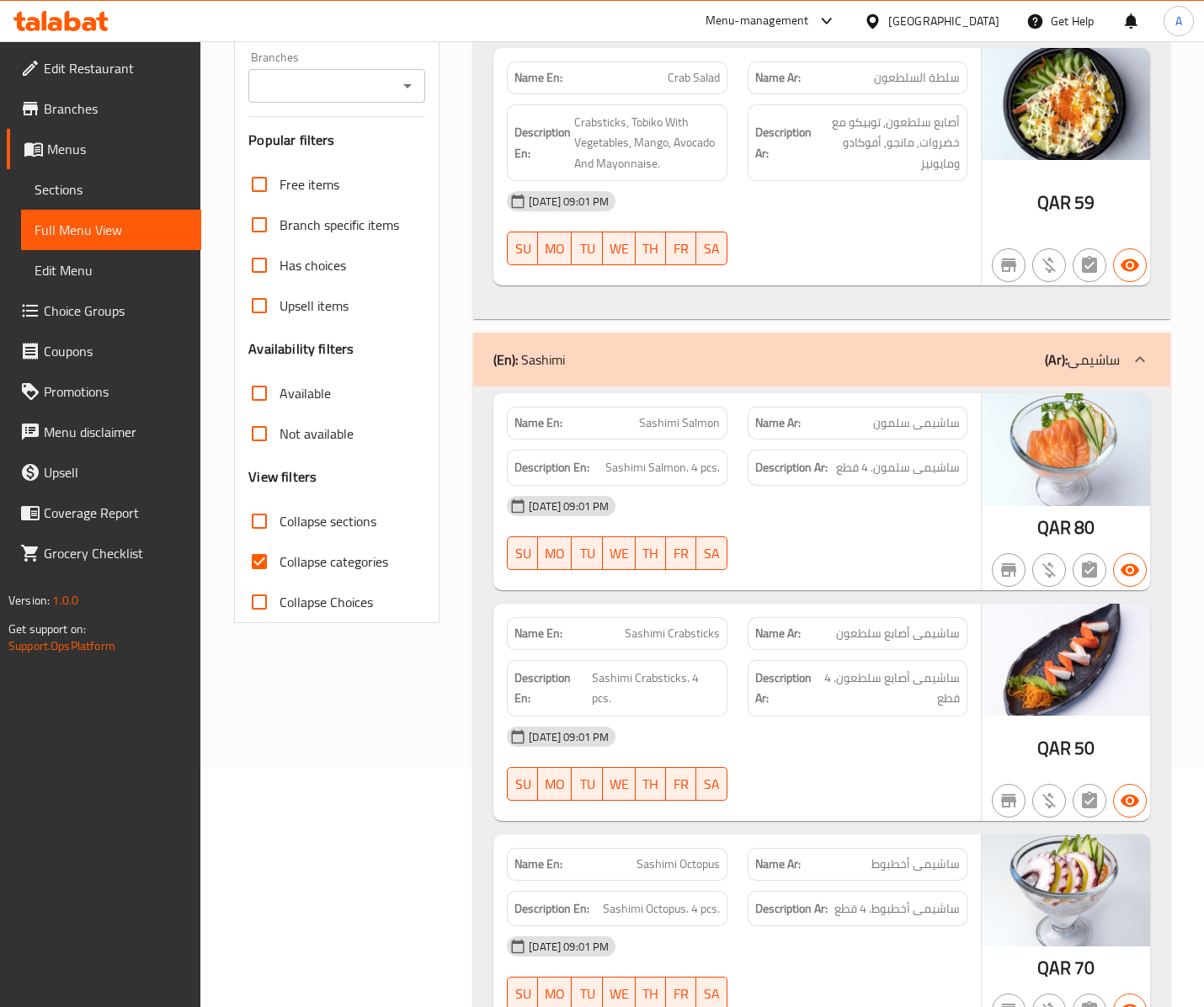
click at [876, 286] on div "Name En: Crab Salad Name Ar: سلطة السلطعون Description En: Crabsticks, Tobiko W…" at bounding box center [737, 167] width 487 height 238
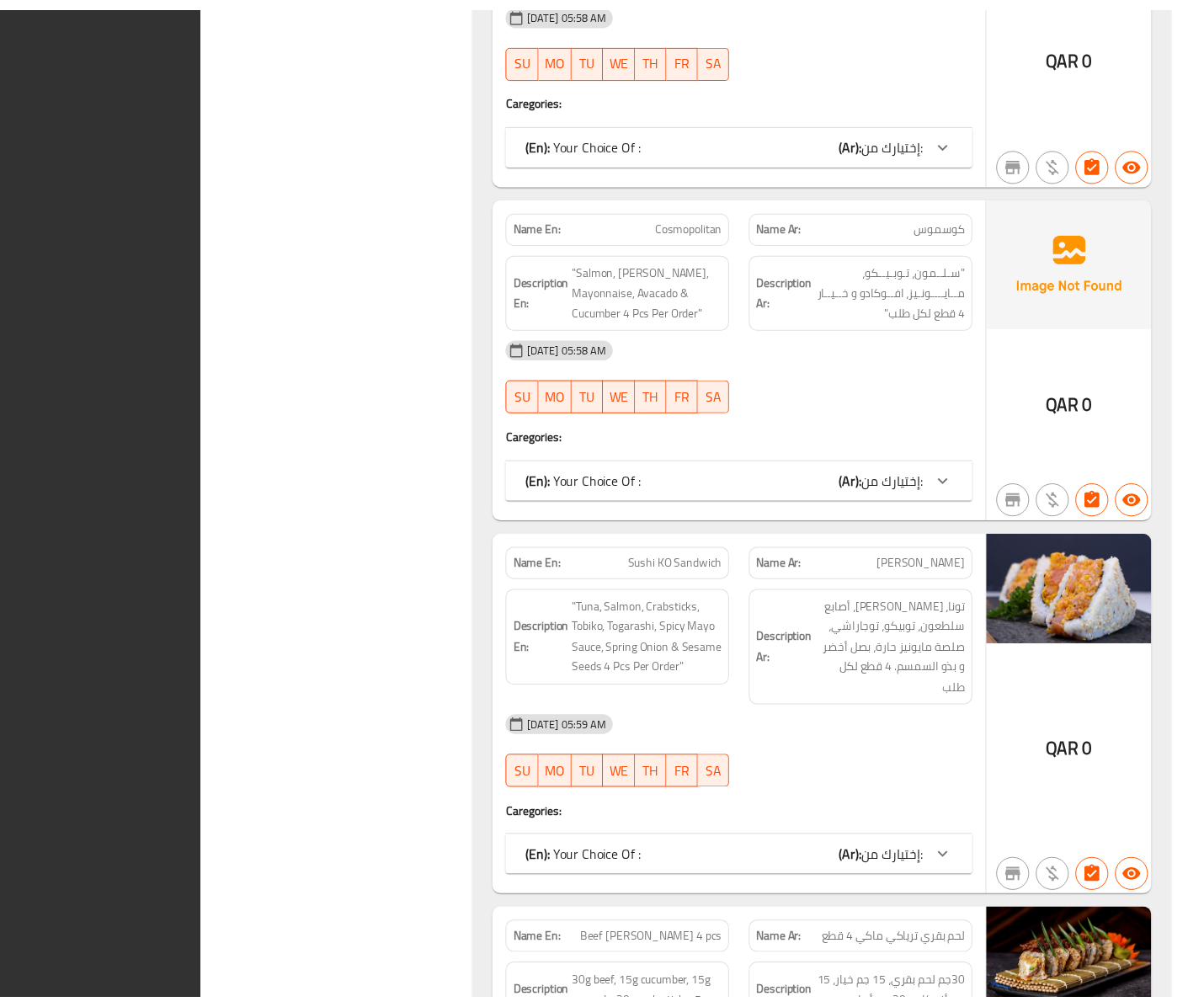
scroll to position [26279, 0]
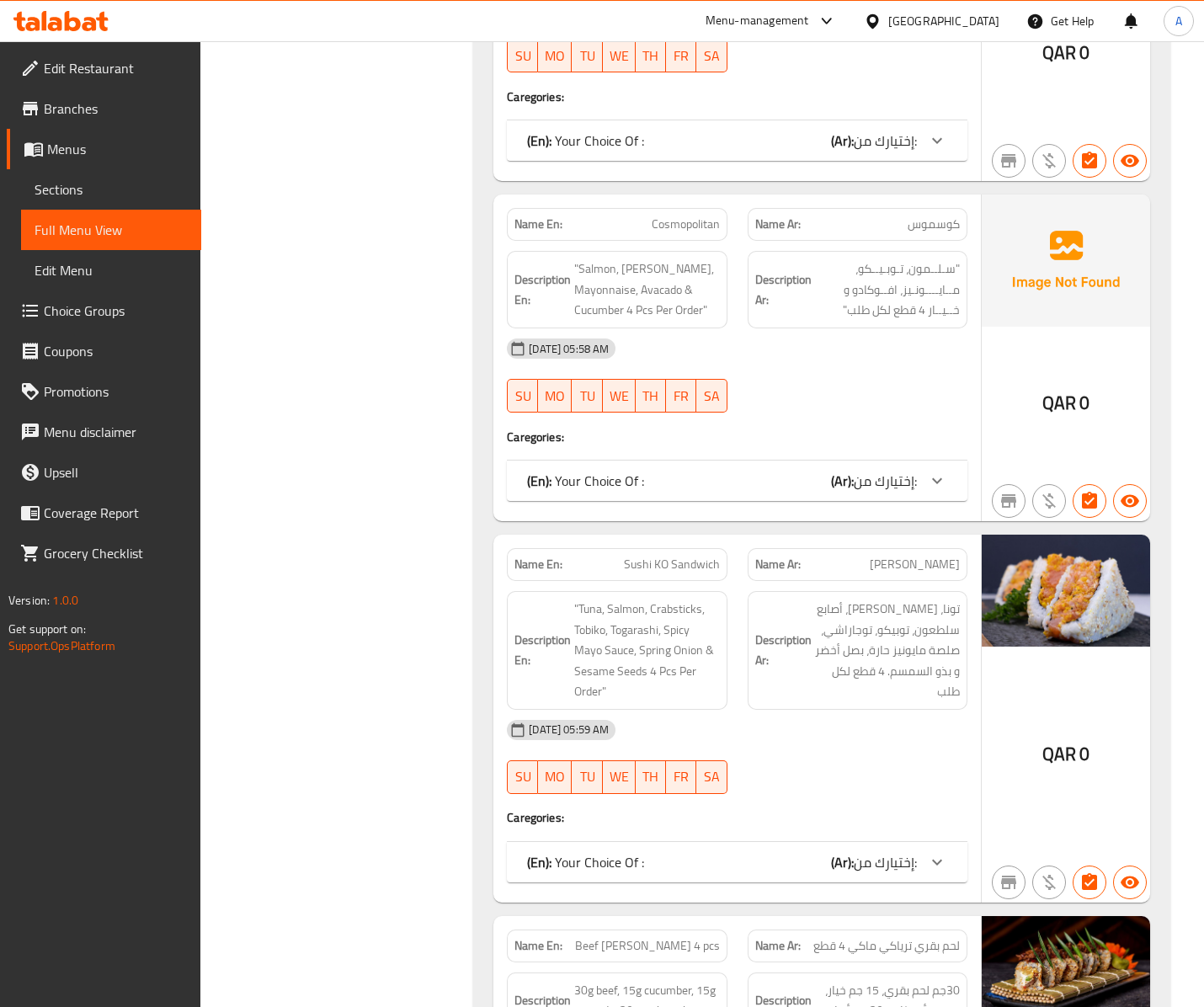
click at [969, 26] on div "[GEOGRAPHIC_DATA]" at bounding box center [944, 21] width 112 height 19
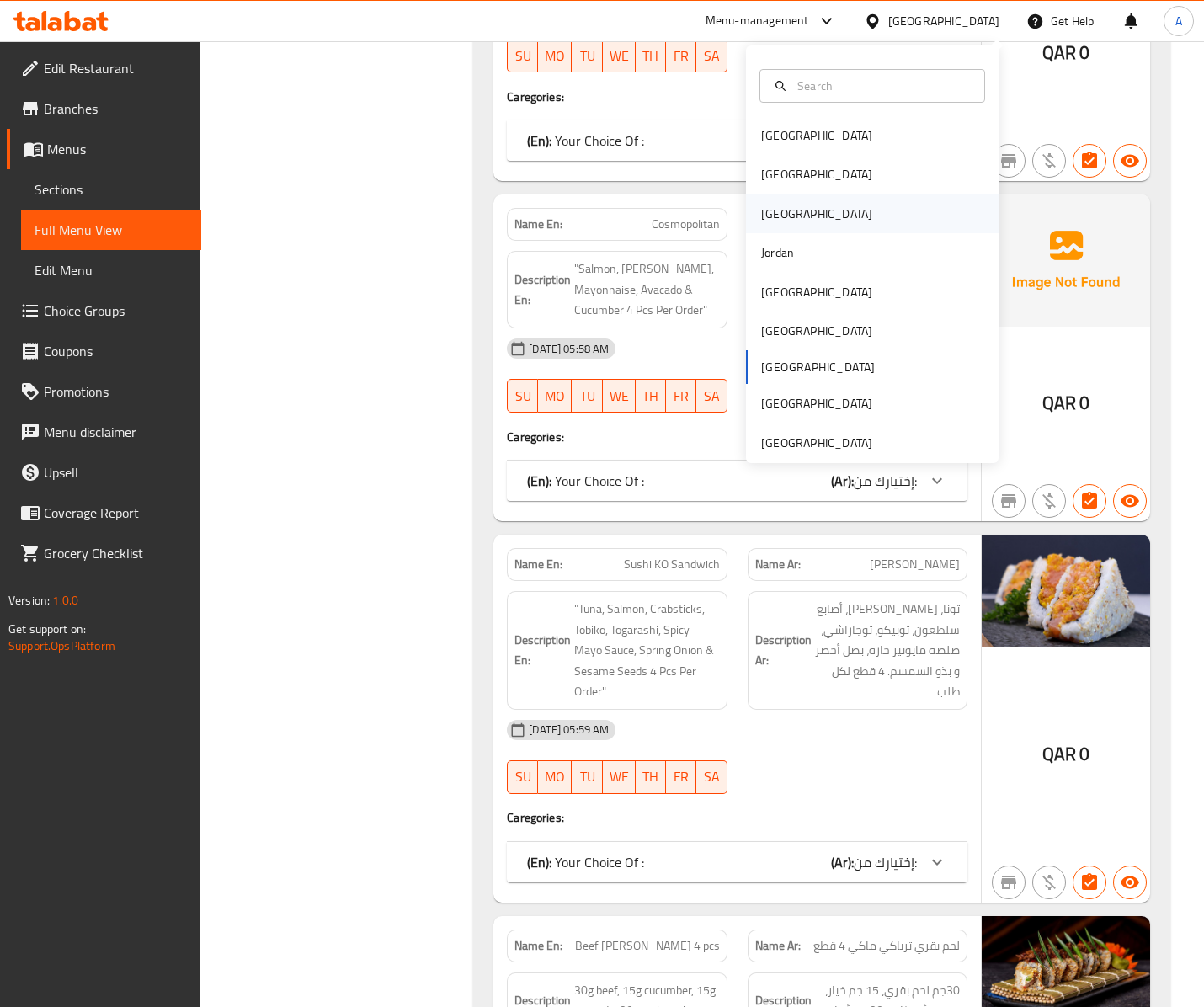
click at [773, 211] on div "[GEOGRAPHIC_DATA]" at bounding box center [872, 214] width 253 height 39
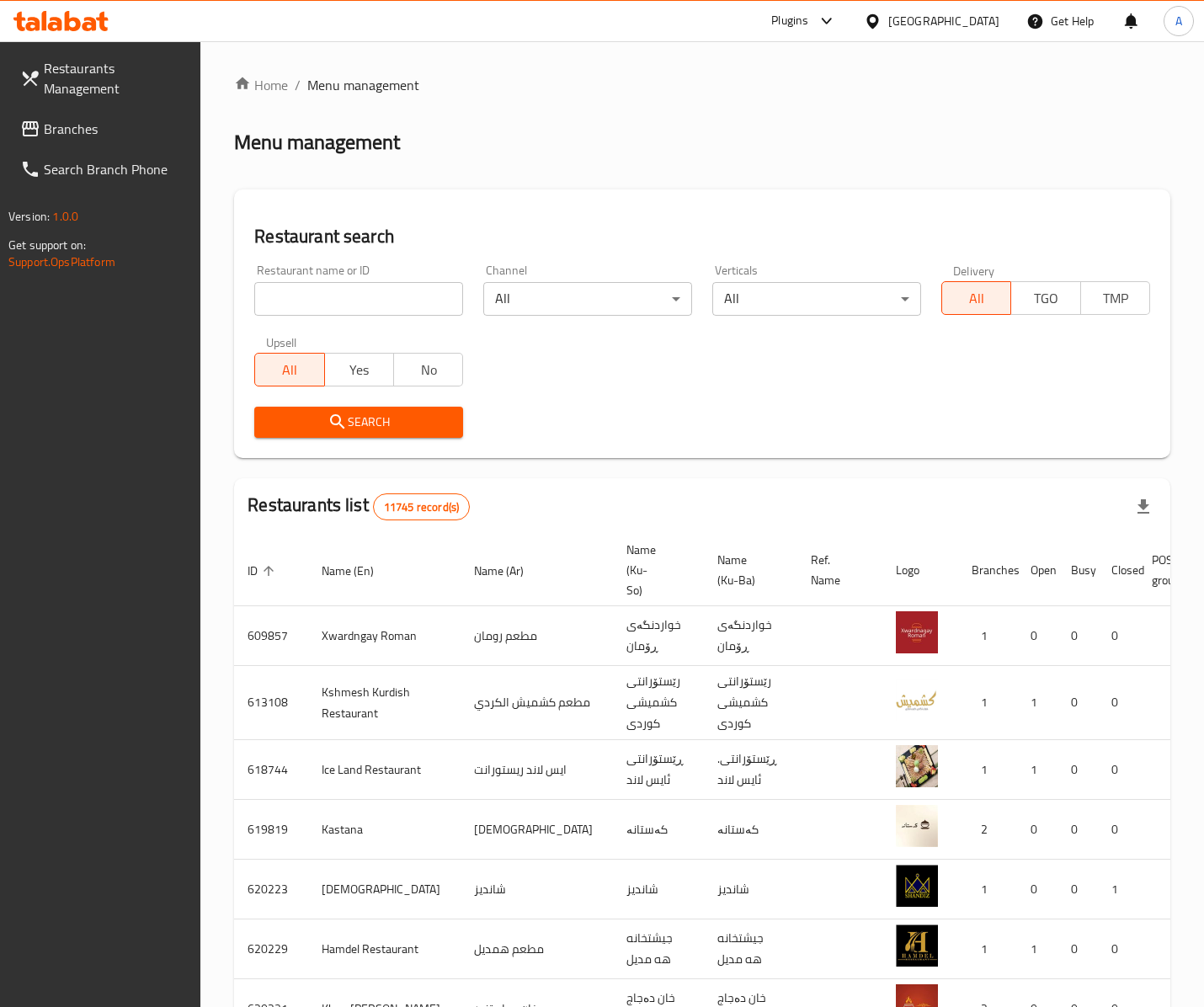
click at [315, 298] on input "search" at bounding box center [358, 299] width 209 height 34
paste input "691661"
type input "691661"
click at [300, 409] on button "Search" at bounding box center [358, 422] width 209 height 31
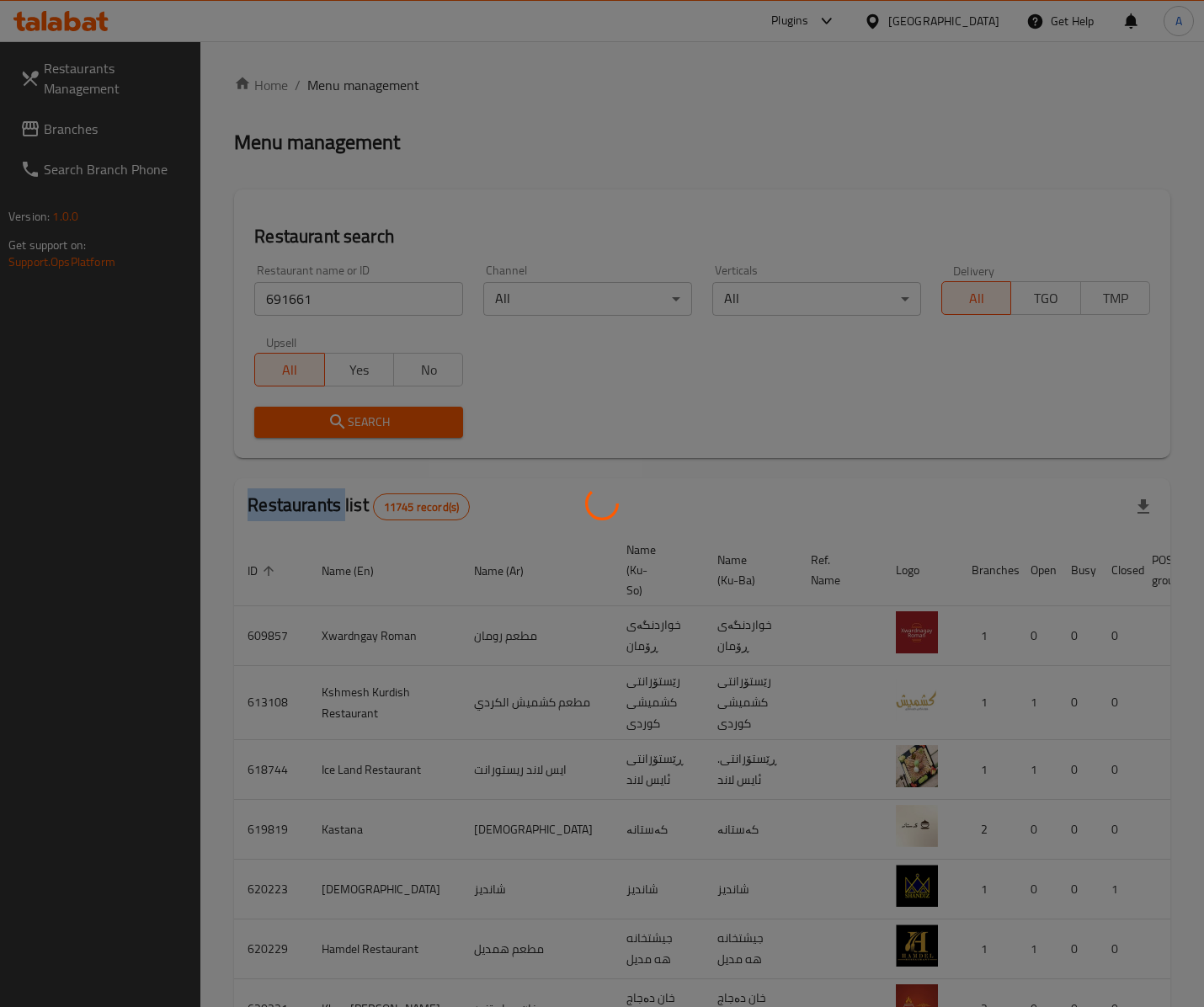
click at [300, 409] on div at bounding box center [602, 503] width 1204 height 1007
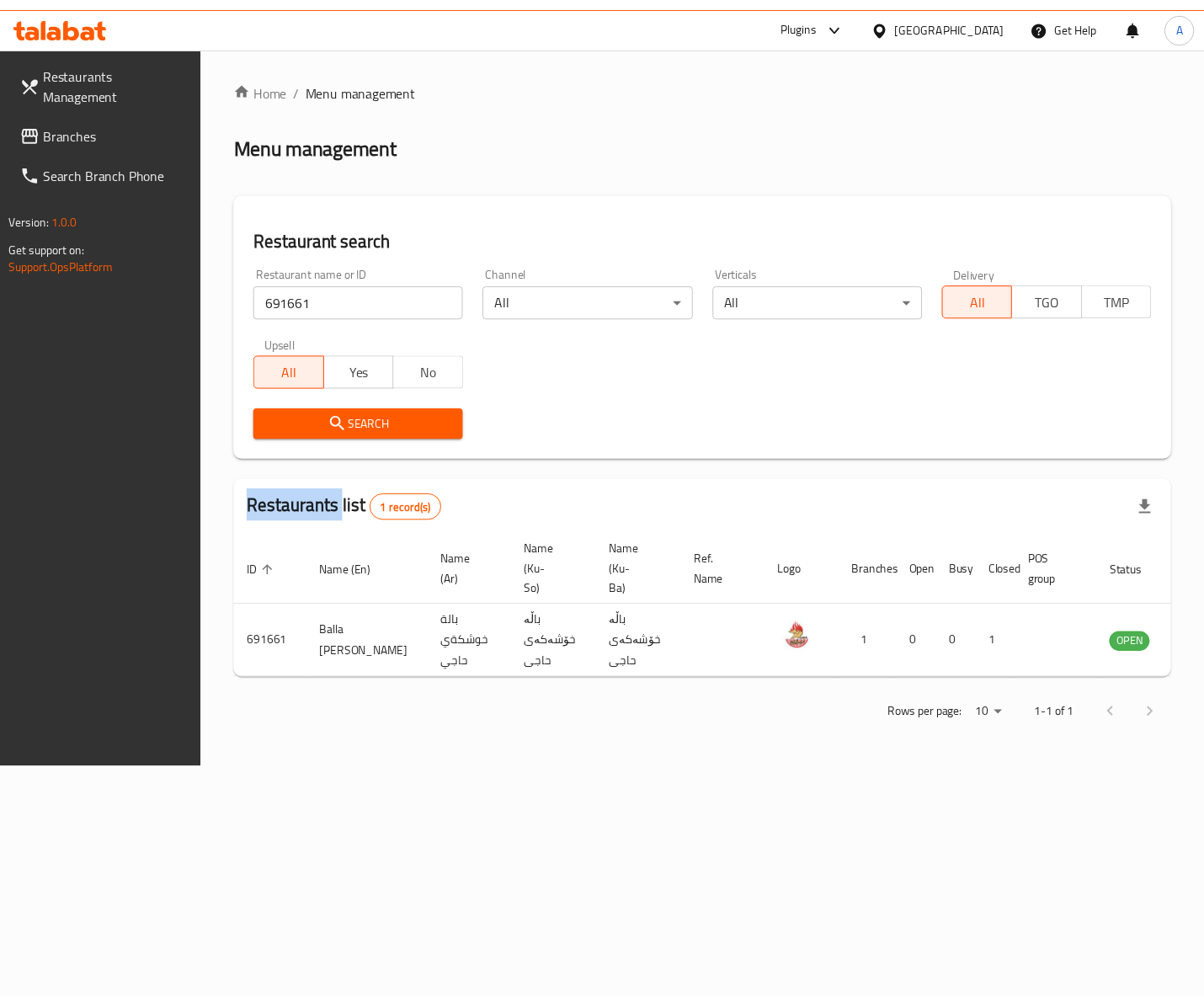
scroll to position [0, 28]
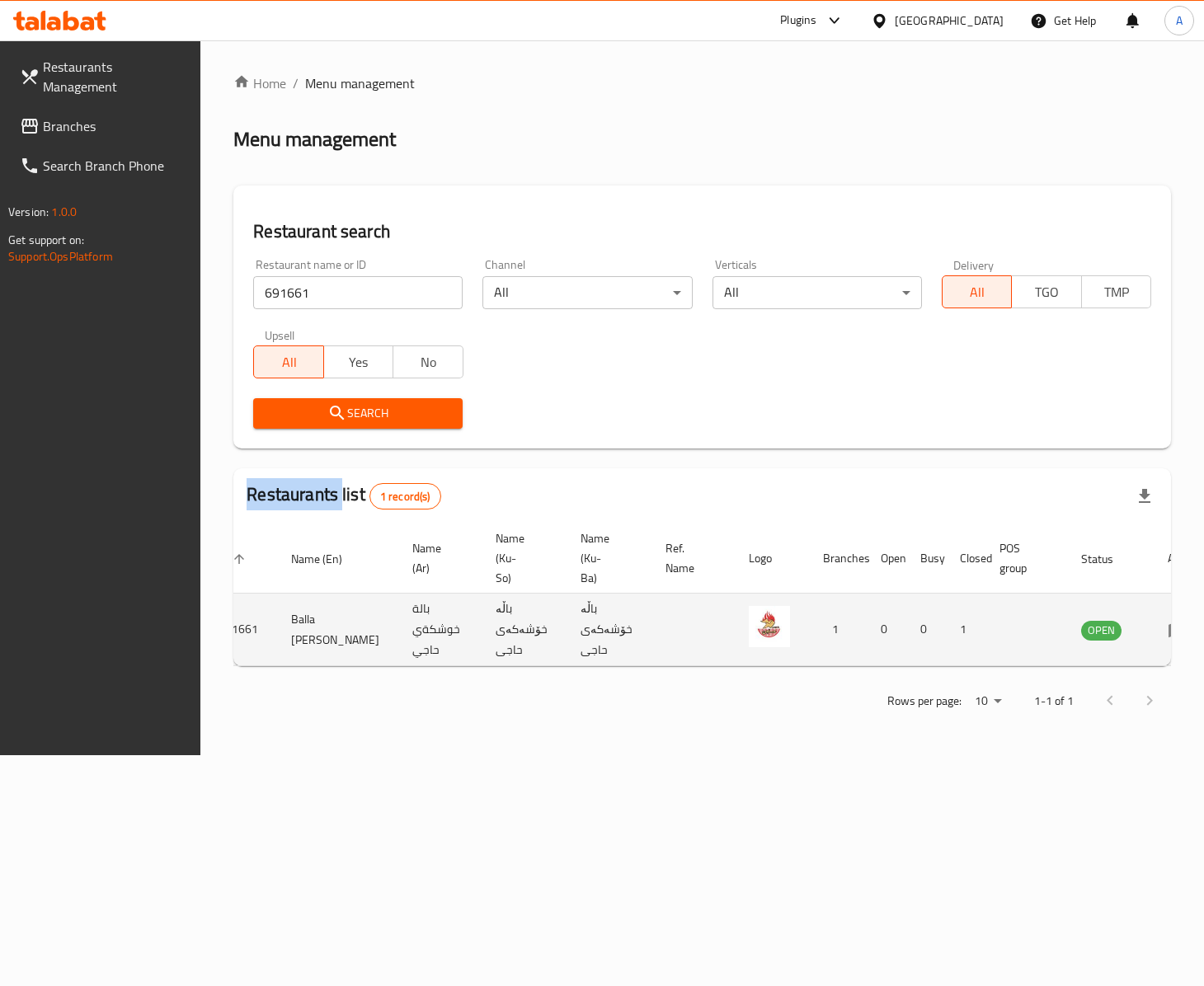
click at [1167, 628] on icon "enhanced table" at bounding box center [1176, 629] width 19 height 19
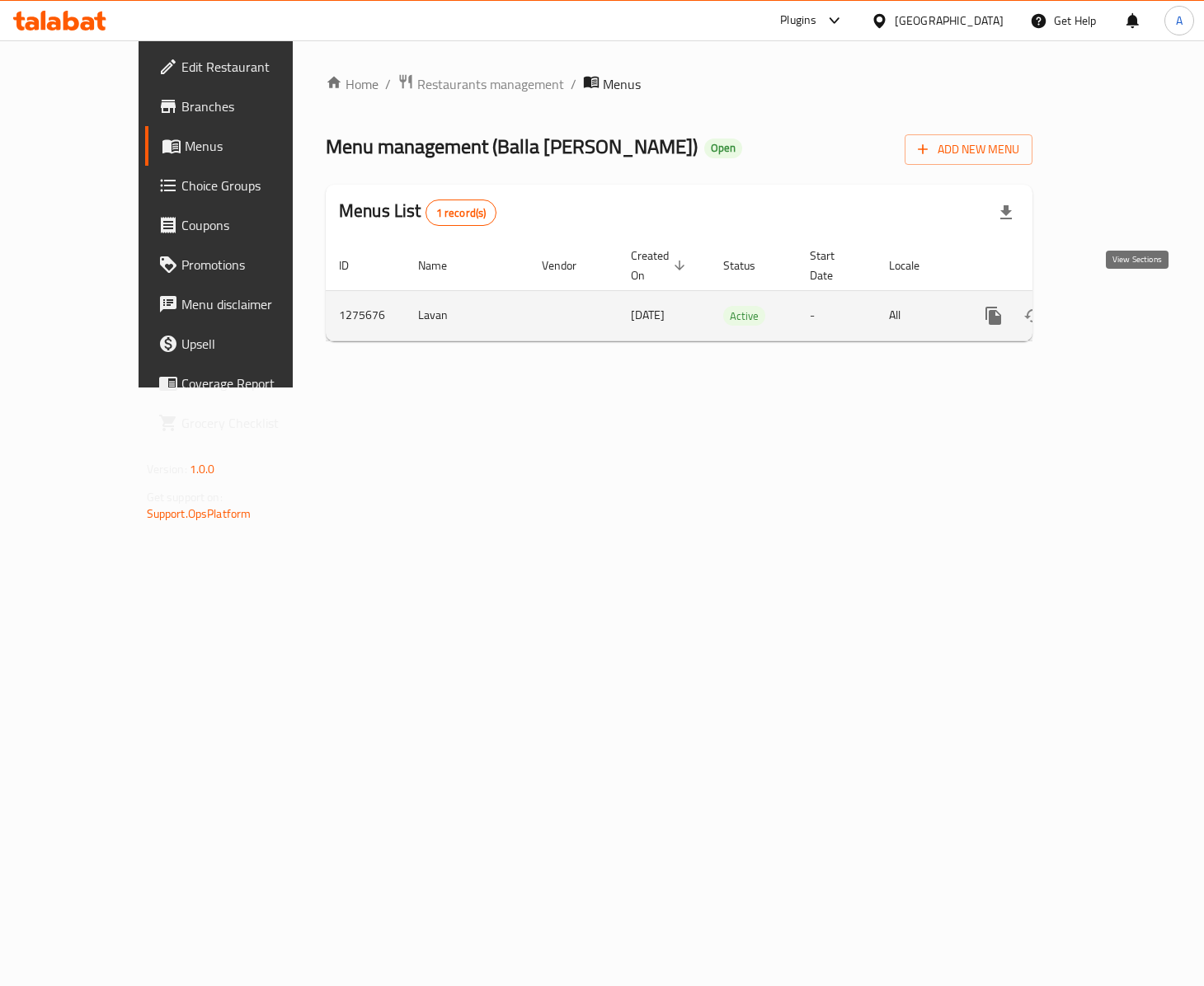
click at [1132, 298] on link "enhanced table" at bounding box center [1111, 316] width 40 height 40
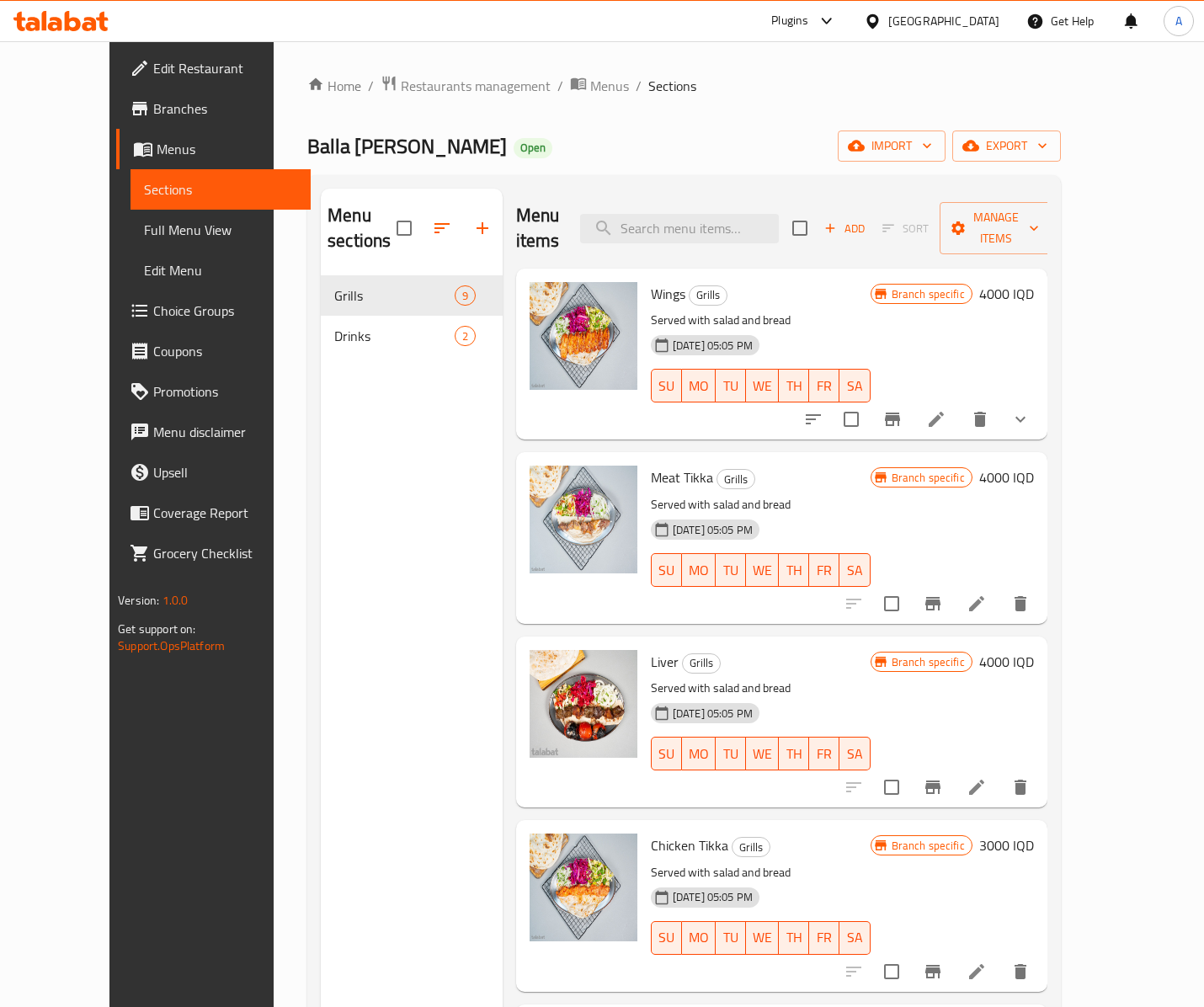
click at [365, 451] on div "Menu sections Grills 9 Drinks 2" at bounding box center [411, 691] width 182 height 1007
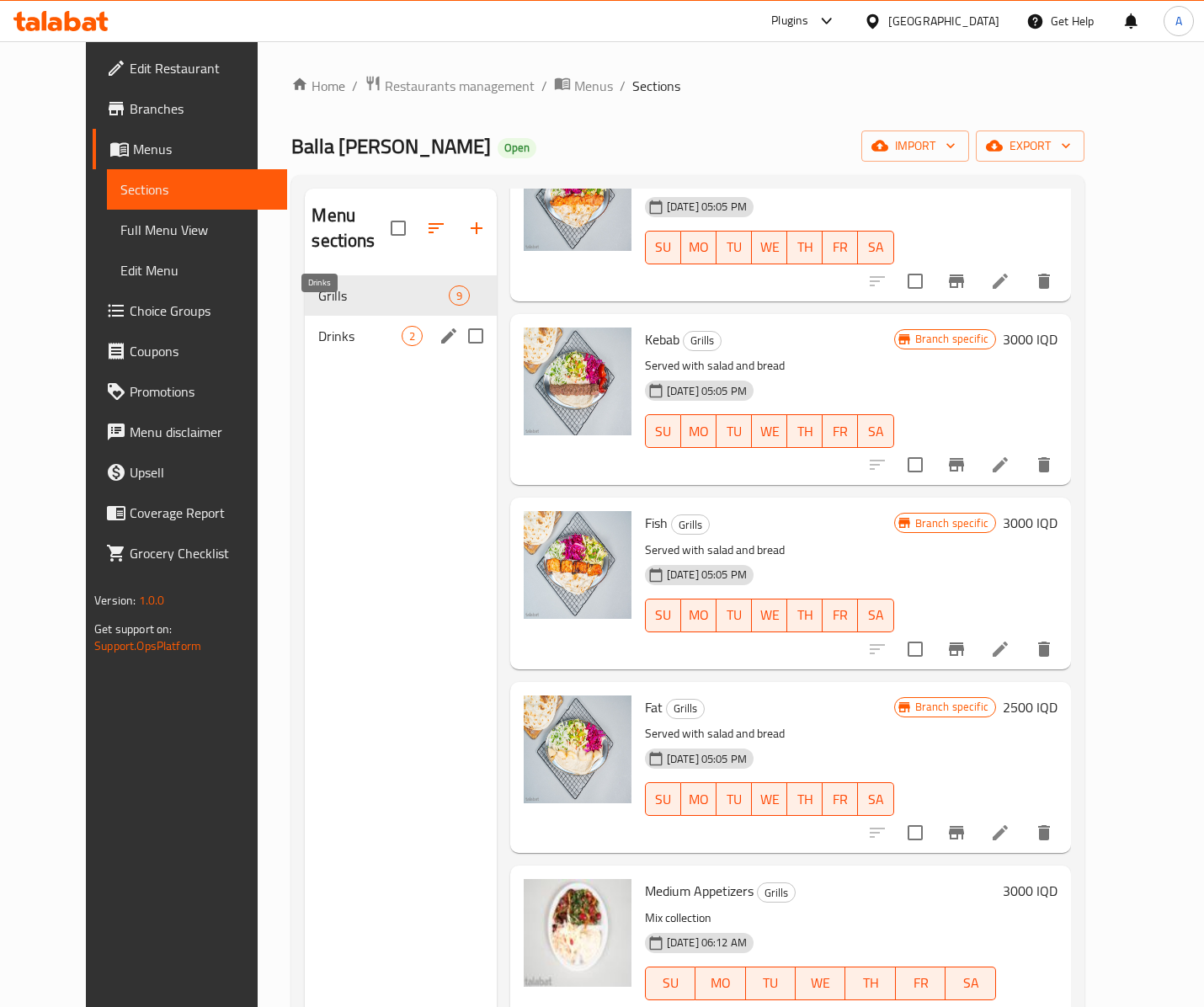
click at [350, 325] on span "Drinks" at bounding box center [358, 335] width 82 height 20
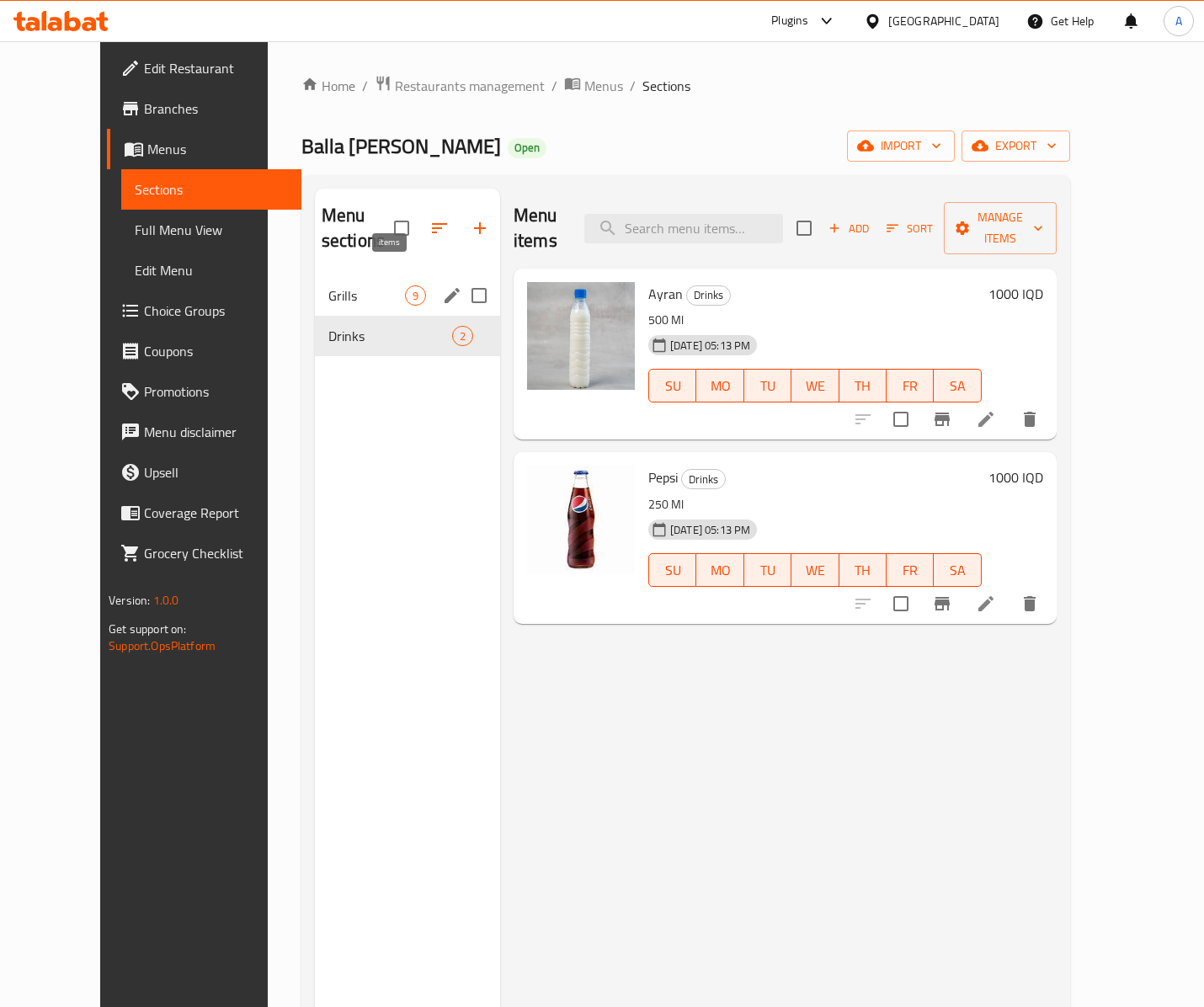
click at [406, 287] on span "9" at bounding box center [415, 295] width 19 height 16
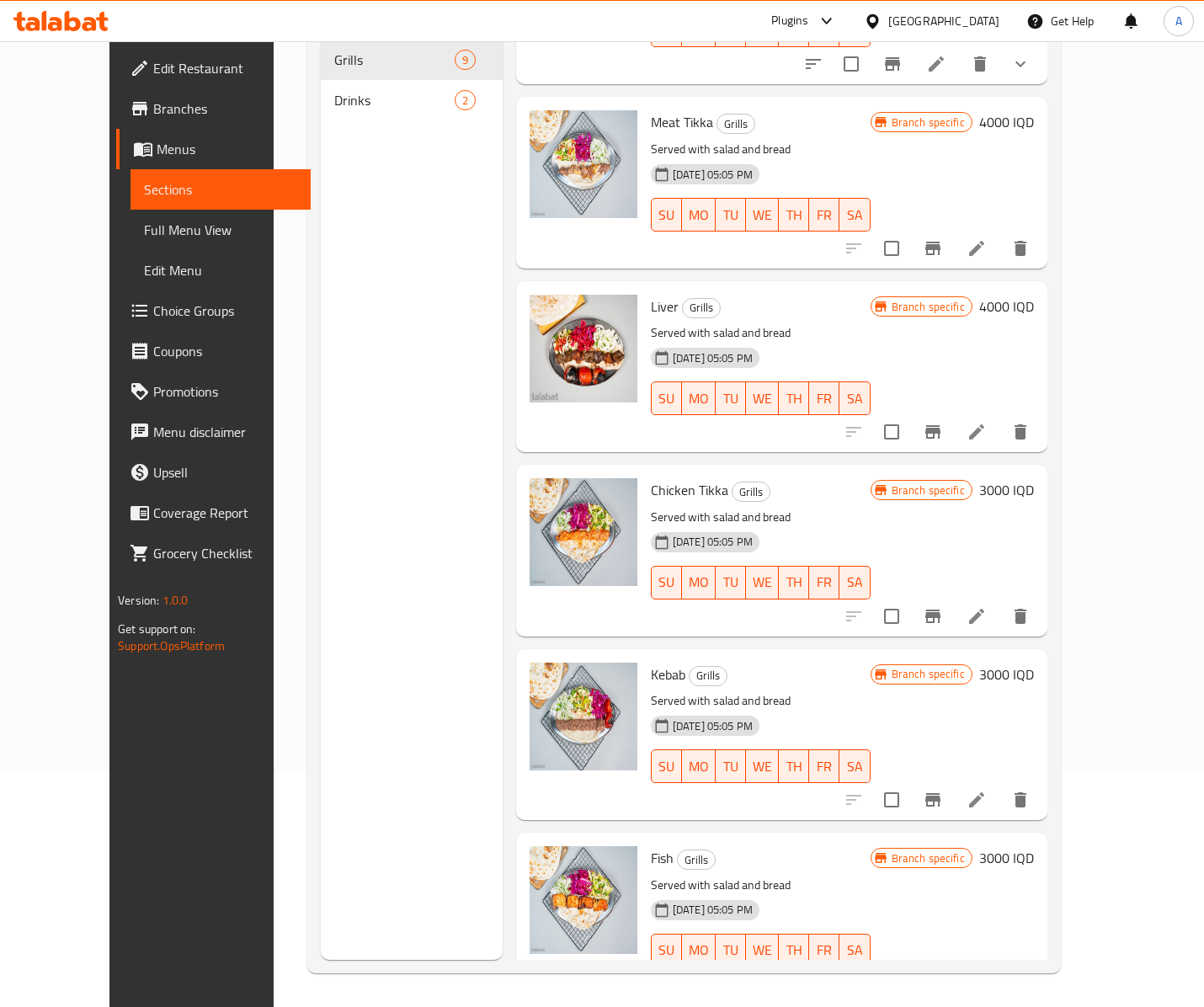
scroll to position [17, 0]
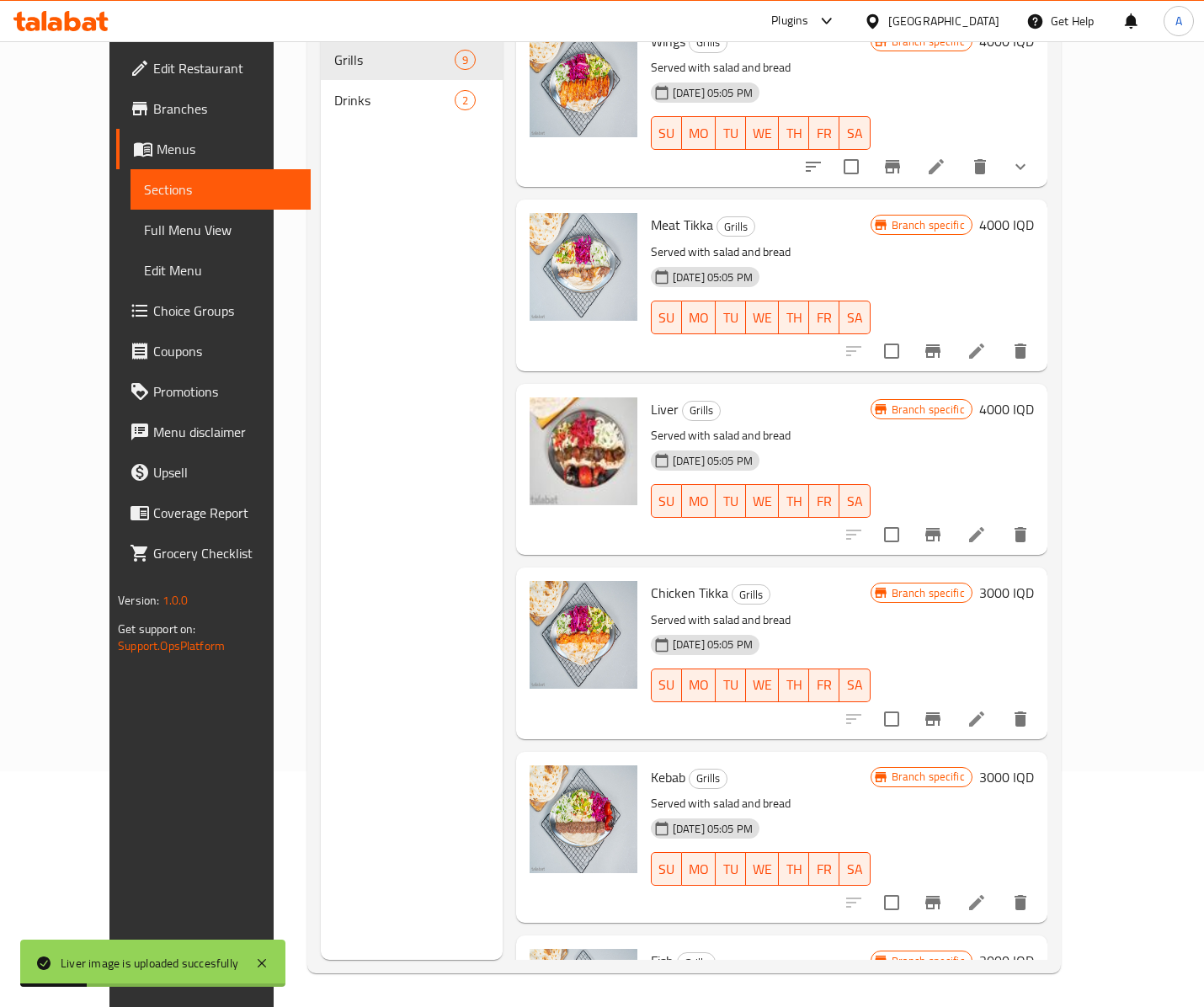
click at [328, 488] on div "Menu sections Grills 9 Drinks 2" at bounding box center [411, 456] width 182 height 1007
click at [144, 222] on span "Full Menu View" at bounding box center [220, 229] width 153 height 20
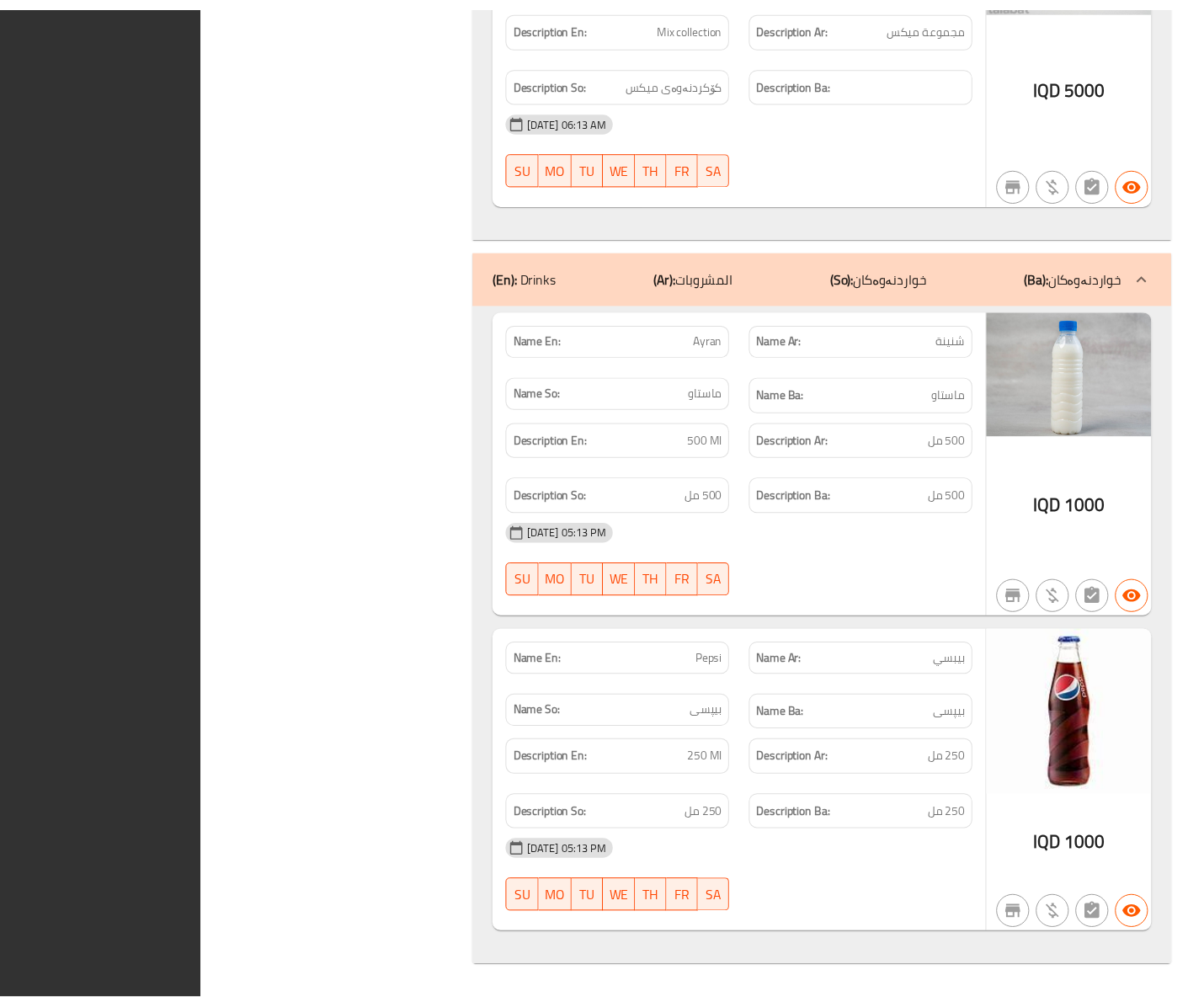
scroll to position [3404, 0]
